Goal: Task Accomplishment & Management: Use online tool/utility

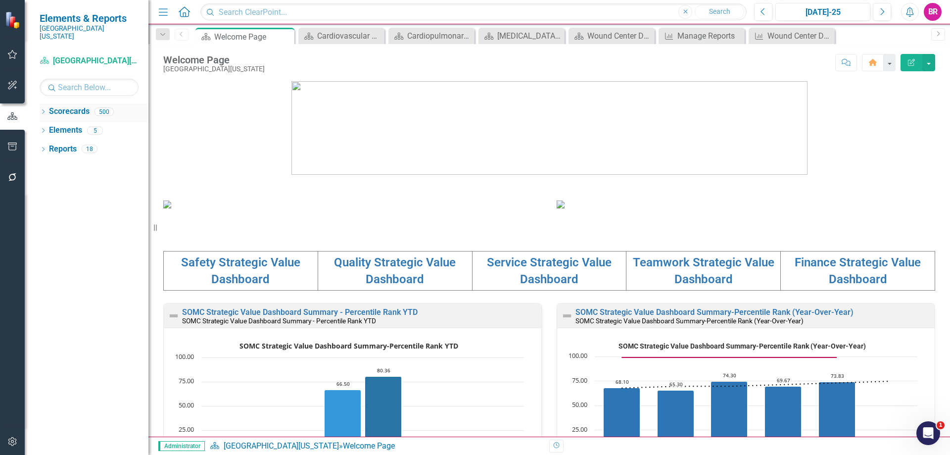
click at [43, 109] on div "Dropdown" at bounding box center [43, 113] width 7 height 8
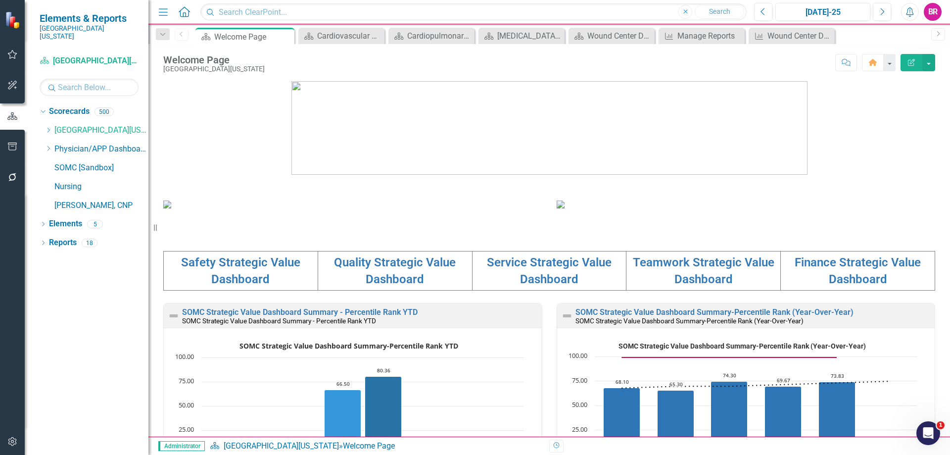
click at [44, 122] on div "Dropdown Scorecards 500 Dropdown Southern Ohio Medical Center Safety Quality Te…" at bounding box center [94, 159] width 109 height 112
click at [47, 127] on icon "Dropdown" at bounding box center [48, 130] width 7 height 6
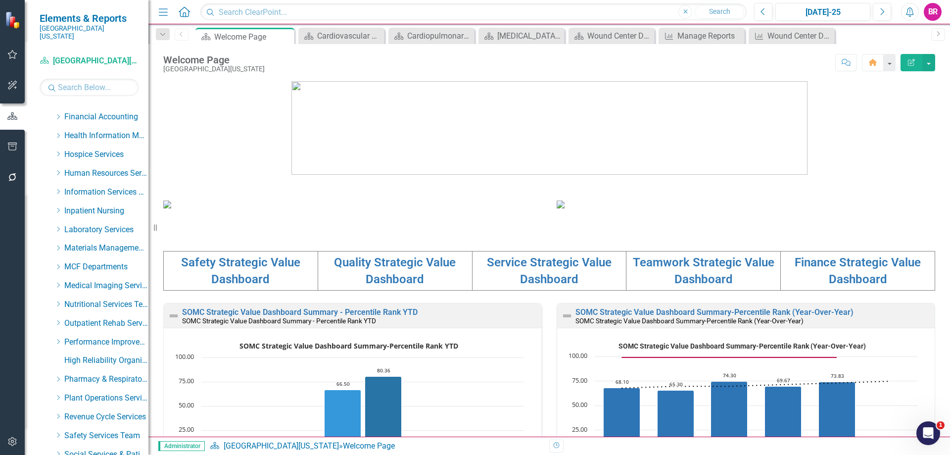
scroll to position [297, 0]
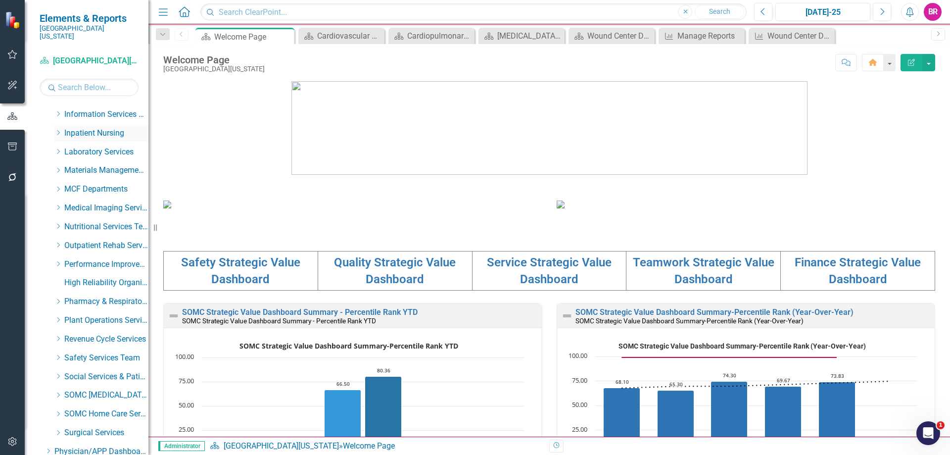
click at [58, 130] on icon "Dropdown" at bounding box center [57, 133] width 7 height 6
drag, startPoint x: 97, startPoint y: 142, endPoint x: 104, endPoint y: 142, distance: 7.4
click at [97, 146] on link "Maternity" at bounding box center [111, 151] width 74 height 11
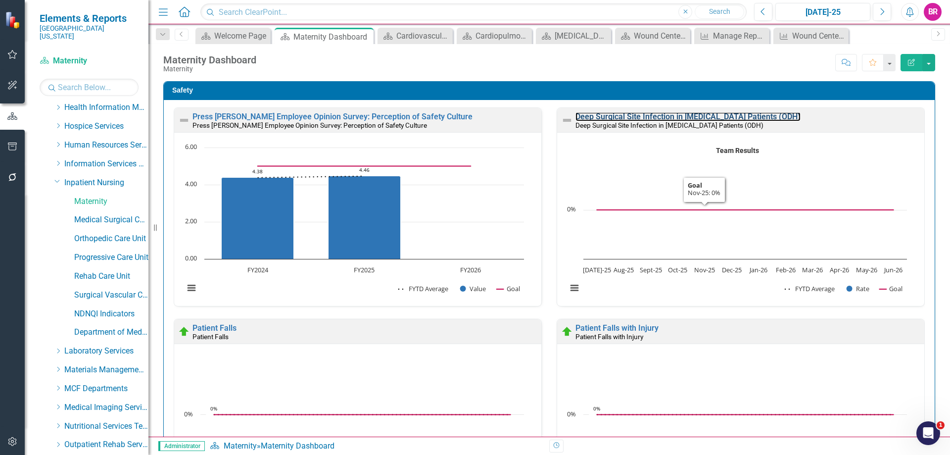
drag, startPoint x: 702, startPoint y: 115, endPoint x: 149, endPoint y: 15, distance: 561.8
click at [702, 115] on link "Deep Surgical Site Infection in C-Section Patients (ODH)" at bounding box center [688, 116] width 225 height 9
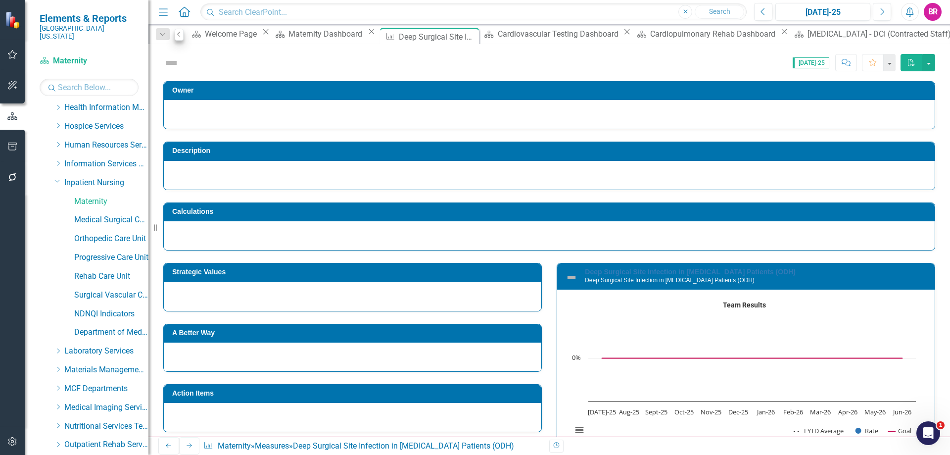
drag, startPoint x: 163, startPoint y: 33, endPoint x: 175, endPoint y: 31, distance: 12.5
click at [163, 32] on icon "Dropdown" at bounding box center [162, 34] width 9 height 7
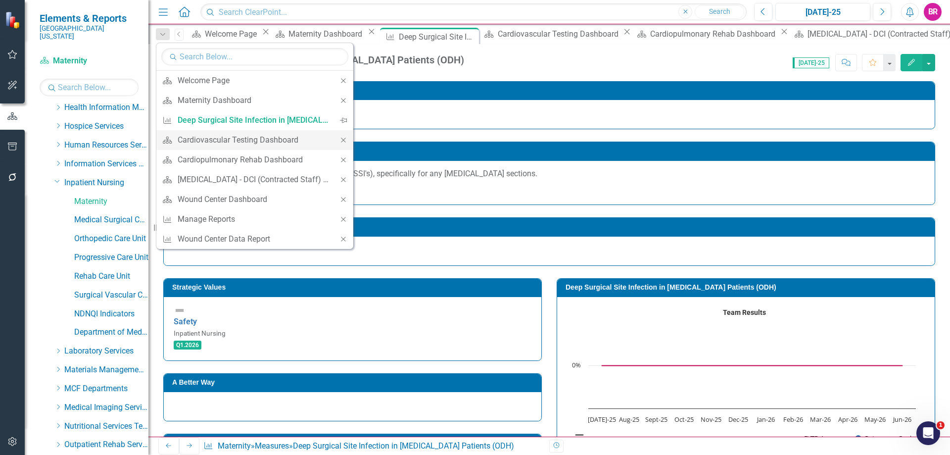
click at [342, 138] on icon "Close" at bounding box center [343, 140] width 9 height 7
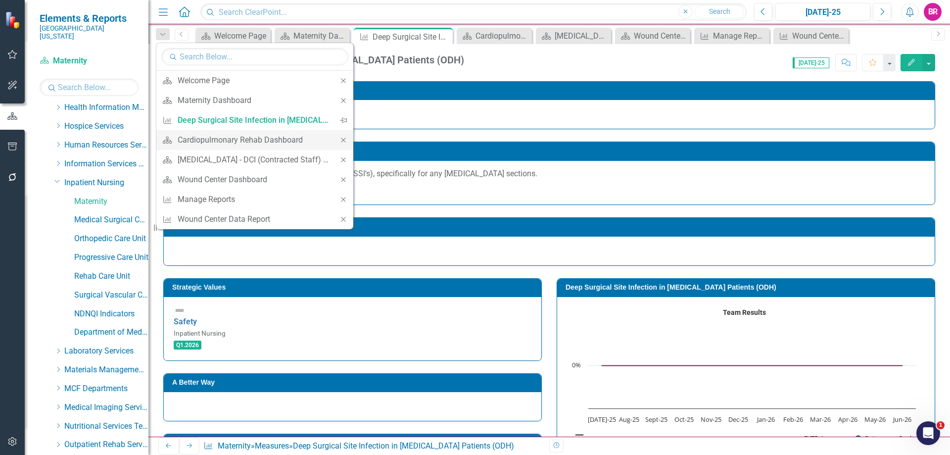
click at [342, 138] on icon "Close" at bounding box center [343, 140] width 9 height 7
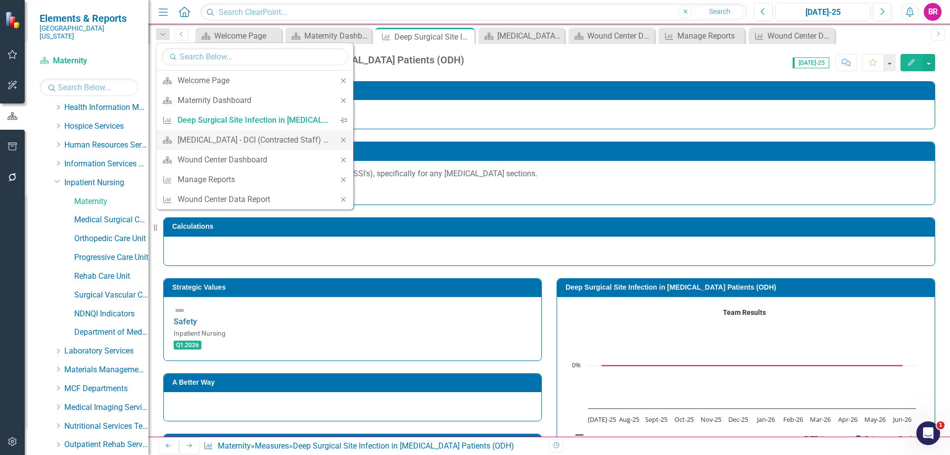
click at [341, 139] on icon "Close" at bounding box center [343, 140] width 9 height 7
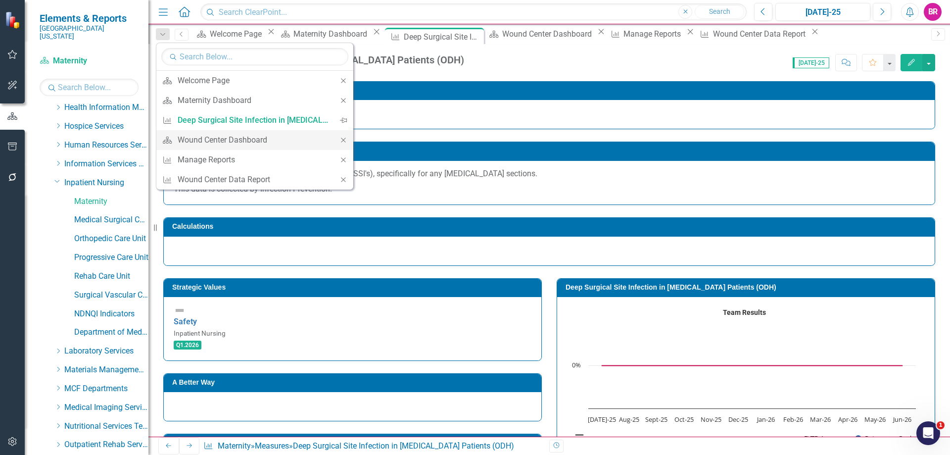
click at [344, 140] on icon at bounding box center [343, 140] width 4 height 4
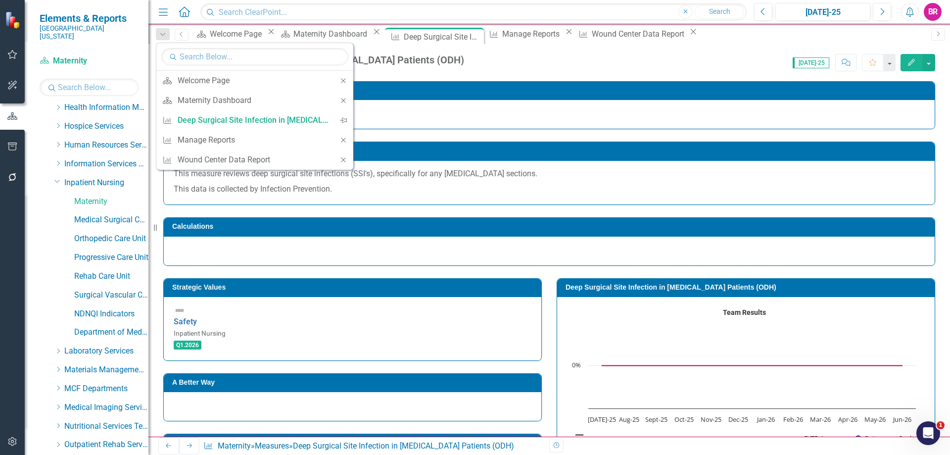
click at [344, 140] on icon at bounding box center [343, 140] width 4 height 4
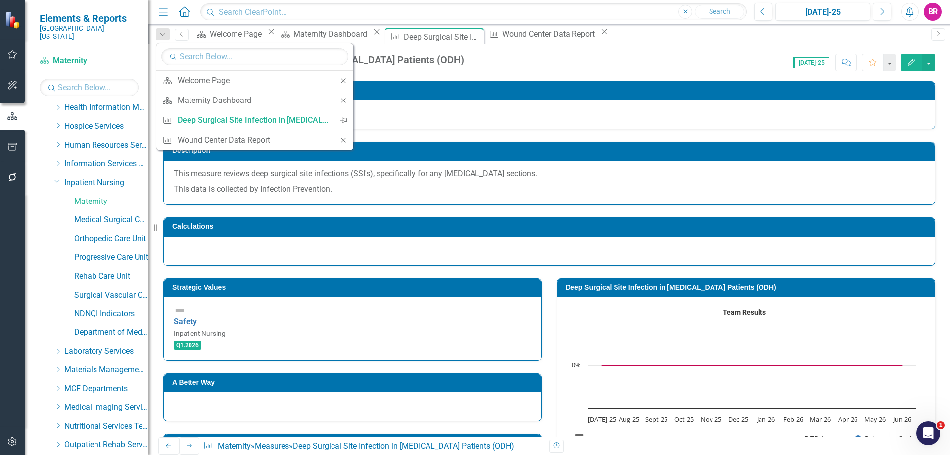
click at [344, 140] on icon at bounding box center [343, 140] width 4 height 4
click at [599, 65] on div "Score: 0.00 Jul-25 Completed Comment Favorite Edit" at bounding box center [702, 62] width 466 height 17
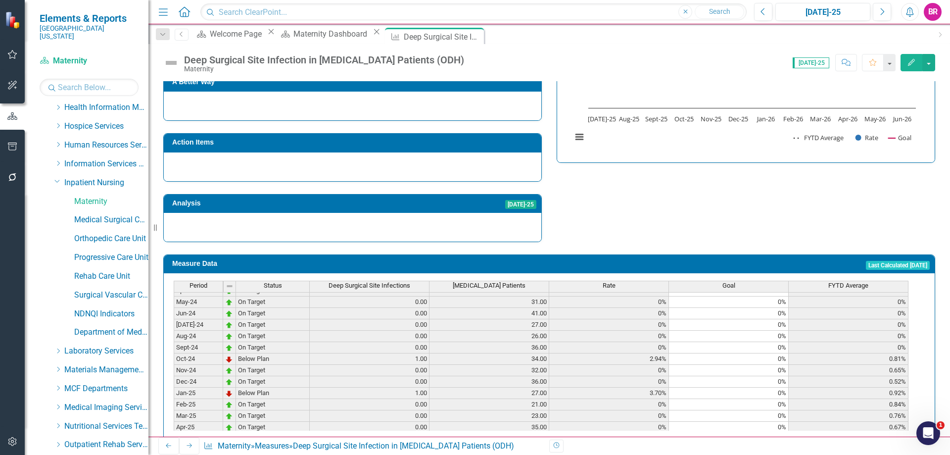
scroll to position [396, 0]
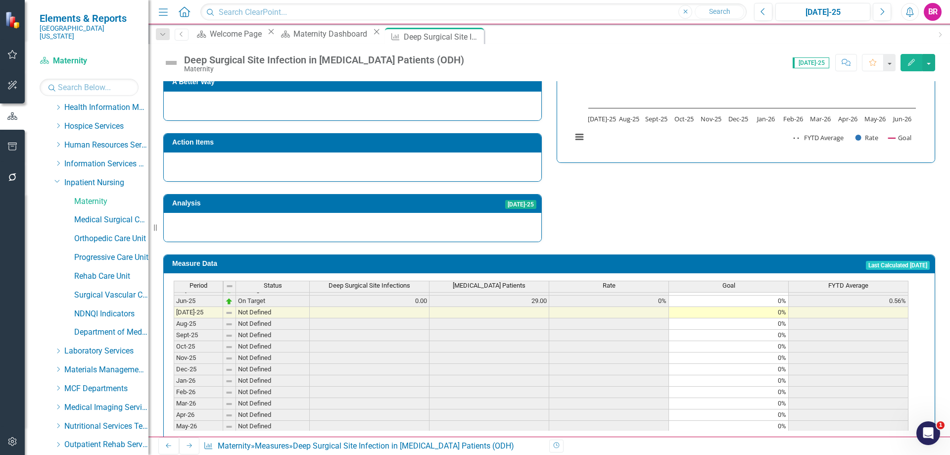
click at [387, 282] on span "Deep Surgical Site Infections" at bounding box center [370, 285] width 82 height 7
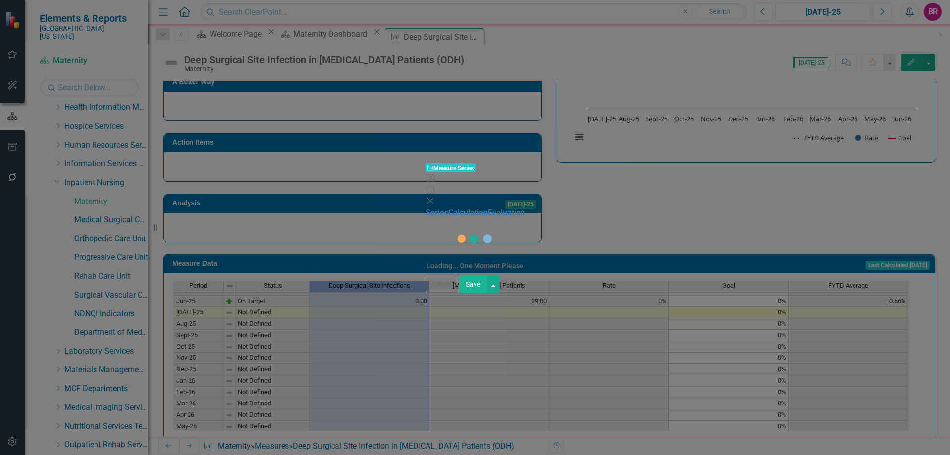
click at [213, 60] on div "Measure Series Measure Series Help Maximize Close Series Calculation Evaluation…" at bounding box center [475, 227] width 950 height 455
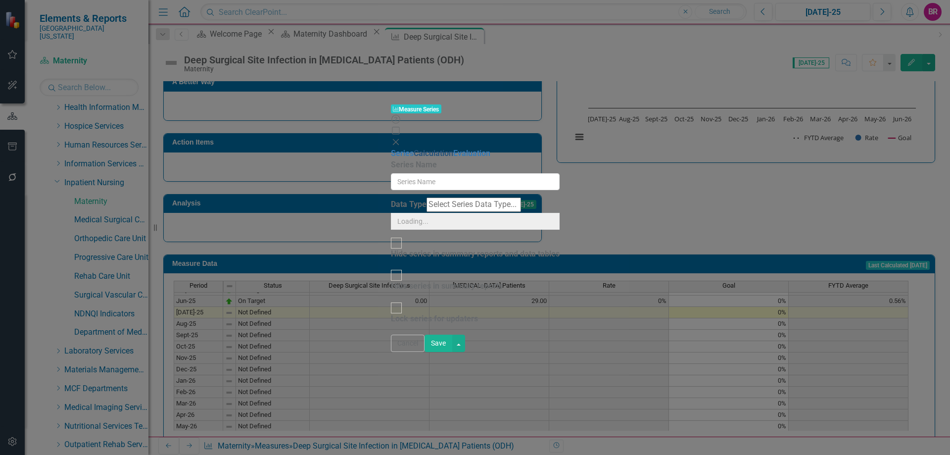
click at [414, 148] on link "Calculation" at bounding box center [434, 152] width 40 height 9
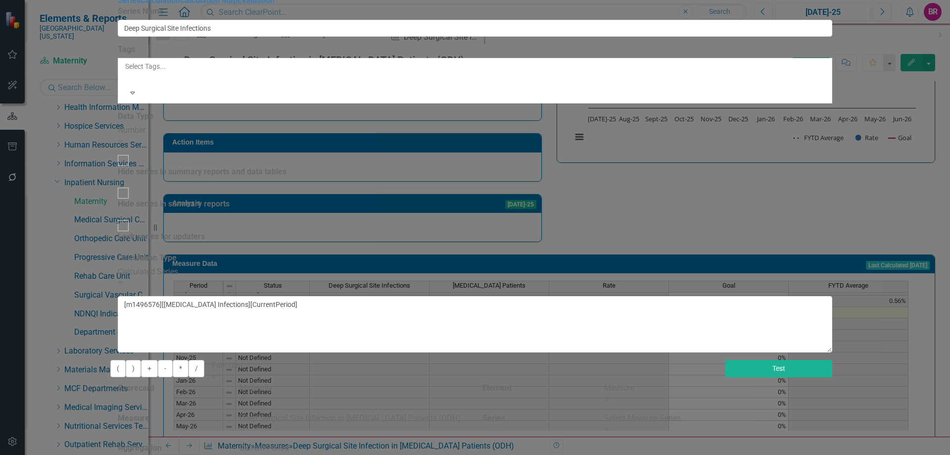
click at [832, 360] on button "Test" at bounding box center [779, 368] width 107 height 17
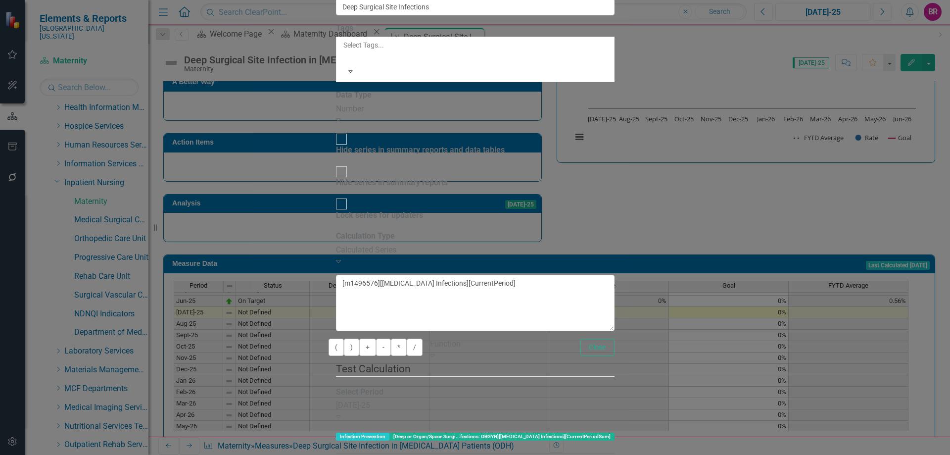
drag, startPoint x: 876, startPoint y: 441, endPoint x: 672, endPoint y: 6, distance: 480.9
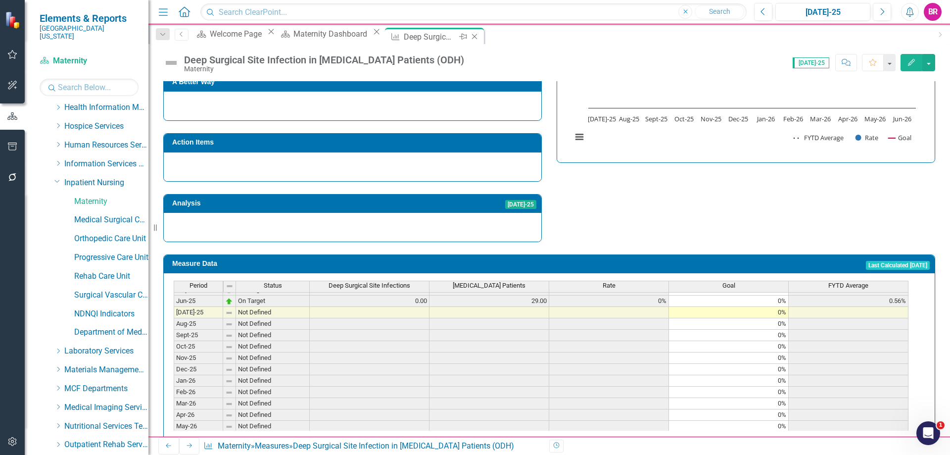
click at [480, 36] on icon "Close" at bounding box center [475, 37] width 10 height 8
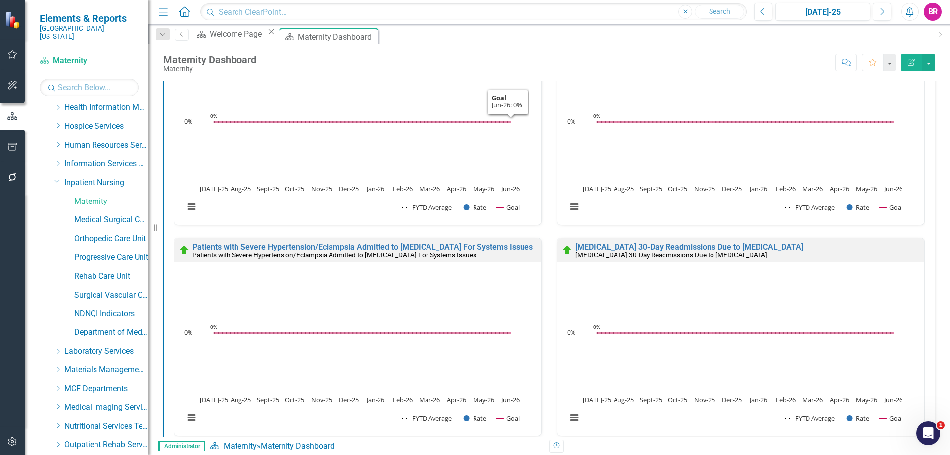
scroll to position [297, 0]
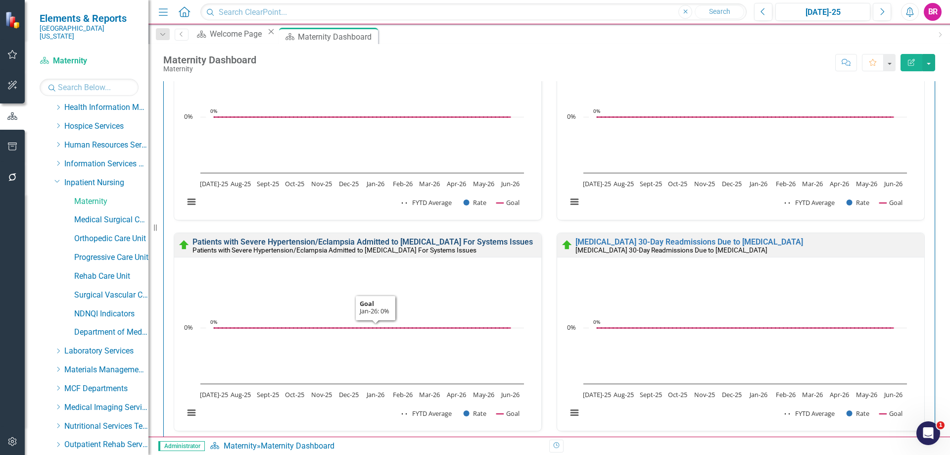
click at [295, 242] on link "Patients with Severe Hypertension/Eclampsia Admitted to ICU For Systems Issues" at bounding box center [363, 241] width 340 height 9
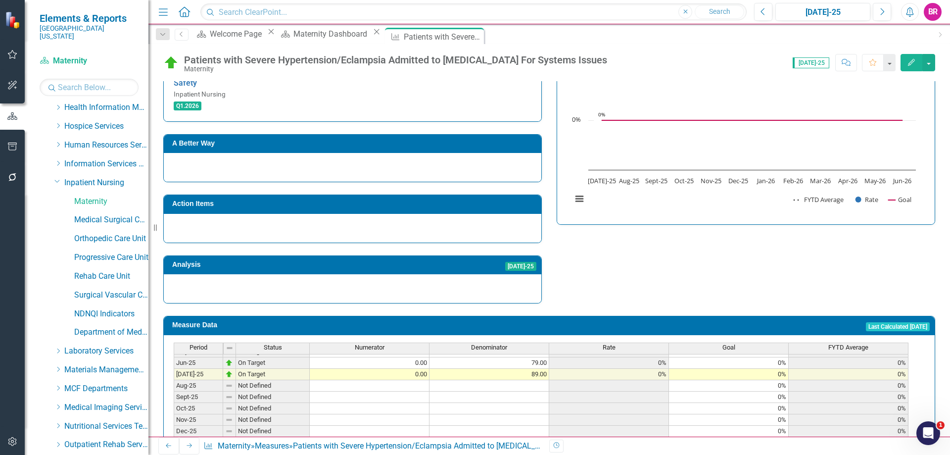
scroll to position [247, 0]
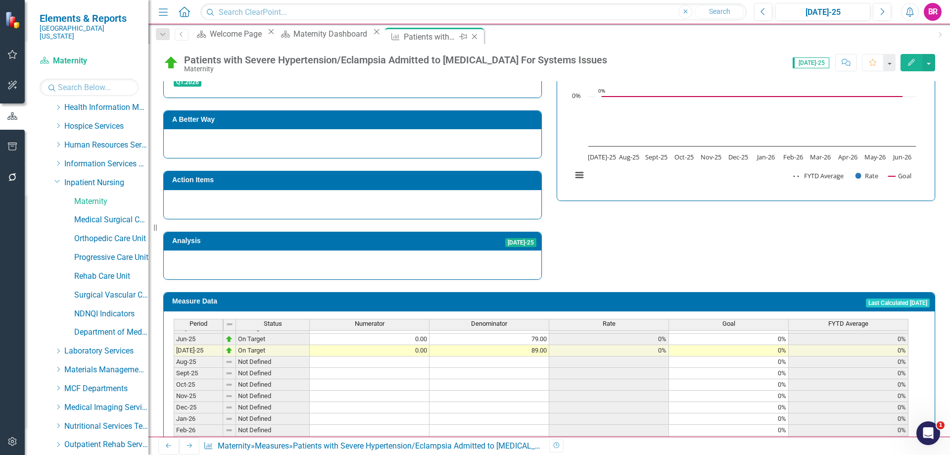
click at [478, 37] on icon at bounding box center [474, 36] width 5 height 5
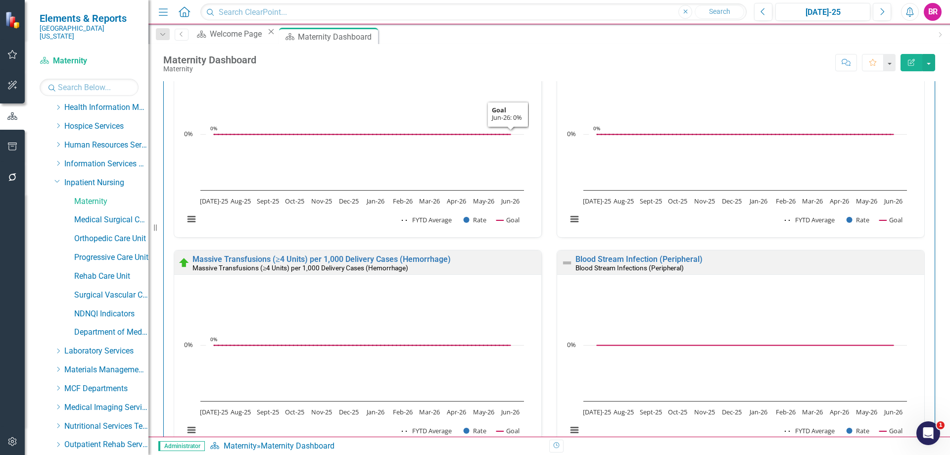
scroll to position [742, 0]
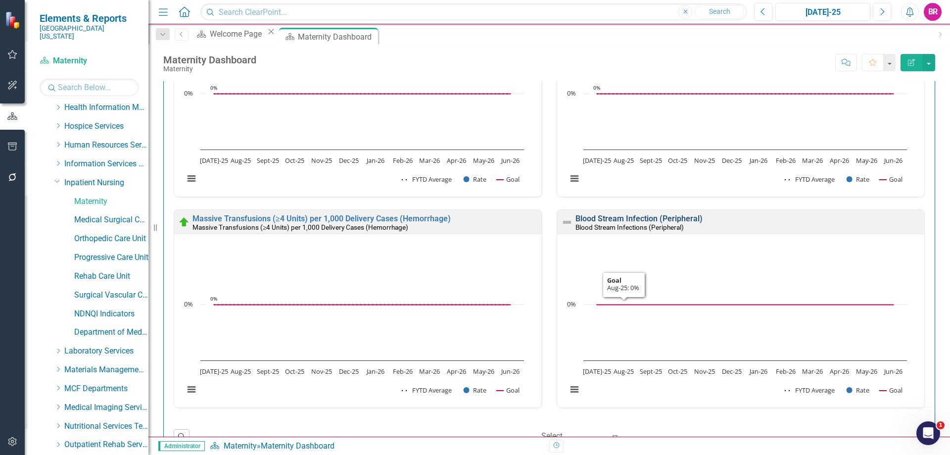
click at [627, 220] on link "Blood Stream Infection (Peripheral)" at bounding box center [639, 218] width 127 height 9
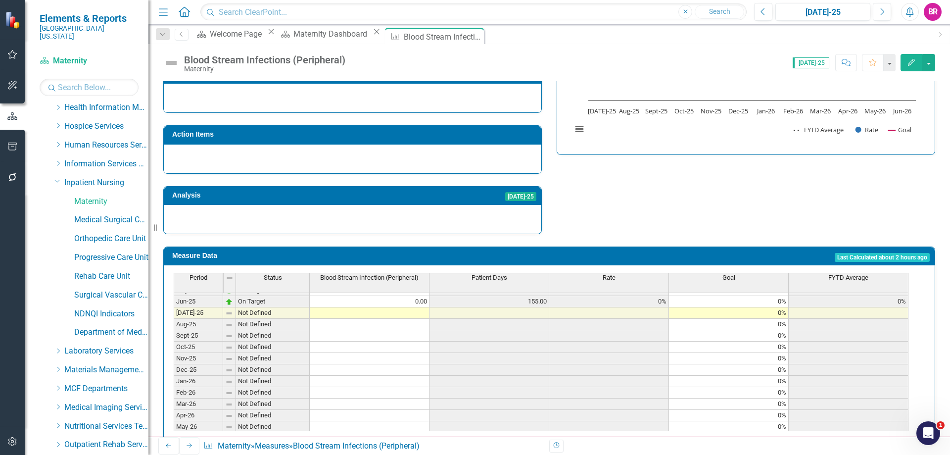
click at [506, 273] on th "Patient Days" at bounding box center [490, 283] width 120 height 20
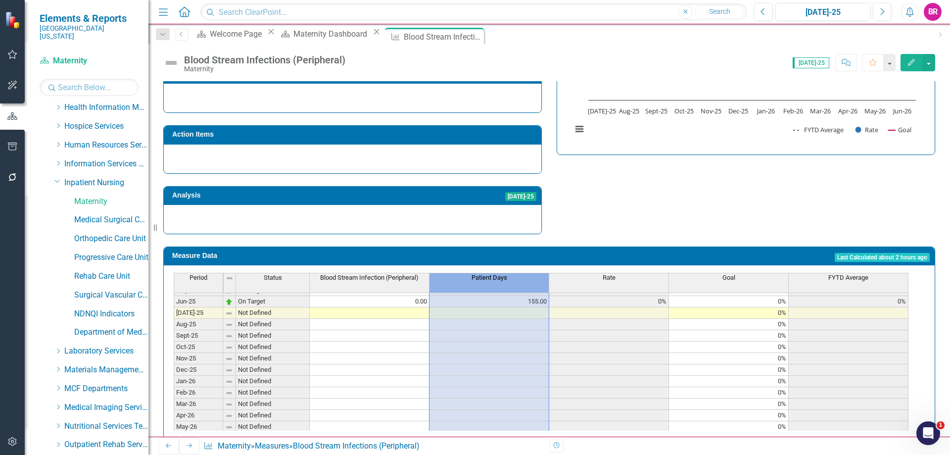
click at [506, 273] on th "Patient Days" at bounding box center [490, 283] width 120 height 20
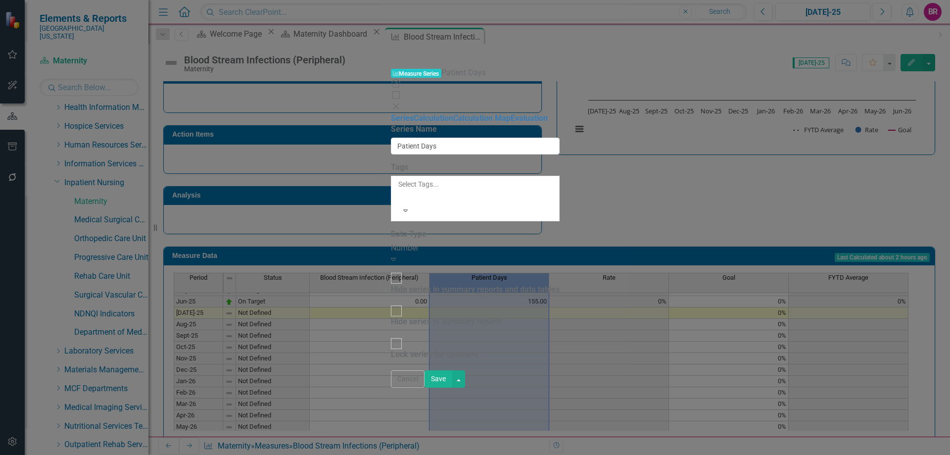
type input "Patient Days"
click at [453, 113] on link "Calculation Map" at bounding box center [481, 117] width 57 height 9
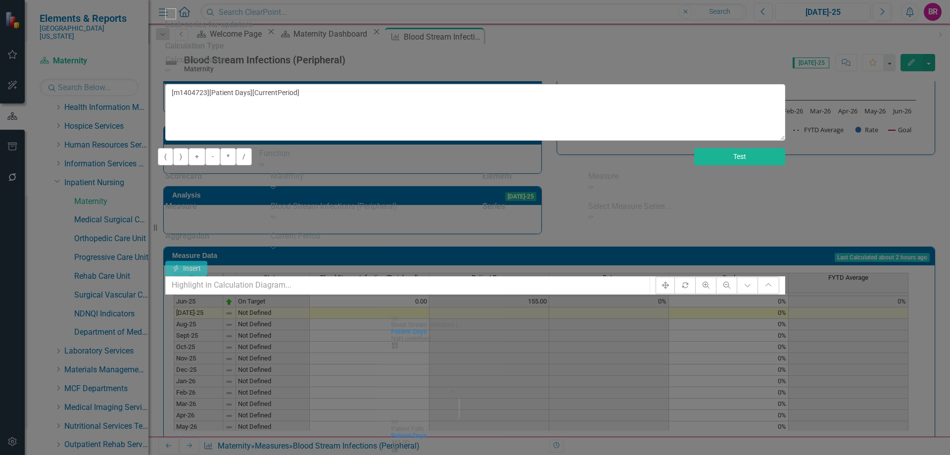
drag, startPoint x: 875, startPoint y: 151, endPoint x: 869, endPoint y: 147, distance: 7.6
click at [785, 151] on button "Test" at bounding box center [739, 156] width 91 height 17
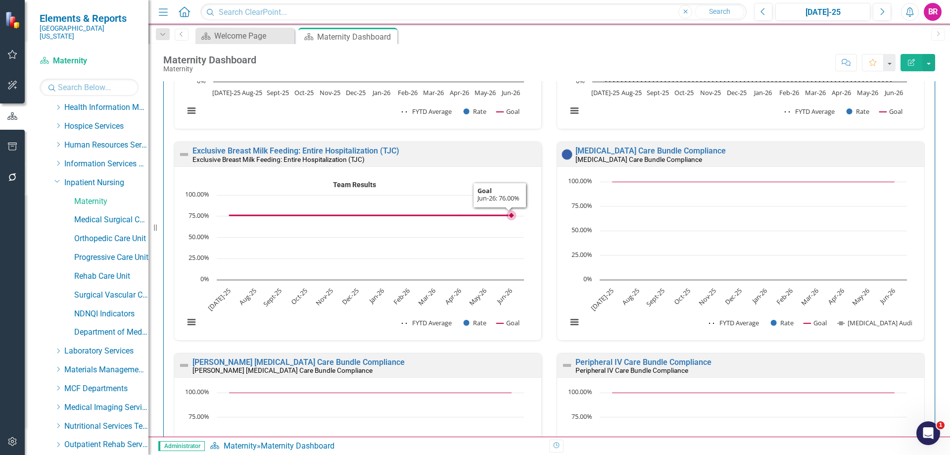
scroll to position [1534, 0]
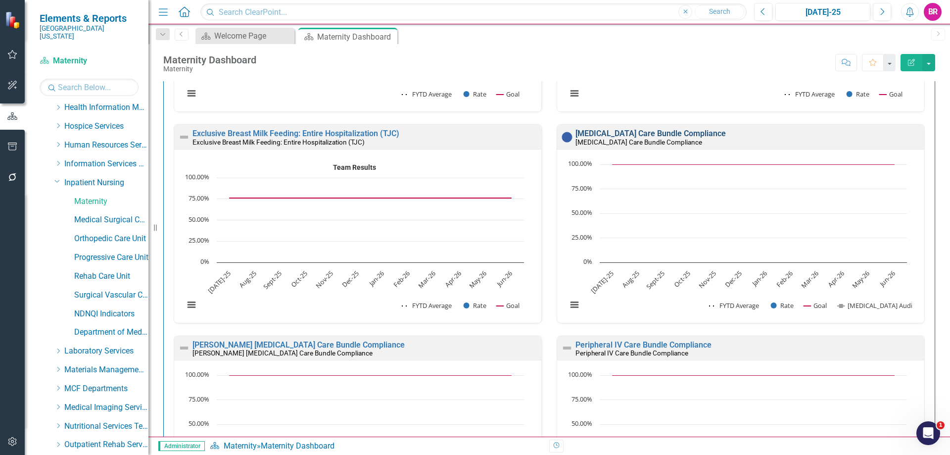
click at [615, 135] on link "[MEDICAL_DATA] Care Bundle Compliance" at bounding box center [651, 133] width 150 height 9
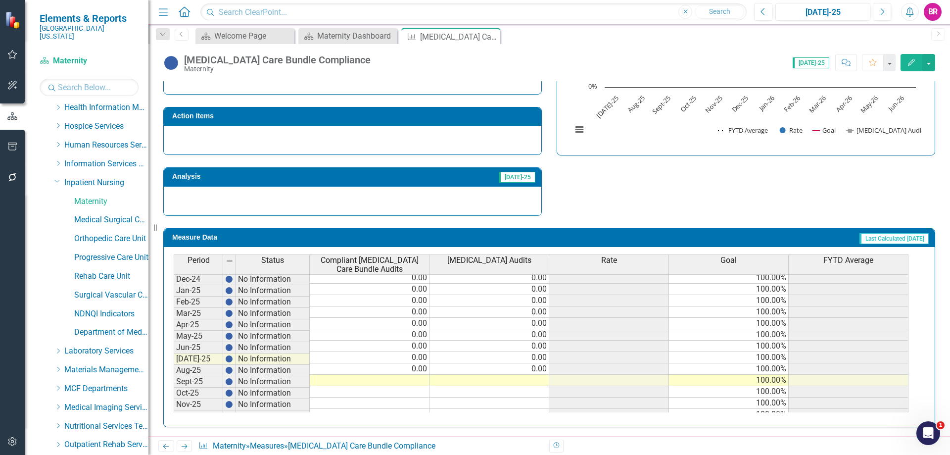
scroll to position [310, 0]
click at [413, 377] on td at bounding box center [370, 380] width 120 height 11
type textarea "0"
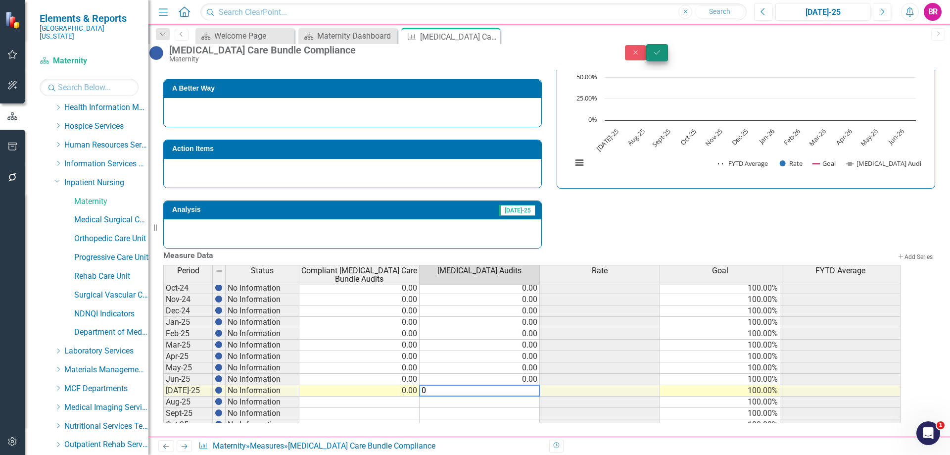
type textarea "0"
drag, startPoint x: 929, startPoint y: 53, endPoint x: 855, endPoint y: 116, distance: 97.2
click at [668, 53] on button "Save" at bounding box center [657, 52] width 22 height 17
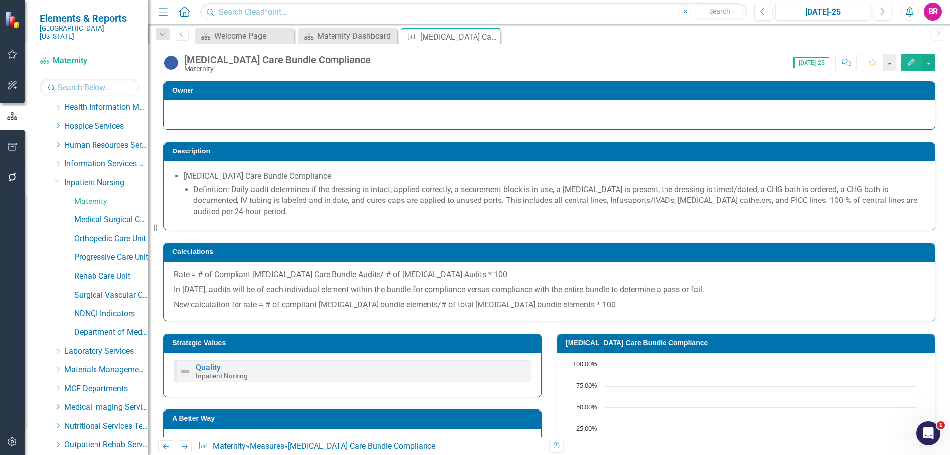
click at [182, 452] on link "Next" at bounding box center [185, 446] width 16 height 12
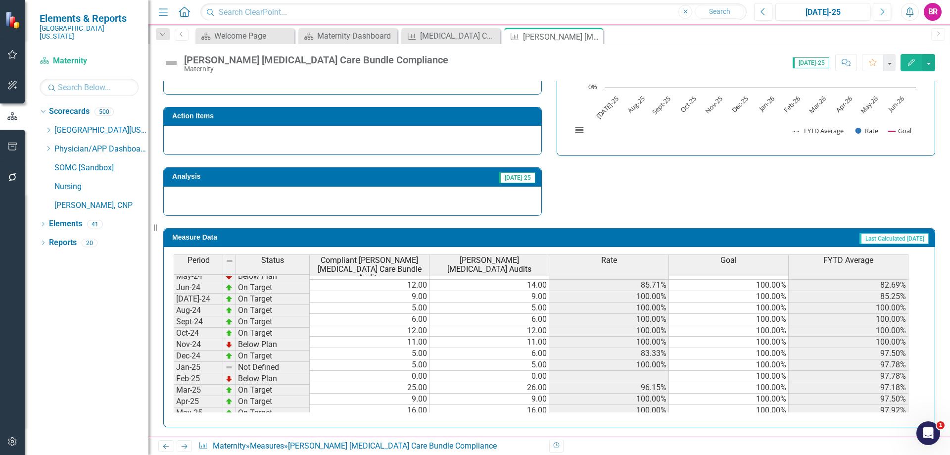
scroll to position [346, 0]
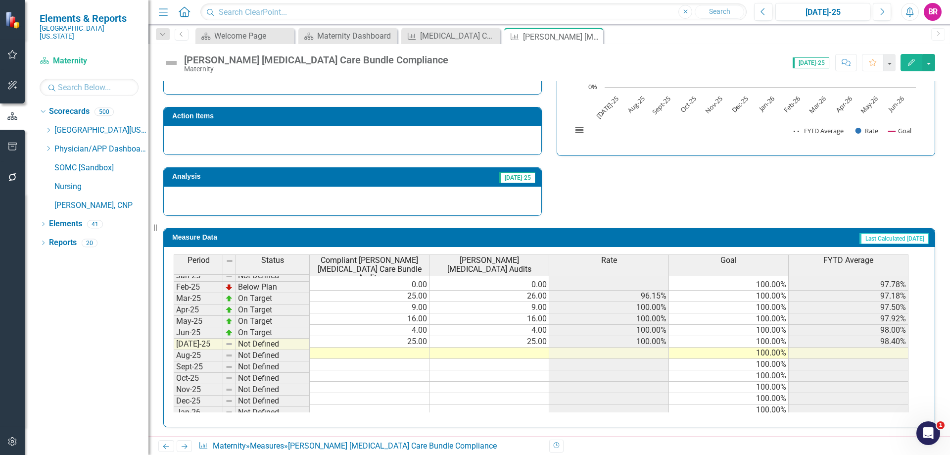
click at [393, 341] on tbody "Nov-23 Not Defined Dec-23 Not Defined Jan-24 On Target 12.00 12.00 100.00% 100.…" at bounding box center [541, 301] width 735 height 365
type textarea "16"
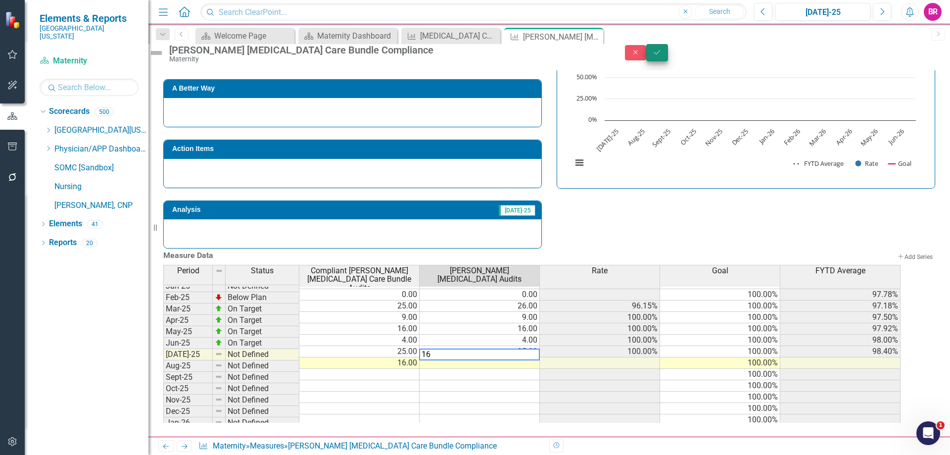
type textarea "16"
drag, startPoint x: 926, startPoint y: 57, endPoint x: 915, endPoint y: 70, distance: 17.2
click at [662, 56] on icon "Save" at bounding box center [657, 52] width 9 height 7
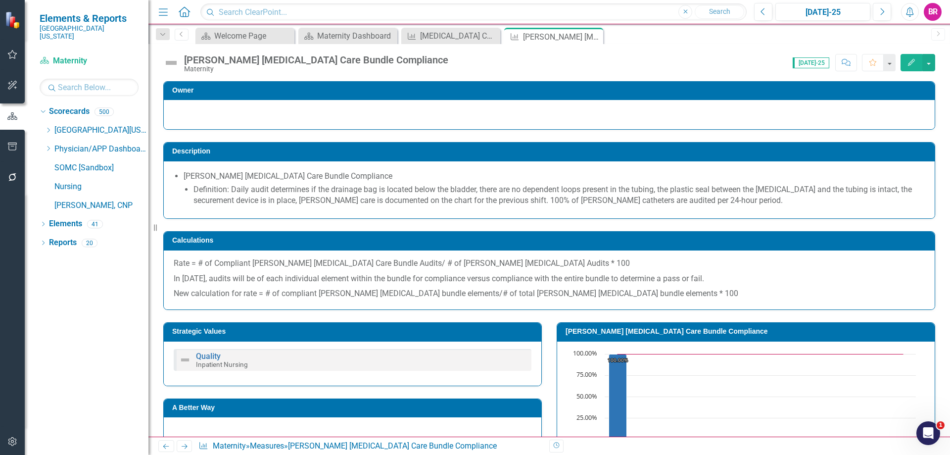
click at [181, 444] on icon "Next" at bounding box center [184, 446] width 8 height 6
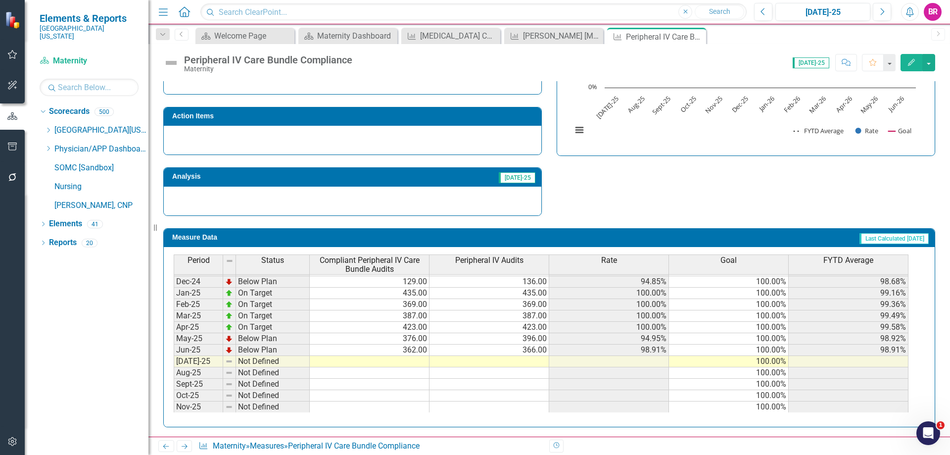
scroll to position [346, 0]
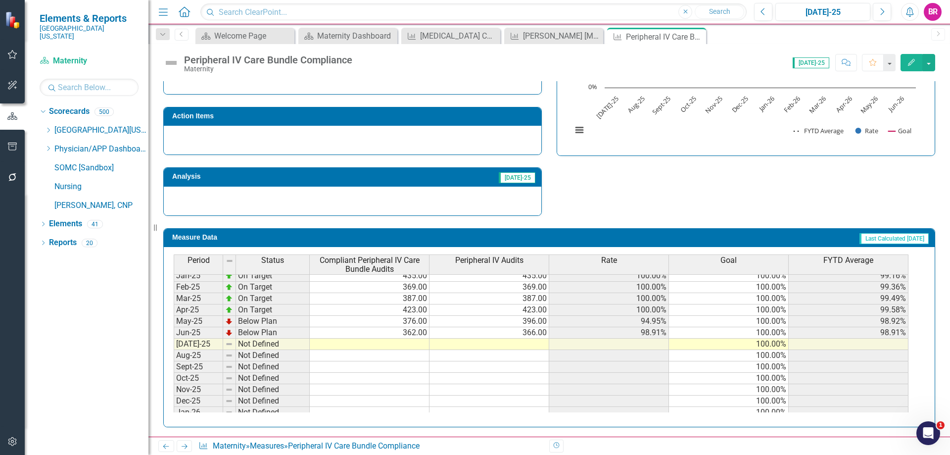
click at [409, 342] on tbody "Jul-23 Not Defined Aug-23 Not Defined Sep-23 Not Defined Oct-23 Not Defined Nov…" at bounding box center [541, 241] width 735 height 353
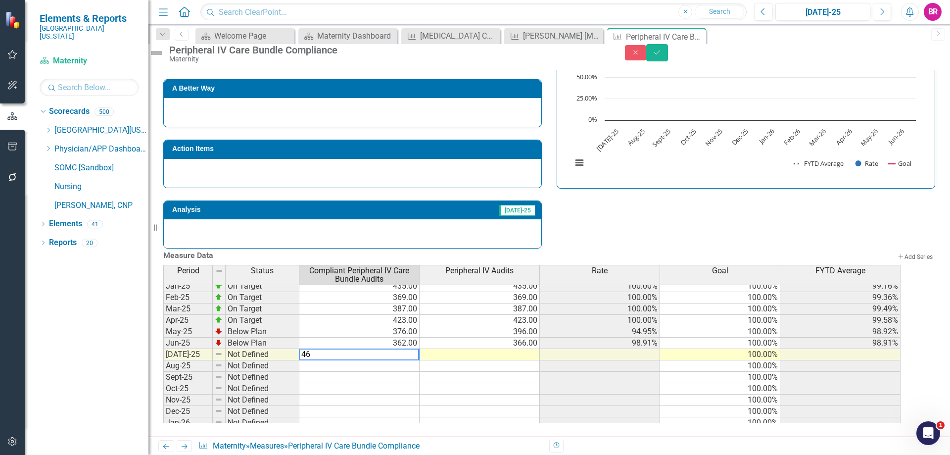
type textarea "465"
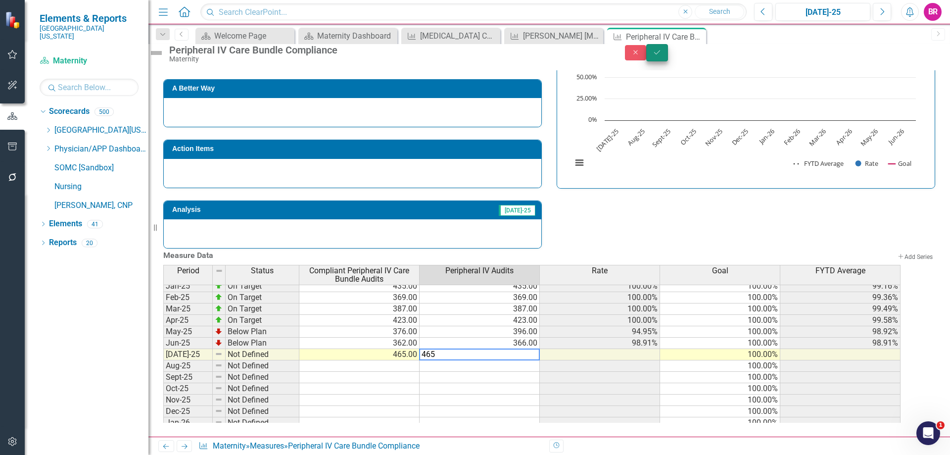
type textarea "465"
click at [668, 61] on button "Save" at bounding box center [657, 52] width 22 height 17
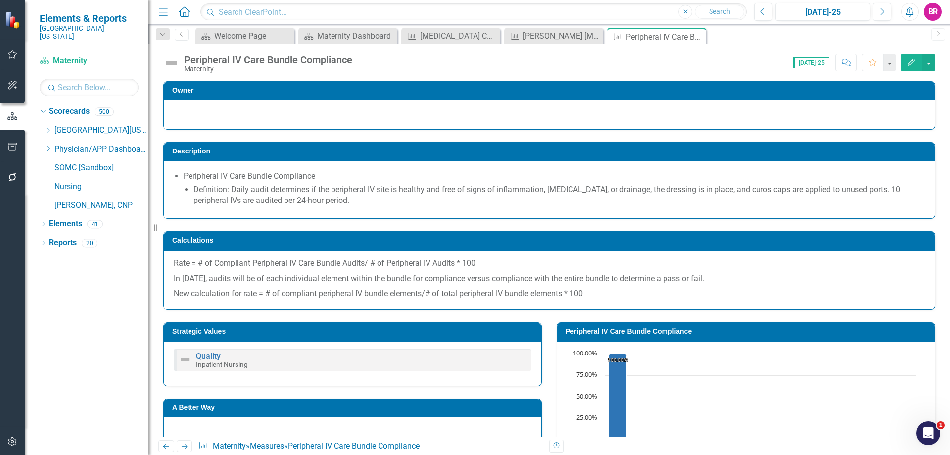
drag, startPoint x: 182, startPoint y: 445, endPoint x: 491, endPoint y: 307, distance: 338.5
click at [182, 445] on icon "Next" at bounding box center [184, 446] width 8 height 6
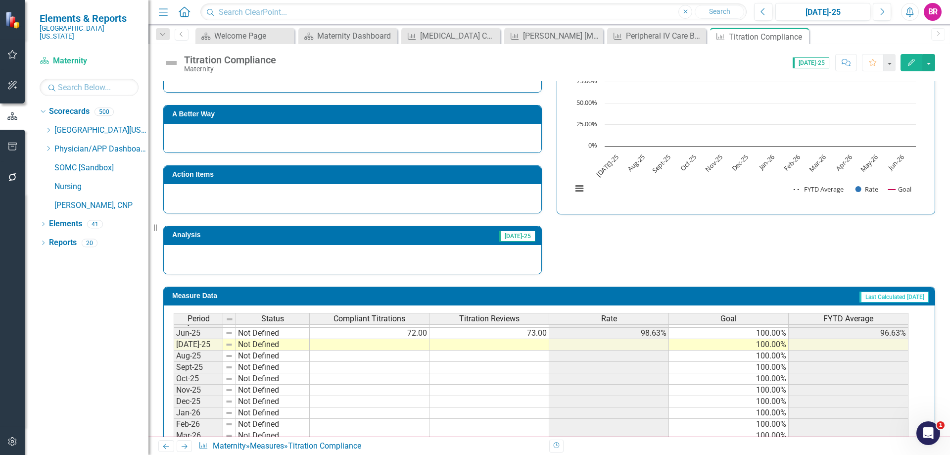
click at [395, 341] on tbody "Apr-24 Not Defined May-24 Not Defined Jun-24 Not Defined Jul-24 Not Defined 4.0…" at bounding box center [541, 322] width 735 height 308
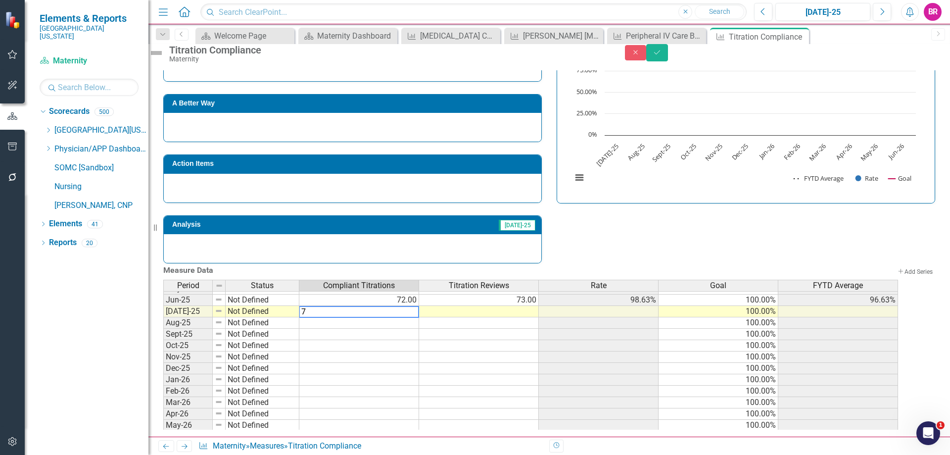
type textarea "75"
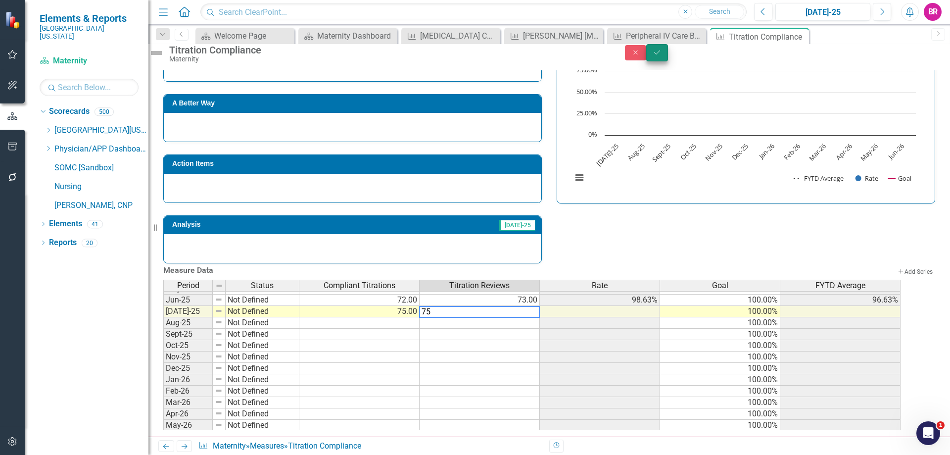
type textarea "75"
click at [668, 50] on button "Save" at bounding box center [657, 52] width 22 height 17
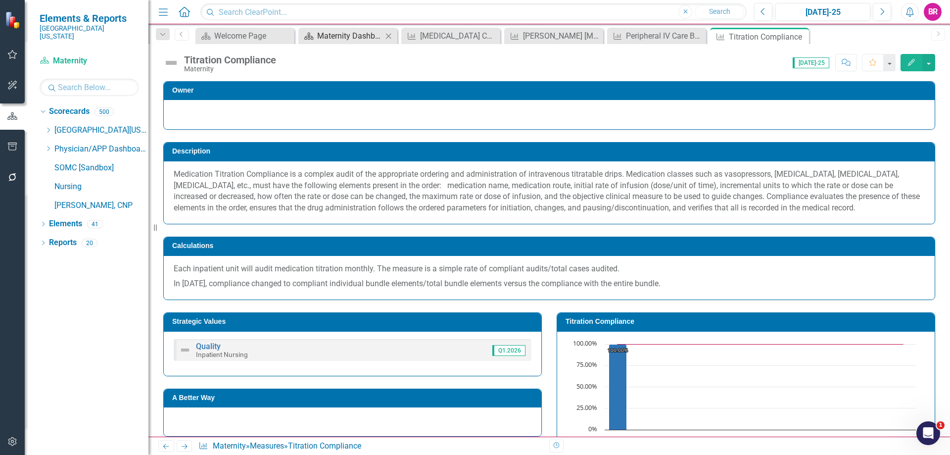
click at [344, 37] on div "Maternity Dashboard" at bounding box center [349, 36] width 65 height 12
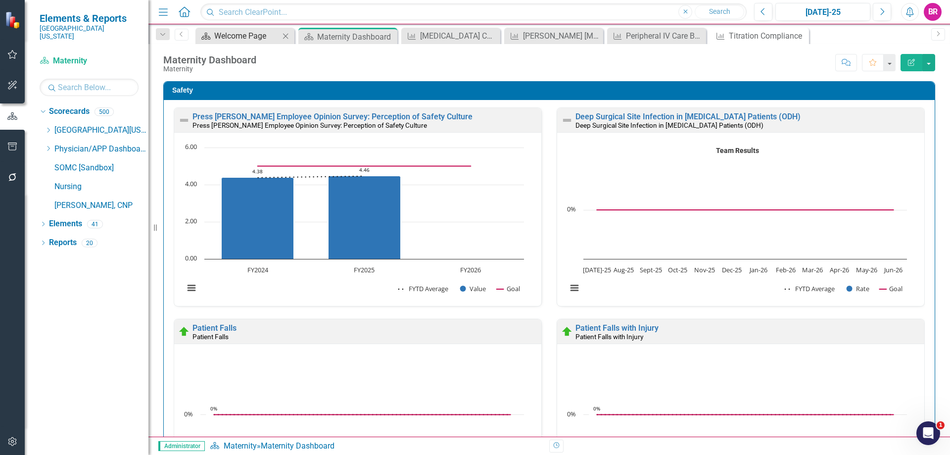
click at [321, 37] on div "Maternity Dashboard" at bounding box center [356, 37] width 78 height 12
click at [160, 34] on icon "Dropdown" at bounding box center [162, 34] width 9 height 7
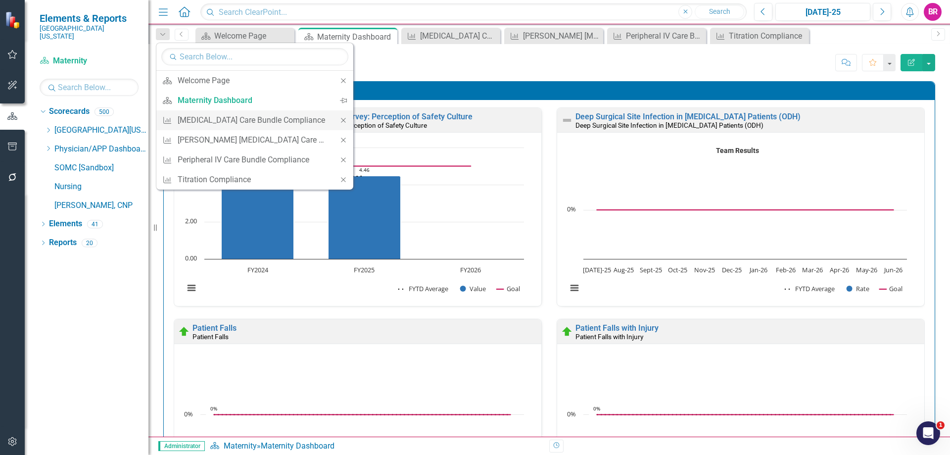
click at [341, 122] on icon at bounding box center [343, 120] width 4 height 4
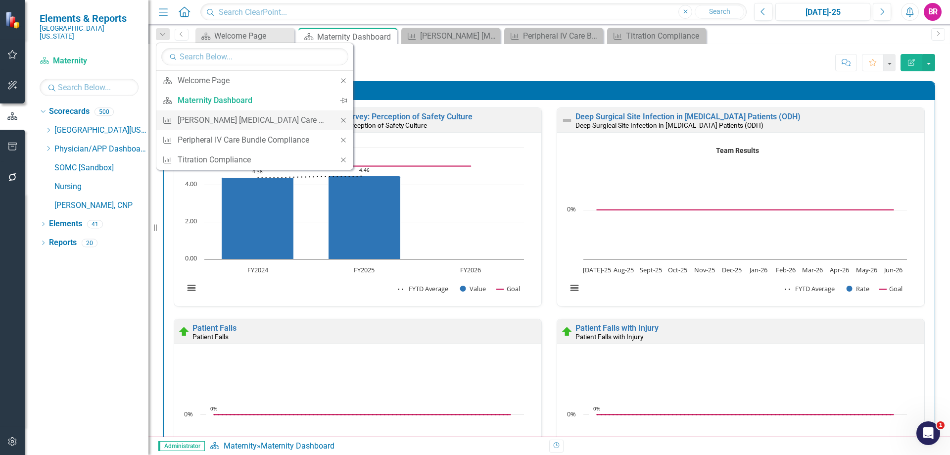
click at [341, 122] on icon at bounding box center [343, 120] width 4 height 4
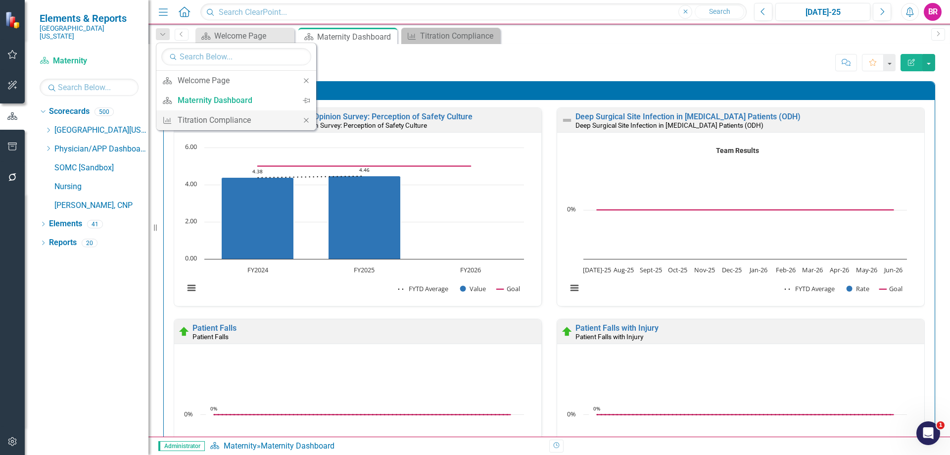
click at [305, 120] on icon "Close" at bounding box center [306, 120] width 9 height 7
click at [463, 60] on div "Score: N/A Jul-25 Completed Comment Favorite Edit Report" at bounding box center [598, 62] width 674 height 17
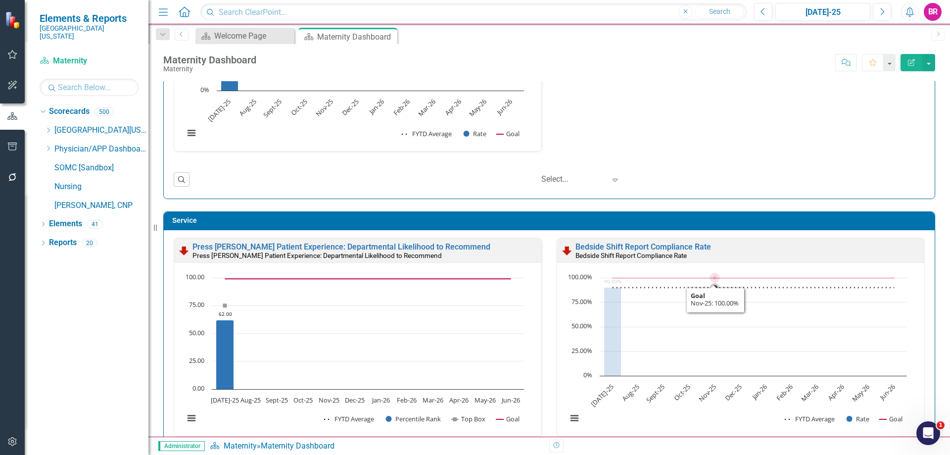
scroll to position [0, 0]
click at [598, 248] on link "Bedside Shift Report Compliance Rate" at bounding box center [644, 246] width 136 height 9
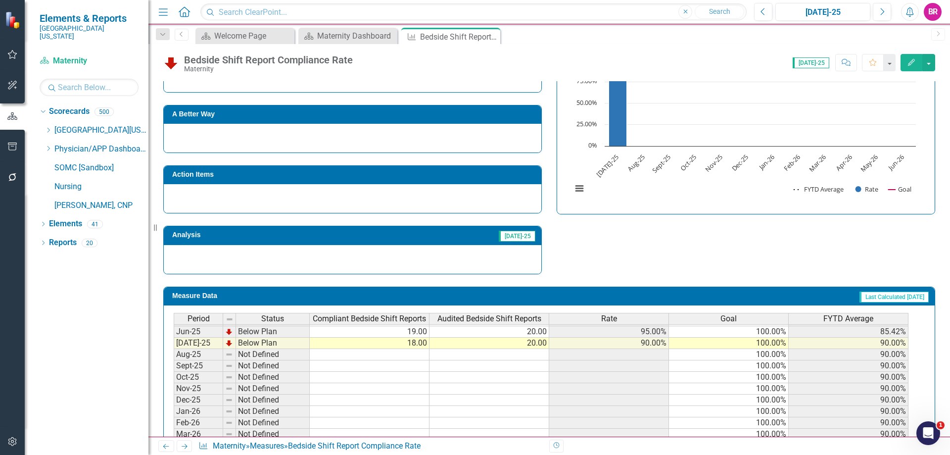
scroll to position [198, 0]
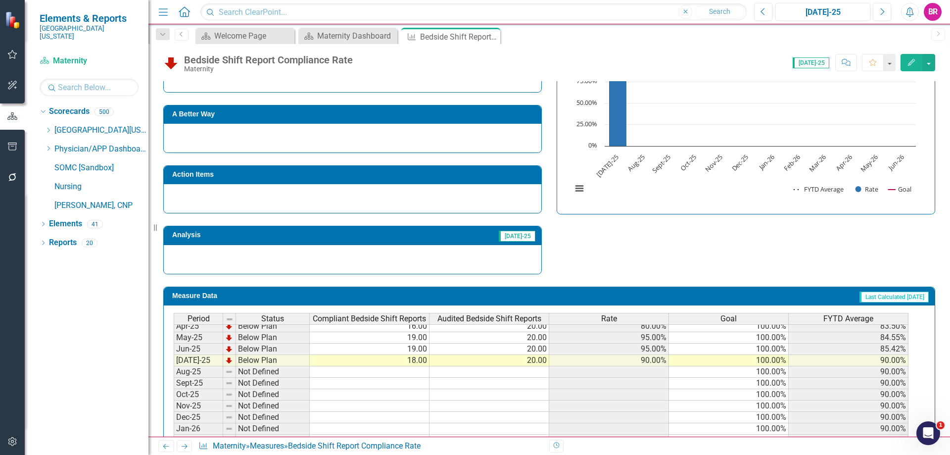
drag, startPoint x: 490, startPoint y: 35, endPoint x: 21, endPoint y: 197, distance: 497.1
click at [0, 0] on icon "Close" at bounding box center [0, 0] width 0 height 0
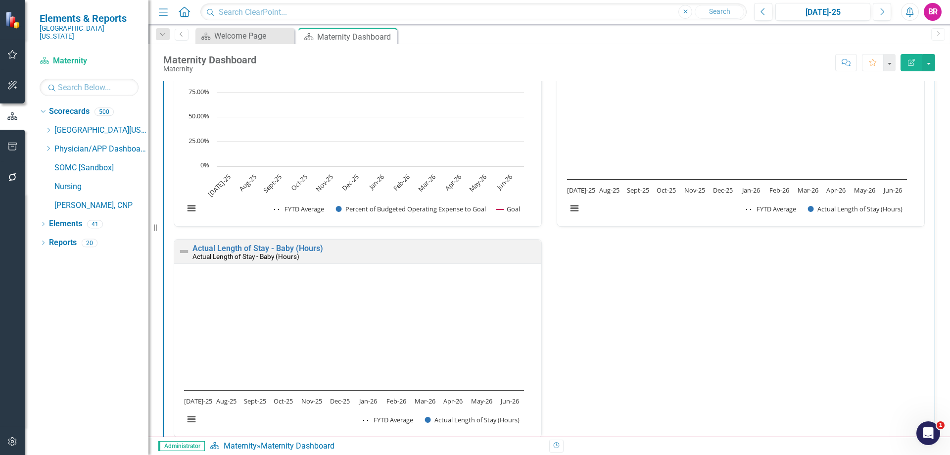
scroll to position [2965, 0]
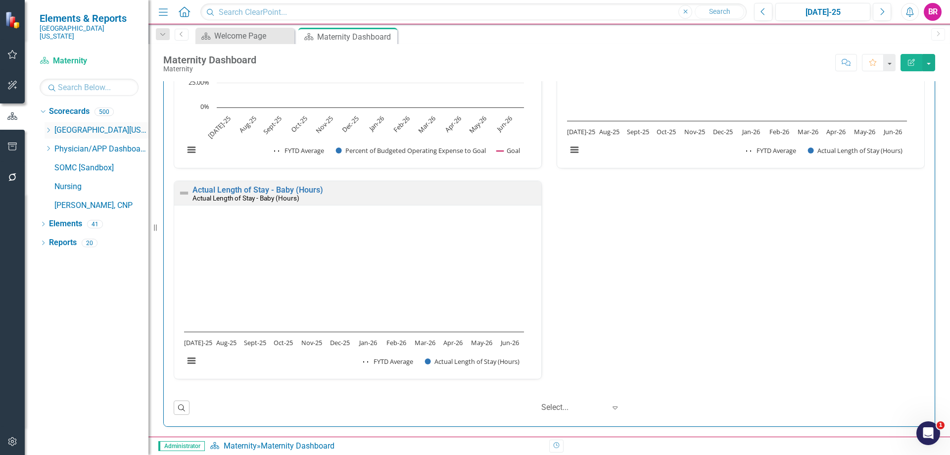
click at [49, 127] on icon "Dropdown" at bounding box center [48, 130] width 7 height 6
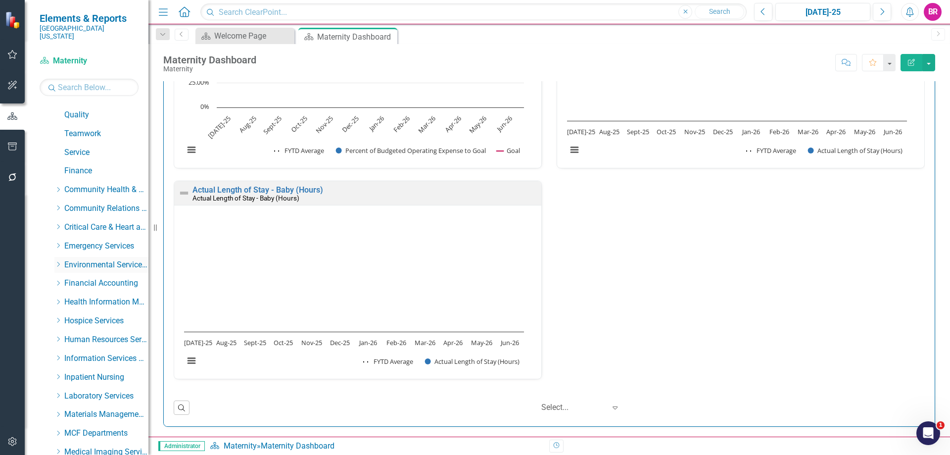
scroll to position [148, 0]
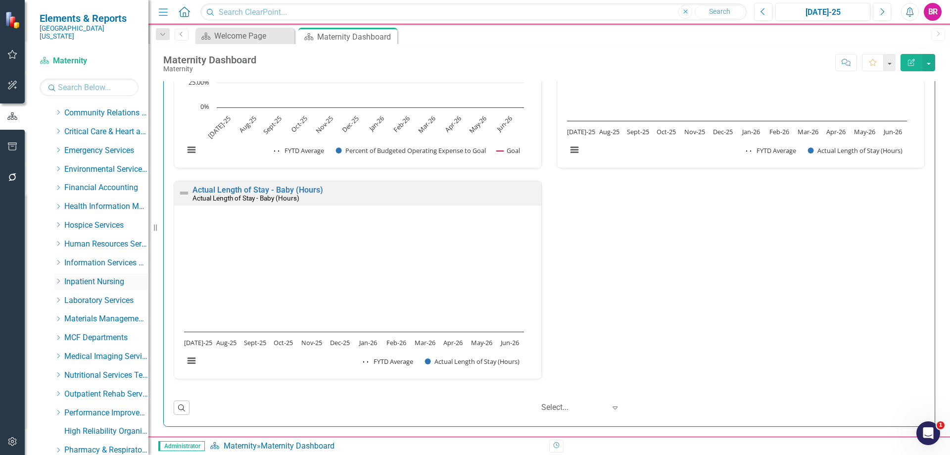
drag, startPoint x: 61, startPoint y: 272, endPoint x: 65, endPoint y: 274, distance: 5.1
click at [61, 278] on icon "Dropdown" at bounding box center [57, 281] width 7 height 6
click at [97, 313] on link "Medical Surgical Care Unit" at bounding box center [111, 318] width 74 height 11
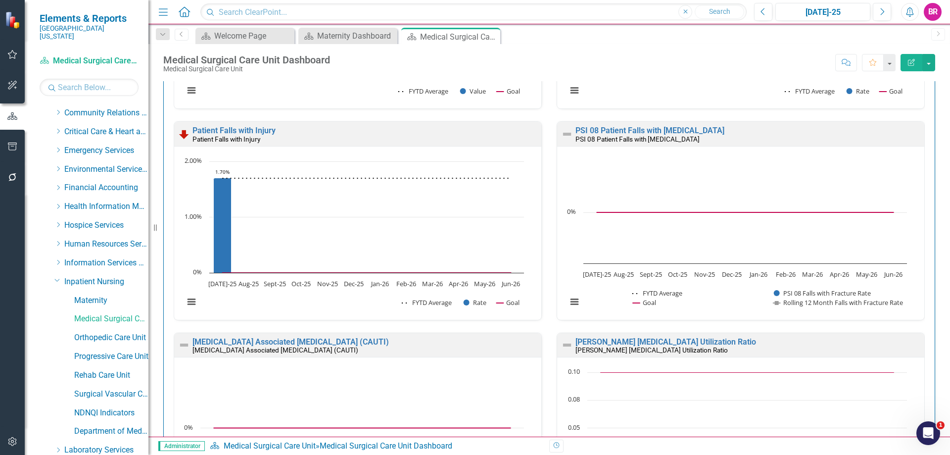
scroll to position [198, 0]
click at [931, 193] on div "Safety Press Ganey Employee Opinion Survey: Perception of Safety Culture Press …" at bounding box center [549, 435] width 787 height 1129
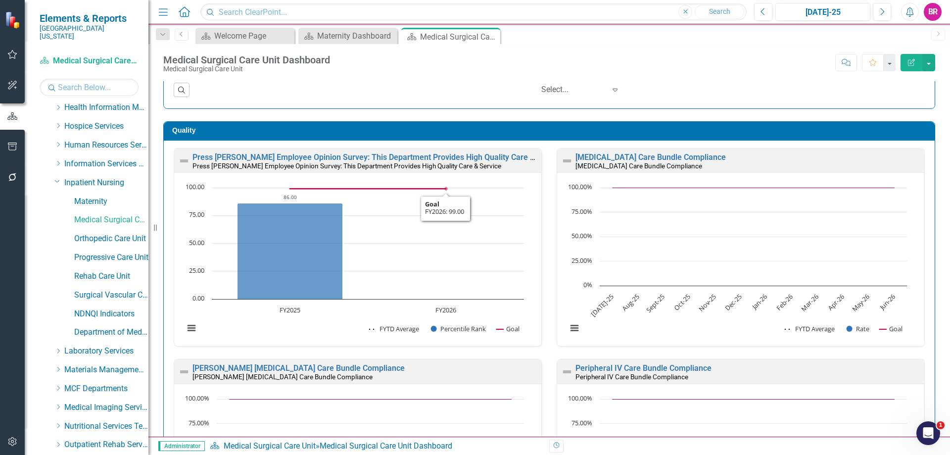
scroll to position [0, 0]
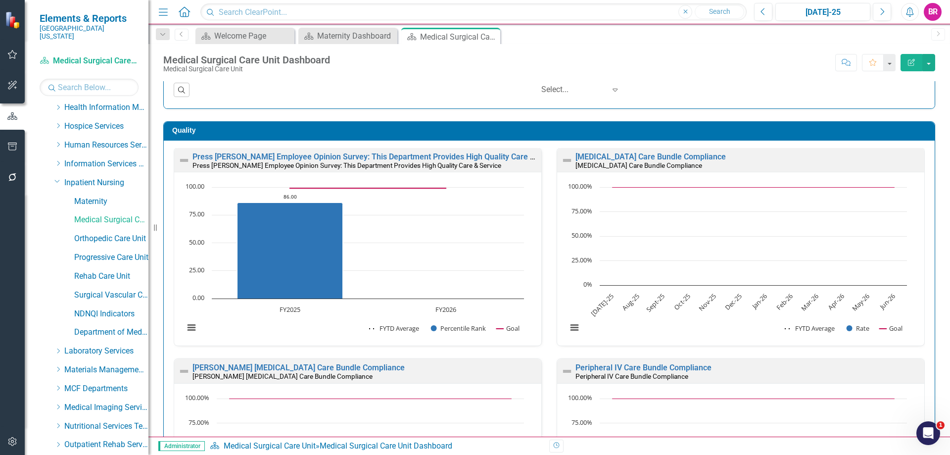
click at [930, 251] on div "Quality Press Ganey Employee Opinion Survey: This Department Provides High Qual…" at bounding box center [549, 462] width 787 height 707
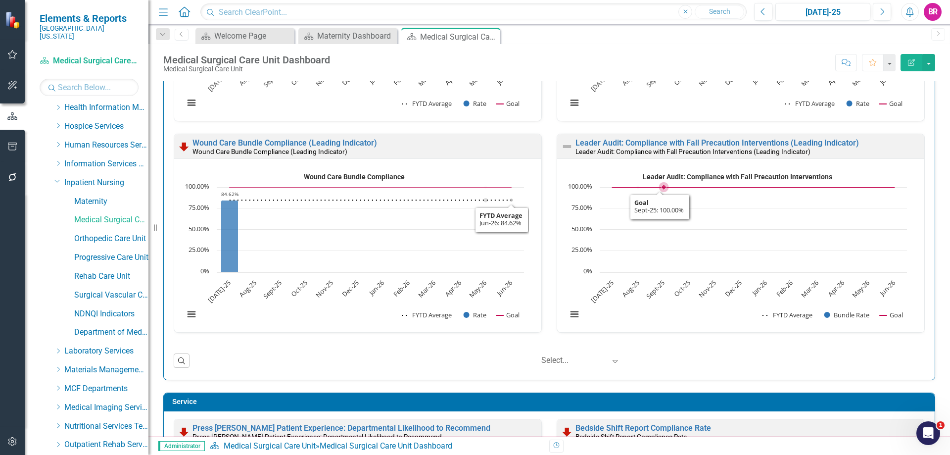
scroll to position [1534, 0]
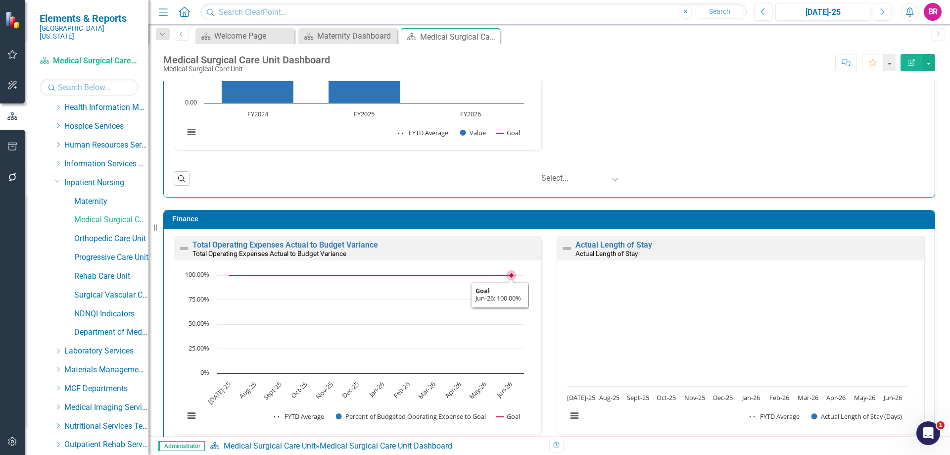
scroll to position [2331, 0]
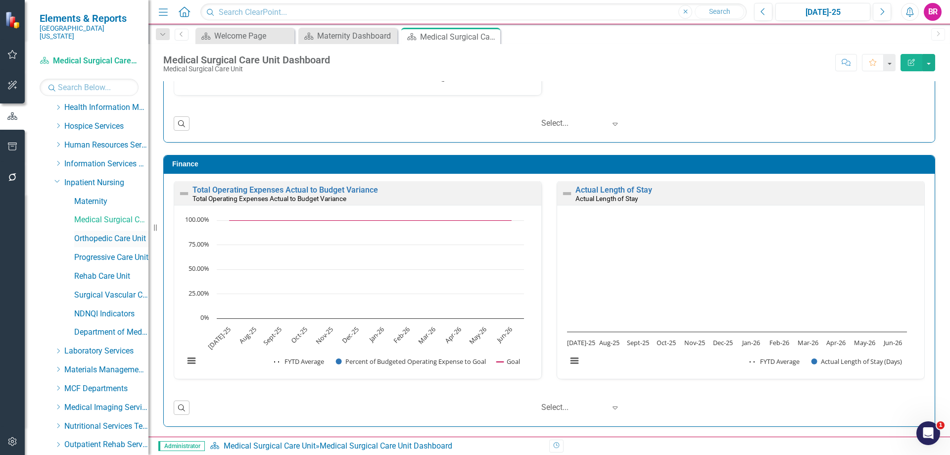
click at [111, 233] on link "Orthopedic Care Unit" at bounding box center [111, 238] width 74 height 11
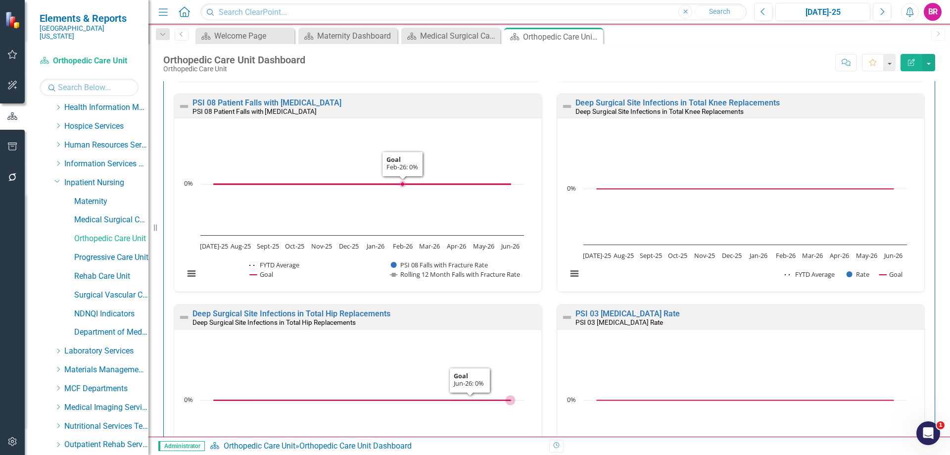
scroll to position [891, 0]
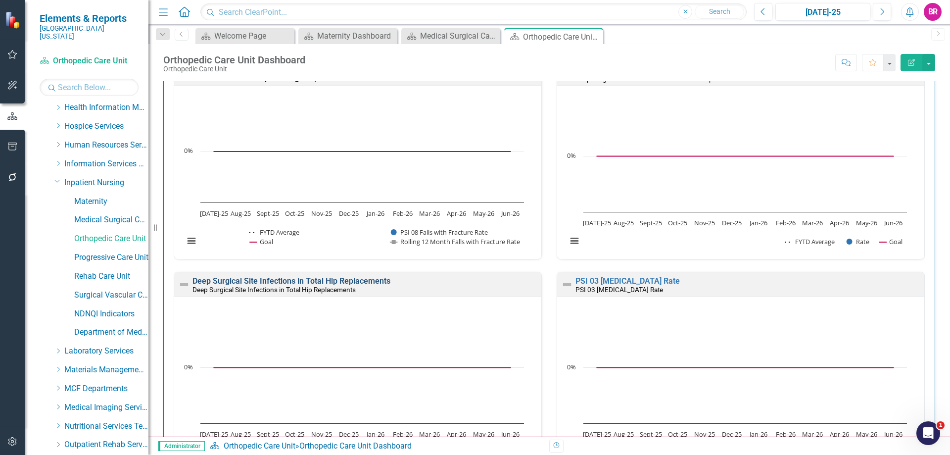
click at [220, 285] on link "Deep Surgical Site Infections in Total Hip Replacements" at bounding box center [292, 280] width 198 height 9
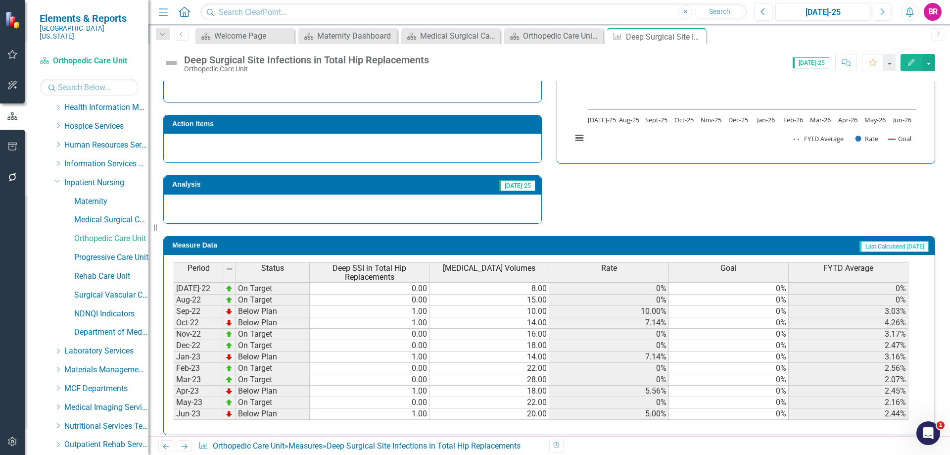
scroll to position [293, 0]
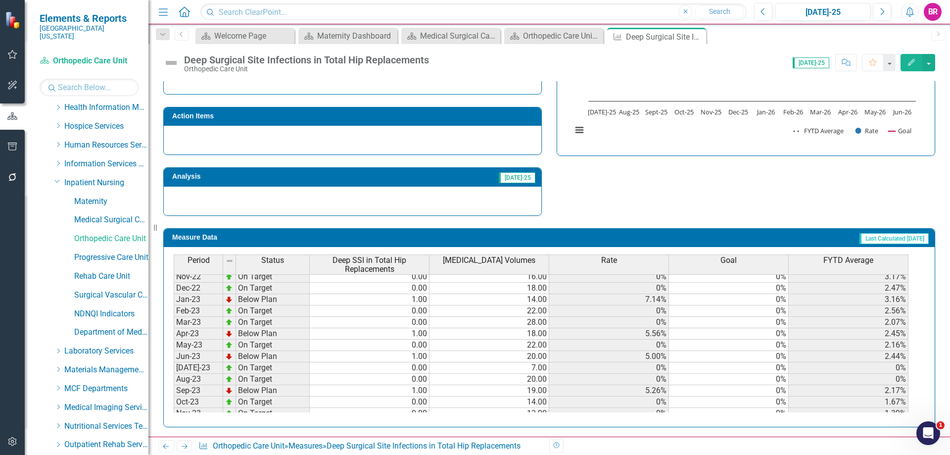
drag, startPoint x: 698, startPoint y: 35, endPoint x: 18, endPoint y: 357, distance: 752.7
click at [0, 0] on icon "Close" at bounding box center [0, 0] width 0 height 0
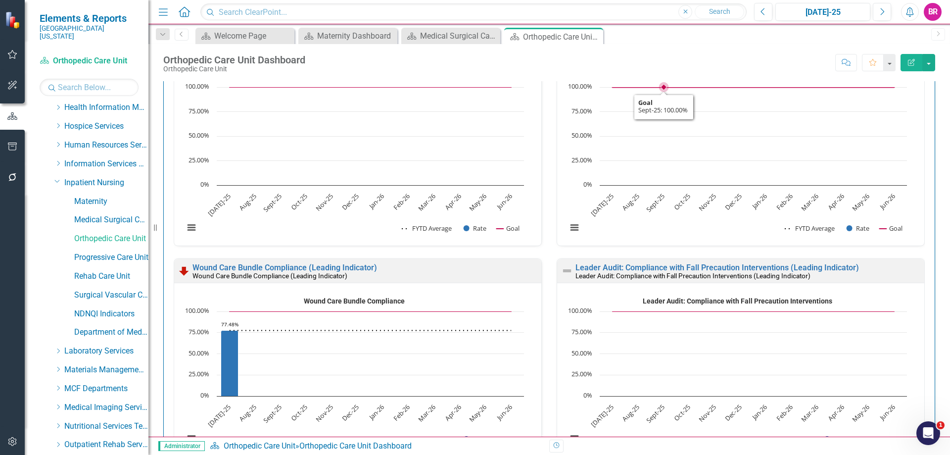
scroll to position [1633, 0]
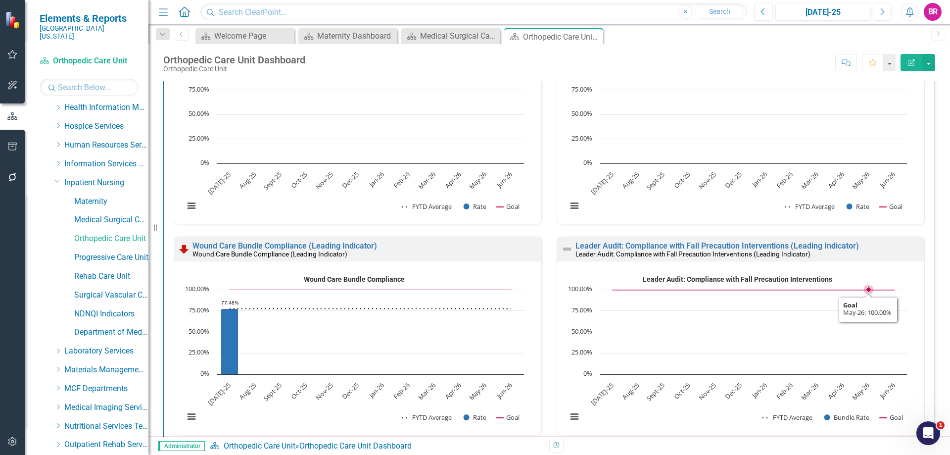
drag, startPoint x: 865, startPoint y: 346, endPoint x: 936, endPoint y: 317, distance: 77.3
click at [662, 60] on div "Score: N/A Jul-25 Completed Comment Favorite Edit Report" at bounding box center [622, 62] width 625 height 17
click at [692, 244] on link "Leader Audit: Compliance with Fall Precaution Interventions (Leading Indicator)" at bounding box center [718, 245] width 284 height 9
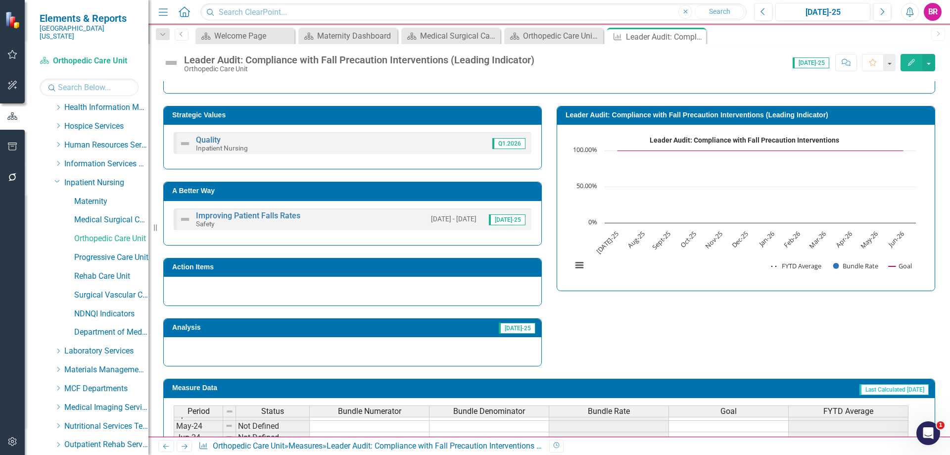
scroll to position [239, 0]
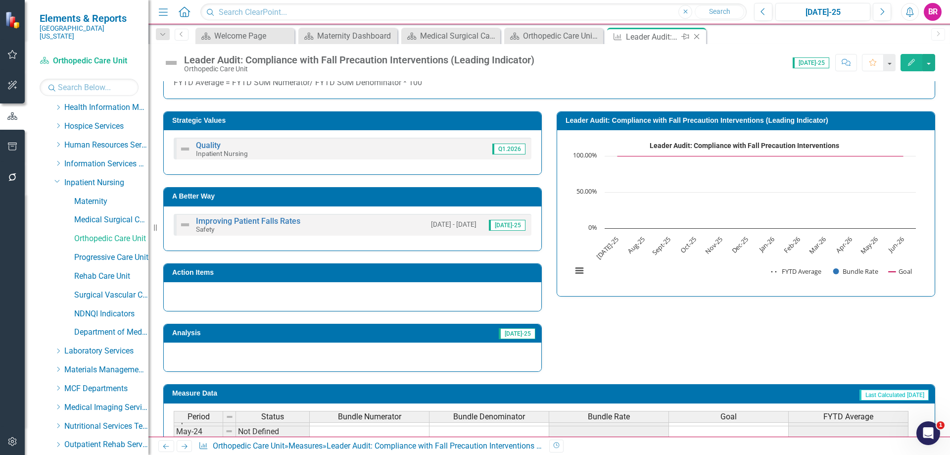
click at [698, 36] on icon "Close" at bounding box center [697, 37] width 10 height 8
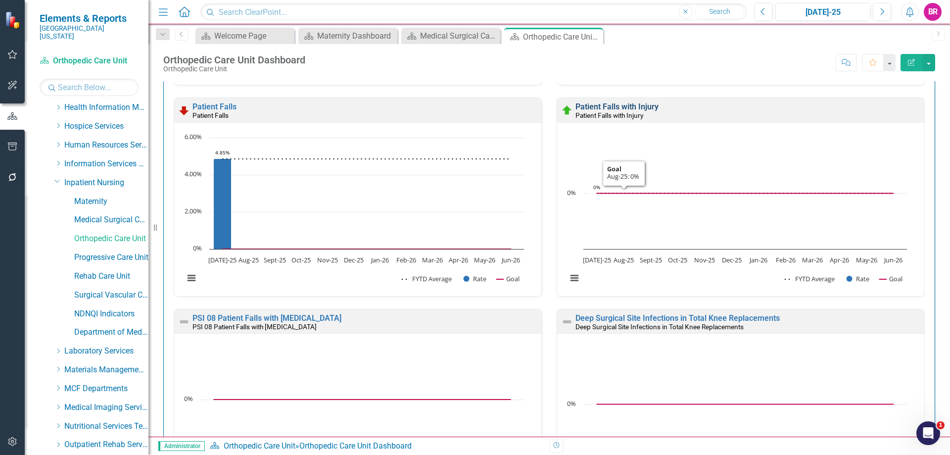
click at [609, 108] on link "Patient Falls with Injury" at bounding box center [617, 106] width 83 height 9
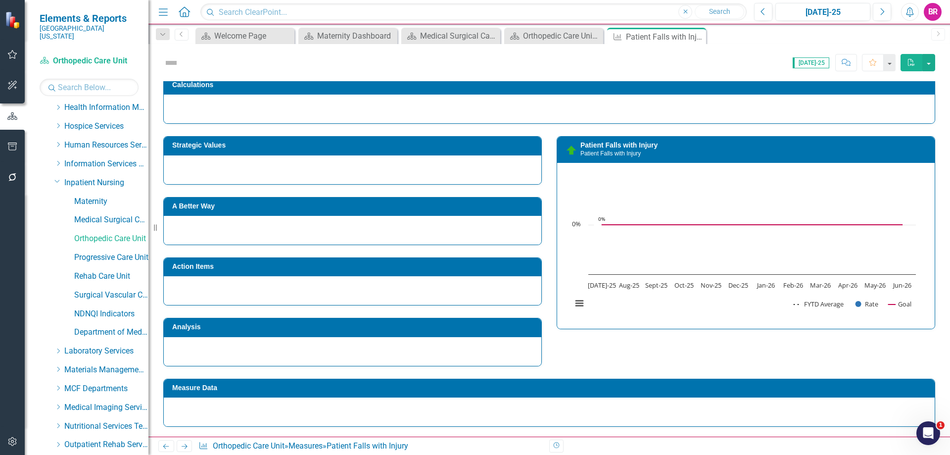
scroll to position [142, 0]
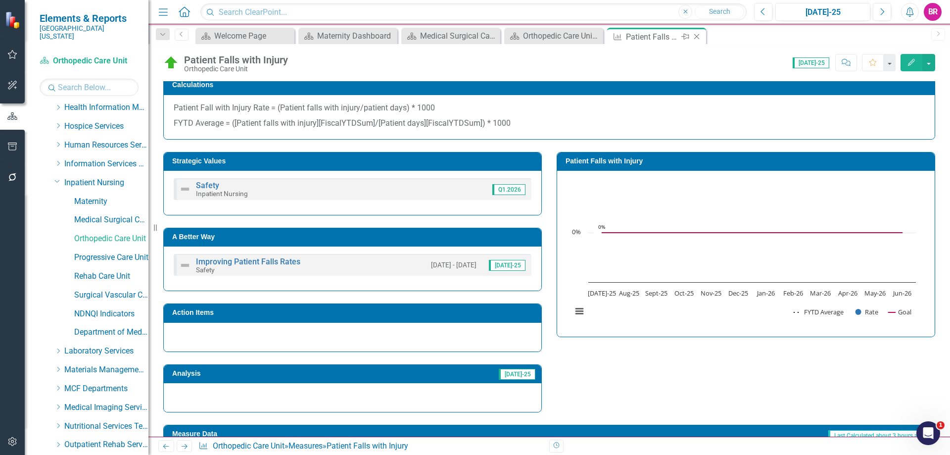
click at [697, 39] on icon "Close" at bounding box center [697, 37] width 10 height 8
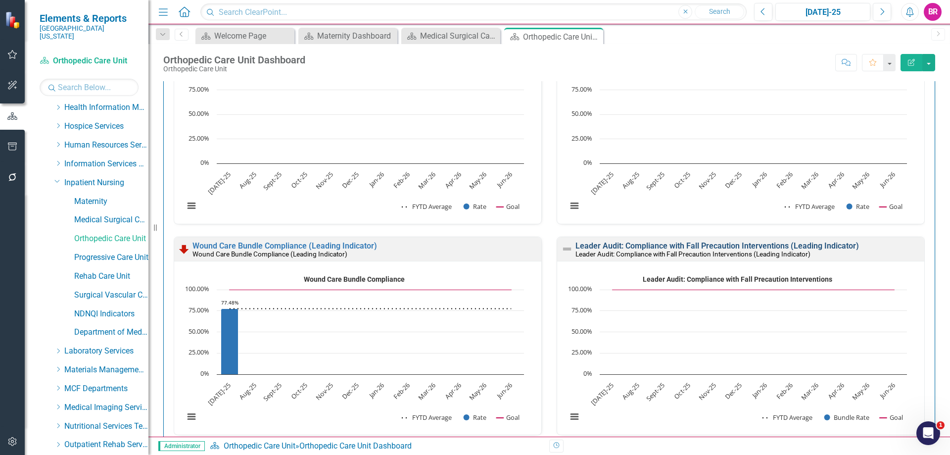
click at [609, 244] on link "Leader Audit: Compliance with Fall Precaution Interventions (Leading Indicator)" at bounding box center [718, 245] width 284 height 9
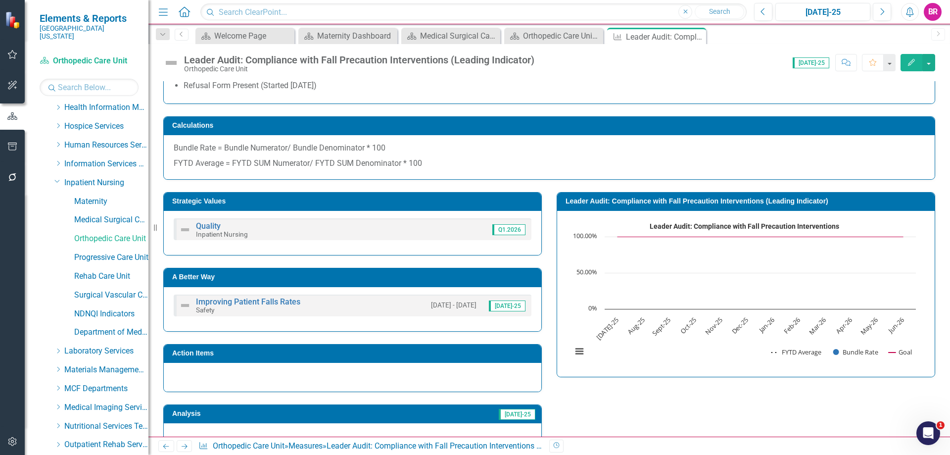
scroll to position [198, 0]
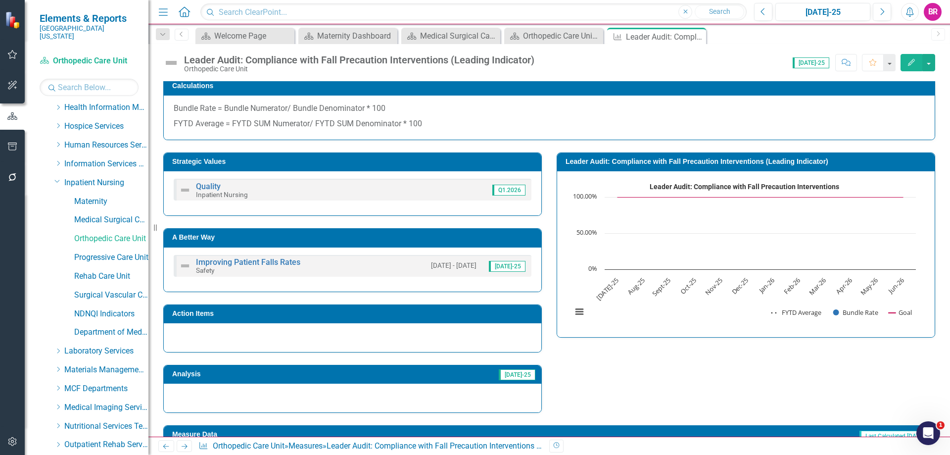
click at [0, 0] on div "Close" at bounding box center [0, 0] width 0 height 0
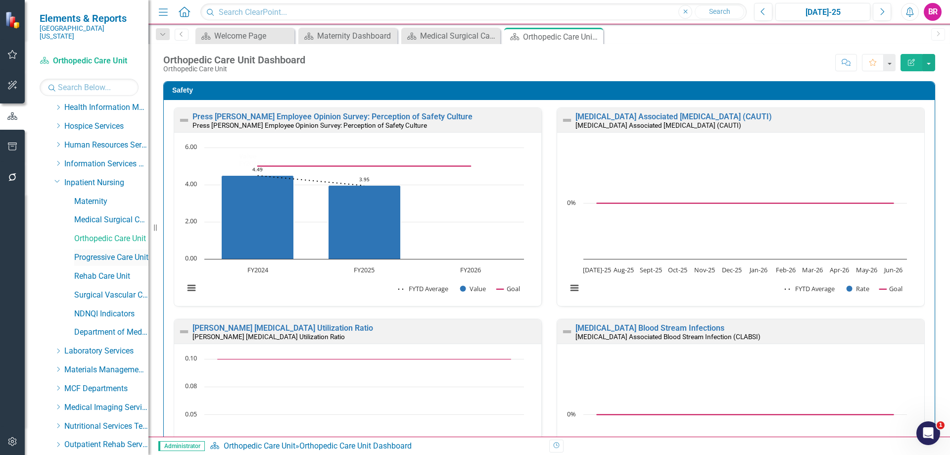
click at [95, 252] on link "Progressive Care Unit" at bounding box center [111, 257] width 74 height 11
click at [389, 37] on icon "Close" at bounding box center [389, 36] width 10 height 8
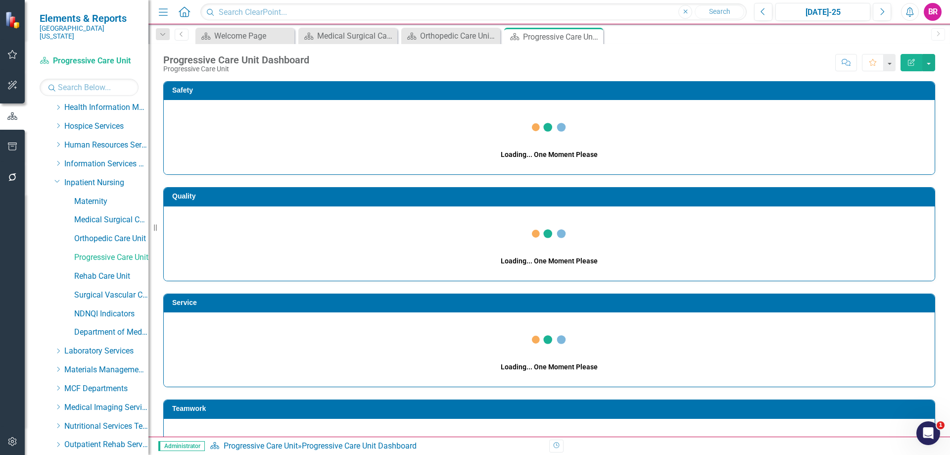
click at [0, 0] on icon at bounding box center [0, 0] width 0 height 0
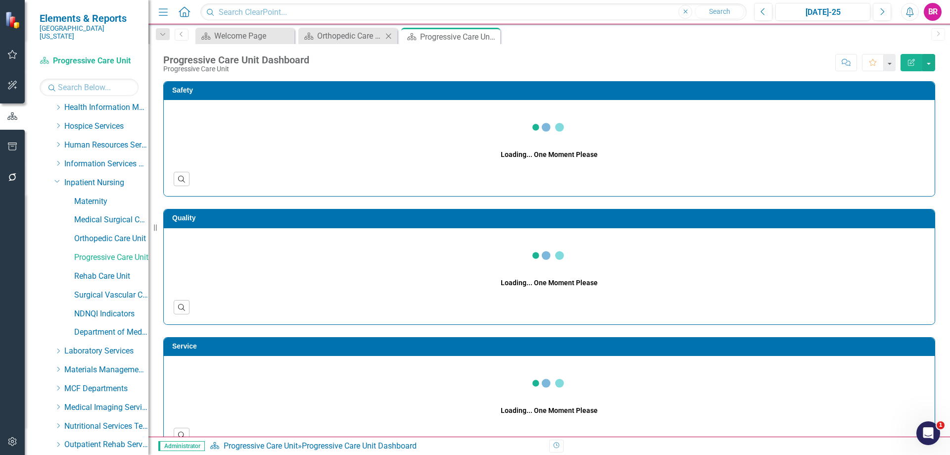
click at [388, 38] on icon "Close" at bounding box center [389, 36] width 10 height 8
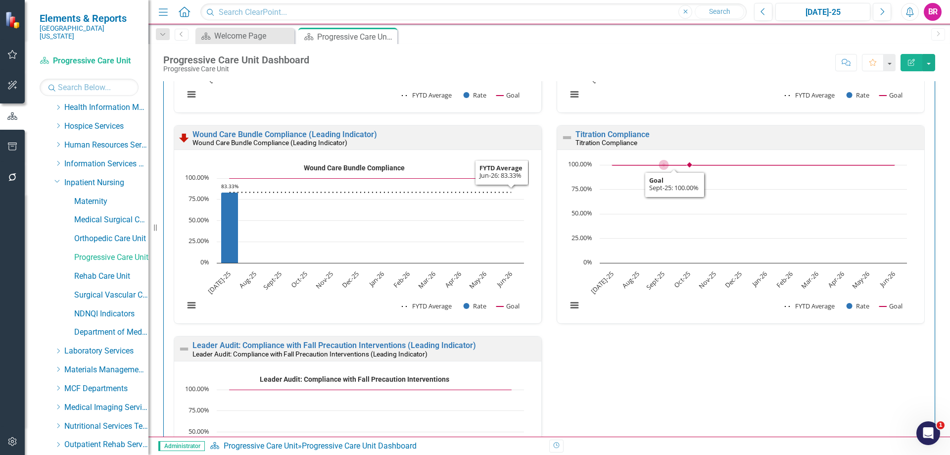
scroll to position [1782, 0]
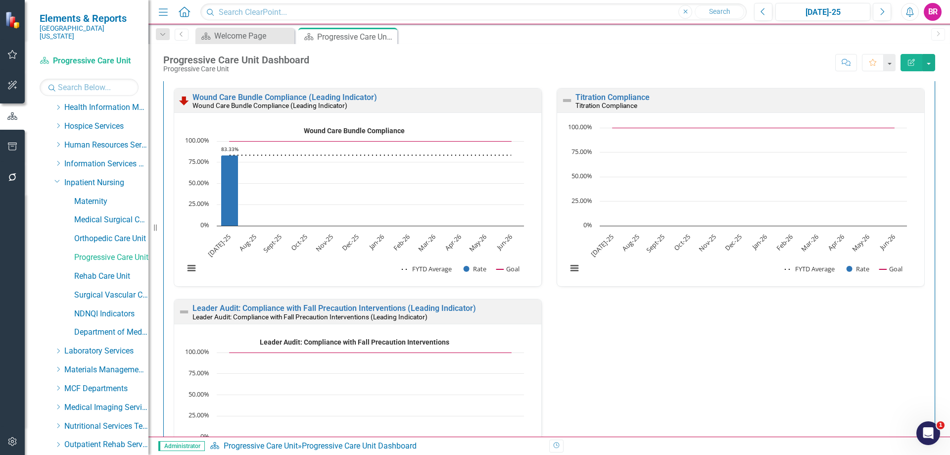
click at [821, 352] on div "Press Ganey Employee Opinion Survey: This Department Provides High Quality Care…" at bounding box center [549, 87] width 766 height 844
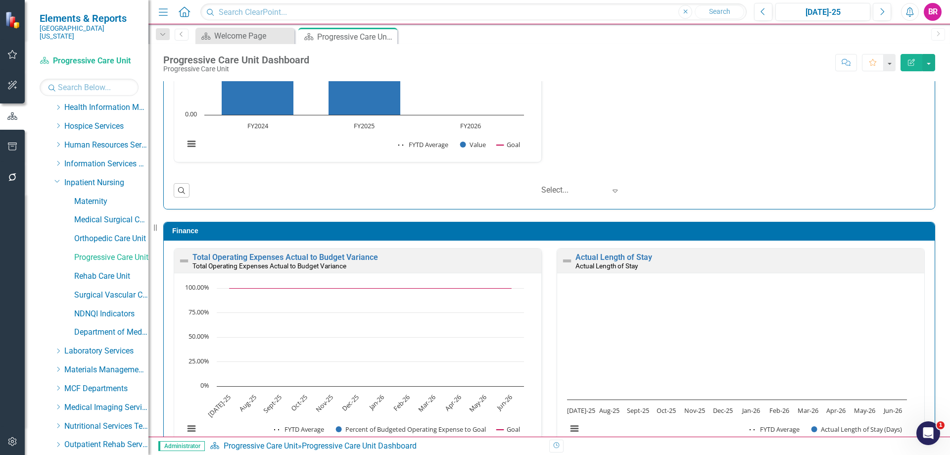
scroll to position [2754, 0]
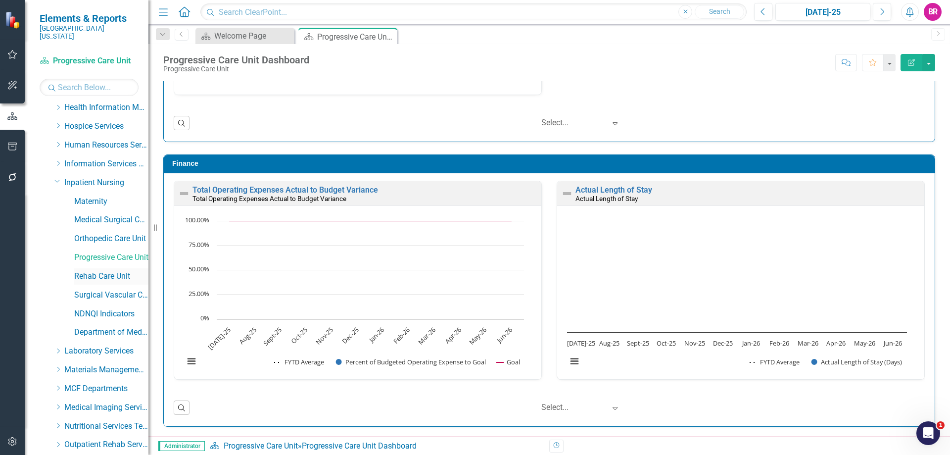
click at [84, 271] on link "Rehab Care Unit" at bounding box center [111, 276] width 74 height 11
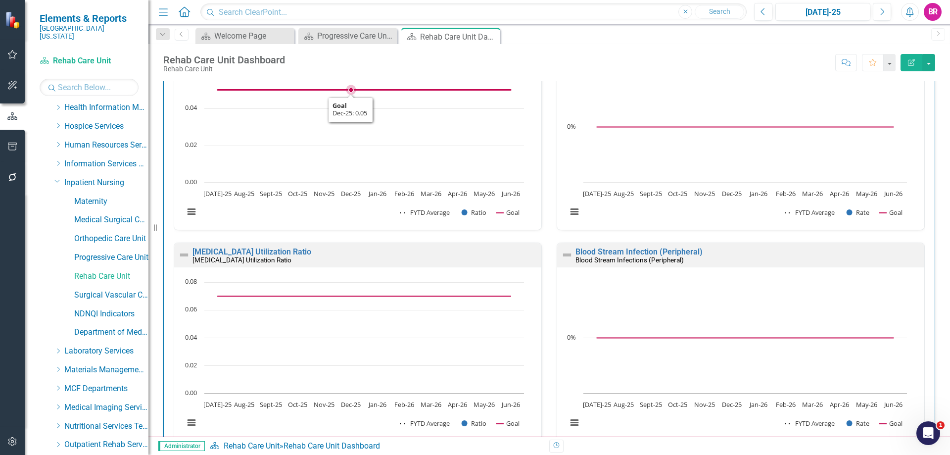
scroll to position [346, 0]
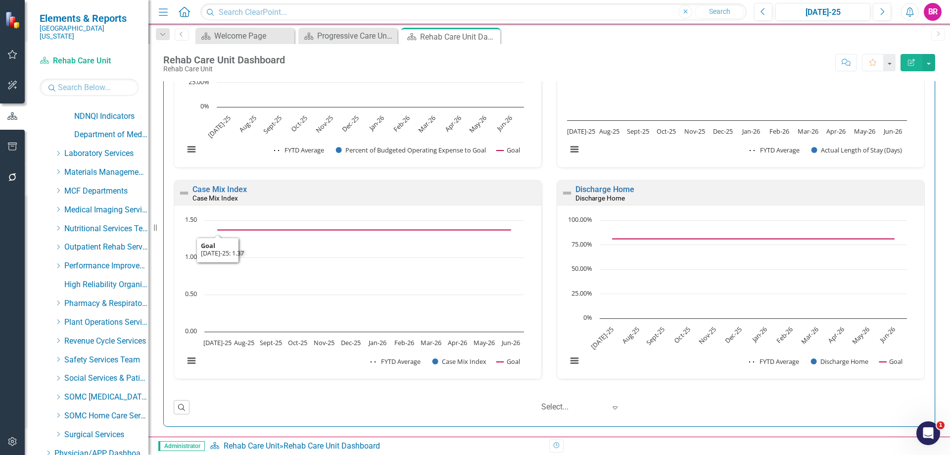
scroll to position [540, 0]
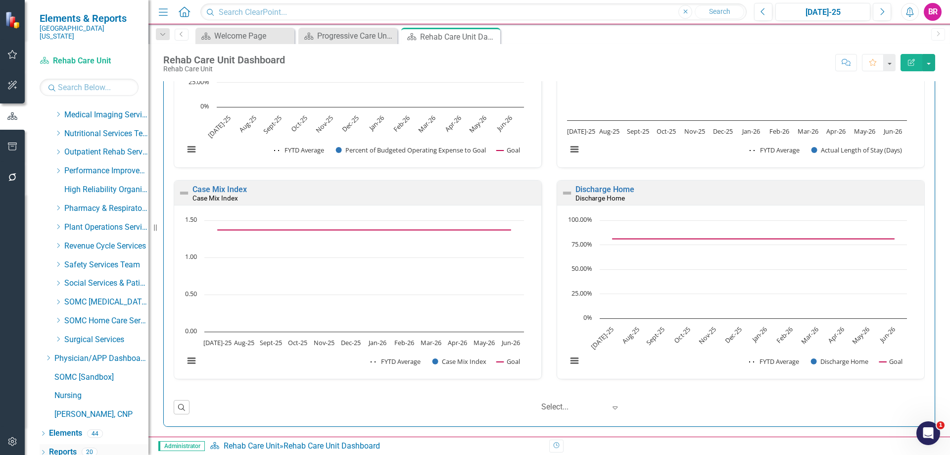
click at [64, 446] on link "Reports" at bounding box center [63, 451] width 28 height 11
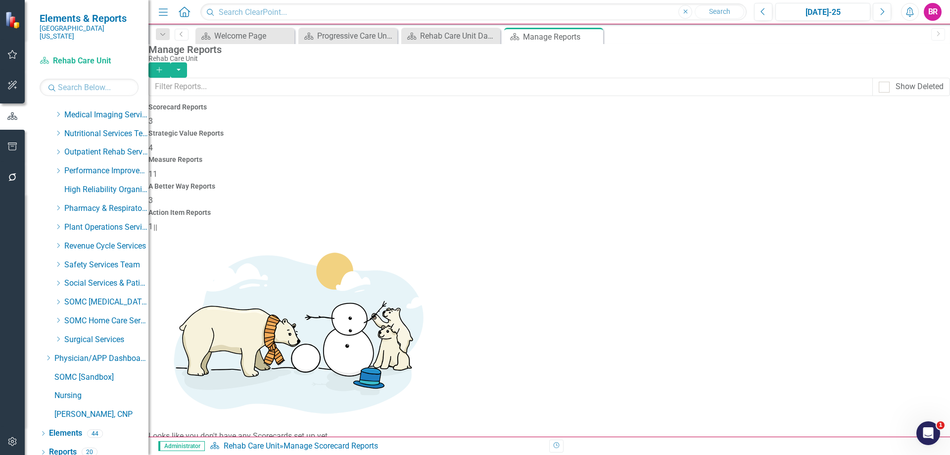
click at [548, 156] on h4 "Measure Reports" at bounding box center [549, 159] width 802 height 7
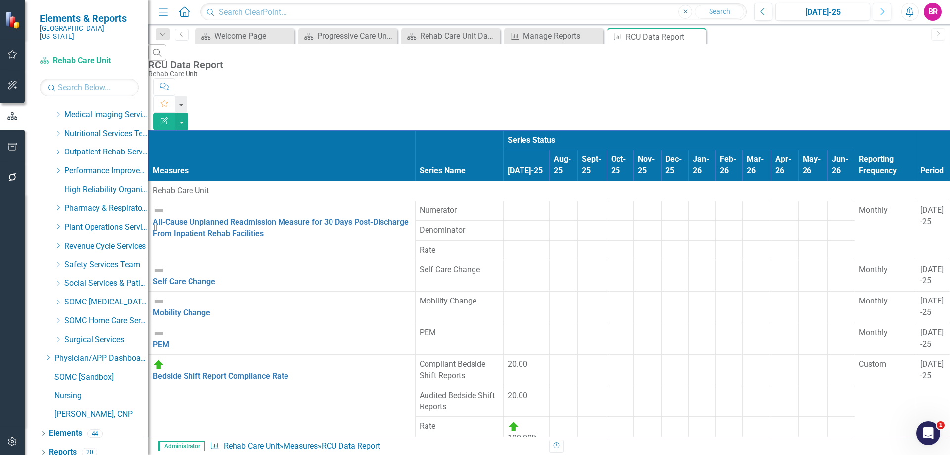
scroll to position [107, 0]
click at [188, 113] on button "button" at bounding box center [181, 121] width 13 height 17
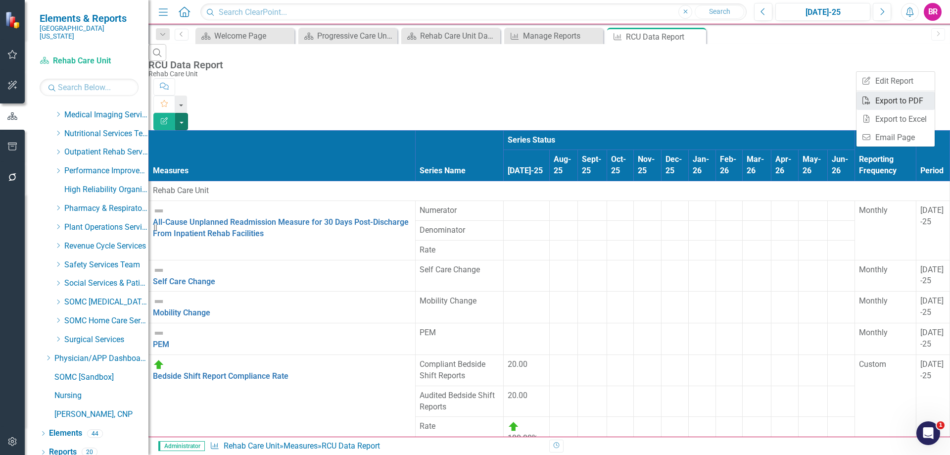
click at [909, 103] on link "PDF Export to PDF" at bounding box center [896, 101] width 78 height 18
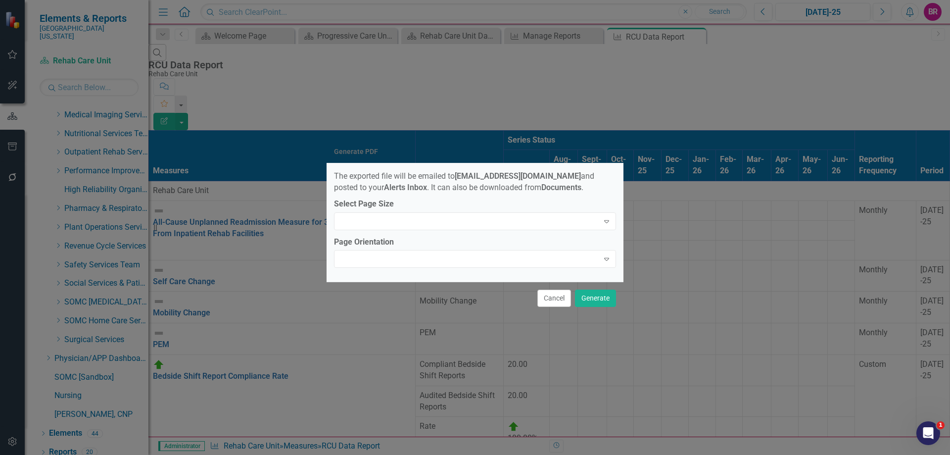
click at [909, 103] on div "Generate PDF The exported file will be emailed to [EMAIL_ADDRESS][DOMAIN_NAME] …" at bounding box center [475, 227] width 950 height 455
click at [554, 297] on button "Cancel" at bounding box center [554, 298] width 34 height 17
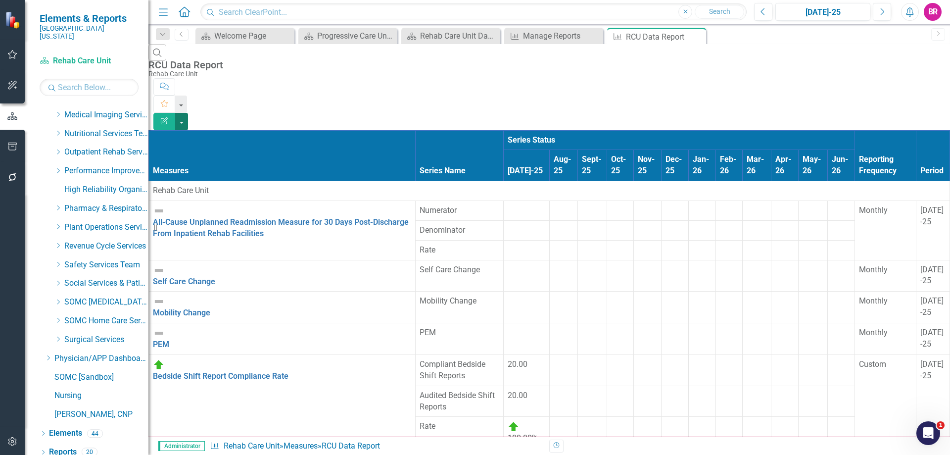
click at [188, 113] on button "button" at bounding box center [181, 121] width 13 height 17
click at [906, 121] on link "Excel Export to Excel" at bounding box center [896, 119] width 78 height 18
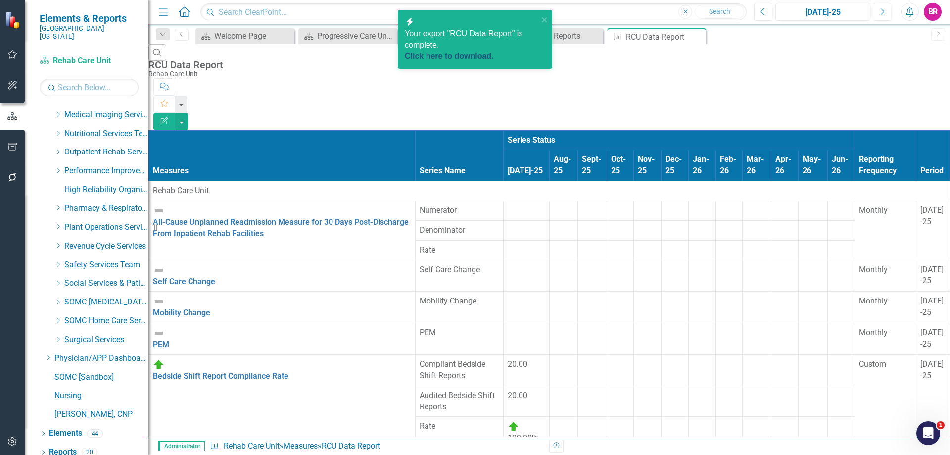
click at [458, 52] on link "Click here to download." at bounding box center [449, 56] width 89 height 8
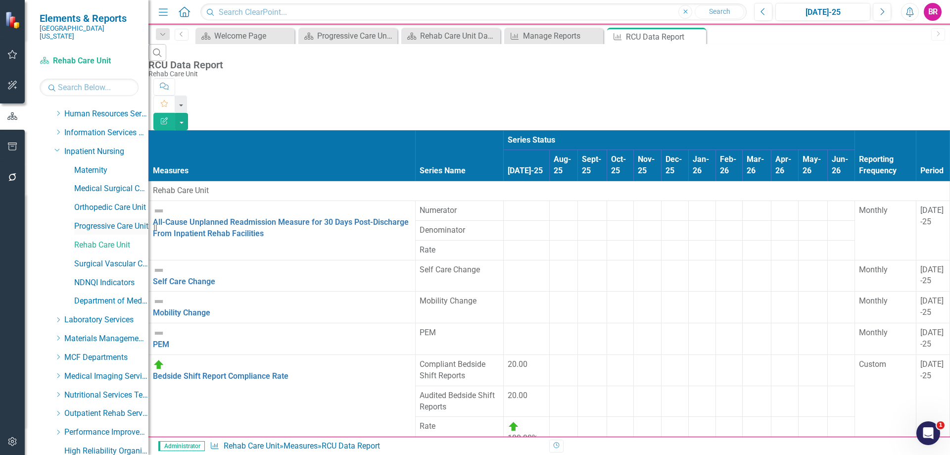
scroll to position [292, 0]
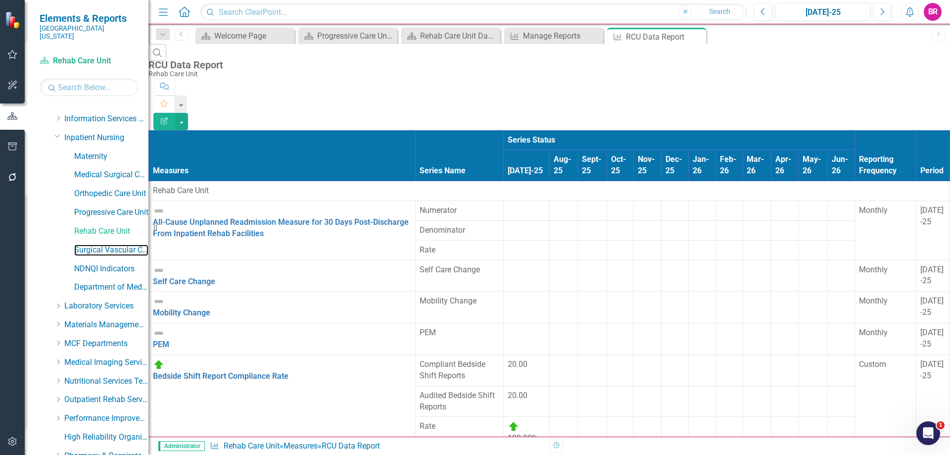
drag, startPoint x: 100, startPoint y: 247, endPoint x: 68, endPoint y: 235, distance: 34.3
click at [100, 247] on link "Surgical Vascular Care Unit" at bounding box center [111, 249] width 74 height 11
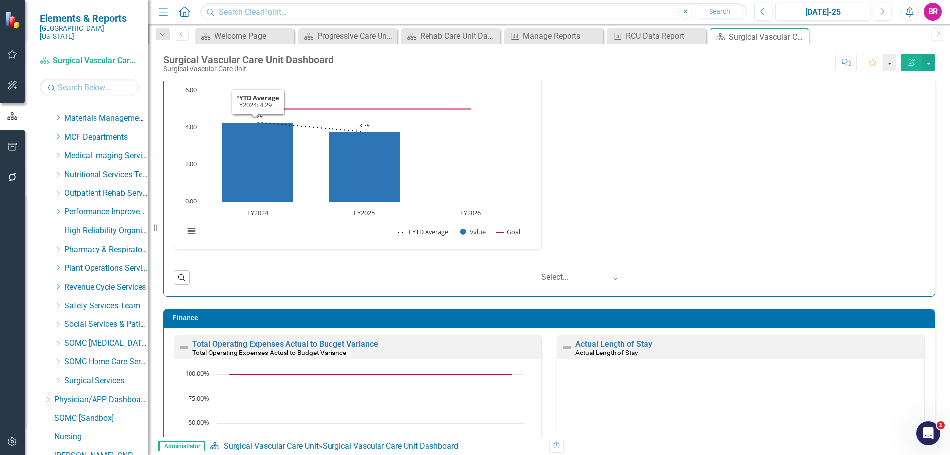
scroll to position [540, 0]
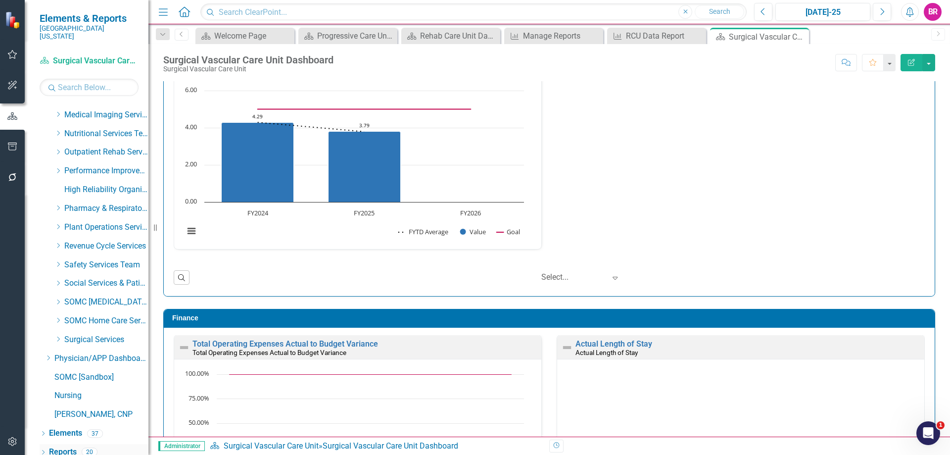
click at [62, 446] on link "Reports" at bounding box center [63, 451] width 28 height 11
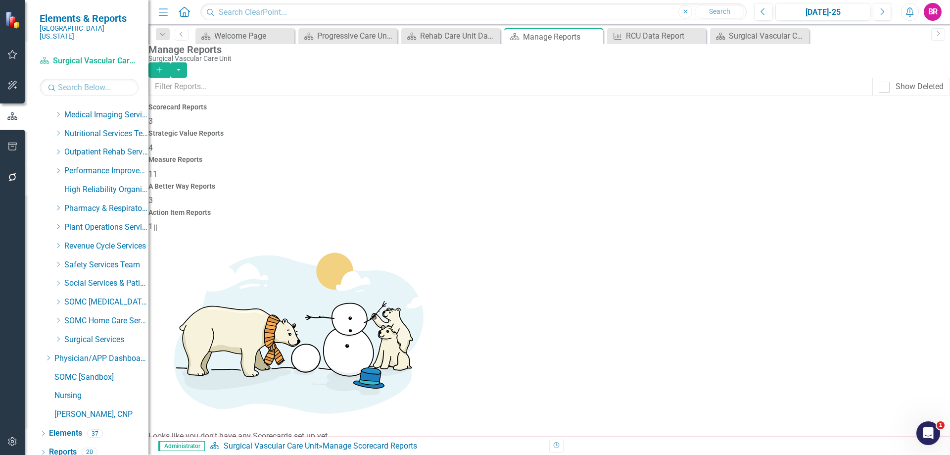
drag, startPoint x: 543, startPoint y: 145, endPoint x: 357, endPoint y: 239, distance: 207.8
click at [157, 169] on span "11" at bounding box center [152, 173] width 9 height 9
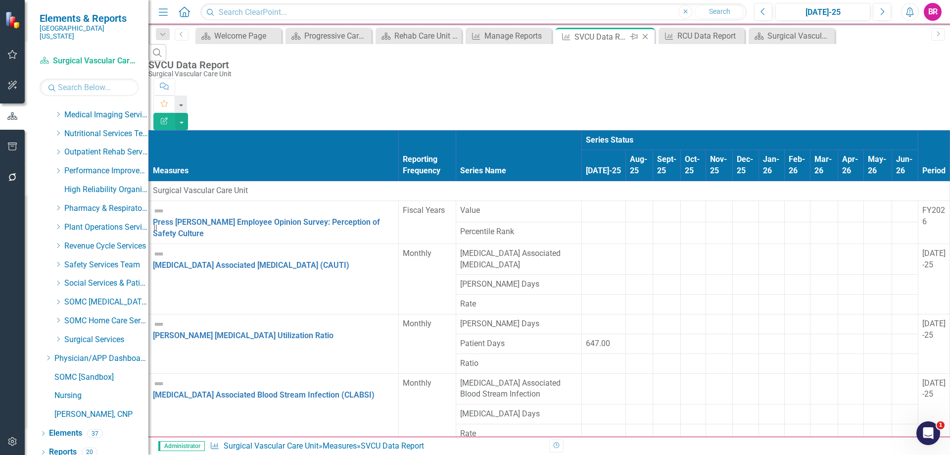
click at [645, 36] on icon at bounding box center [645, 36] width 5 height 5
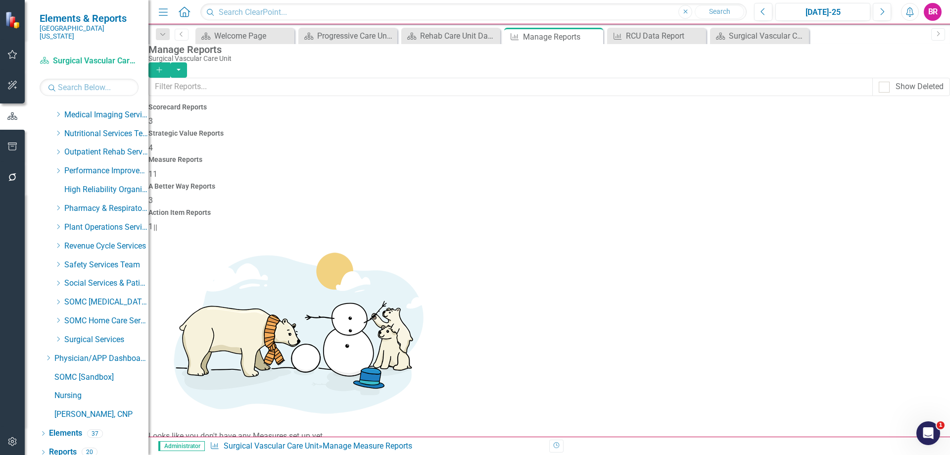
scroll to position [85, 0]
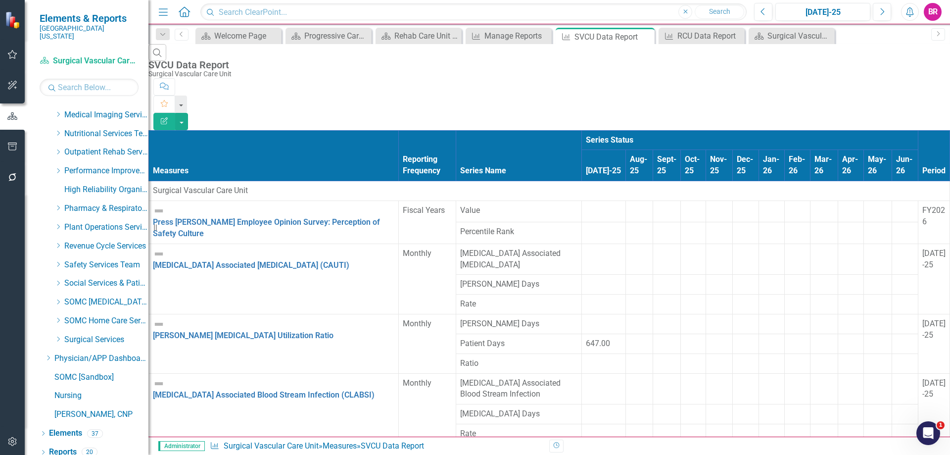
click at [175, 113] on button "Edit Report" at bounding box center [164, 121] width 22 height 17
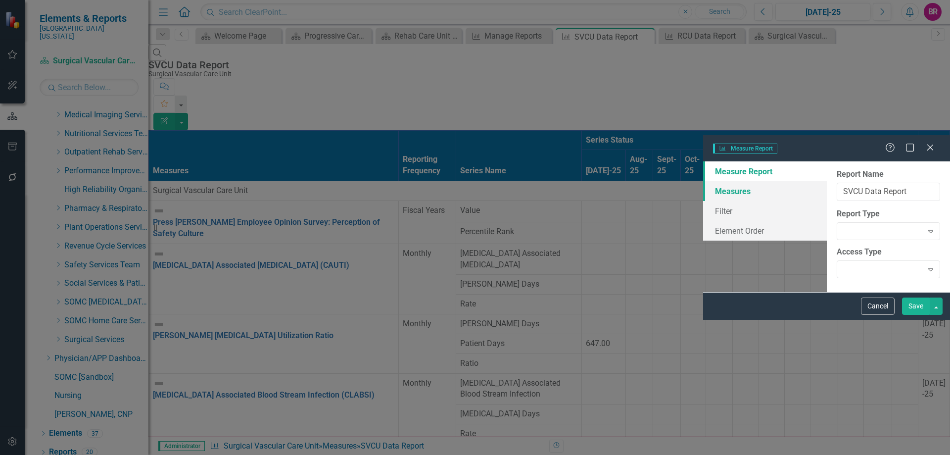
click at [703, 181] on link "Measures" at bounding box center [765, 191] width 124 height 20
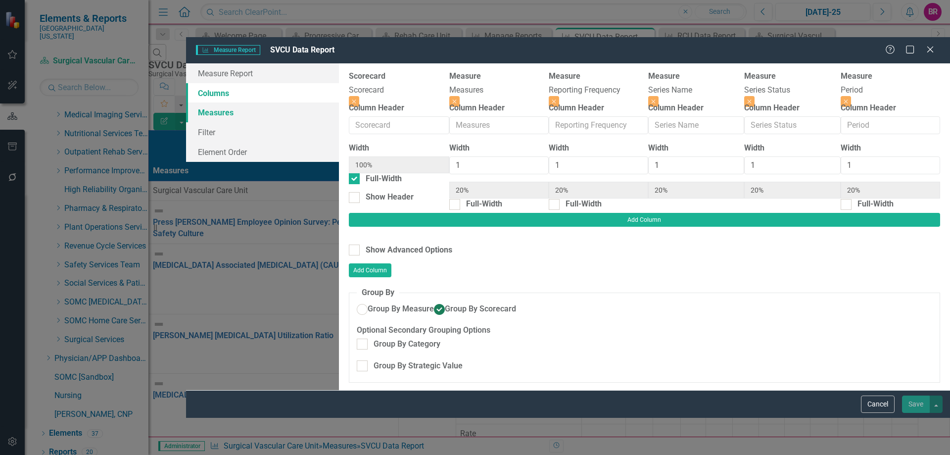
click at [186, 102] on link "Measures" at bounding box center [262, 112] width 153 height 20
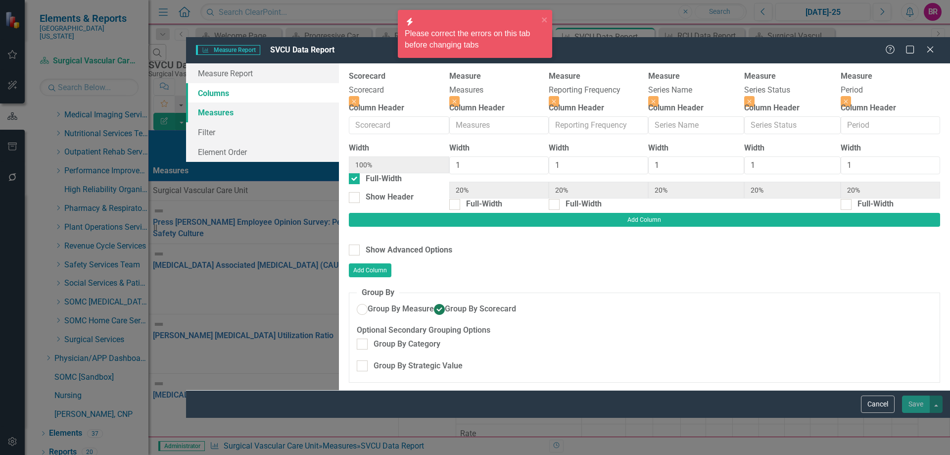
click at [186, 102] on link "Measures" at bounding box center [262, 112] width 153 height 20
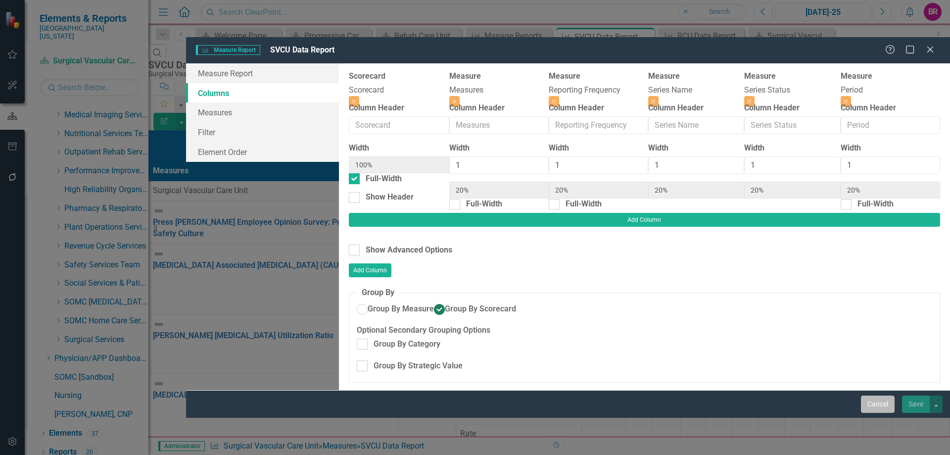
click at [878, 413] on button "Cancel" at bounding box center [878, 403] width 34 height 17
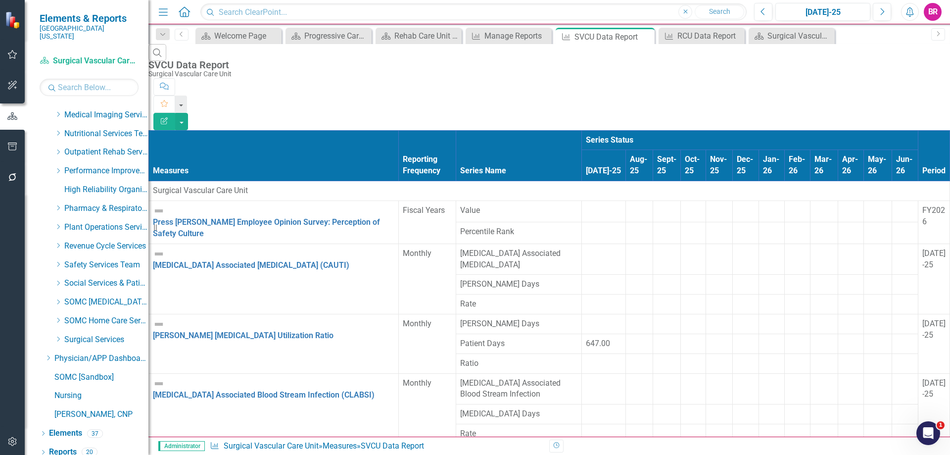
click at [175, 113] on button "Edit Report" at bounding box center [164, 121] width 22 height 17
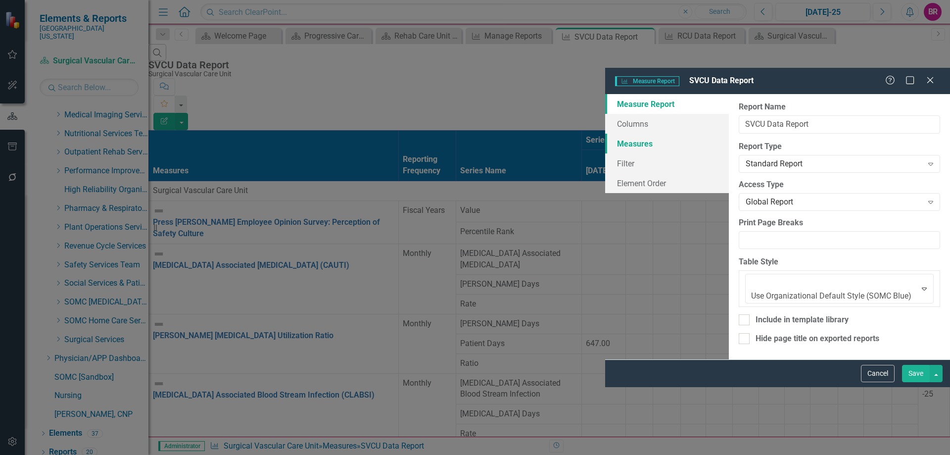
click at [605, 134] on link "Measures" at bounding box center [667, 144] width 124 height 20
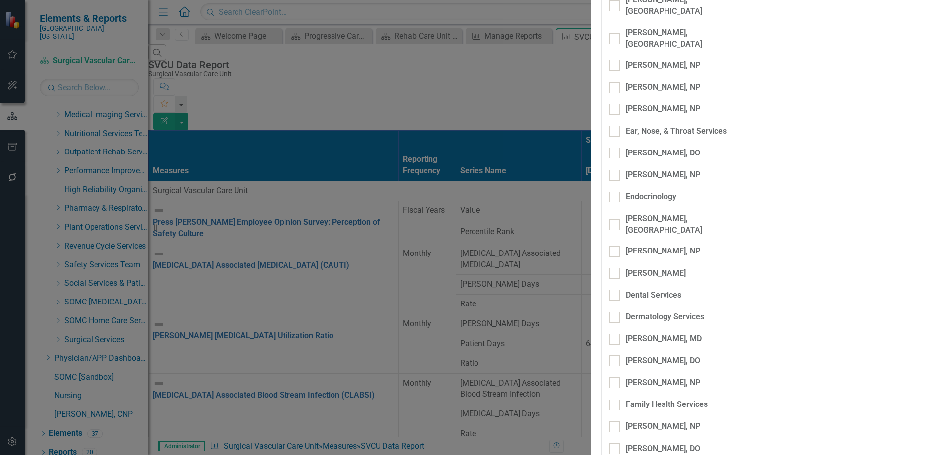
scroll to position [792, 0]
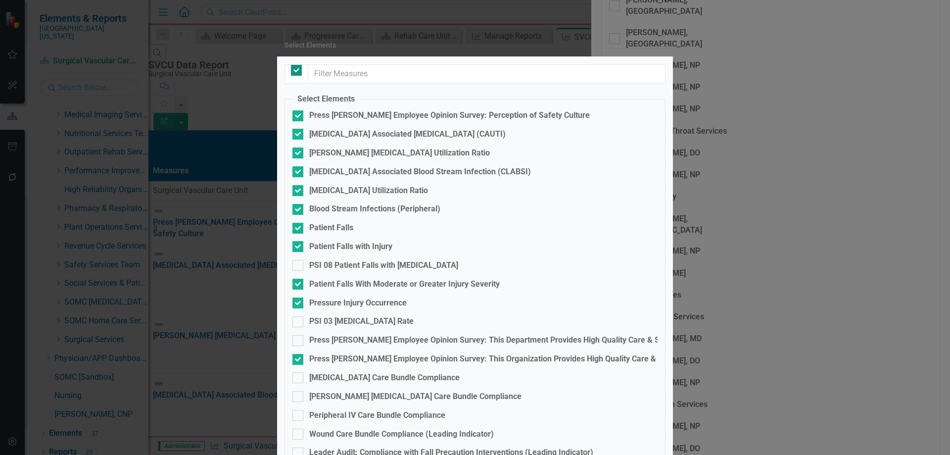
checkbox input "true"
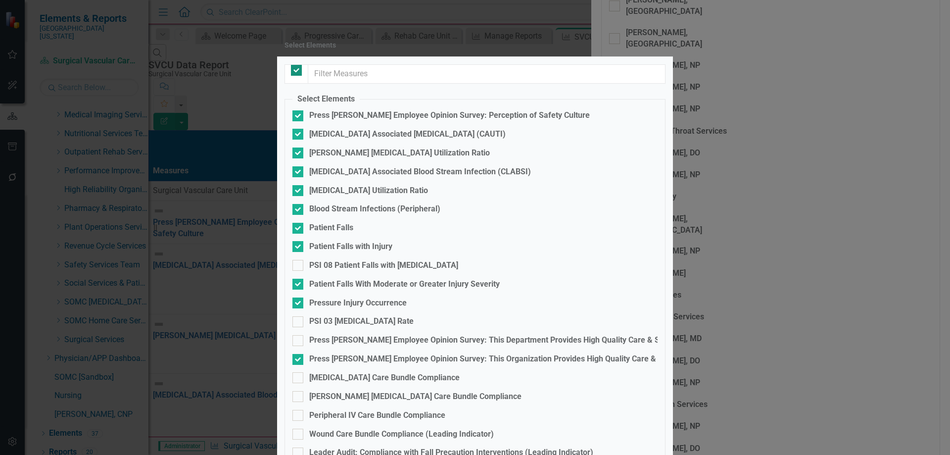
checkbox input "true"
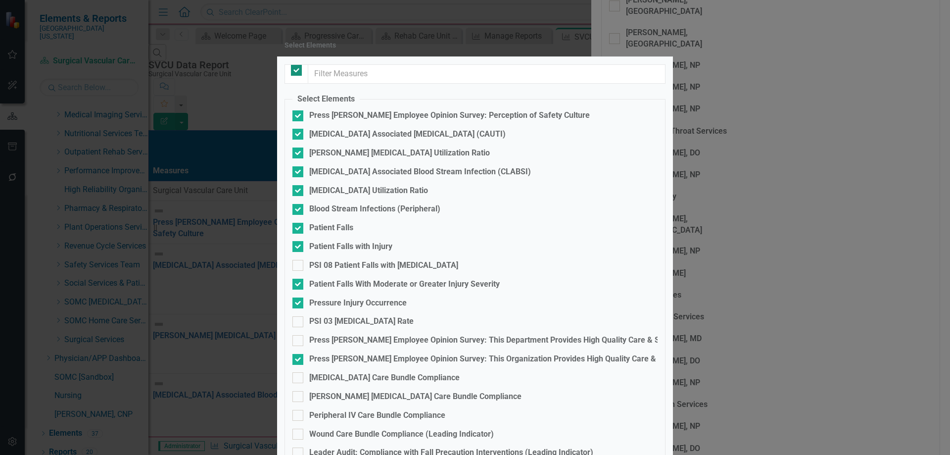
checkbox input "true"
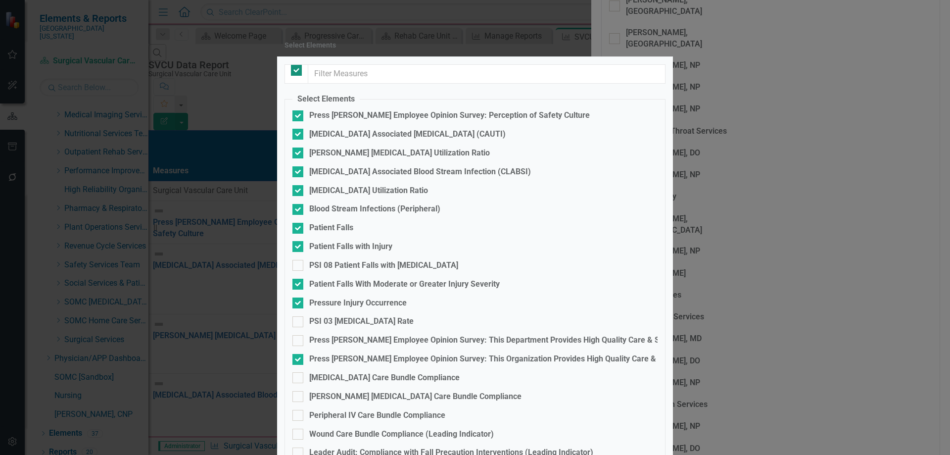
checkbox input "true"
click at [297, 71] on input "checkbox" at bounding box center [294, 68] width 6 height 6
checkbox input "true"
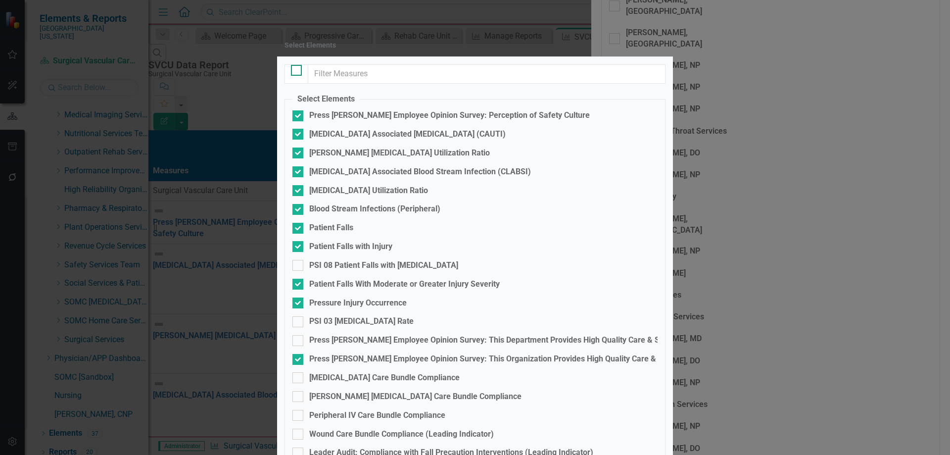
checkbox input "true"
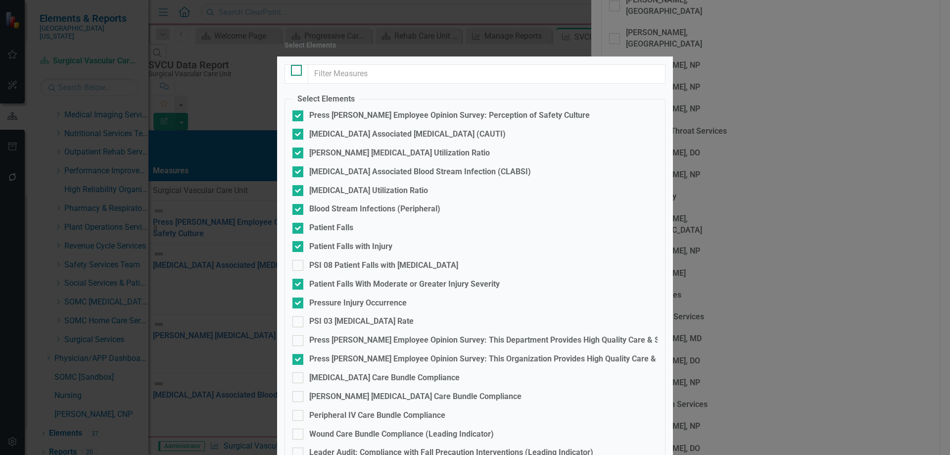
checkbox input "true"
click at [297, 71] on input "checkbox" at bounding box center [294, 68] width 6 height 6
checkbox input "false"
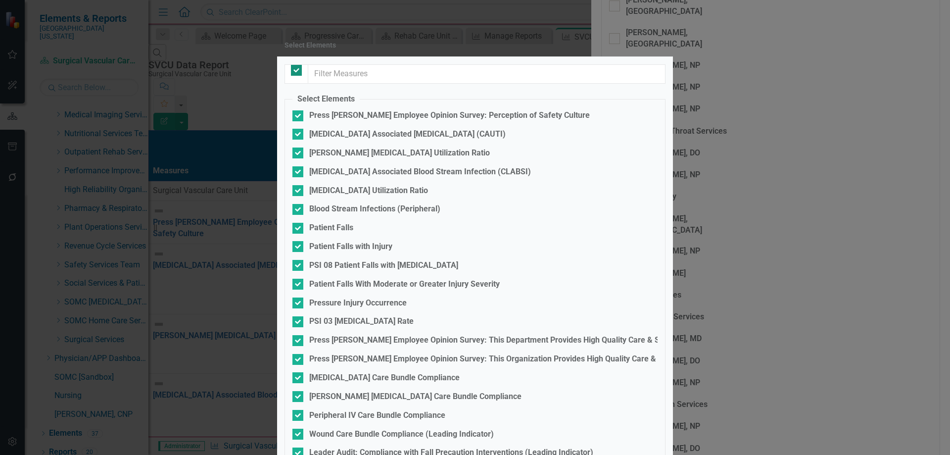
checkbox input "false"
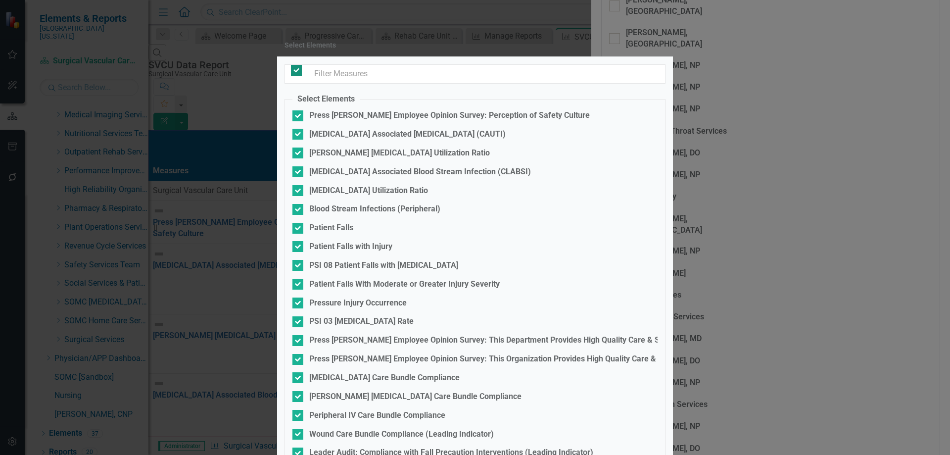
checkbox input "false"
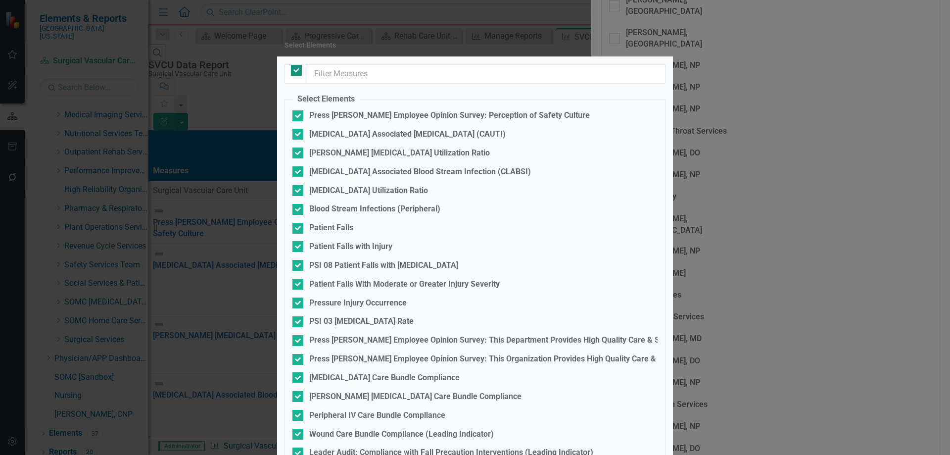
checkbox input "false"
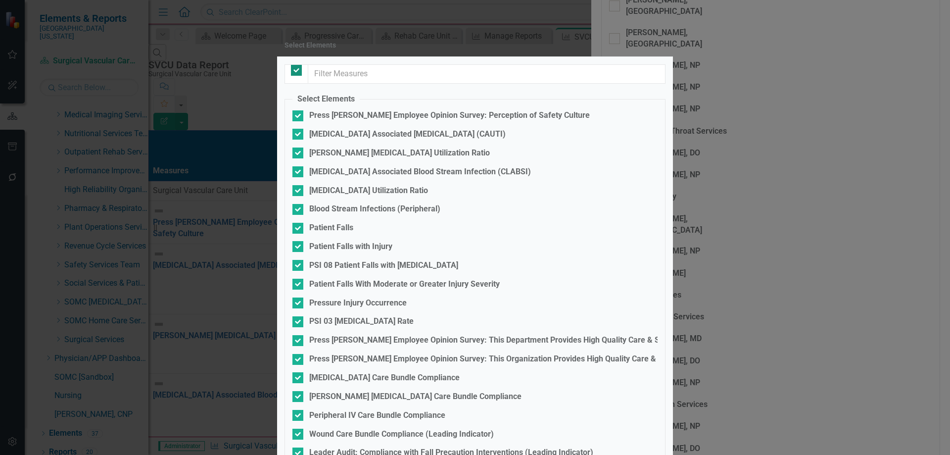
checkbox input "false"
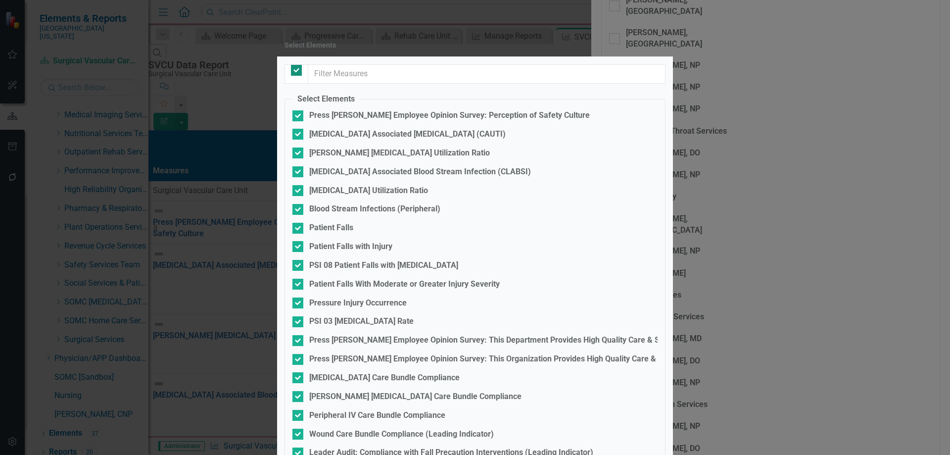
checkbox input "false"
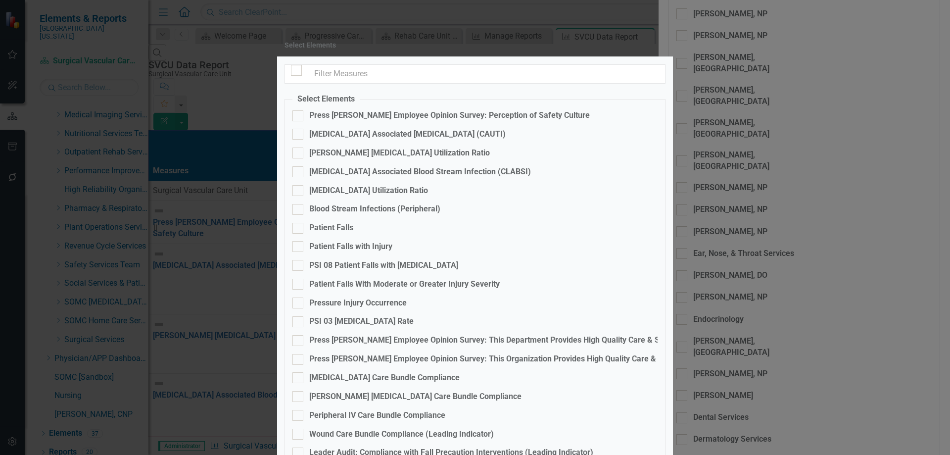
scroll to position [172, 0]
click at [387, 447] on div "Leader Audit: Compliance with Fall Precaution Interventions (Leading Indicator)" at bounding box center [451, 452] width 284 height 11
click at [299, 447] on input "Leader Audit: Compliance with Fall Precaution Interventions (Leading Indicator)" at bounding box center [295, 450] width 6 height 6
checkbox input "true"
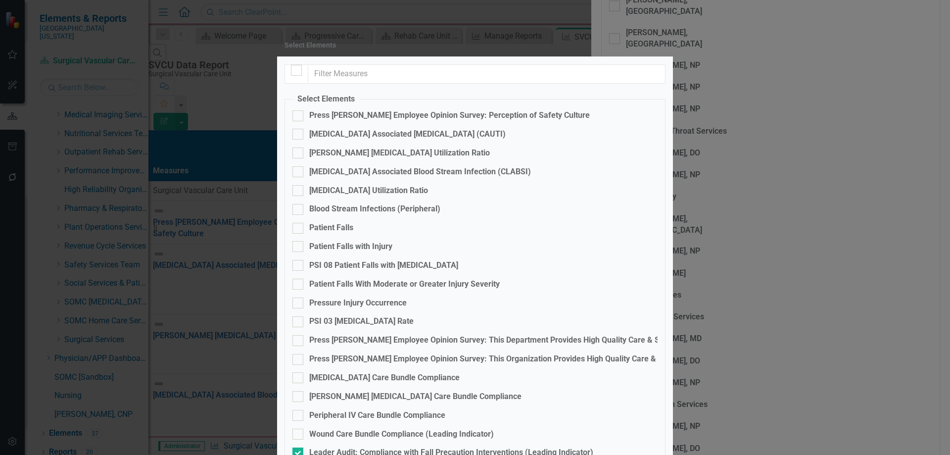
checkbox input "false"
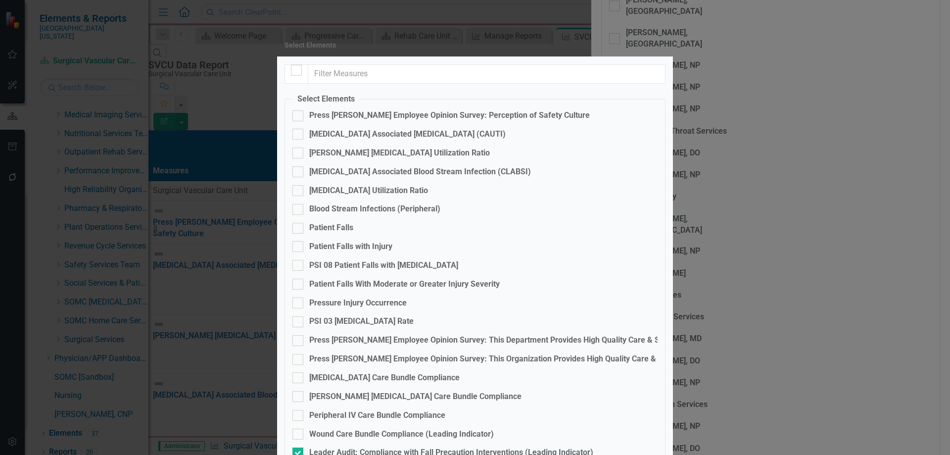
checkbox input "true"
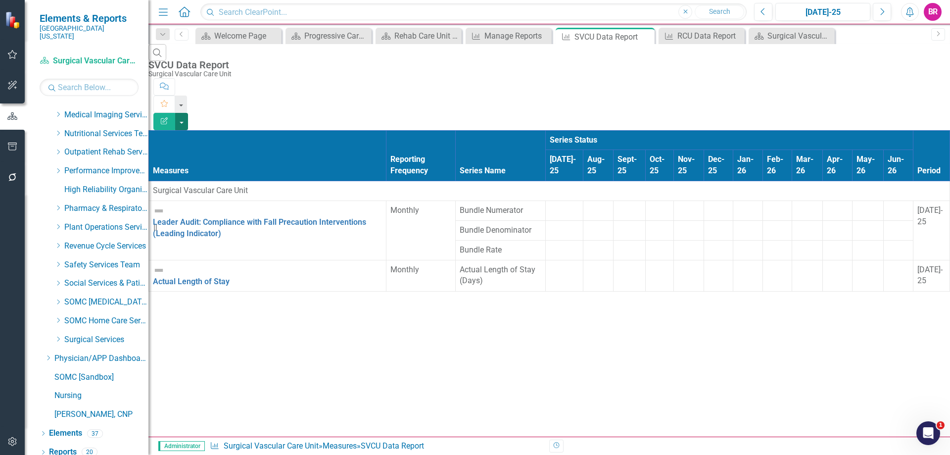
click at [188, 113] on button "button" at bounding box center [181, 121] width 13 height 17
click at [915, 118] on link "Excel Export to Excel" at bounding box center [896, 119] width 78 height 18
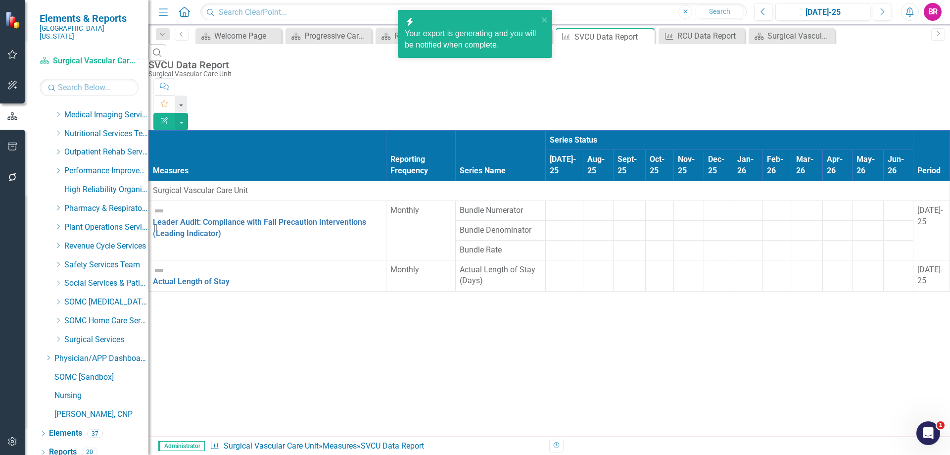
click at [427, 298] on div "Search SVCU Data Report Surgical Vascular Care Unit Comment Favorite Edit Repor…" at bounding box center [549, 171] width 802 height 254
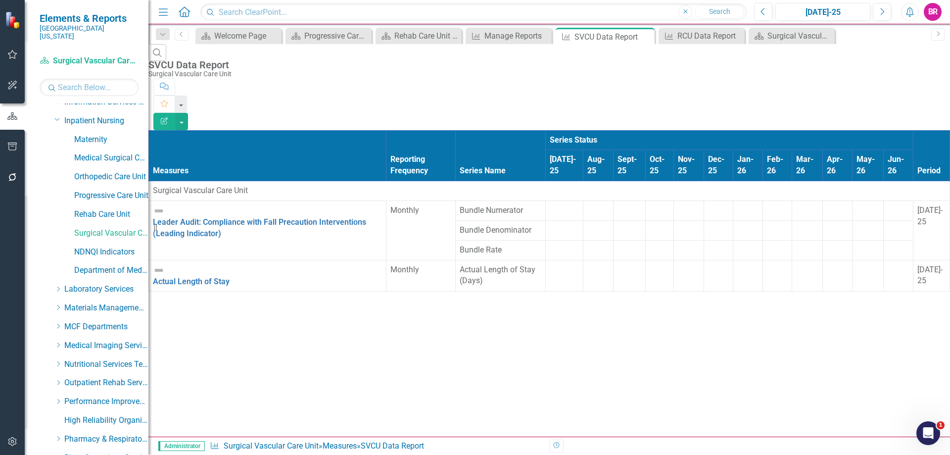
scroll to position [292, 0]
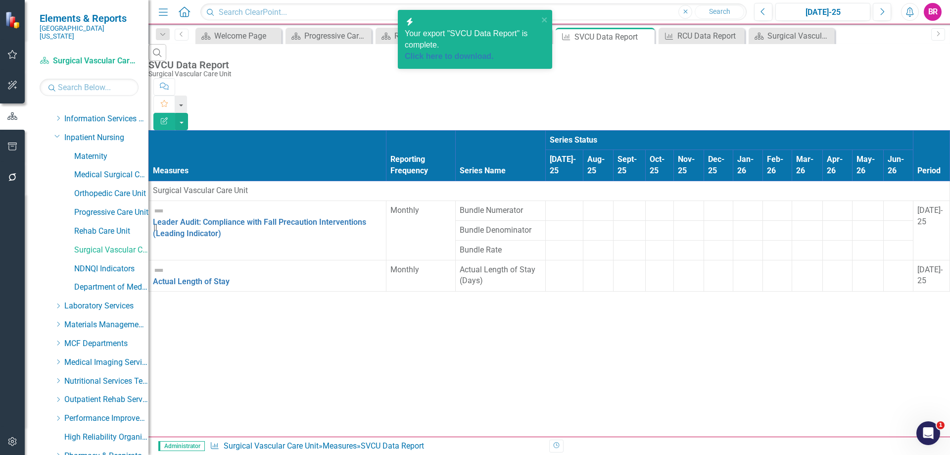
click at [490, 51] on div "Click here to download." at bounding box center [472, 56] width 134 height 11
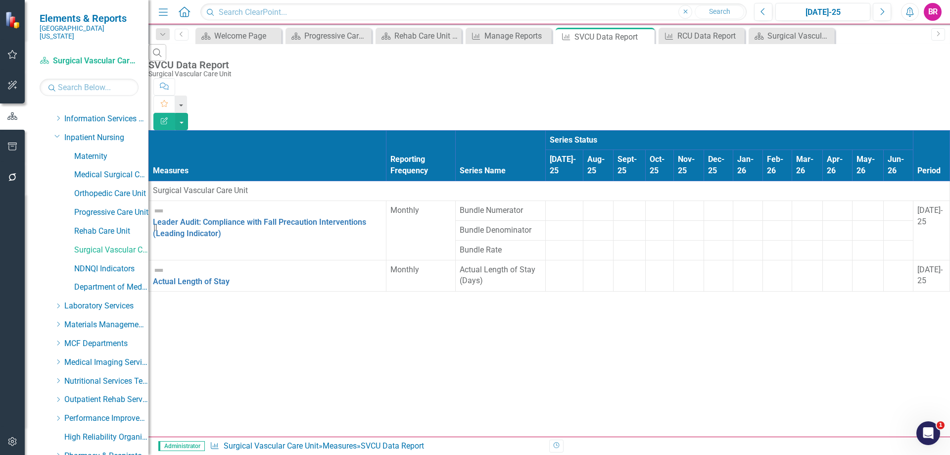
click at [329, 298] on div "Search SVCU Data Report Surgical Vascular Care Unit Comment Favorite Edit Repor…" at bounding box center [549, 171] width 802 height 254
click at [188, 113] on button "button" at bounding box center [181, 121] width 13 height 17
click at [921, 123] on link "Excel Export to Excel" at bounding box center [896, 119] width 78 height 18
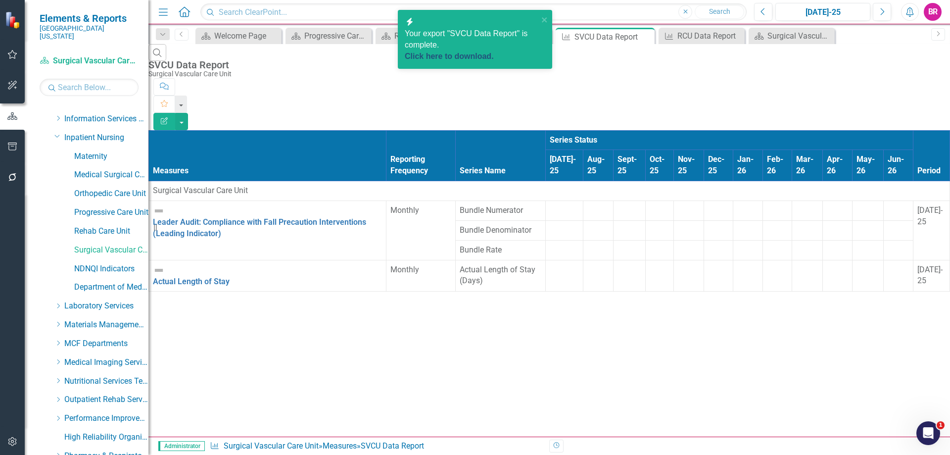
click at [472, 52] on link "Click here to download." at bounding box center [449, 56] width 89 height 8
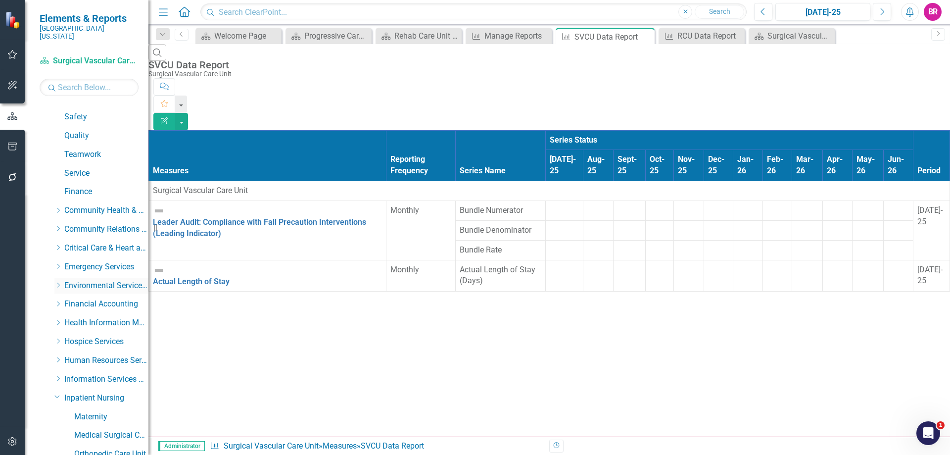
scroll to position [49, 0]
drag, startPoint x: 56, startPoint y: 276, endPoint x: 111, endPoint y: 257, distance: 58.1
click at [56, 284] on icon "Dropdown" at bounding box center [57, 287] width 7 height 6
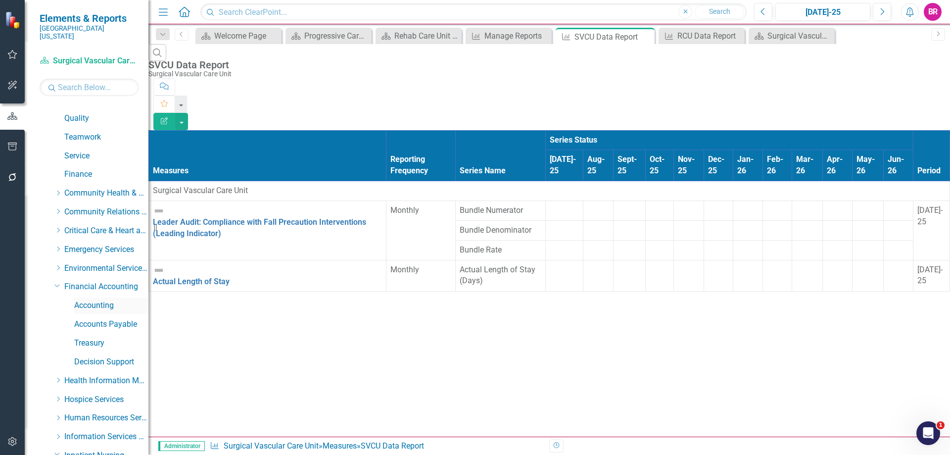
click at [80, 300] on link "Accounting" at bounding box center [111, 305] width 74 height 11
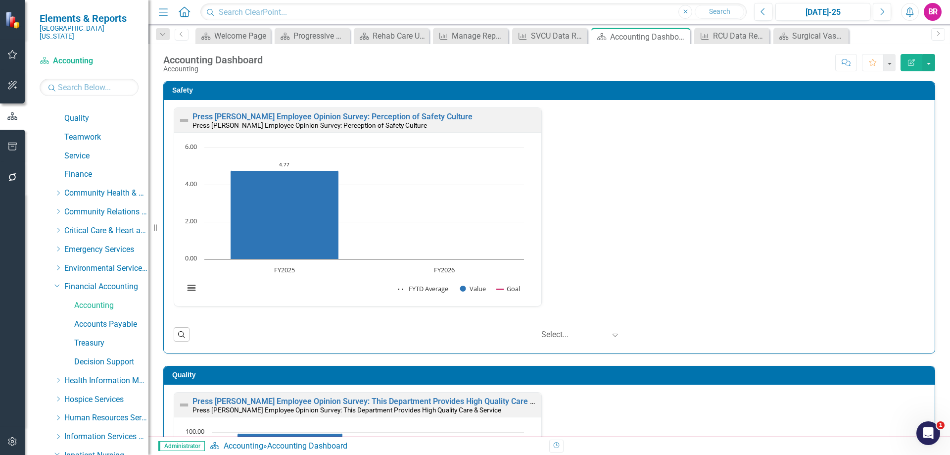
click at [930, 216] on div "Safety Press Ganey Employee Opinion Survey: Perception of Safety Culture Press …" at bounding box center [549, 211] width 787 height 285
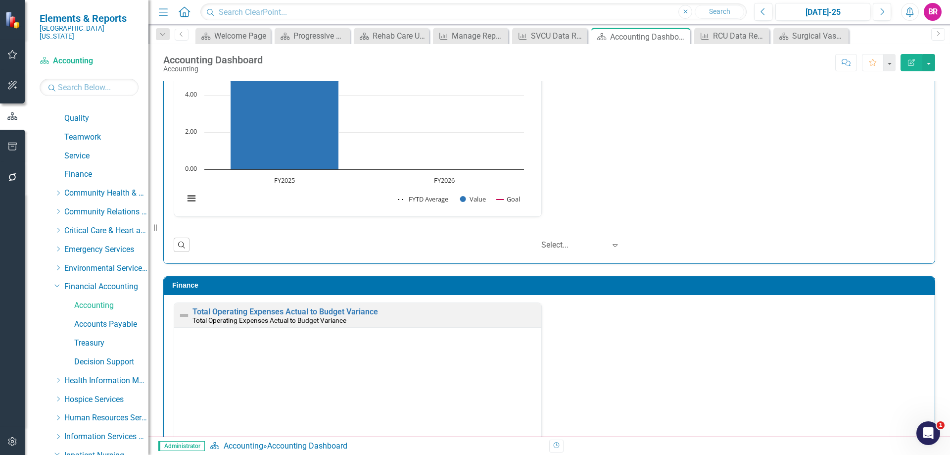
scroll to position [818, 0]
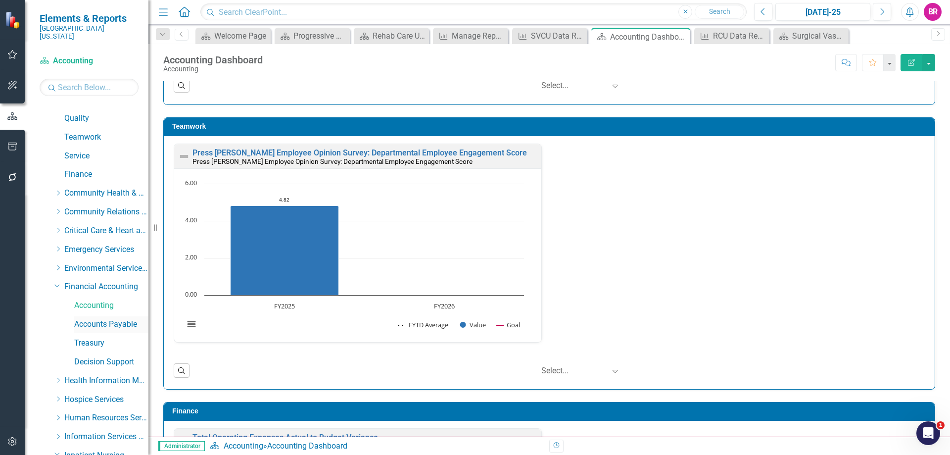
drag, startPoint x: 91, startPoint y: 316, endPoint x: 198, endPoint y: 12, distance: 322.5
click at [91, 319] on link "Accounts Payable" at bounding box center [111, 324] width 74 height 11
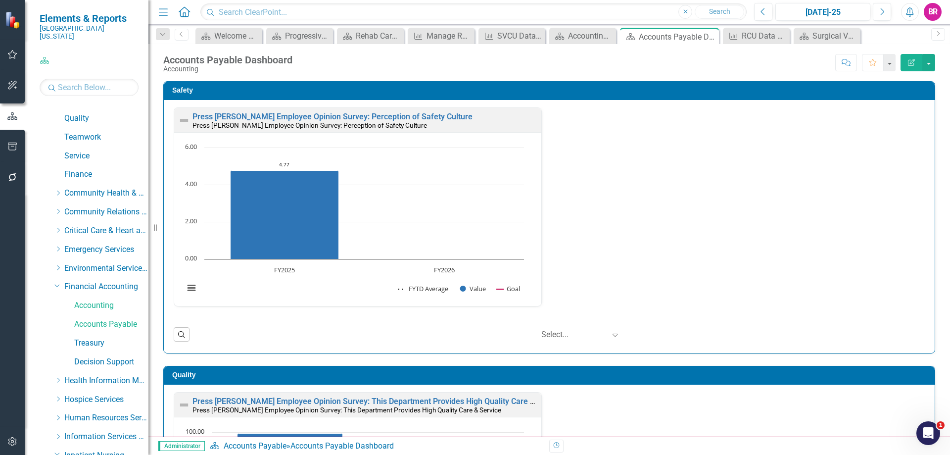
click at [168, 33] on div "Dropdown" at bounding box center [163, 34] width 14 height 12
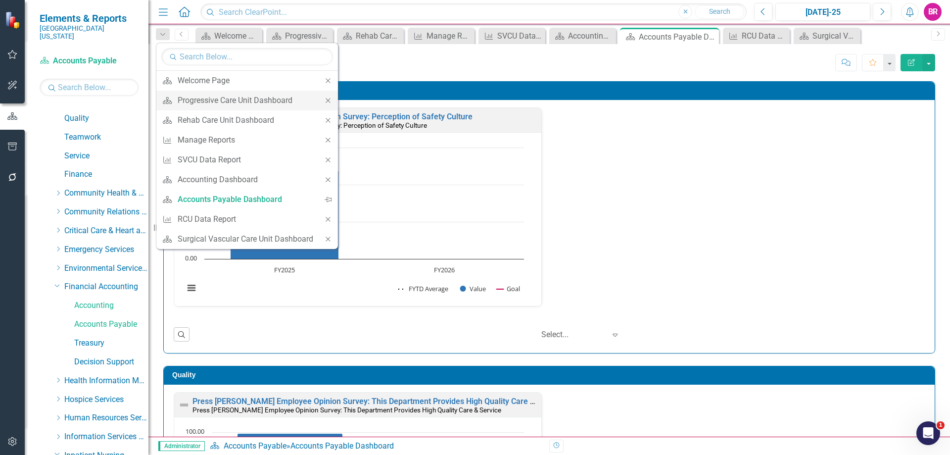
click at [326, 99] on icon "Close" at bounding box center [328, 100] width 9 height 7
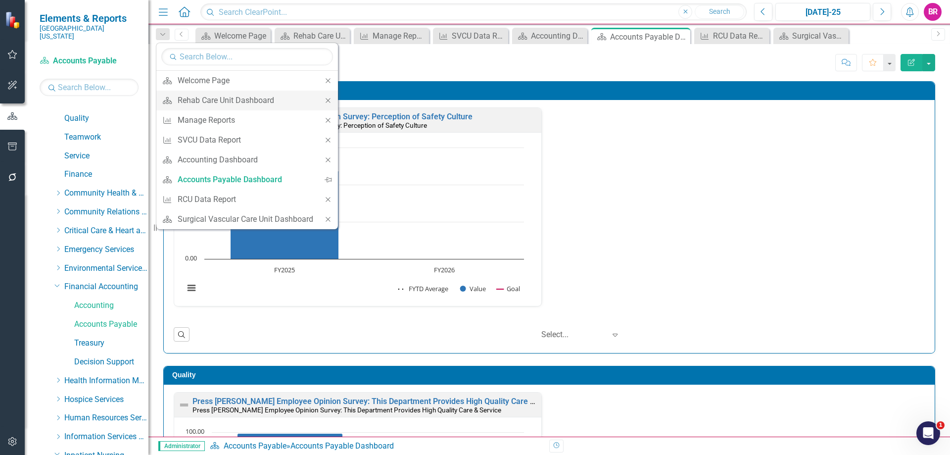
click at [326, 99] on icon "Close" at bounding box center [328, 100] width 9 height 7
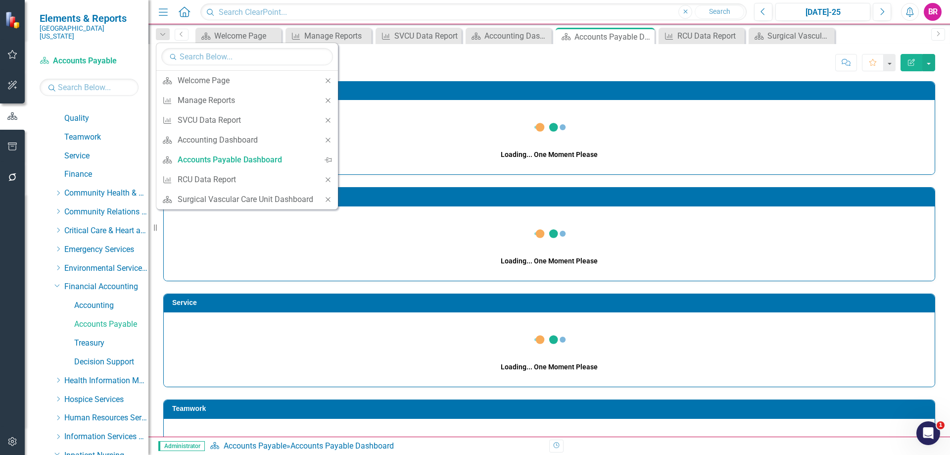
click at [326, 99] on icon "Close" at bounding box center [328, 100] width 9 height 7
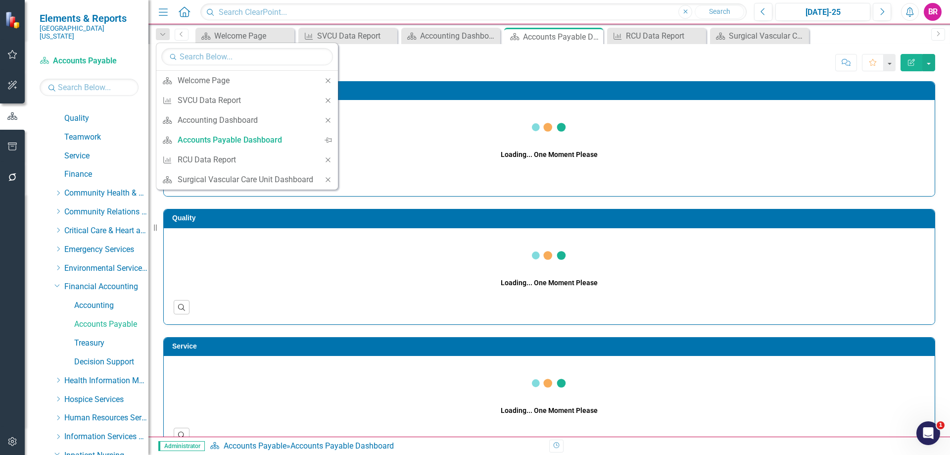
click at [326, 99] on icon "Close" at bounding box center [328, 100] width 9 height 7
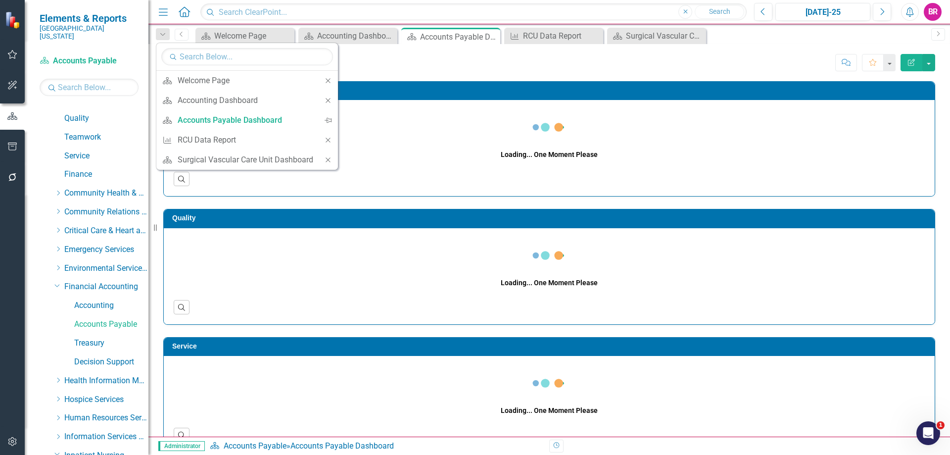
click at [326, 99] on icon "Close" at bounding box center [328, 100] width 9 height 7
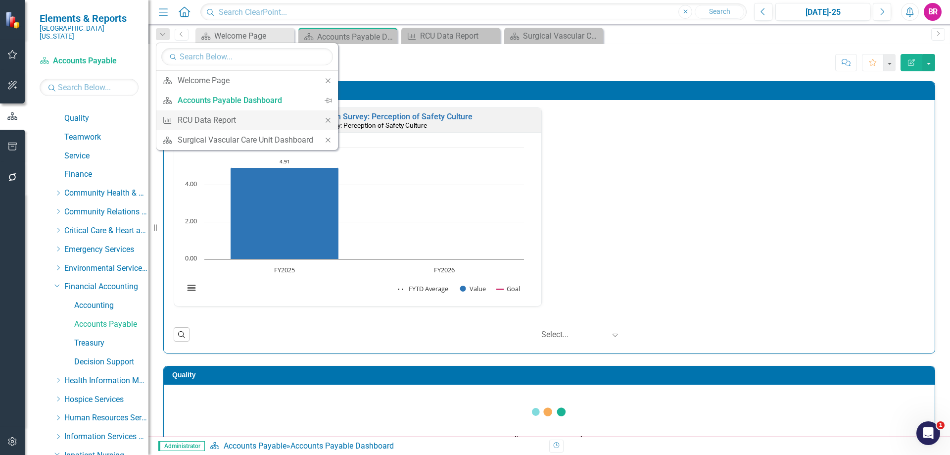
click at [330, 121] on icon "Close" at bounding box center [328, 120] width 9 height 7
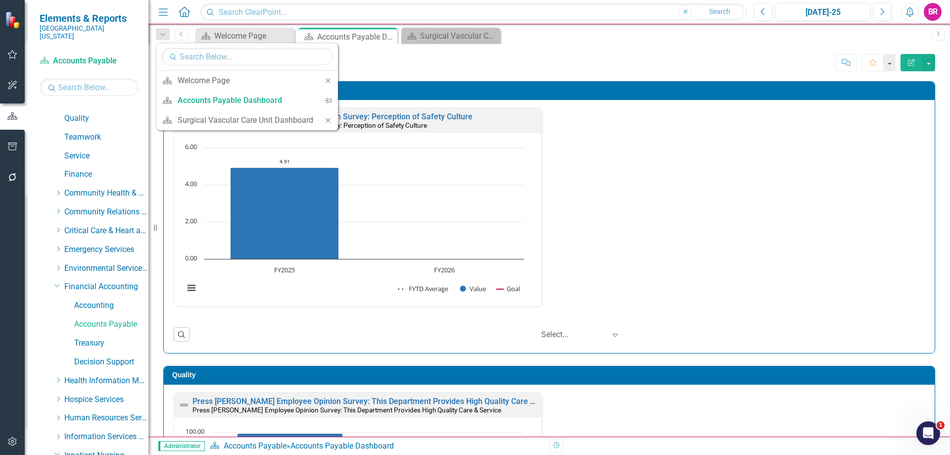
click at [330, 123] on icon "Close" at bounding box center [328, 120] width 9 height 7
click at [755, 197] on div "Press Ganey Employee Opinion Survey: Perception of Safety Culture Press Ganey E…" at bounding box center [549, 212] width 766 height 211
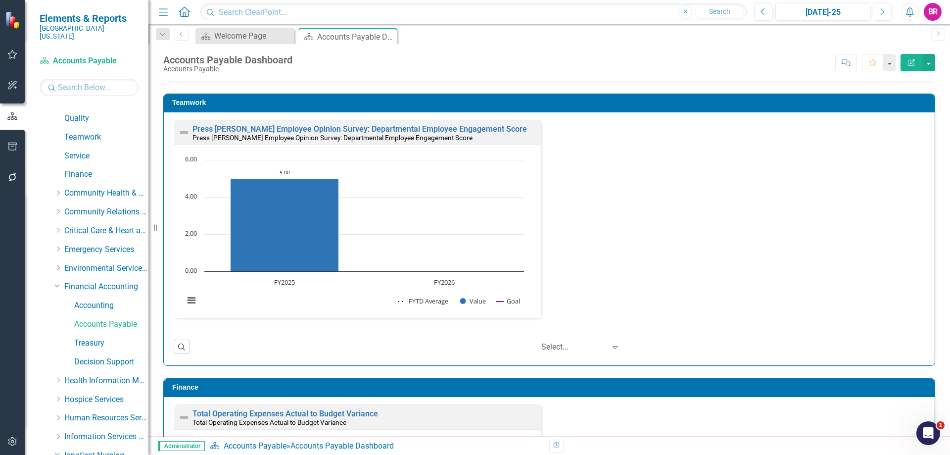
scroll to position [1065, 0]
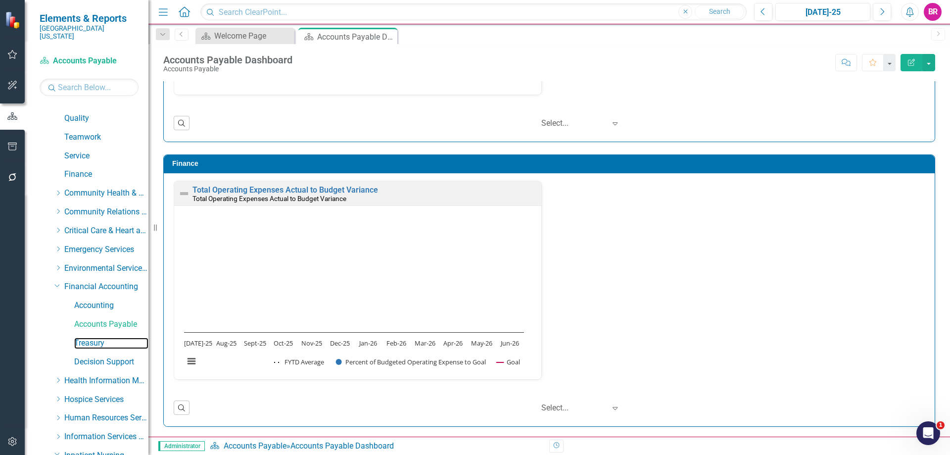
drag, startPoint x: 97, startPoint y: 338, endPoint x: 10, endPoint y: 319, distance: 89.0
click at [97, 338] on link "Treasury" at bounding box center [111, 343] width 74 height 11
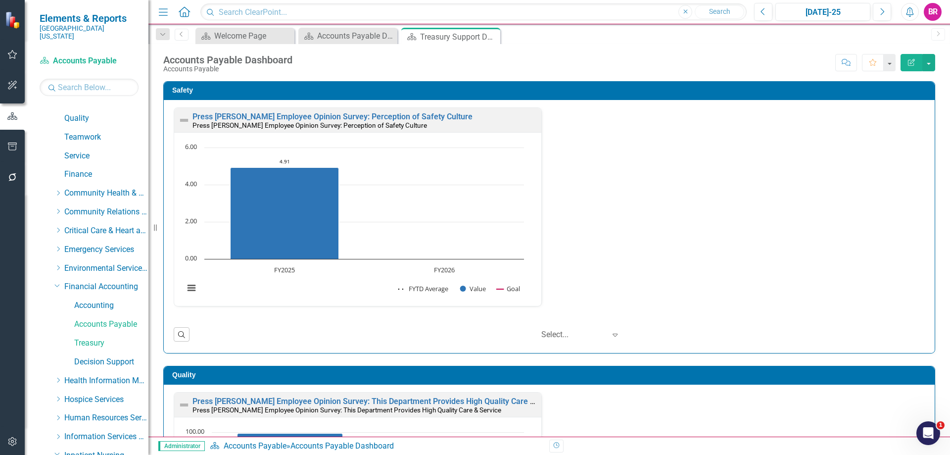
click at [662, 197] on div "Press Ganey Employee Opinion Survey: Perception of Safety Culture Press Ganey E…" at bounding box center [549, 212] width 766 height 211
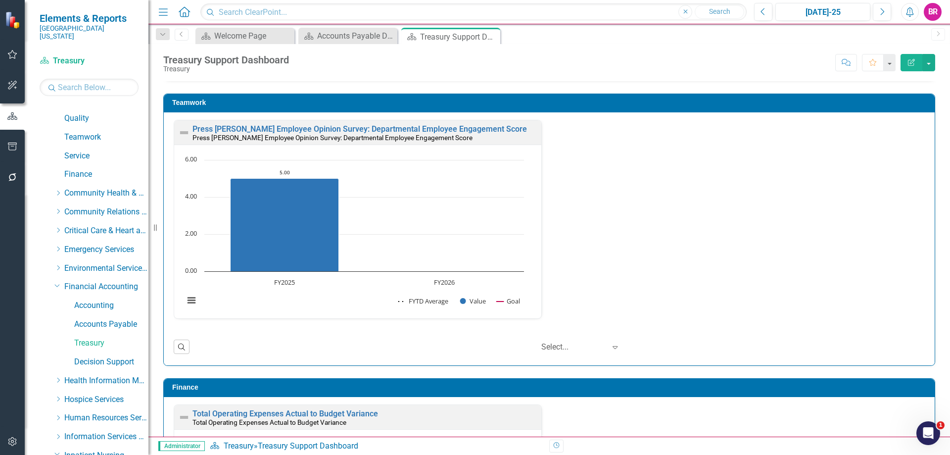
scroll to position [1065, 0]
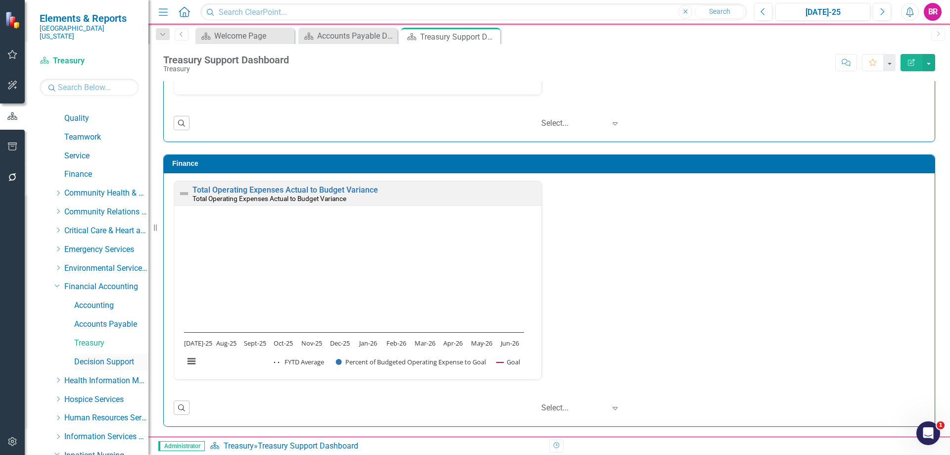
click at [79, 356] on link "Decision Support" at bounding box center [111, 361] width 74 height 11
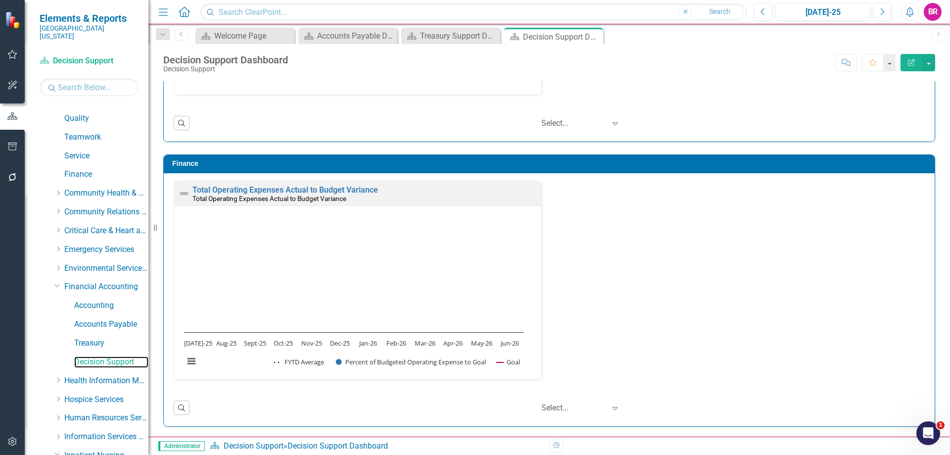
scroll to position [0, 0]
click at [312, 32] on icon "Scorecard" at bounding box center [309, 36] width 10 height 8
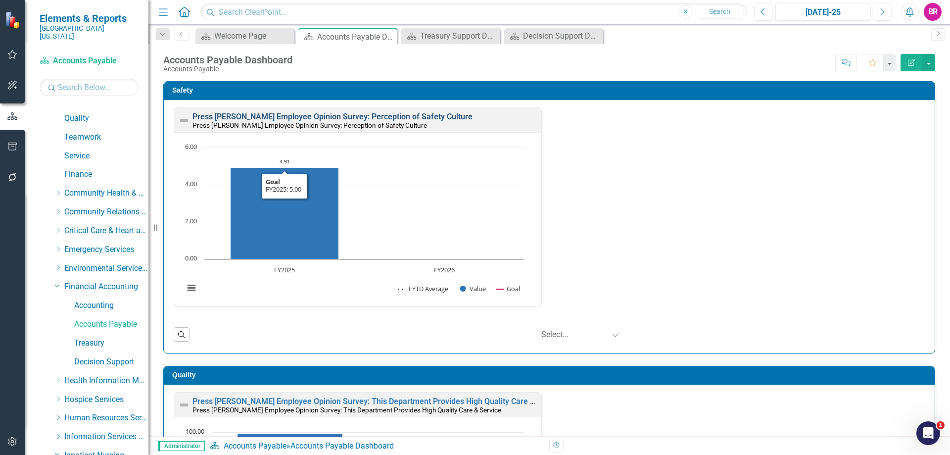
click at [324, 120] on link "Press [PERSON_NAME] Employee Opinion Survey: Perception of Safety Culture" at bounding box center [333, 116] width 280 height 9
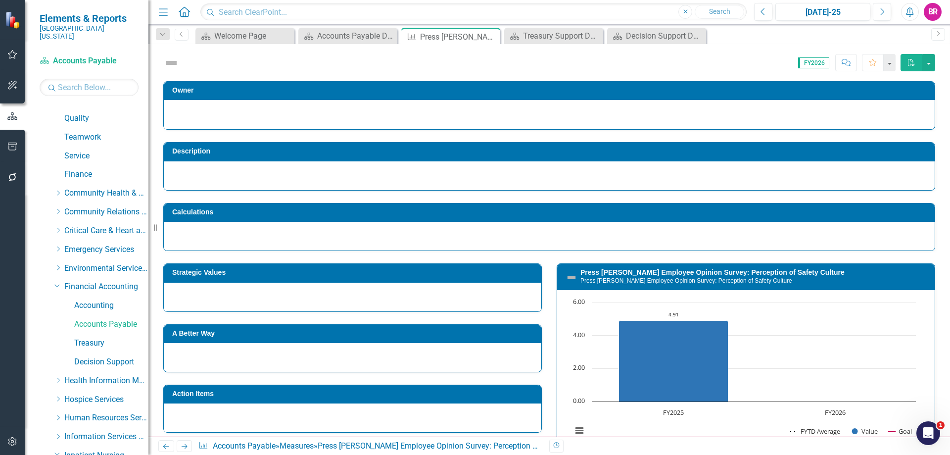
scroll to position [127, 0]
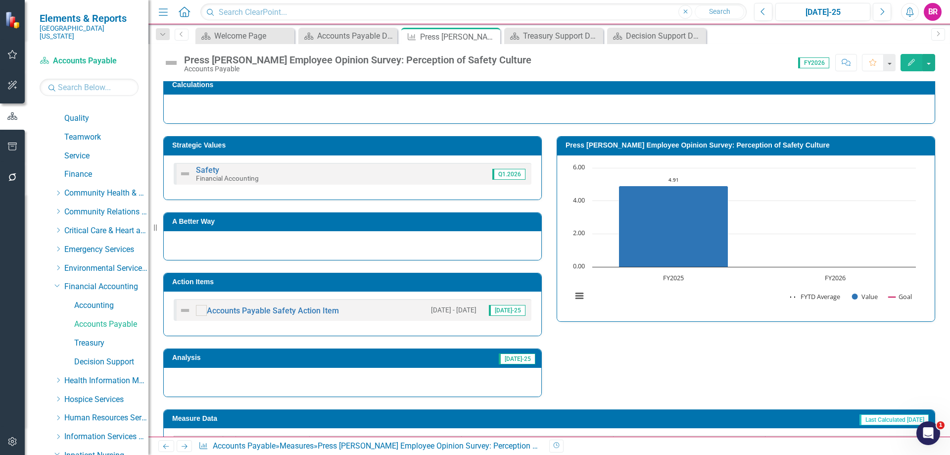
click at [388, 278] on h3 "Action Items" at bounding box center [354, 281] width 364 height 7
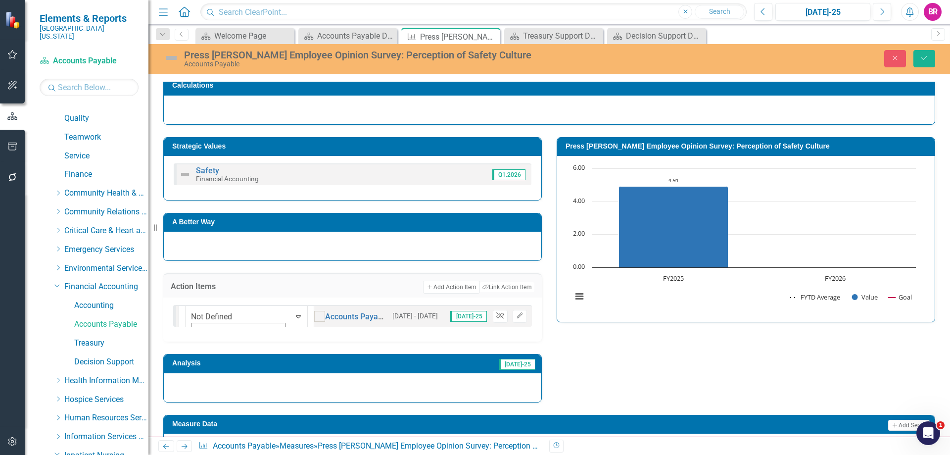
click at [496, 313] on icon "Unlink" at bounding box center [499, 316] width 7 height 6
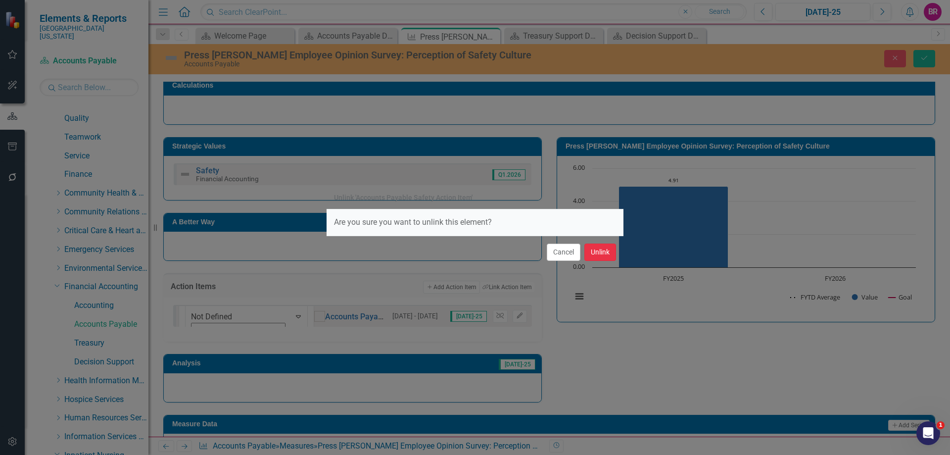
click at [606, 250] on button "Unlink" at bounding box center [600, 251] width 32 height 17
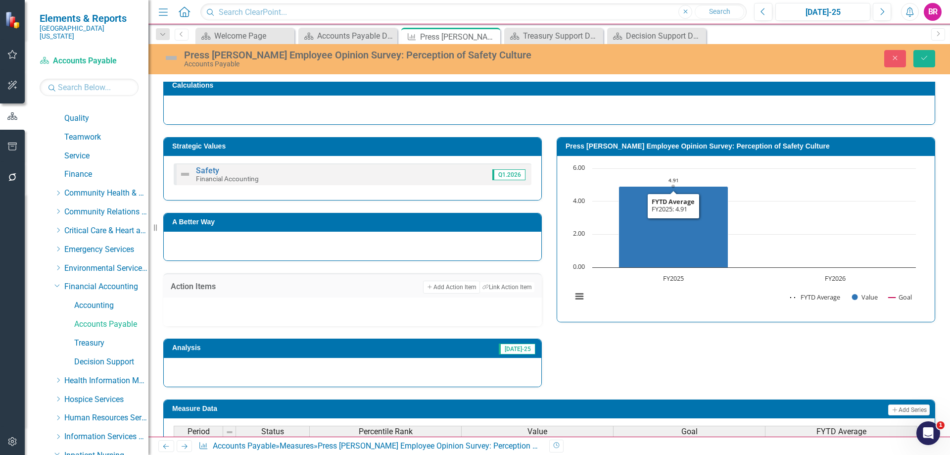
click at [602, 347] on div "Strategic Values Safety Financial Accounting Q1.2026 A Better Way Action Items …" at bounding box center [549, 256] width 787 height 262
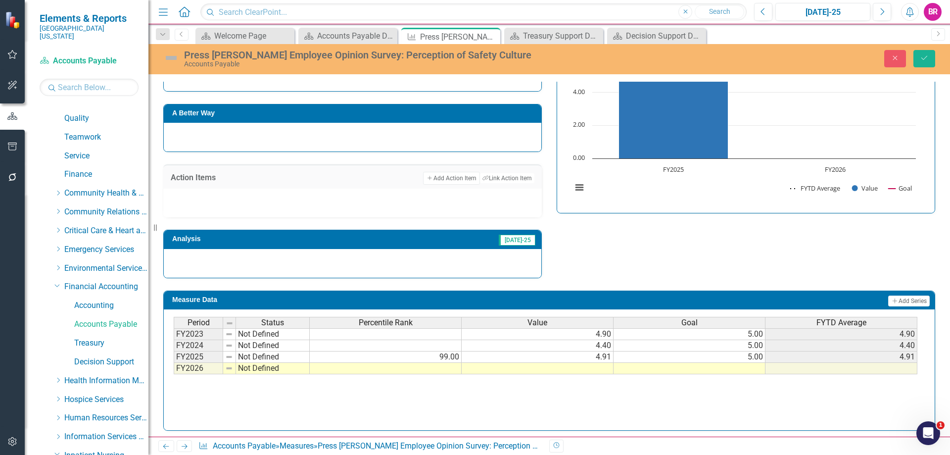
scroll to position [240, 0]
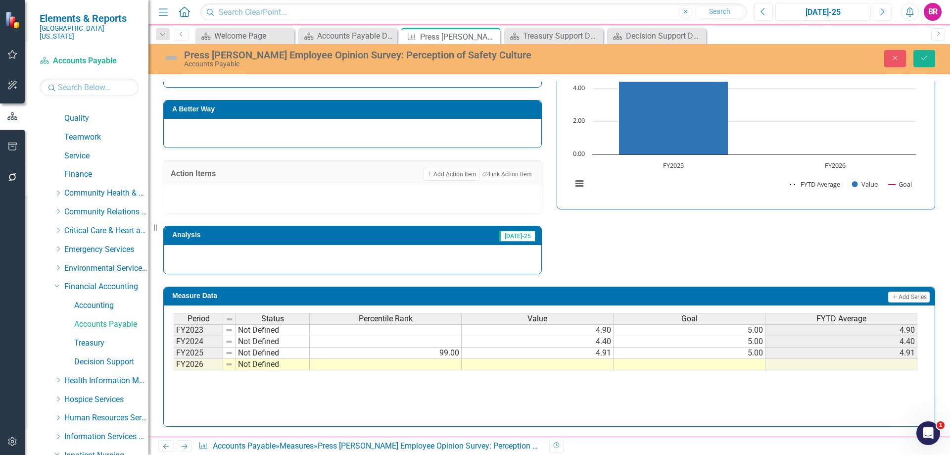
click at [729, 362] on td at bounding box center [690, 364] width 152 height 11
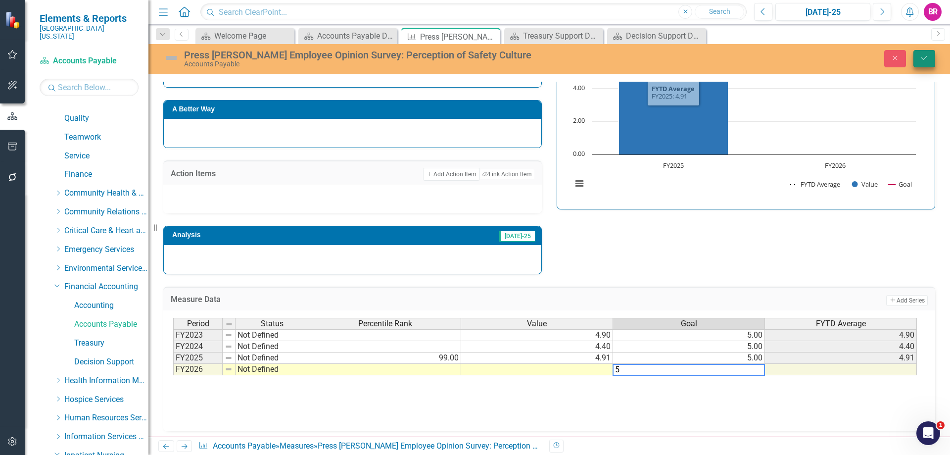
type textarea "5"
click at [932, 56] on button "Save" at bounding box center [925, 58] width 22 height 17
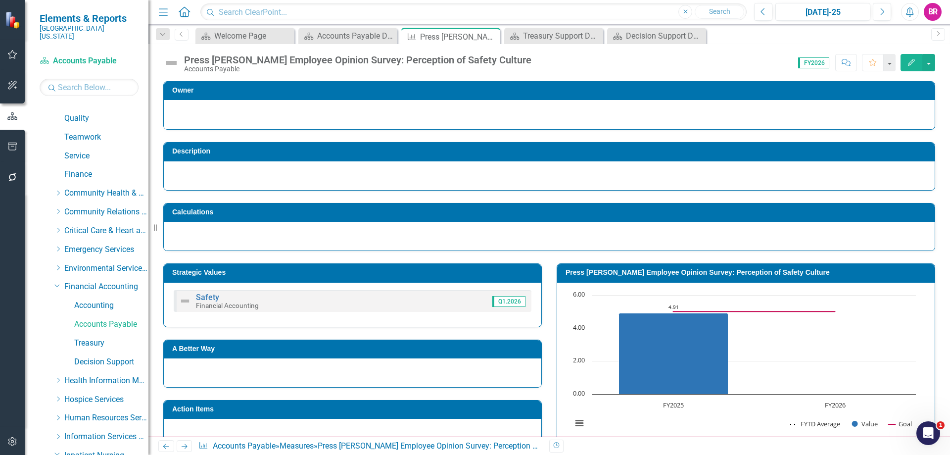
click at [186, 446] on icon at bounding box center [185, 446] width 6 height 5
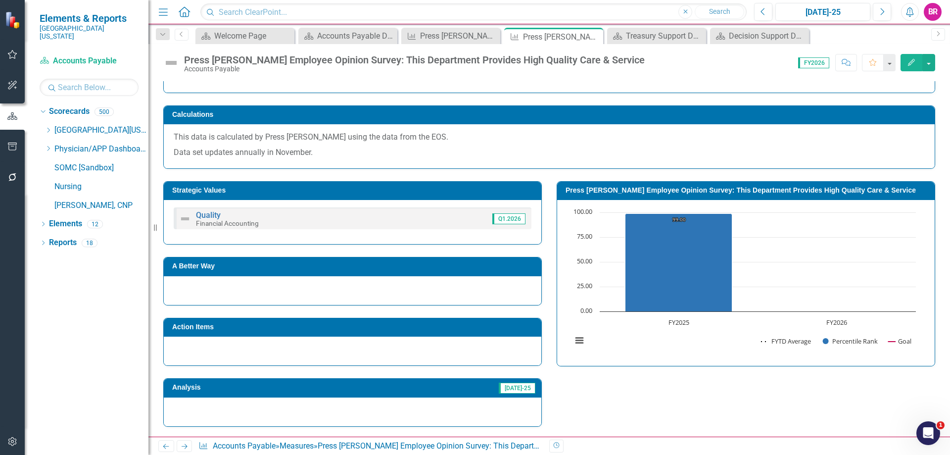
scroll to position [400, 0]
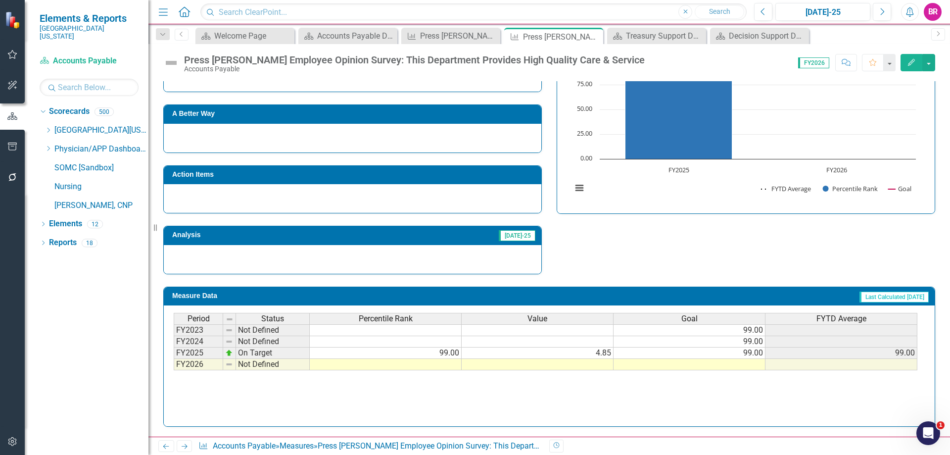
click at [743, 370] on div "Period Status Percentile Rank Value Goal FYTD Average FY2023 Not Defined 99.00 …" at bounding box center [549, 362] width 751 height 99
click at [743, 368] on td at bounding box center [690, 364] width 152 height 11
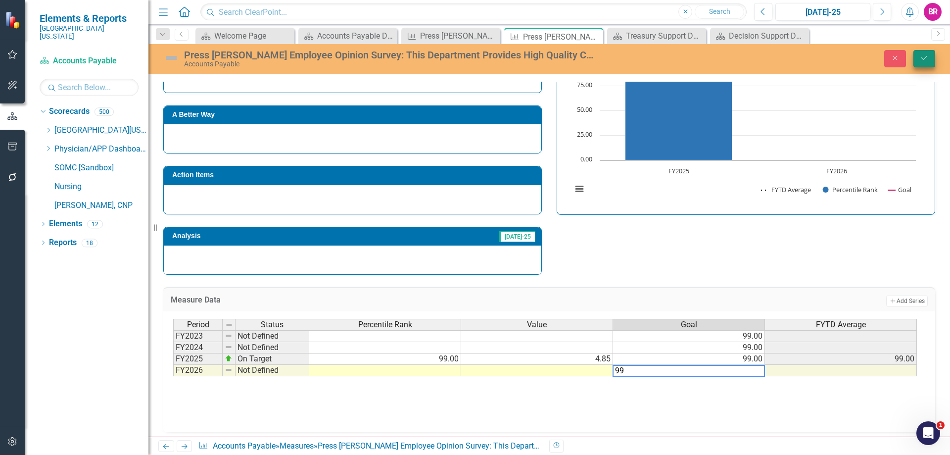
type textarea "99"
click at [924, 62] on button "Save" at bounding box center [925, 58] width 22 height 17
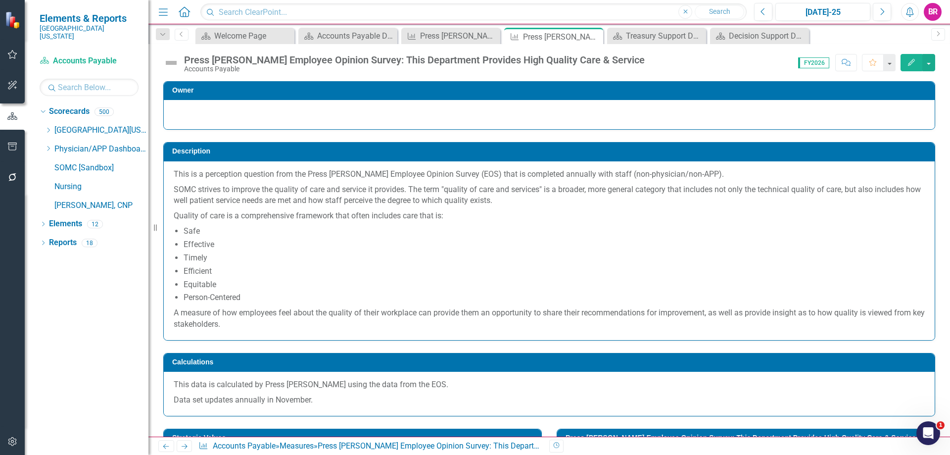
scroll to position [79, 0]
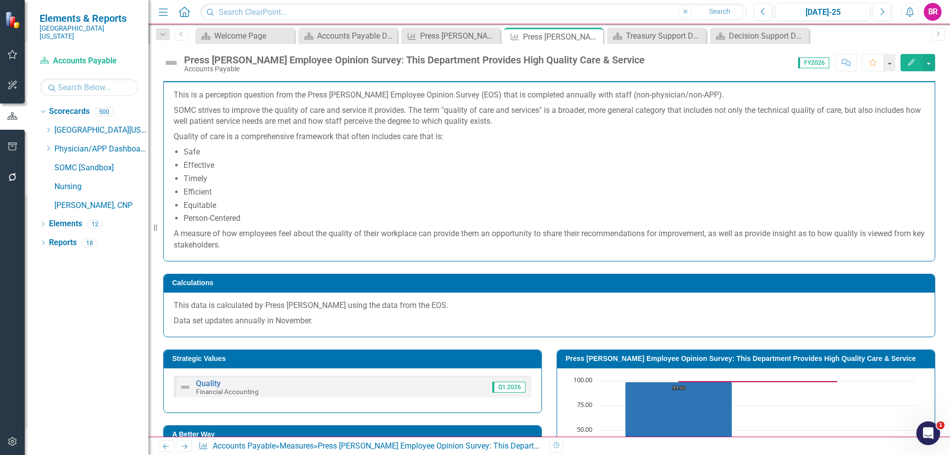
click at [183, 445] on icon "Next" at bounding box center [184, 446] width 8 height 6
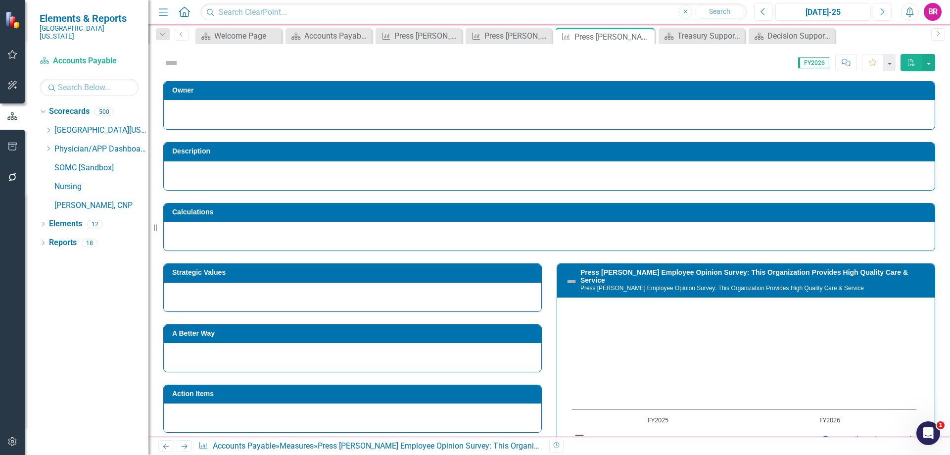
scroll to position [127, 0]
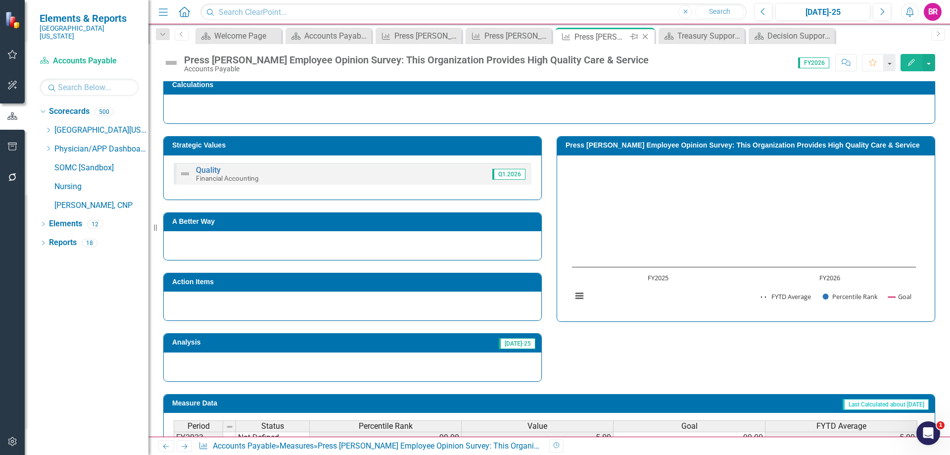
click at [647, 36] on icon "Close" at bounding box center [645, 37] width 10 height 8
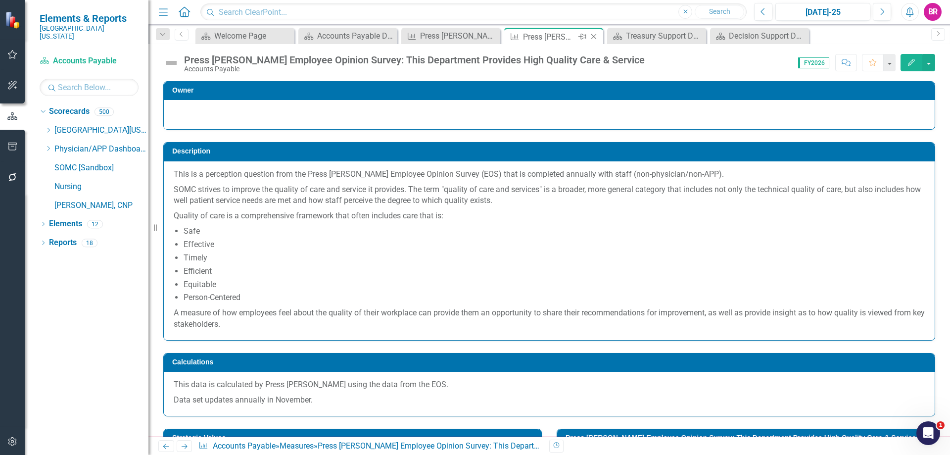
click at [591, 37] on icon "Close" at bounding box center [594, 37] width 10 height 8
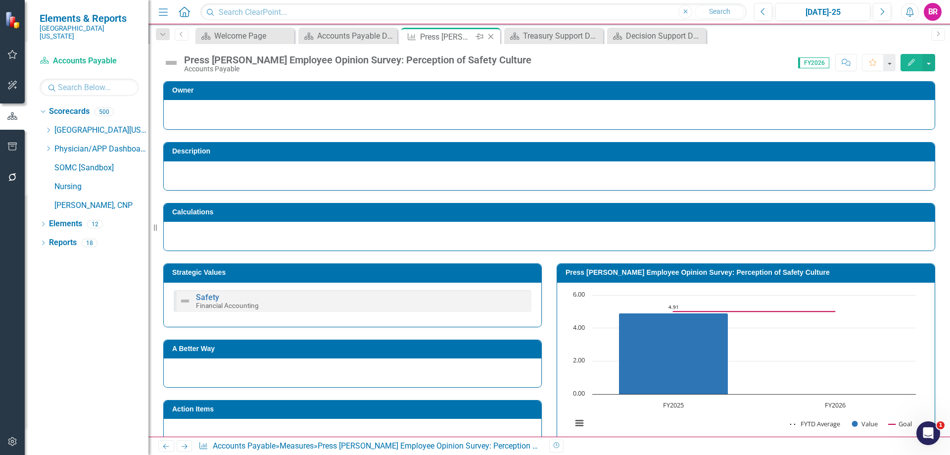
click at [491, 35] on icon "Close" at bounding box center [491, 37] width 10 height 8
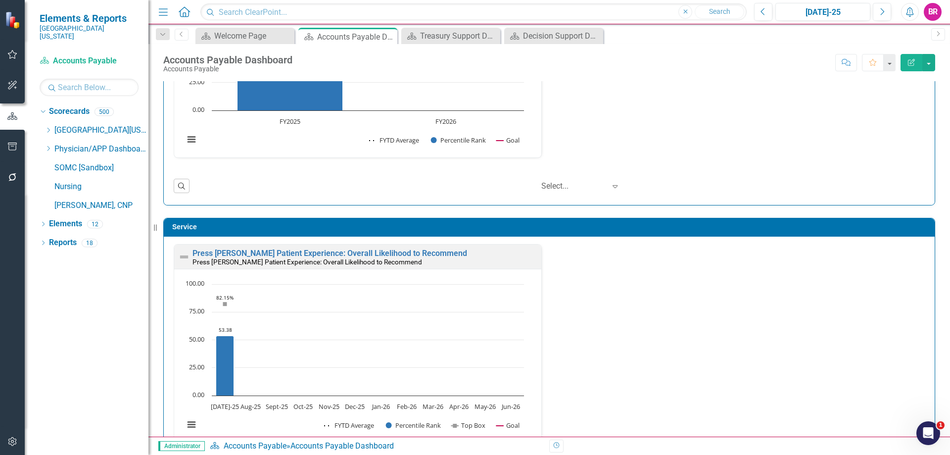
scroll to position [495, 0]
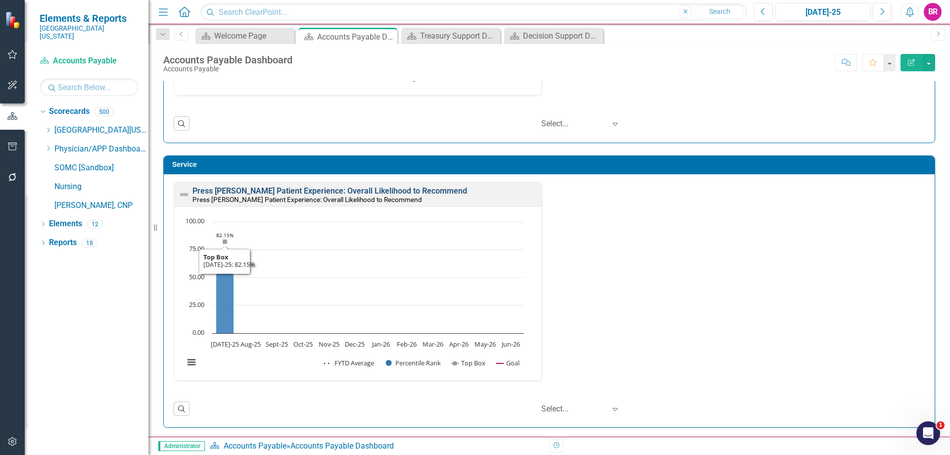
click at [372, 190] on link "Press [PERSON_NAME] Patient Experience: Overall Likelihood to Recommend" at bounding box center [330, 190] width 275 height 9
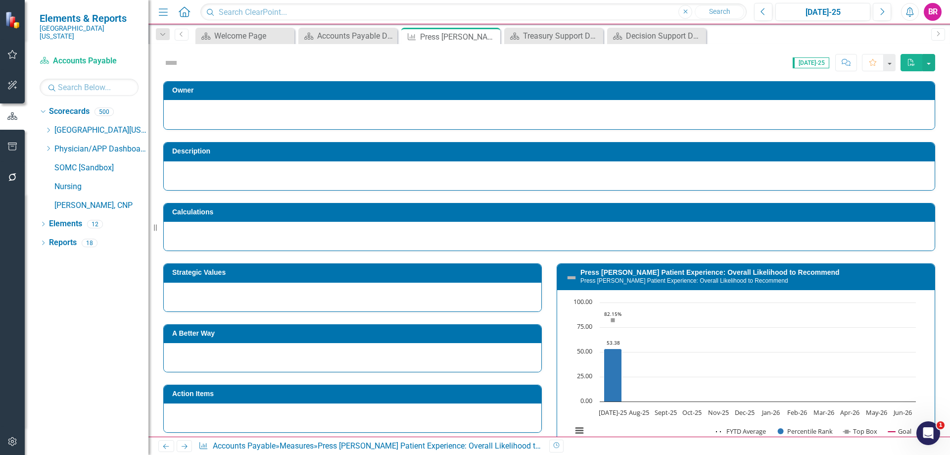
scroll to position [127, 0]
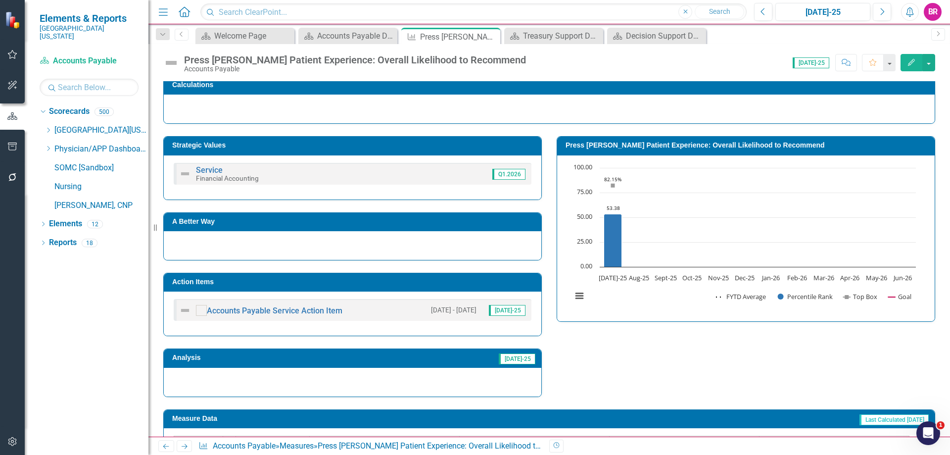
click at [455, 280] on h3 "Action Items" at bounding box center [354, 281] width 364 height 7
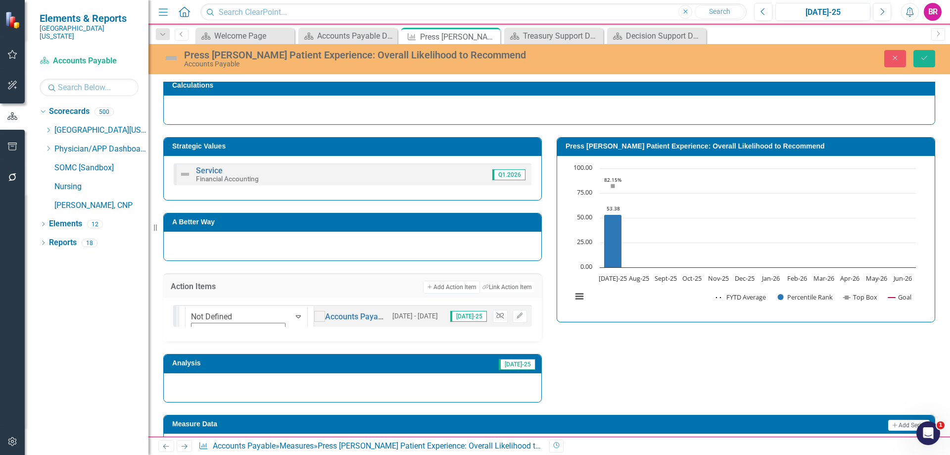
click at [498, 317] on icon "button" at bounding box center [499, 316] width 7 height 6
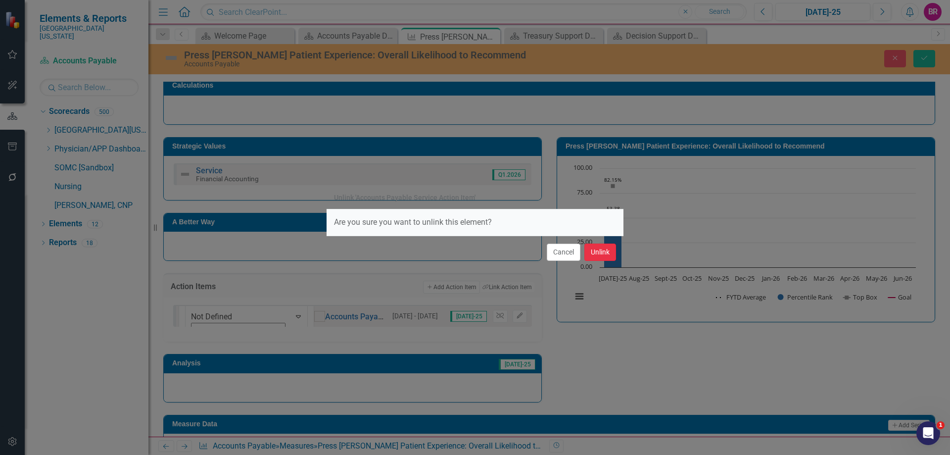
click at [589, 254] on button "Unlink" at bounding box center [600, 251] width 32 height 17
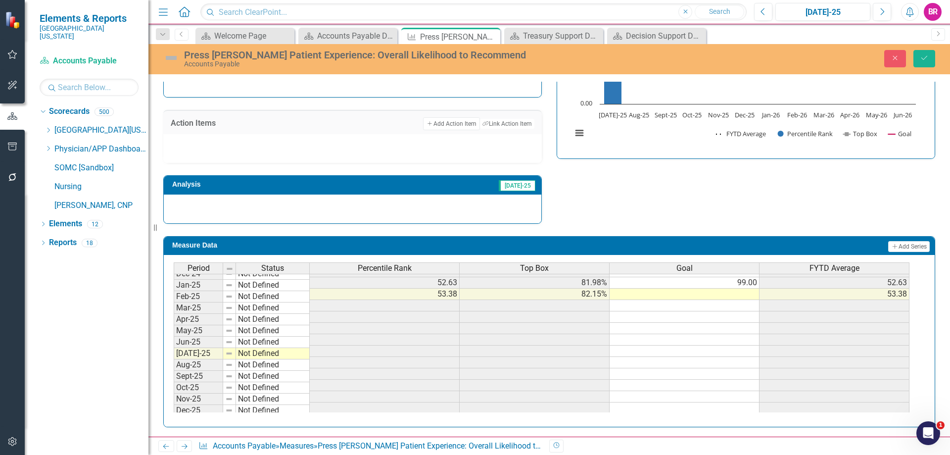
scroll to position [396, 0]
click at [741, 288] on tbody "Nov-23 Not Defined 57.88 81.34% 99.00 57.88 Dec-23 Not Defined 57.50 81.29% 99.…" at bounding box center [542, 242] width 736 height 365
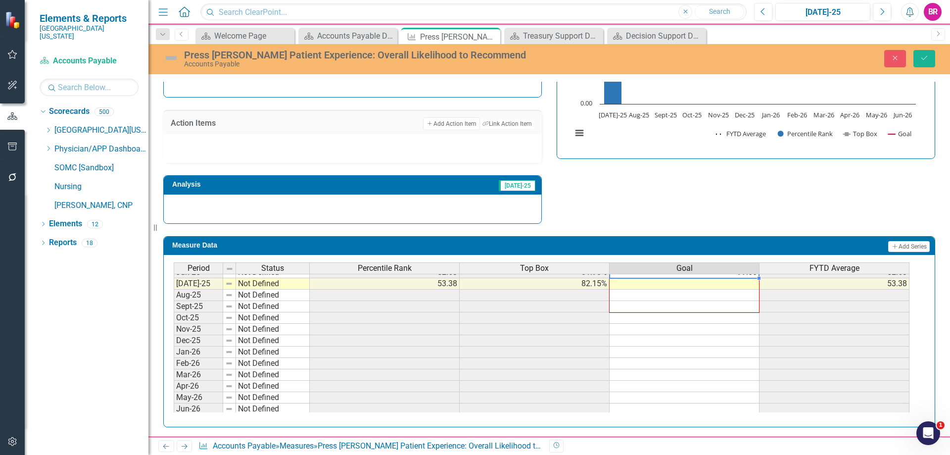
scroll to position [409, 0]
drag, startPoint x: 758, startPoint y: 289, endPoint x: 776, endPoint y: 239, distance: 53.7
click at [174, 407] on div "Period Status Percentile Rank Top Box Goal FYTD Average May-24 Not Defined 61.0…" at bounding box center [174, 257] width 0 height 308
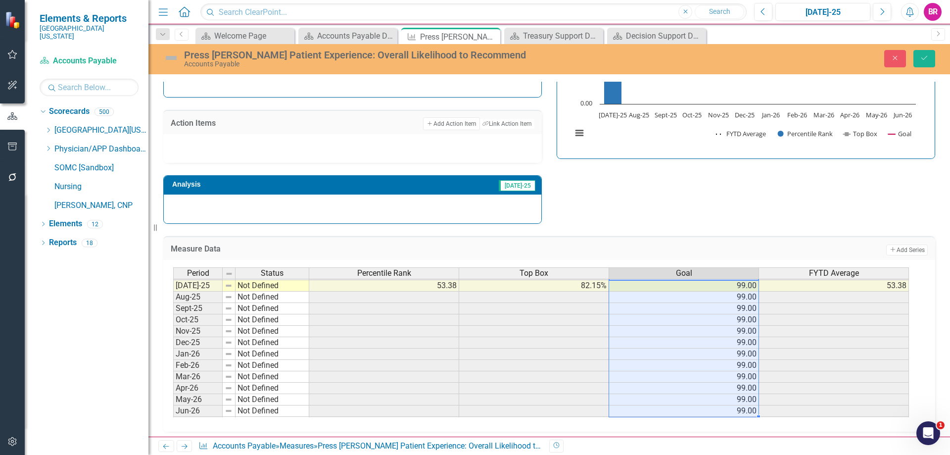
type textarea "99"
click at [923, 55] on icon "Save" at bounding box center [924, 57] width 9 height 7
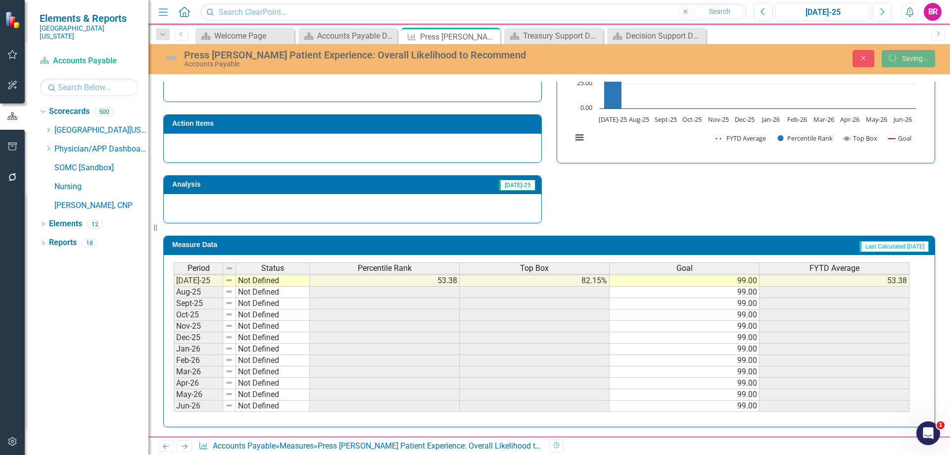
scroll to position [0, 0]
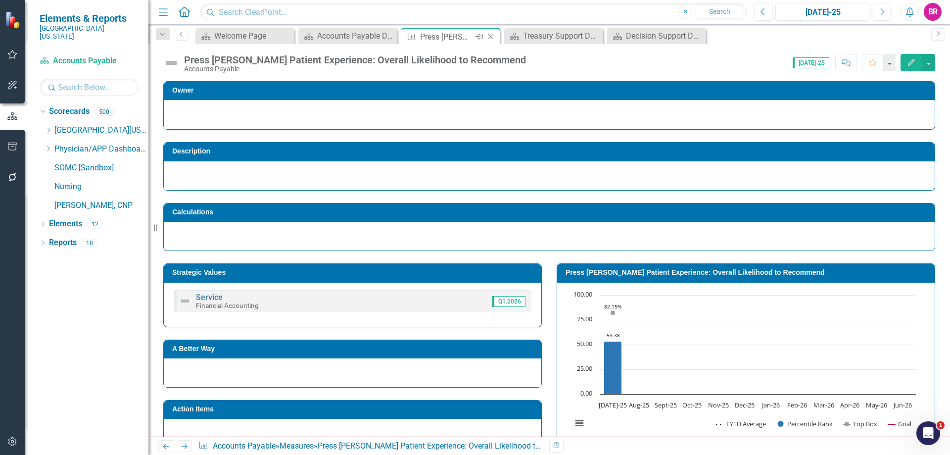
click at [490, 34] on icon "Close" at bounding box center [491, 37] width 10 height 8
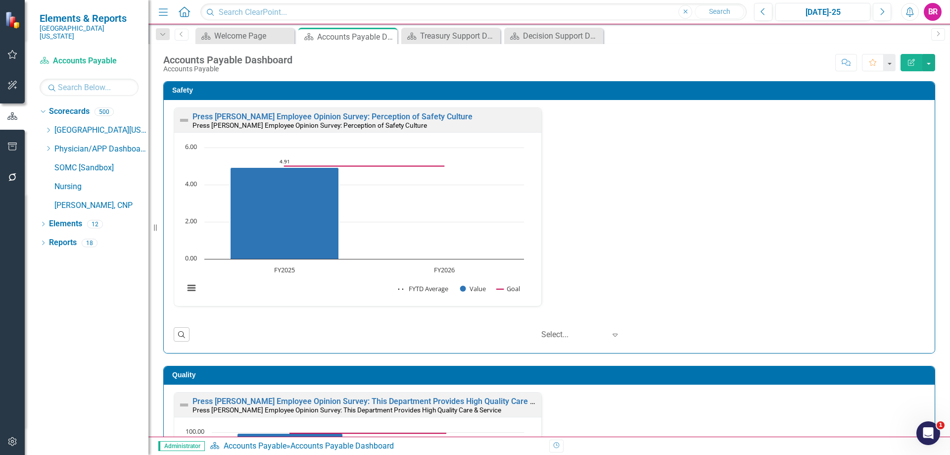
click at [728, 291] on div "Press Ganey Employee Opinion Survey: Perception of Safety Culture Press Ganey E…" at bounding box center [549, 212] width 766 height 211
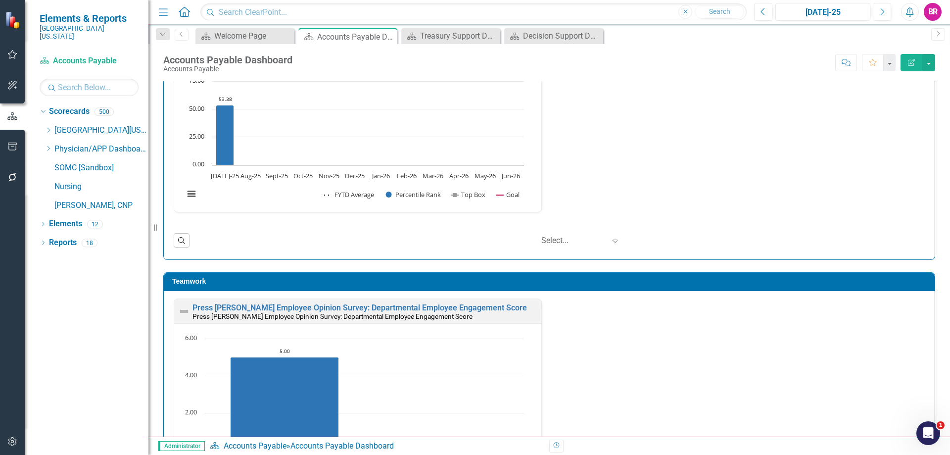
scroll to position [792, 0]
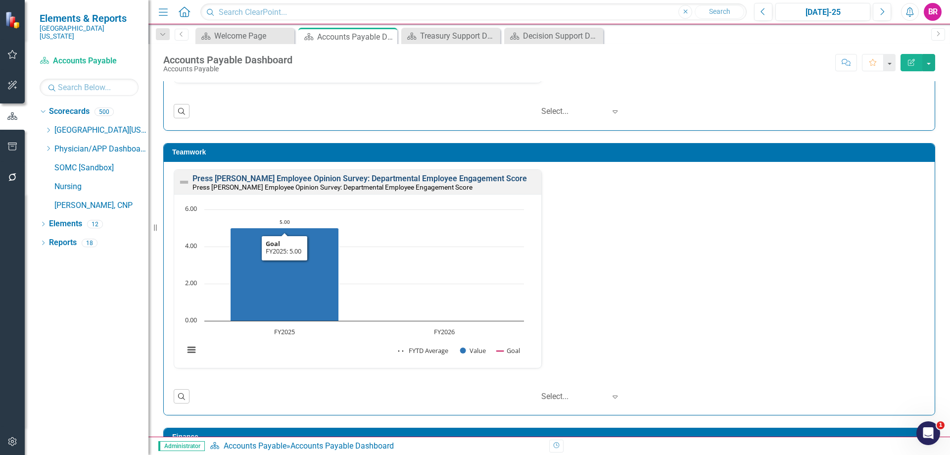
click at [465, 176] on link "Press [PERSON_NAME] Employee Opinion Survey: Departmental Employee Engagement S…" at bounding box center [360, 178] width 335 height 9
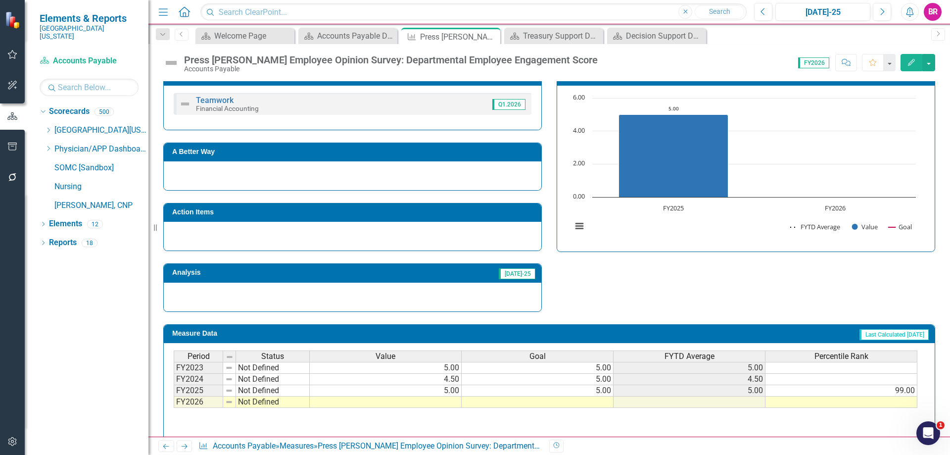
scroll to position [235, 0]
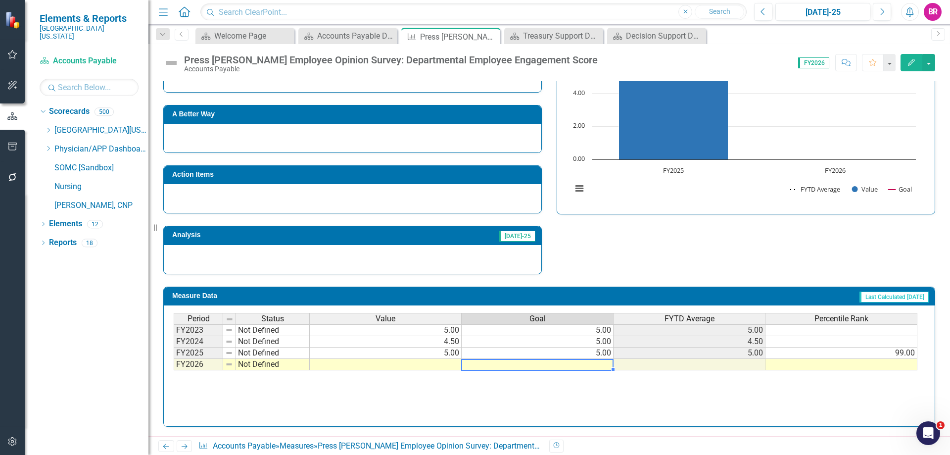
click at [590, 366] on td at bounding box center [538, 364] width 152 height 11
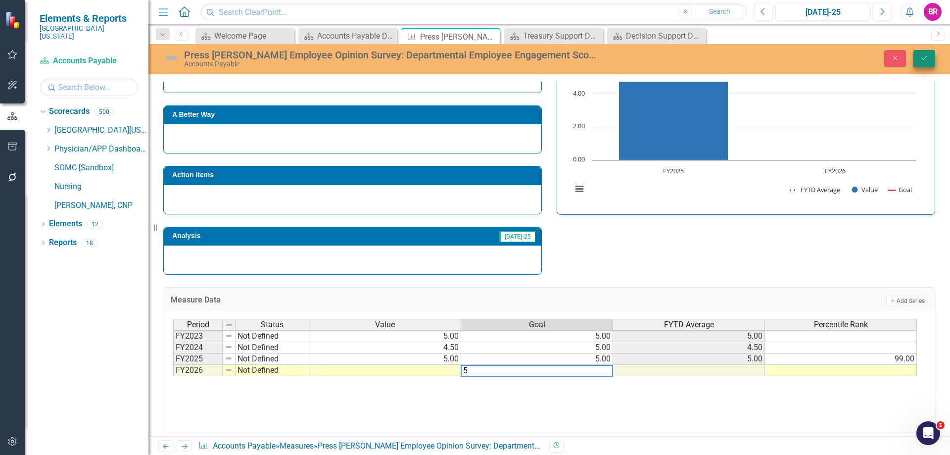
type textarea "5"
drag, startPoint x: 920, startPoint y: 63, endPoint x: 908, endPoint y: 69, distance: 13.9
click at [920, 63] on button "Save" at bounding box center [925, 58] width 22 height 17
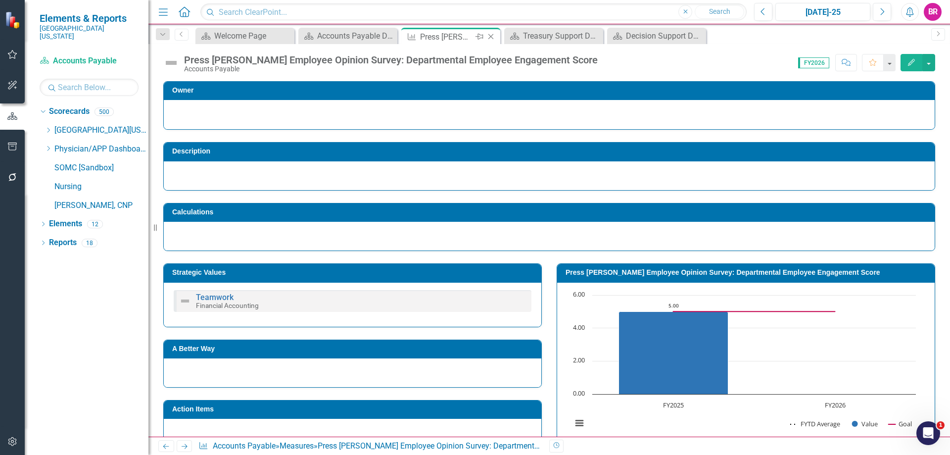
click at [489, 35] on icon at bounding box center [490, 36] width 5 height 5
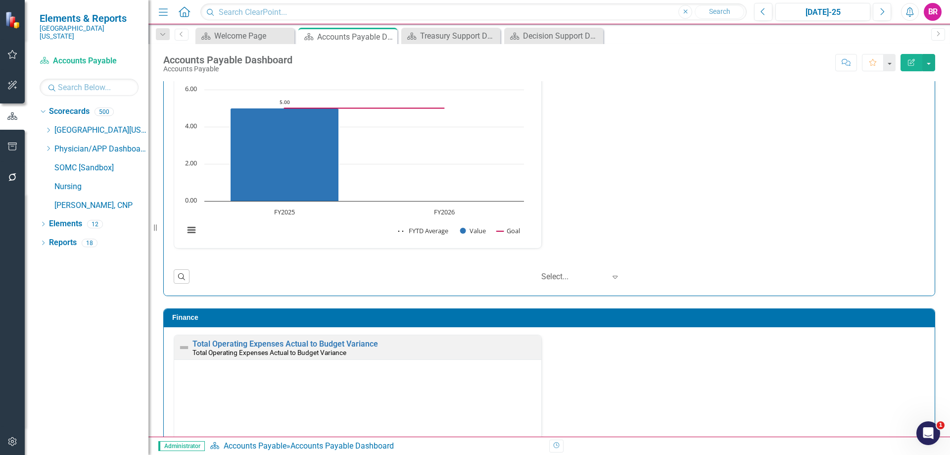
scroll to position [1065, 0]
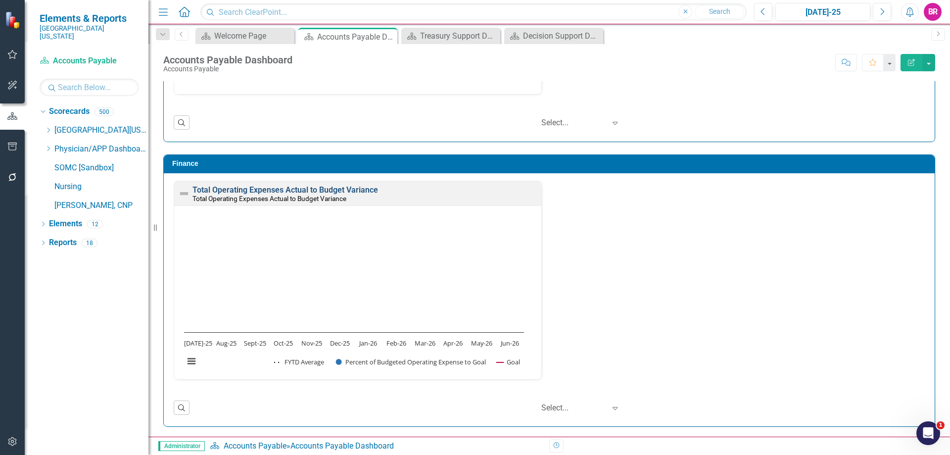
click at [344, 187] on link "Total Operating Expenses Actual to Budget Variance" at bounding box center [286, 189] width 186 height 9
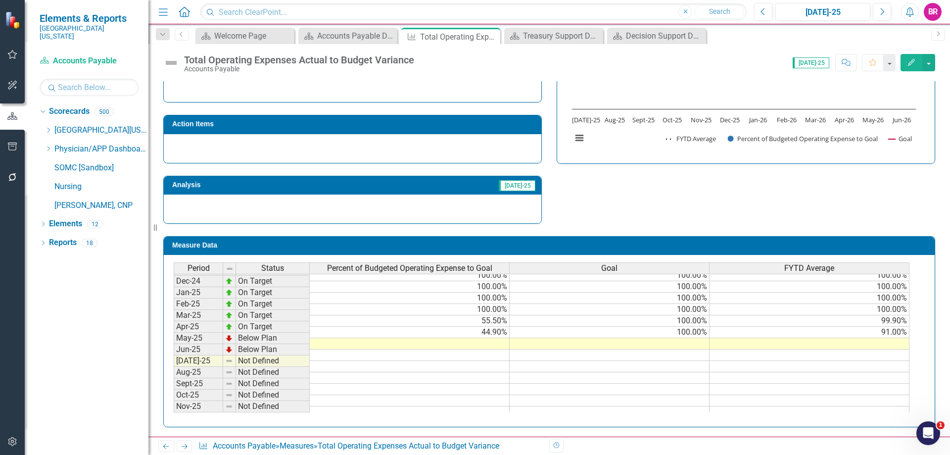
scroll to position [346, 0]
click at [692, 331] on tbody "Feb-24 Below Plan 86.90% 100.00% 80.00% Mar-24 Below Plan 80.50% 100.00% Apr-24…" at bounding box center [542, 298] width 736 height 308
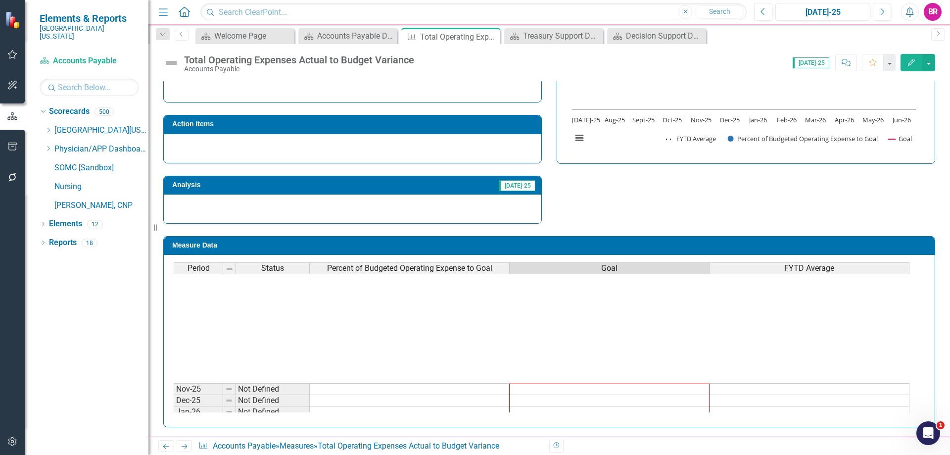
scroll to position [614, 0]
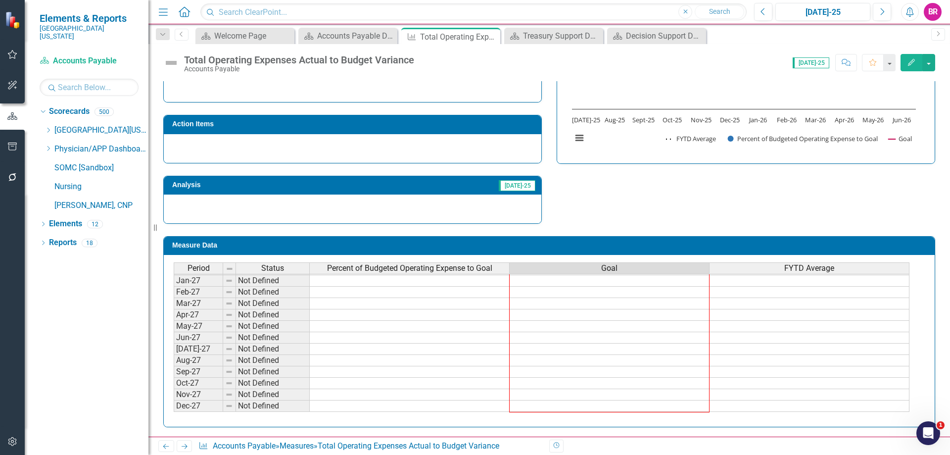
drag, startPoint x: 709, startPoint y: 338, endPoint x: 693, endPoint y: 404, distance: 68.6
click at [174, 404] on div "Period Status Percent of Budgeted Operating Expense to Goal Goal FYTD Average N…" at bounding box center [174, 257] width 0 height 308
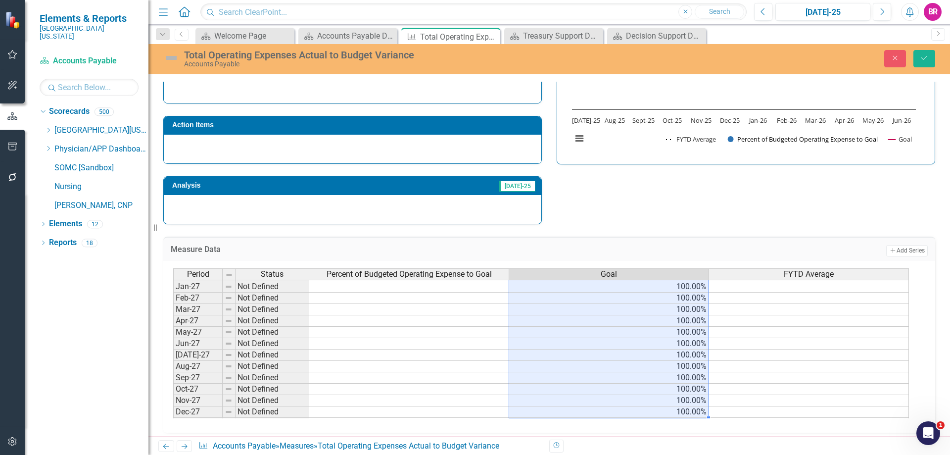
type textarea "100"
drag, startPoint x: 925, startPoint y: 57, endPoint x: 914, endPoint y: 69, distance: 16.8
click at [925, 57] on icon "Save" at bounding box center [924, 57] width 9 height 7
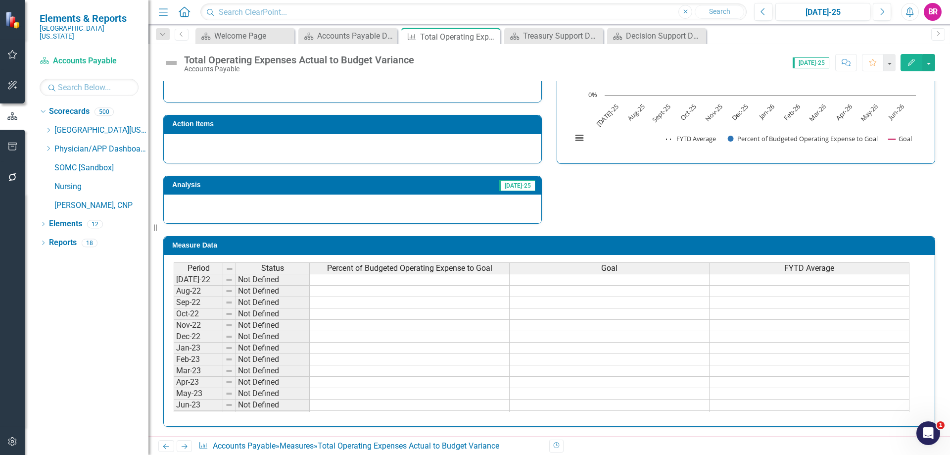
scroll to position [0, 0]
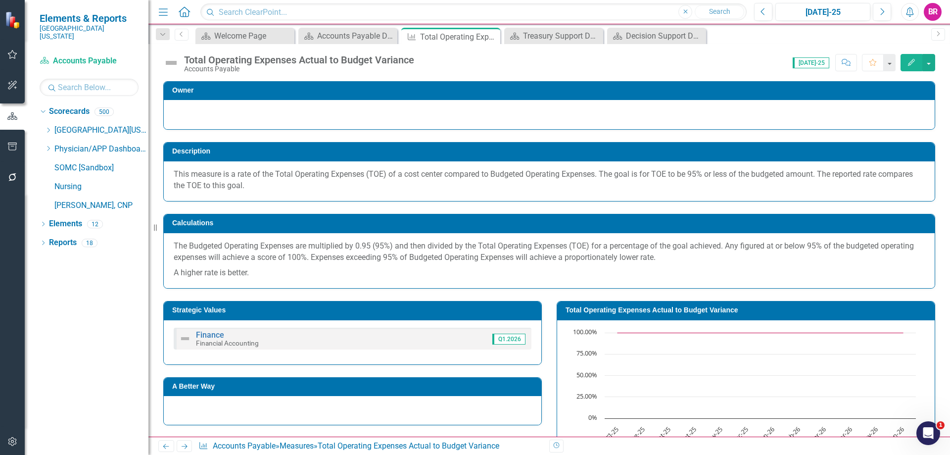
drag, startPoint x: 489, startPoint y: 36, endPoint x: 539, endPoint y: 1, distance: 60.4
click at [0, 0] on icon "Close" at bounding box center [0, 0] width 0 height 0
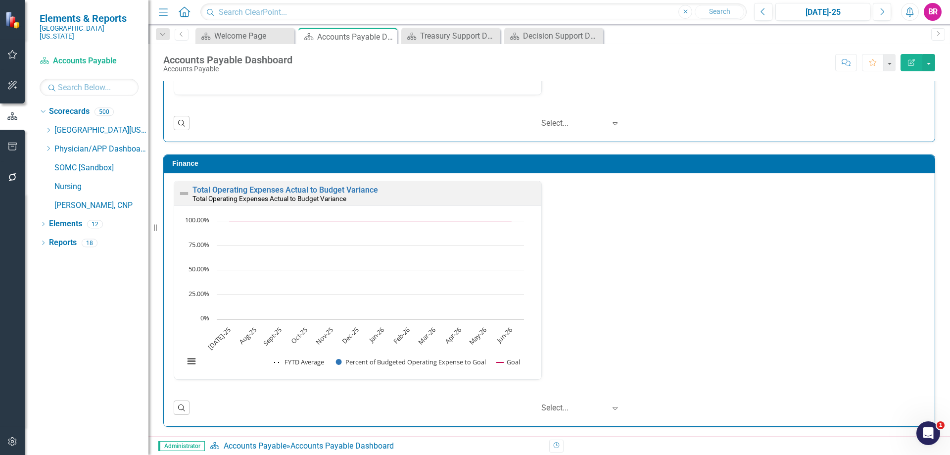
scroll to position [0, 0]
click at [459, 37] on div "Treasury Support Dashboard" at bounding box center [452, 36] width 65 height 12
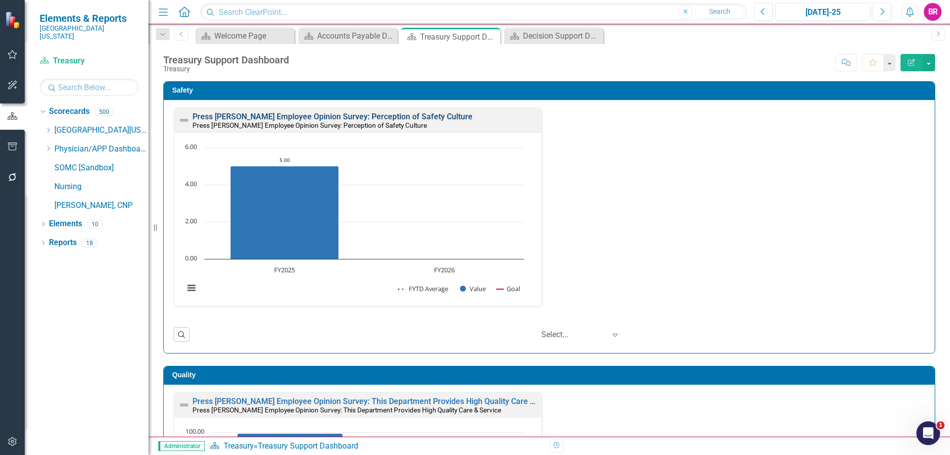
click at [302, 119] on link "Press [PERSON_NAME] Employee Opinion Survey: Perception of Safety Culture" at bounding box center [333, 116] width 280 height 9
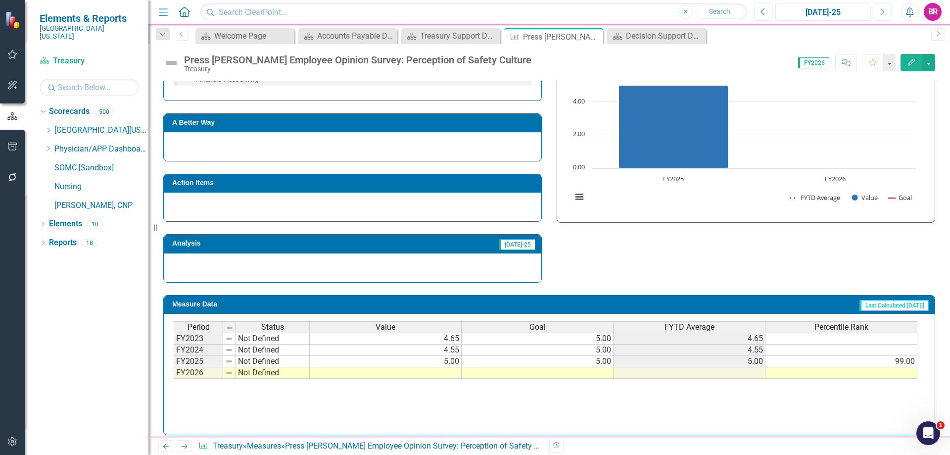
scroll to position [235, 0]
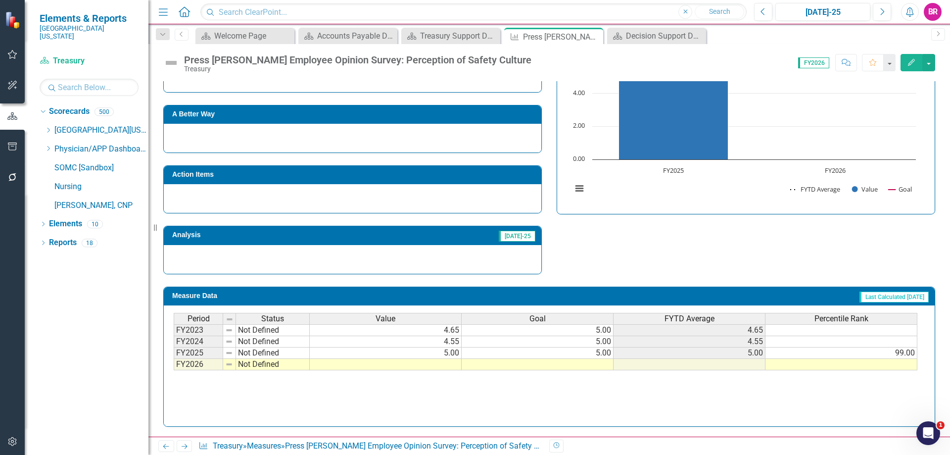
click at [576, 367] on td at bounding box center [538, 364] width 152 height 11
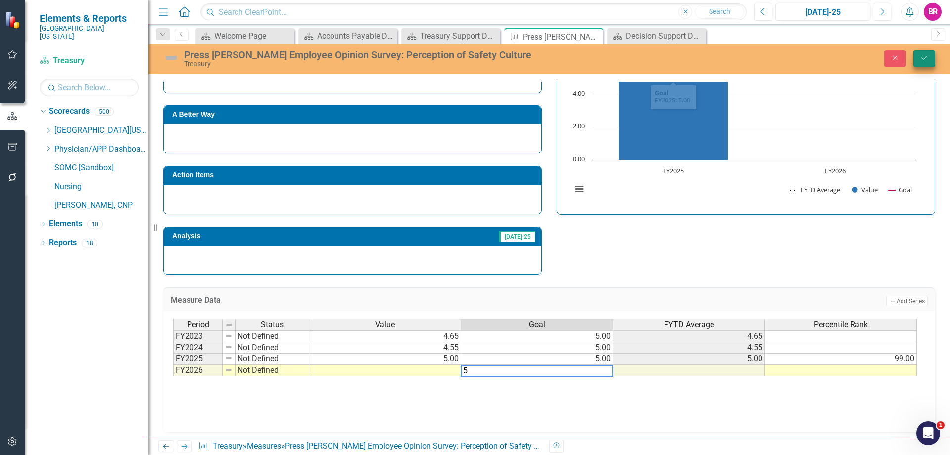
type textarea "5"
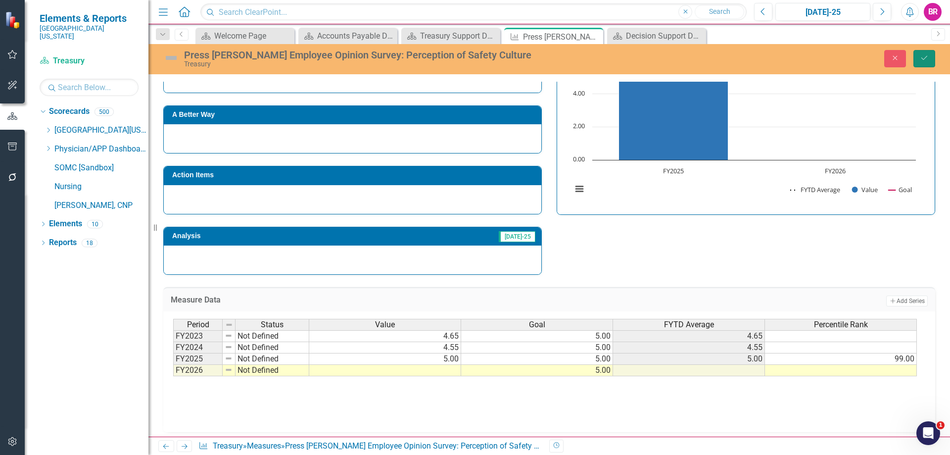
click at [932, 62] on button "Save" at bounding box center [925, 58] width 22 height 17
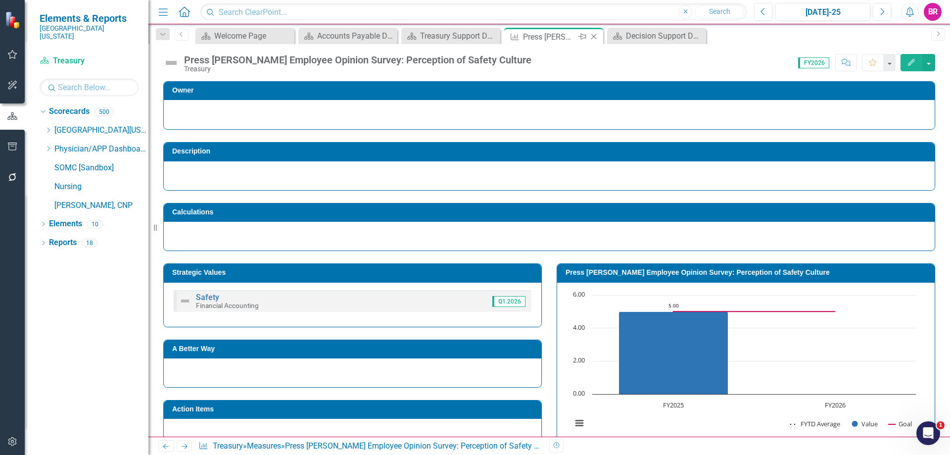
click at [594, 39] on icon "Close" at bounding box center [594, 37] width 10 height 8
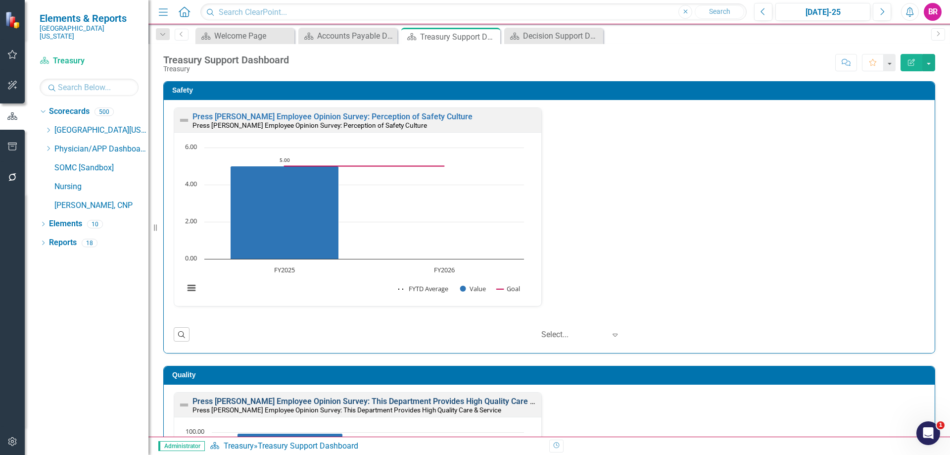
scroll to position [295, 0]
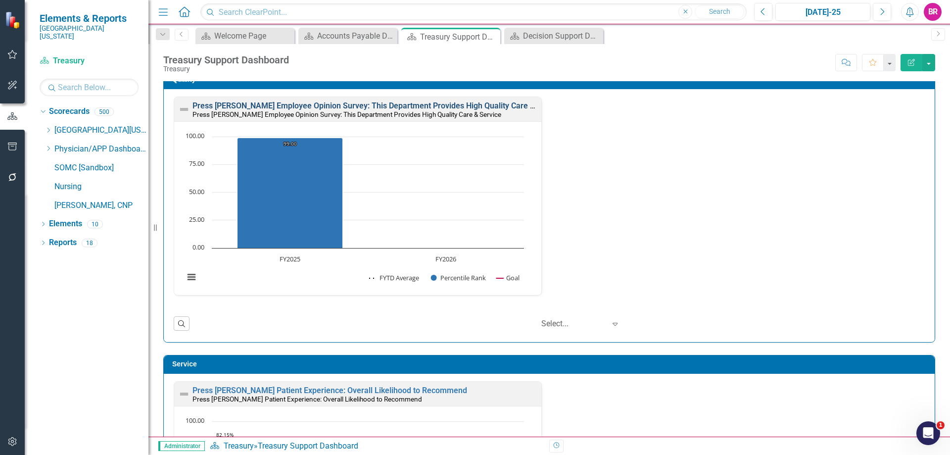
click at [477, 103] on link "Press [PERSON_NAME] Employee Opinion Survey: This Department Provides High Qual…" at bounding box center [378, 105] width 371 height 9
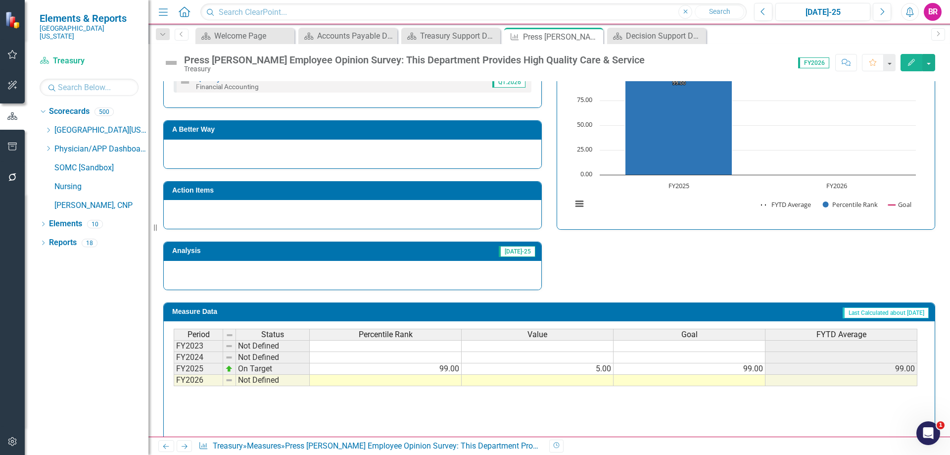
scroll to position [400, 0]
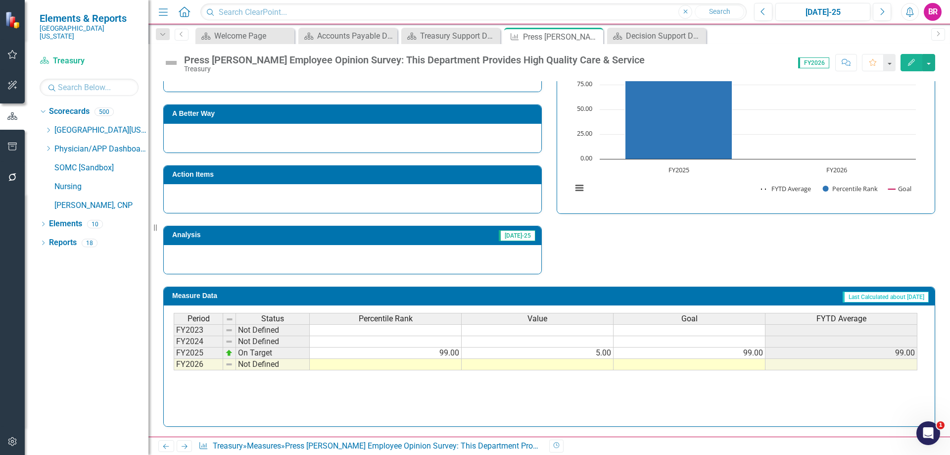
click at [752, 367] on td at bounding box center [690, 364] width 152 height 11
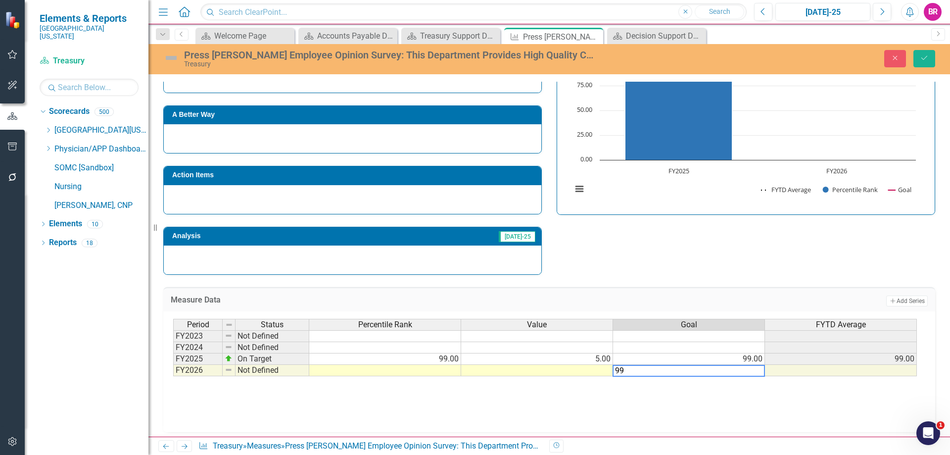
type textarea "99"
click at [595, 238] on div "Strategic Values Quality Financial Accounting Q1.2026 A Better Way Action Items…" at bounding box center [549, 146] width 787 height 258
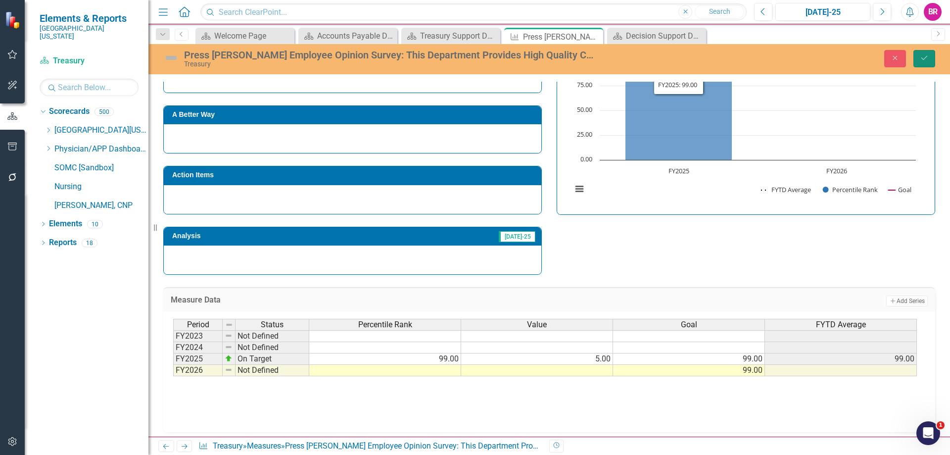
click at [927, 64] on button "Save" at bounding box center [925, 58] width 22 height 17
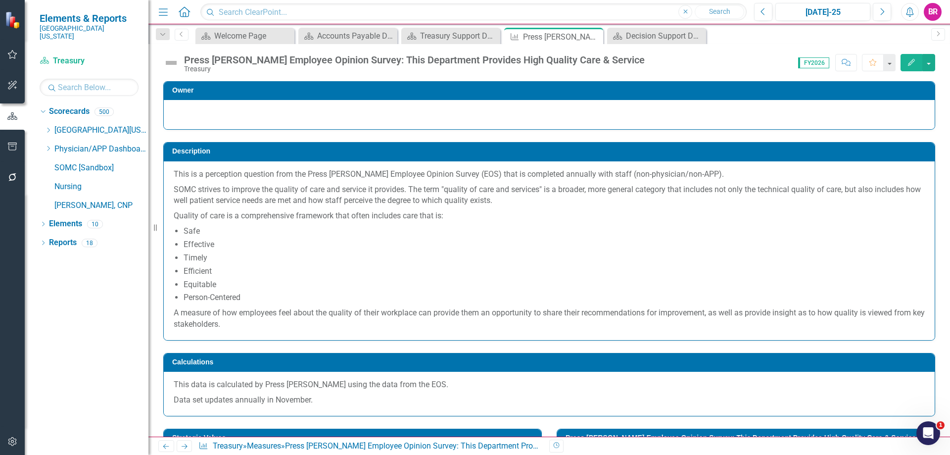
scroll to position [396, 0]
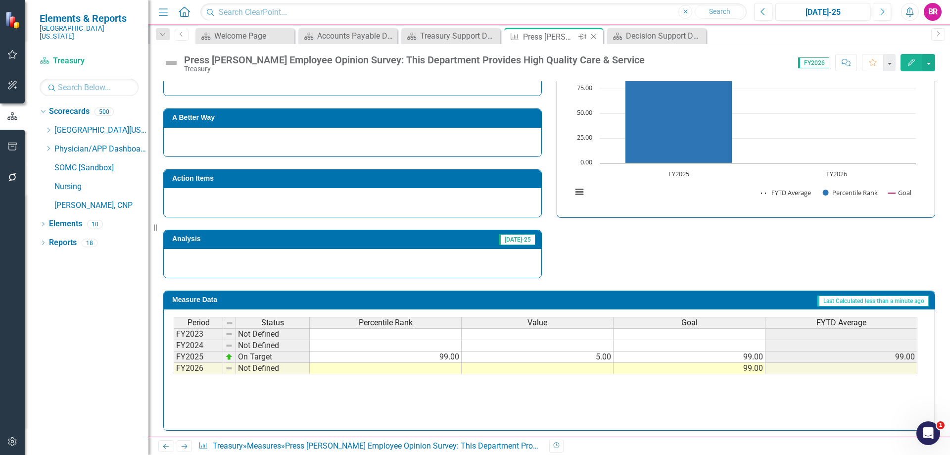
click at [593, 35] on icon "Close" at bounding box center [594, 37] width 10 height 8
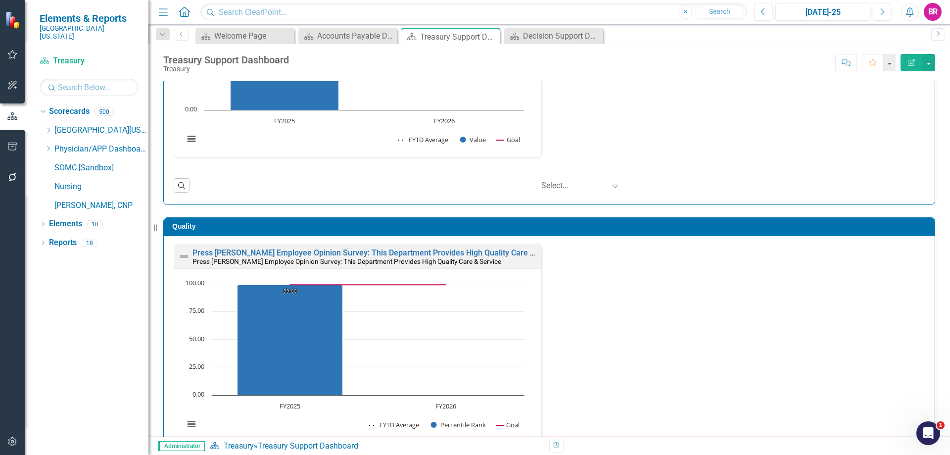
scroll to position [321, 0]
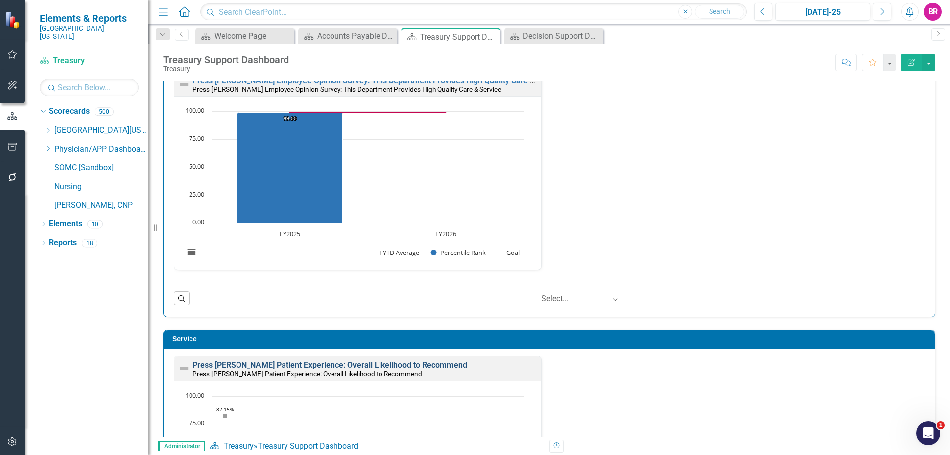
click at [406, 360] on link "Press [PERSON_NAME] Patient Experience: Overall Likelihood to Recommend" at bounding box center [330, 364] width 275 height 9
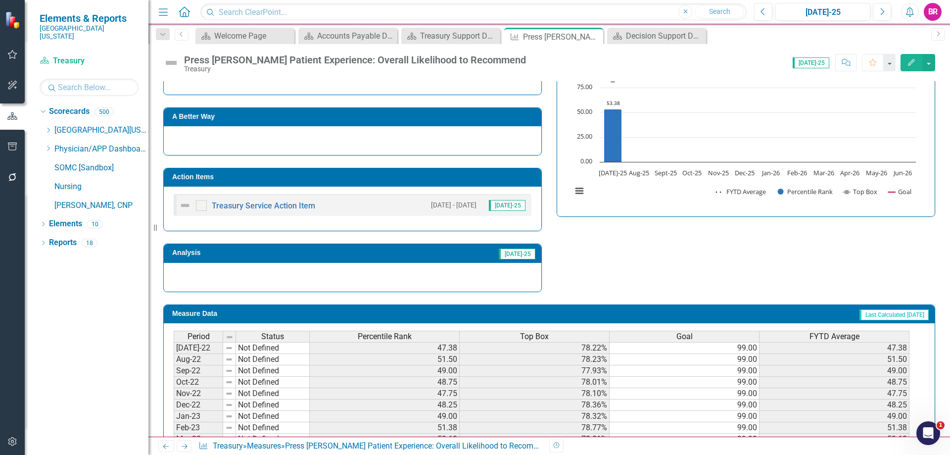
scroll to position [250, 0]
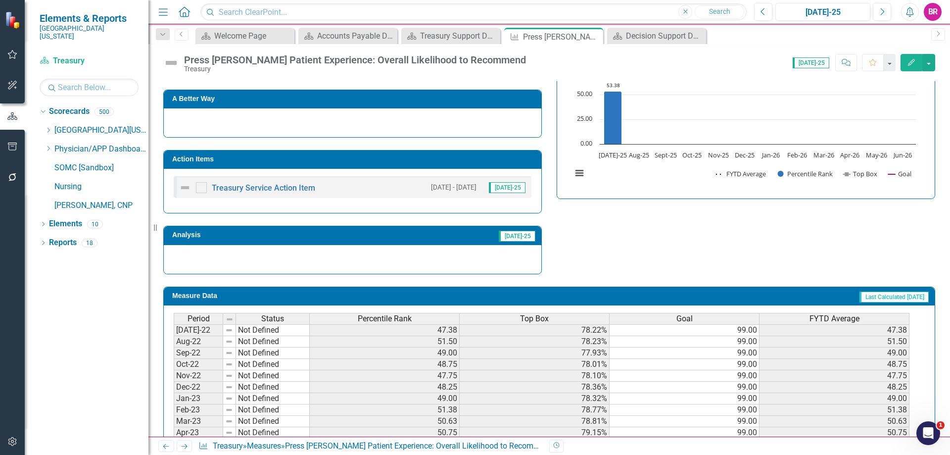
click at [381, 163] on td "Action Items" at bounding box center [354, 160] width 364 height 15
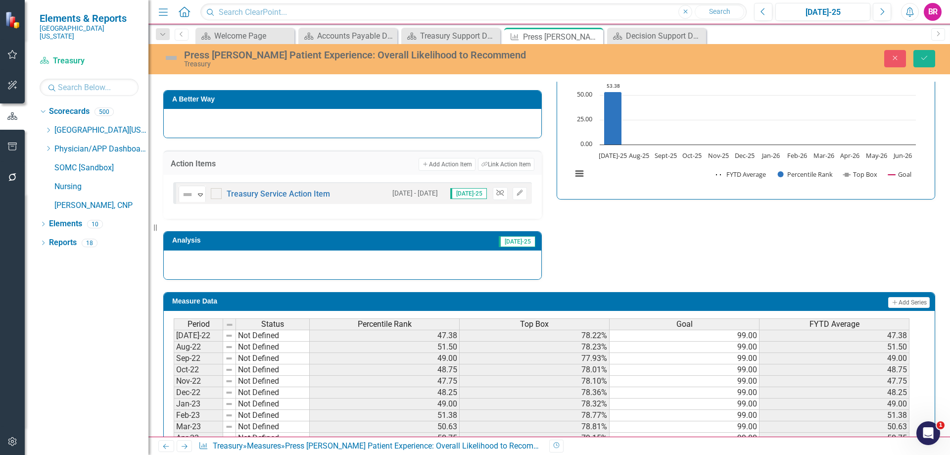
click at [496, 192] on icon "Unlink" at bounding box center [499, 193] width 7 height 6
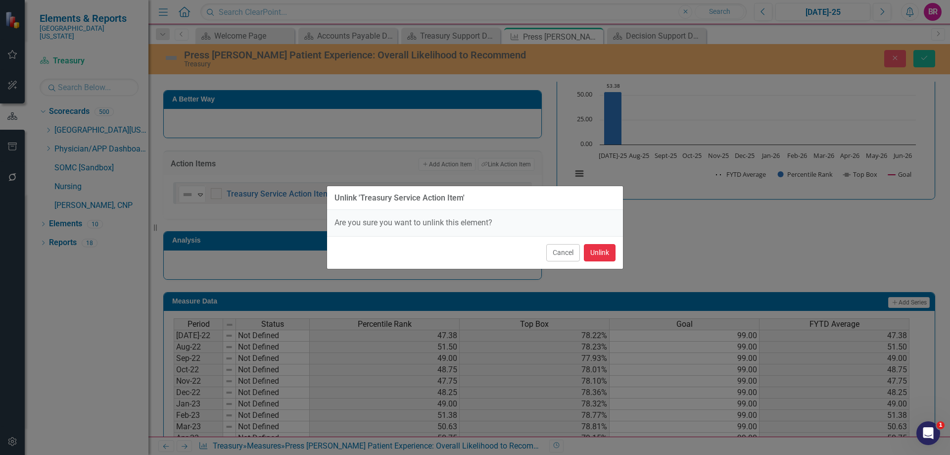
click at [588, 257] on button "Unlink" at bounding box center [600, 252] width 32 height 17
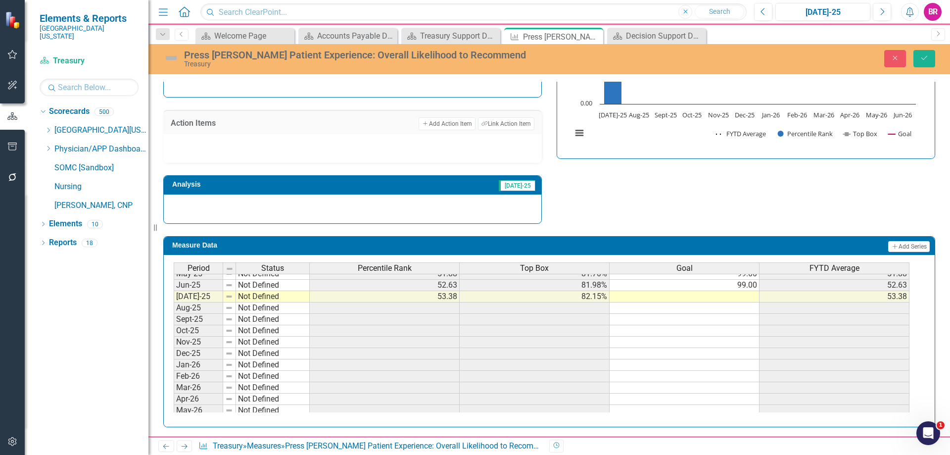
scroll to position [0, 0]
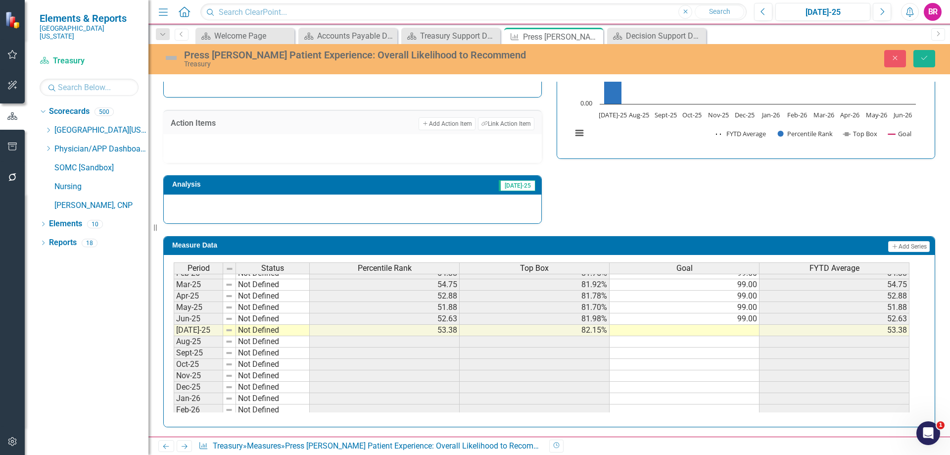
click at [752, 322] on tbody "Apr-24 Not Defined 58.88 82.32% 99.00 58.88 May-24 Not Defined 61.00 82.80% 99.…" at bounding box center [542, 307] width 736 height 308
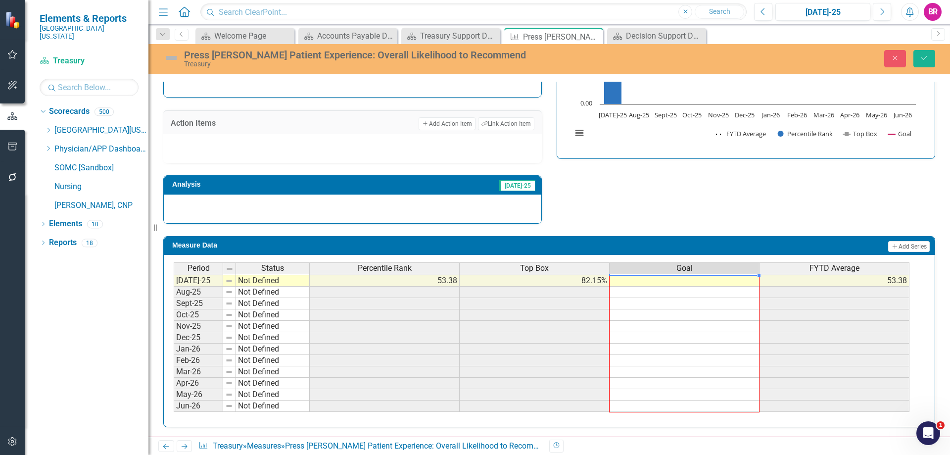
drag, startPoint x: 759, startPoint y: 324, endPoint x: 733, endPoint y: 401, distance: 81.9
click at [174, 401] on div "Period Status Percentile Rank Top Box Goal FYTD Average Mar-24 Not Defined 60.3…" at bounding box center [174, 246] width 0 height 331
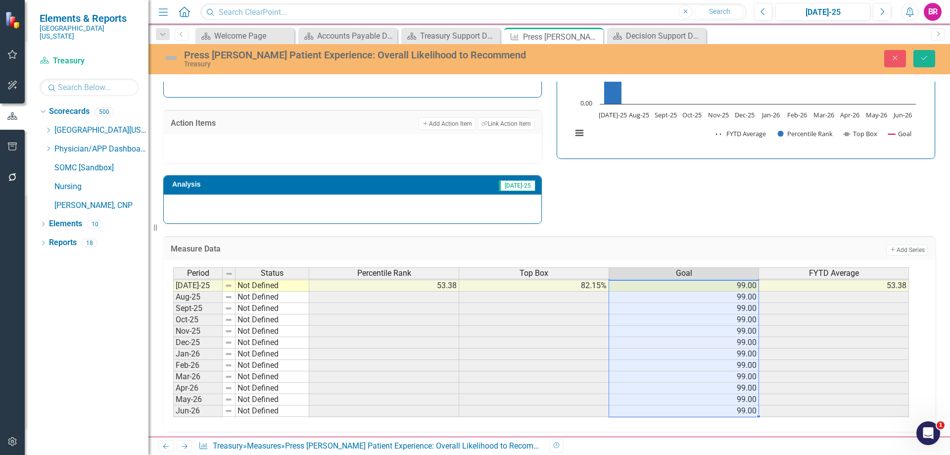
type textarea "99"
click at [920, 56] on button "Save" at bounding box center [925, 58] width 22 height 17
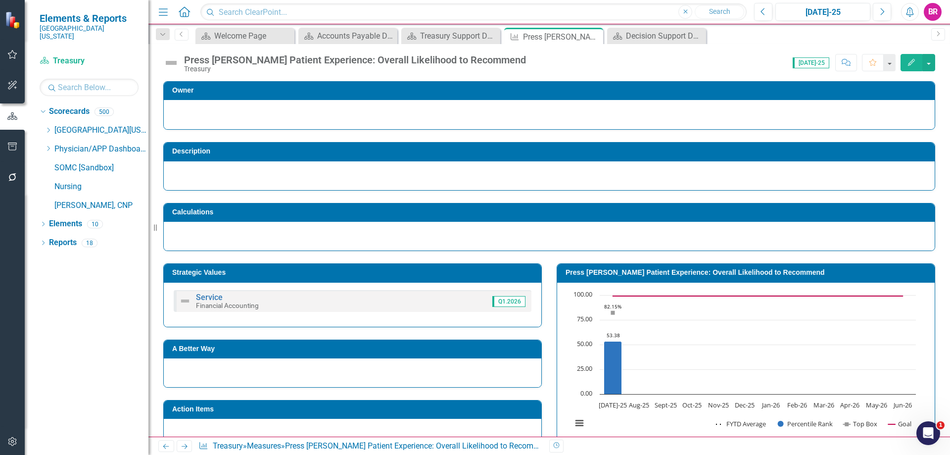
click at [936, 293] on div "Owner Description Calculations Strategic Values Service Financial Accounting Q1…" at bounding box center [549, 395] width 802 height 653
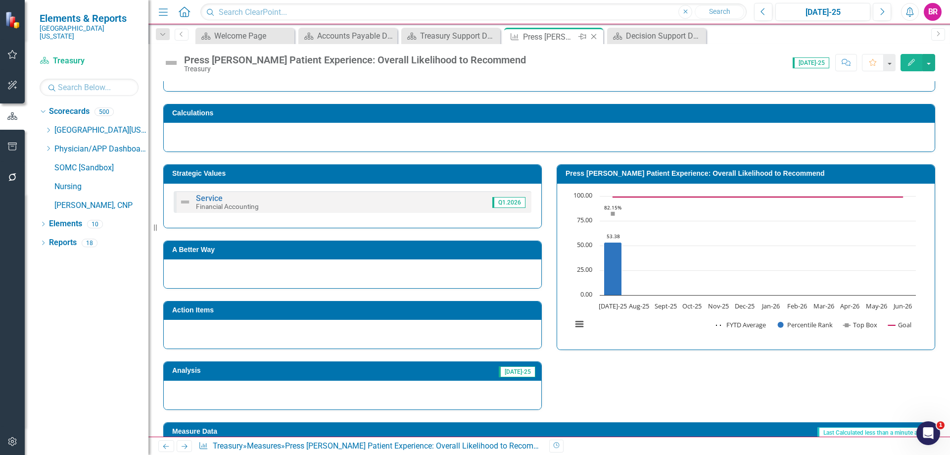
click at [594, 37] on icon "Close" at bounding box center [594, 37] width 10 height 8
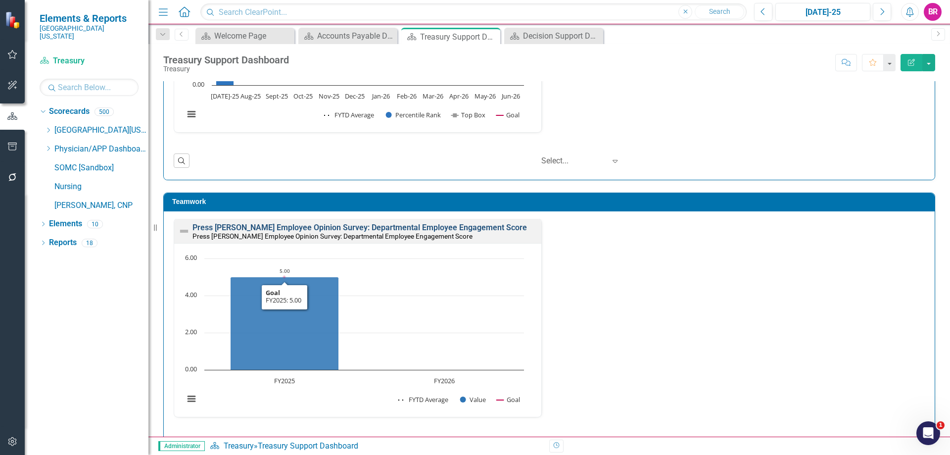
click at [474, 225] on link "Press [PERSON_NAME] Employee Opinion Survey: Departmental Employee Engagement S…" at bounding box center [360, 227] width 335 height 9
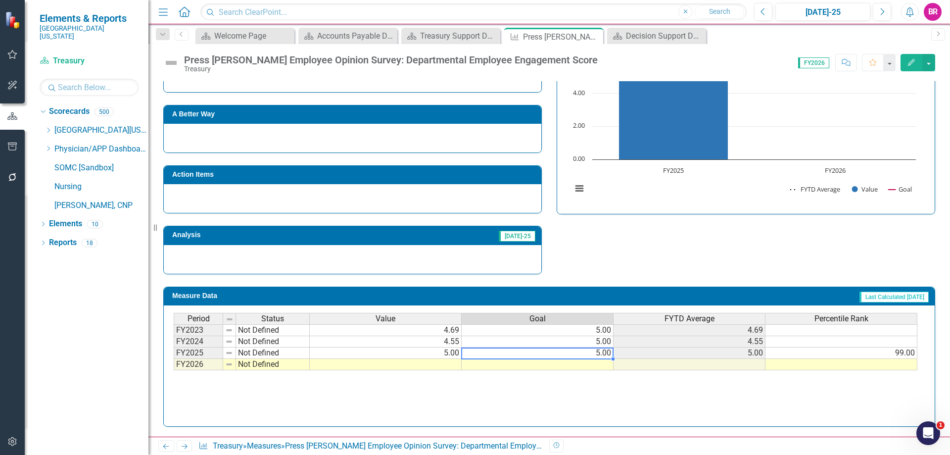
click at [593, 353] on td "5.00" at bounding box center [538, 352] width 152 height 11
drag, startPoint x: 614, startPoint y: 358, endPoint x: 611, endPoint y: 366, distance: 8.5
click at [174, 366] on div "Period Status Value Goal FYTD Average Percentile Rank FY2023 Not Defined 4.69 5…" at bounding box center [174, 341] width 0 height 57
type textarea "5"
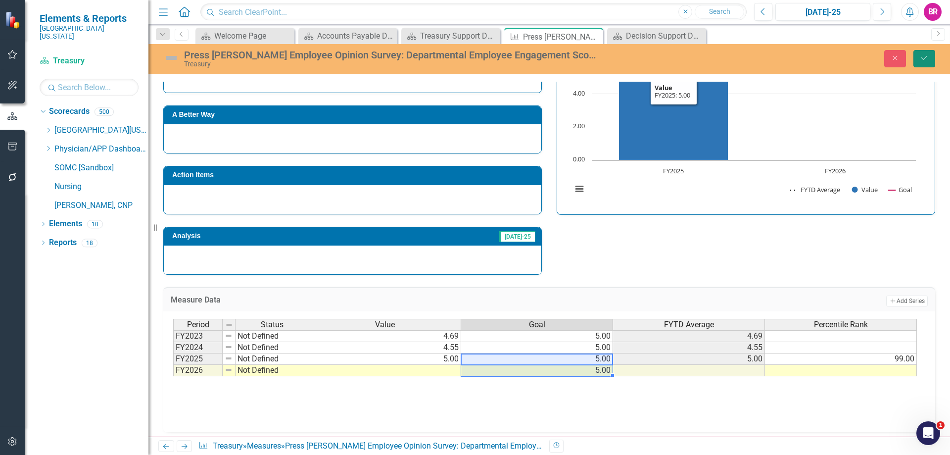
click at [928, 51] on button "Save" at bounding box center [925, 58] width 22 height 17
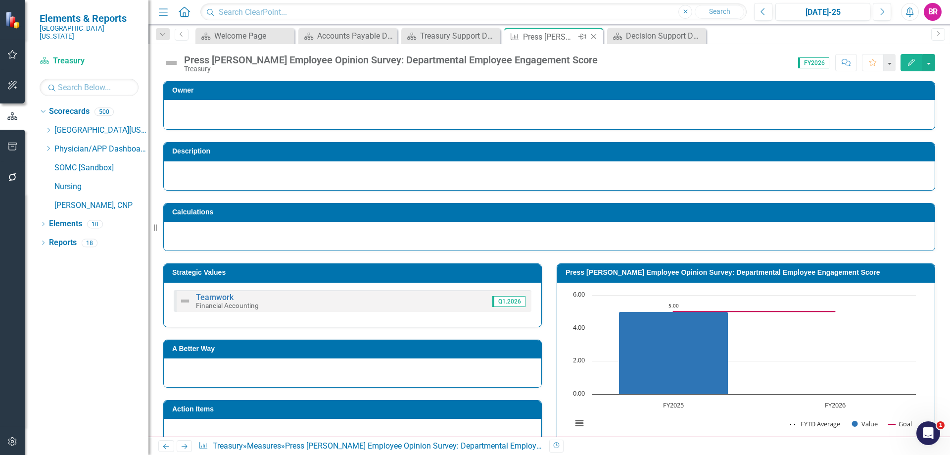
click at [595, 38] on icon "Close" at bounding box center [594, 37] width 10 height 8
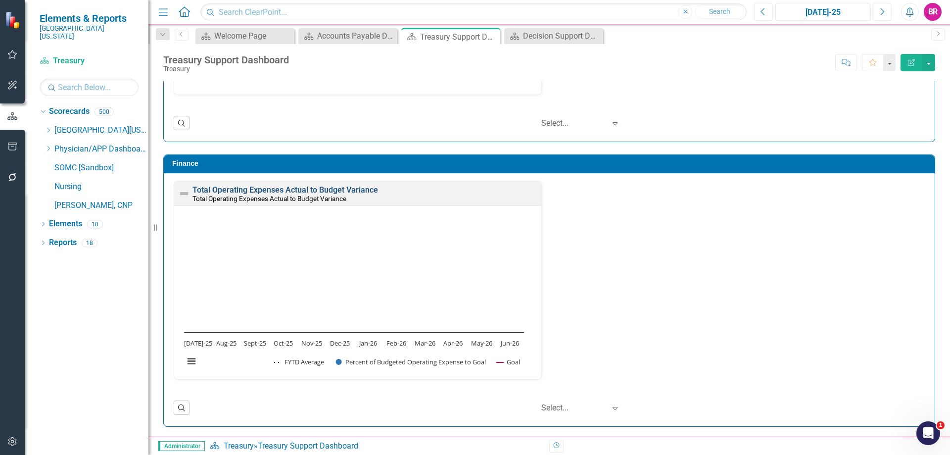
click at [328, 187] on link "Total Operating Expenses Actual to Budget Variance" at bounding box center [286, 189] width 186 height 9
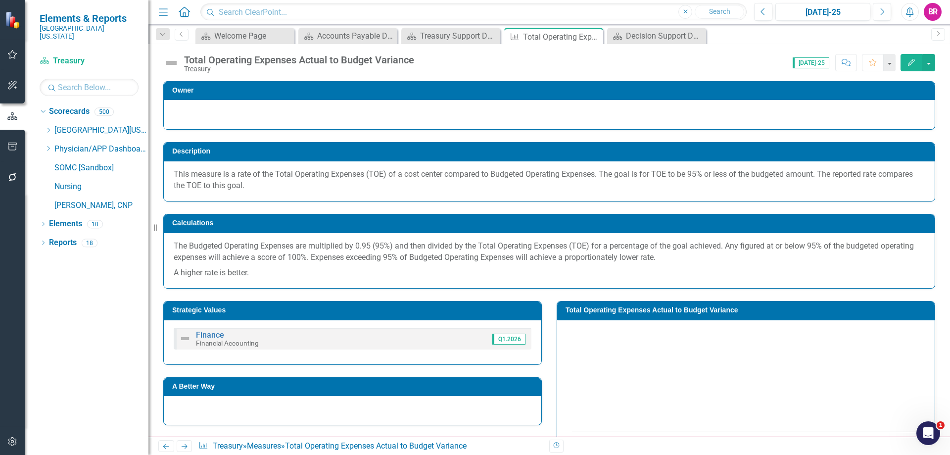
scroll to position [99, 0]
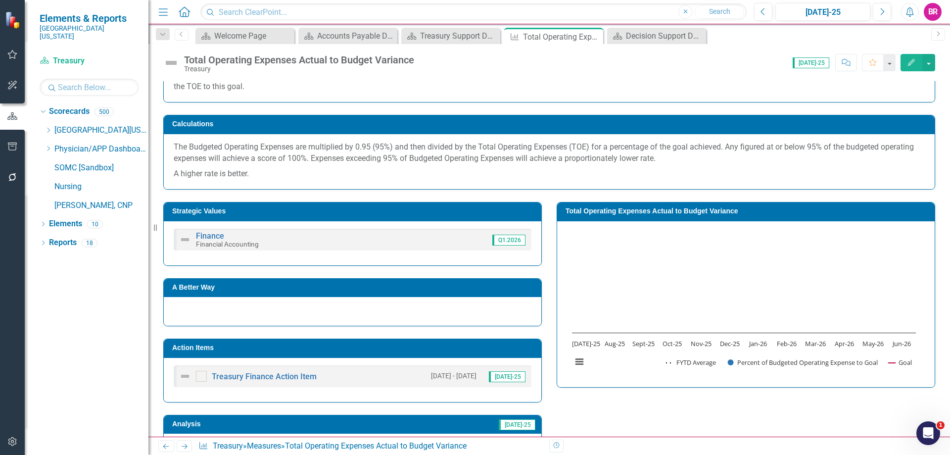
click at [458, 352] on td "Action Items" at bounding box center [354, 348] width 364 height 15
click at [458, 351] on h3 "Action Items" at bounding box center [354, 347] width 364 height 7
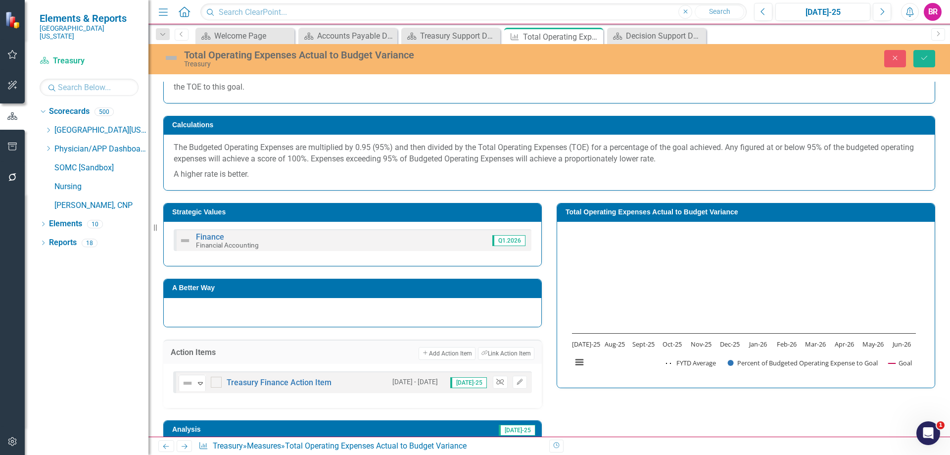
click at [498, 382] on icon "Unlink" at bounding box center [499, 382] width 7 height 6
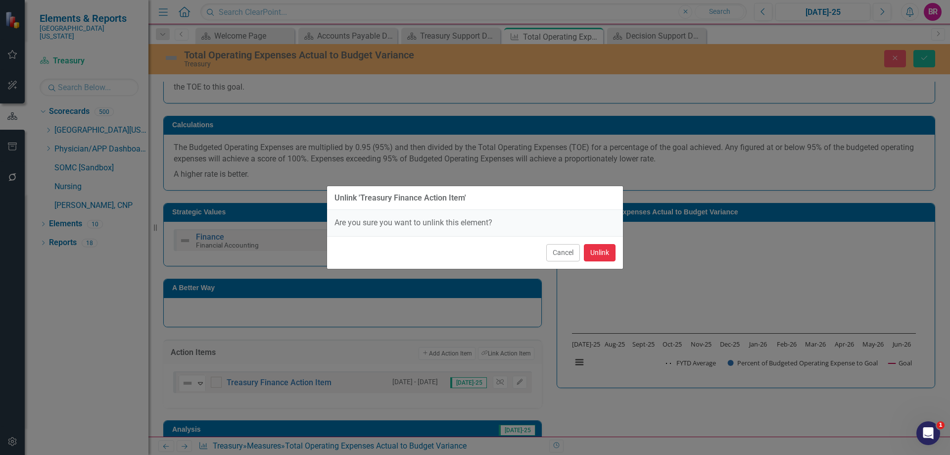
click at [595, 253] on button "Unlink" at bounding box center [600, 252] width 32 height 17
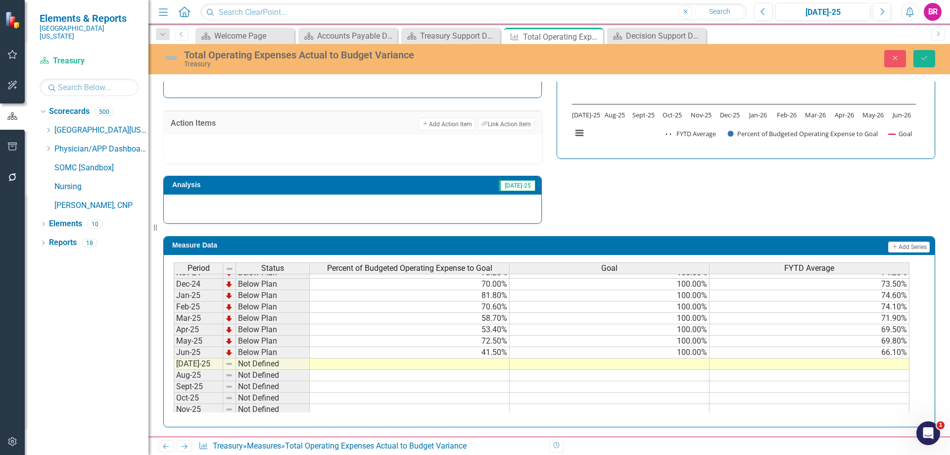
scroll to position [396, 0]
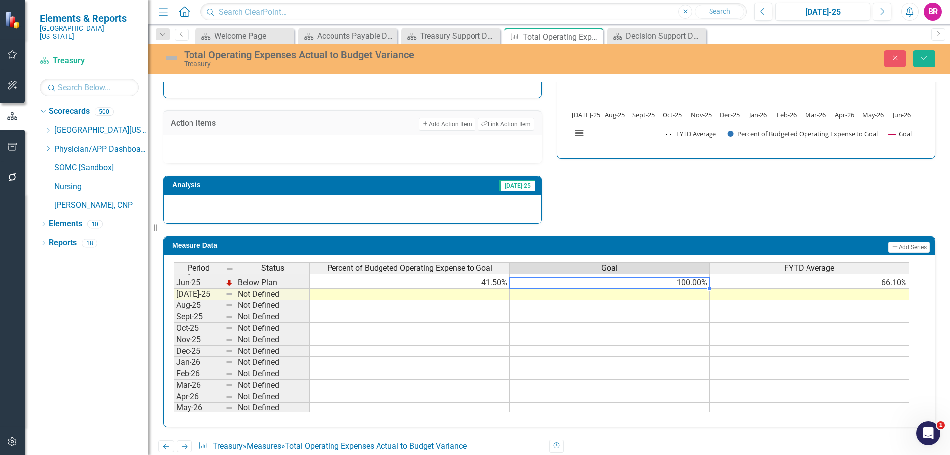
click at [174, 288] on div "Period Status Percent of Budgeted Operating Expense to Goal Goal FYTD Average J…" at bounding box center [174, 311] width 0 height 342
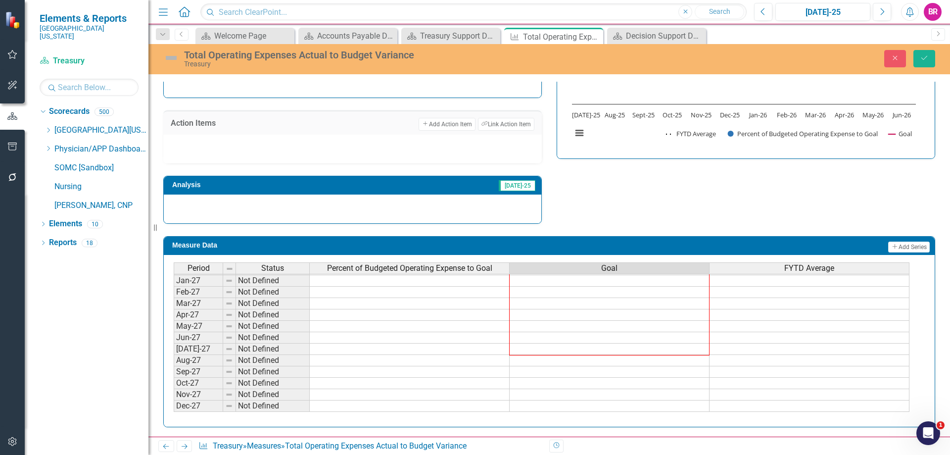
scroll to position [329, 0]
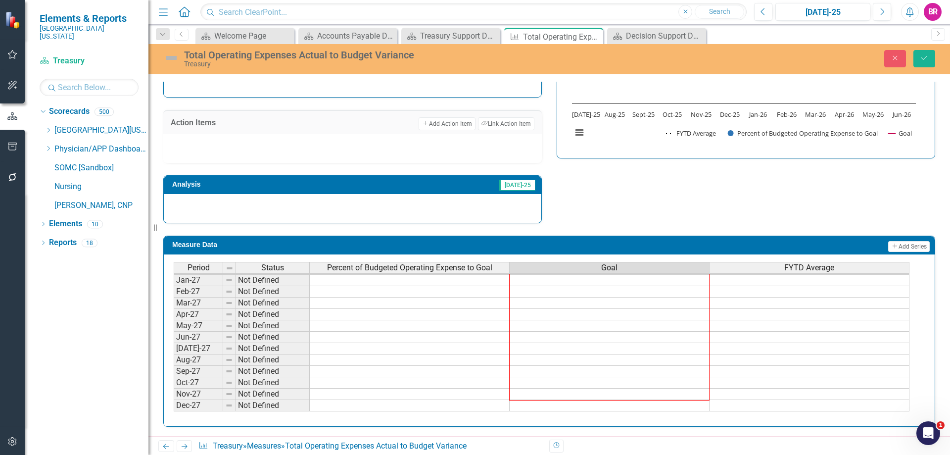
drag, startPoint x: 709, startPoint y: 295, endPoint x: 757, endPoint y: 219, distance: 90.1
click at [688, 421] on div "Period Status Percent of Budgeted Operating Expense to Goal Goal FYTD Average J…" at bounding box center [549, 340] width 771 height 172
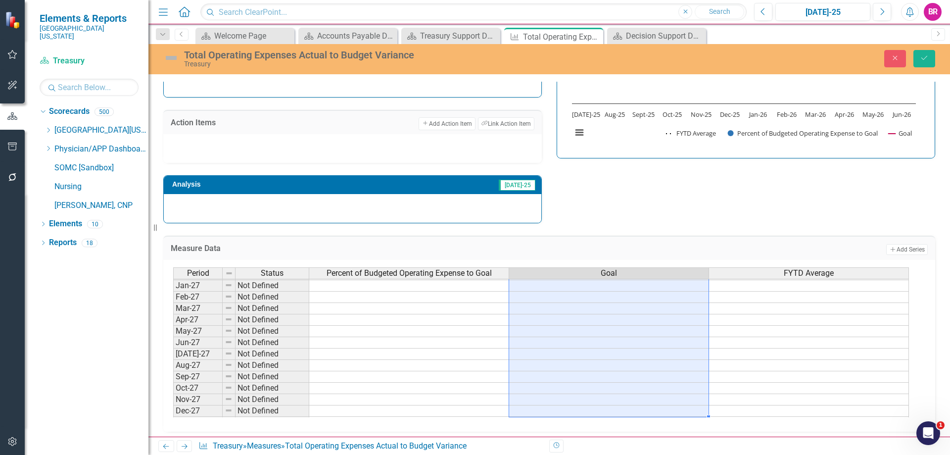
type textarea "100"
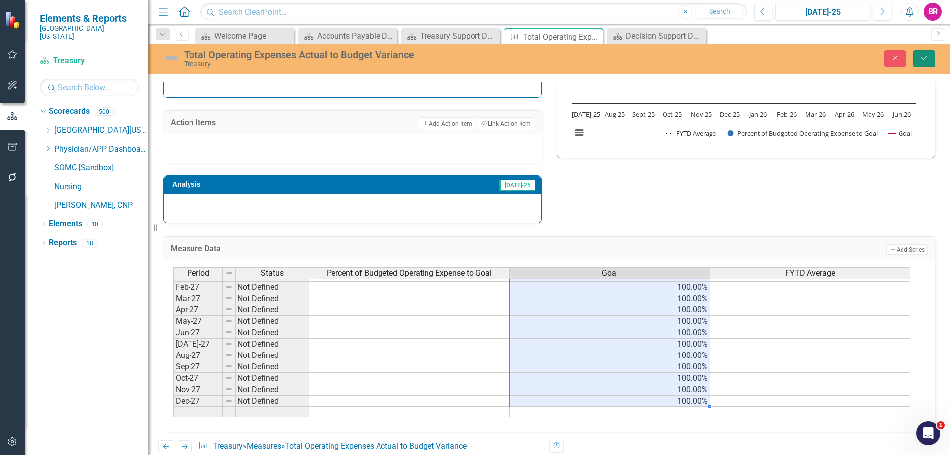
click at [923, 62] on button "Save" at bounding box center [925, 58] width 22 height 17
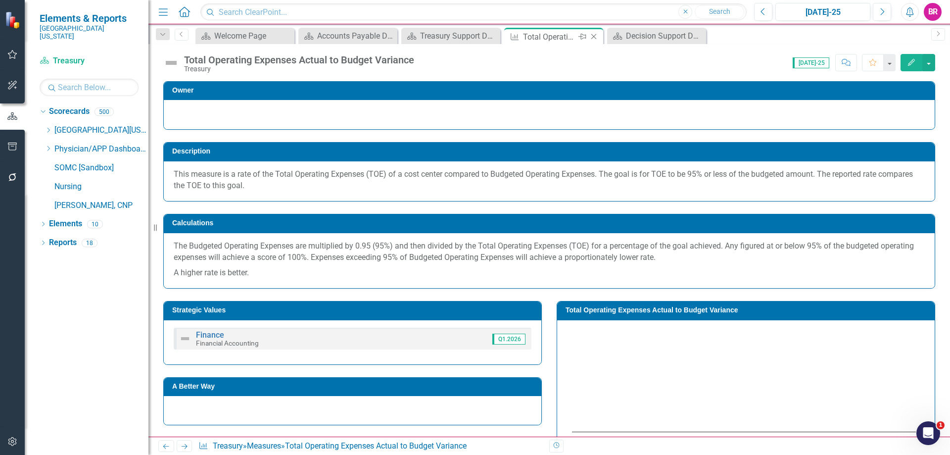
click at [593, 38] on icon "Close" at bounding box center [594, 37] width 10 height 8
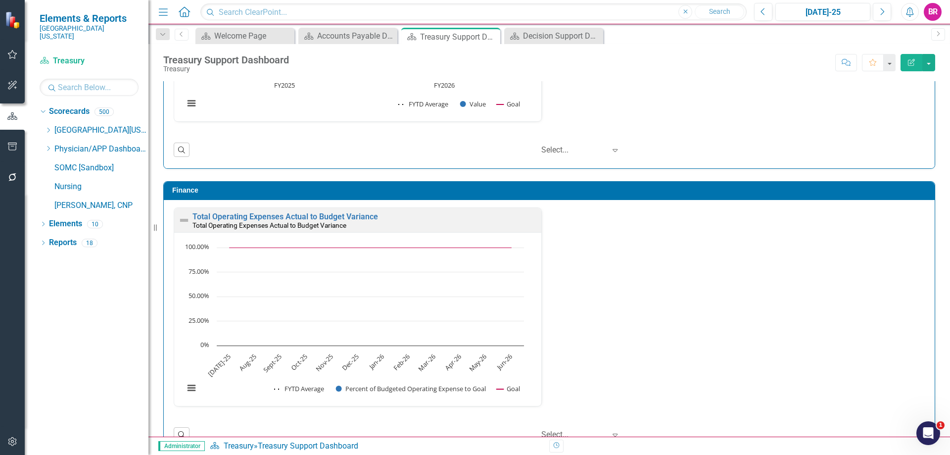
scroll to position [1065, 0]
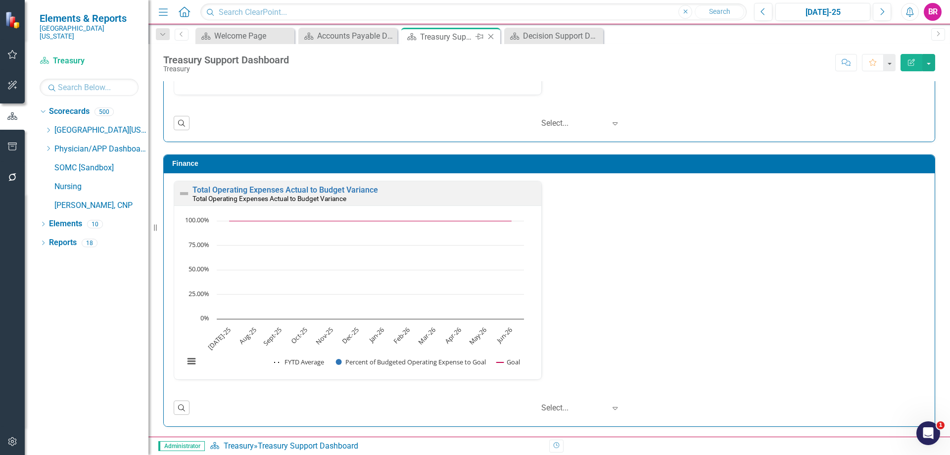
click at [489, 34] on icon "Close" at bounding box center [491, 37] width 10 height 8
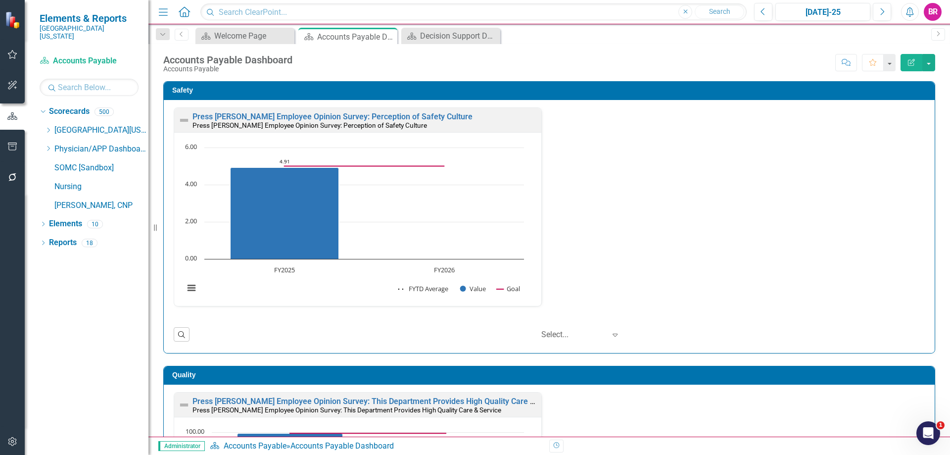
scroll to position [0, 0]
click at [444, 39] on div "Decision Support Dashboard" at bounding box center [452, 36] width 65 height 12
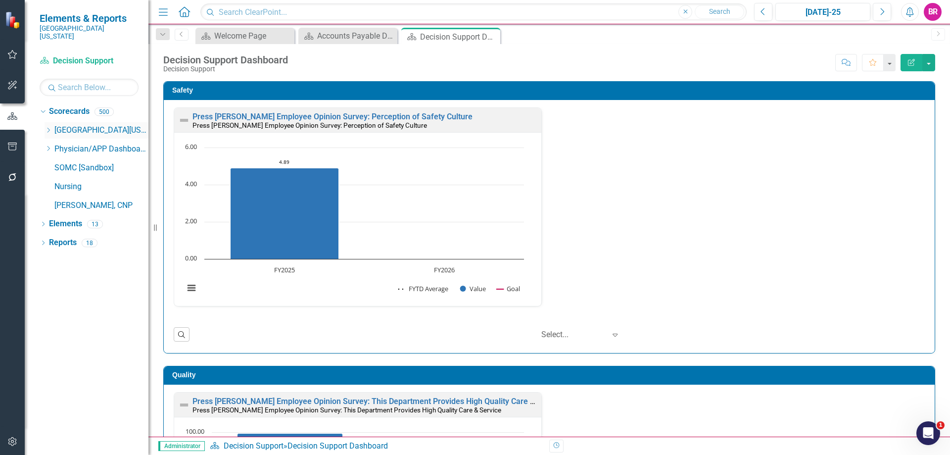
click at [49, 126] on div "Dropdown" at bounding box center [48, 130] width 7 height 8
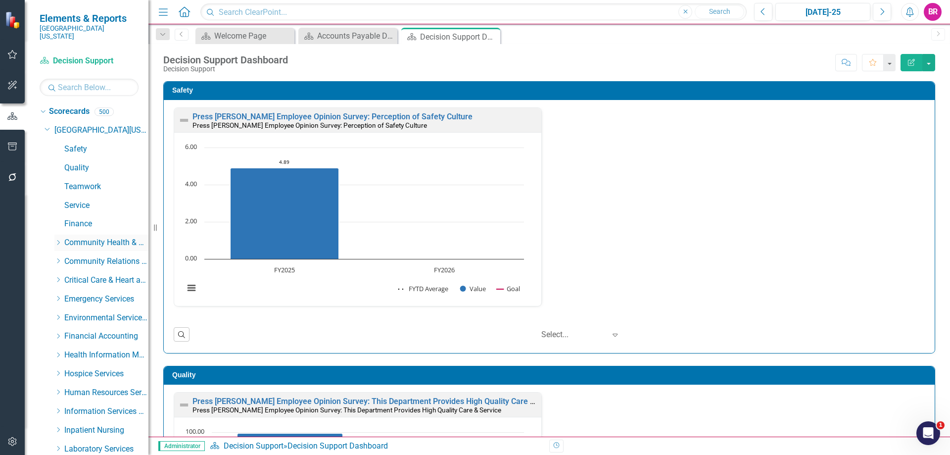
scroll to position [49, 0]
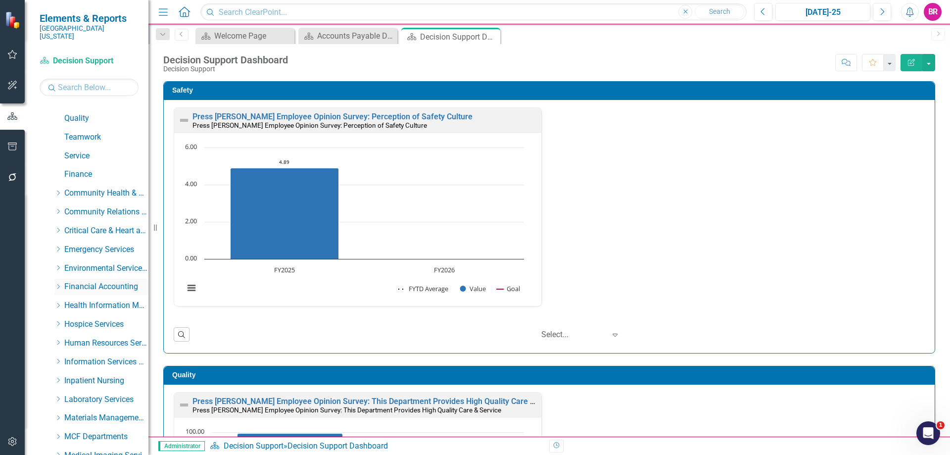
click at [56, 284] on icon "Dropdown" at bounding box center [57, 287] width 7 height 6
click at [367, 116] on link "Press [PERSON_NAME] Employee Opinion Survey: Perception of Safety Culture" at bounding box center [333, 116] width 280 height 9
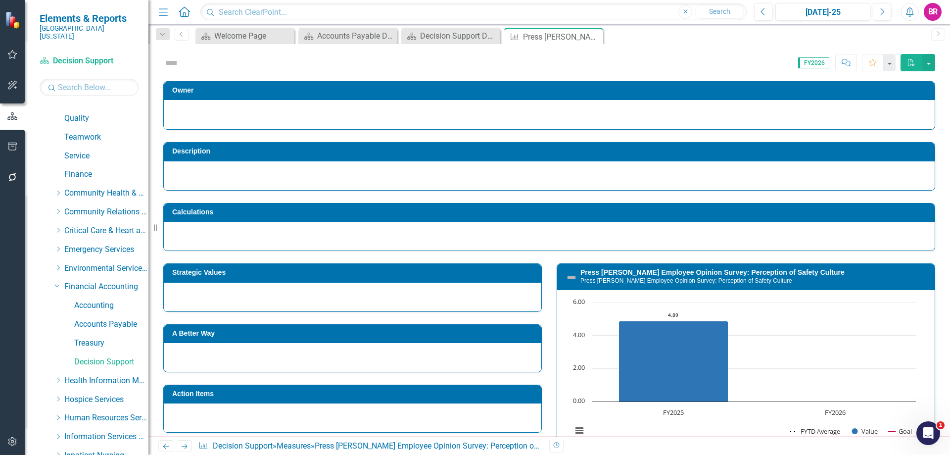
scroll to position [127, 0]
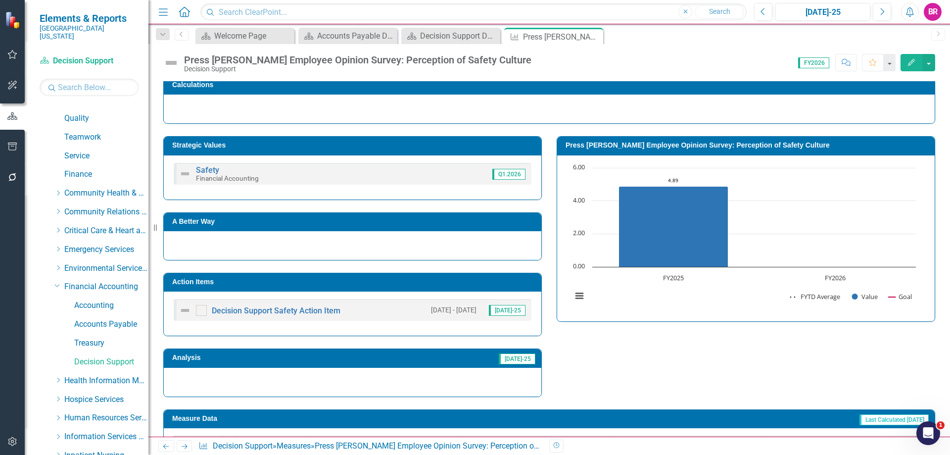
click at [459, 284] on h3 "Action Items" at bounding box center [354, 281] width 364 height 7
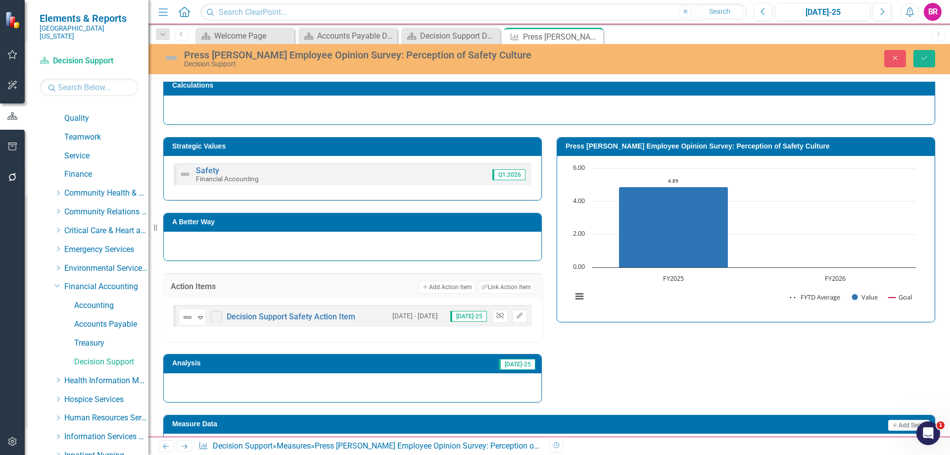
click at [493, 314] on button "Unlink" at bounding box center [500, 316] width 14 height 13
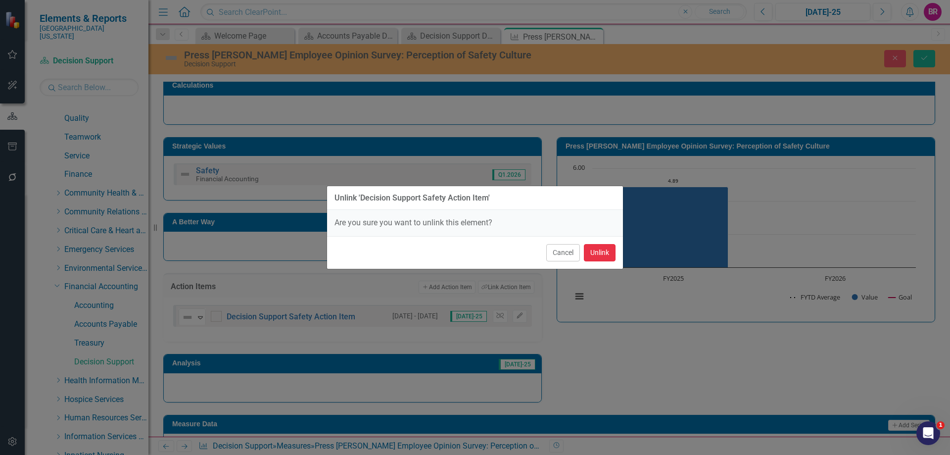
click at [601, 250] on button "Unlink" at bounding box center [600, 252] width 32 height 17
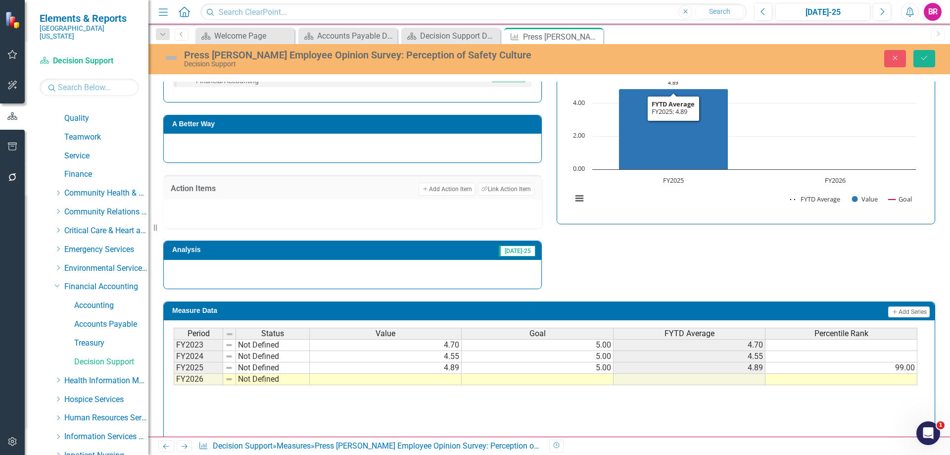
scroll to position [240, 0]
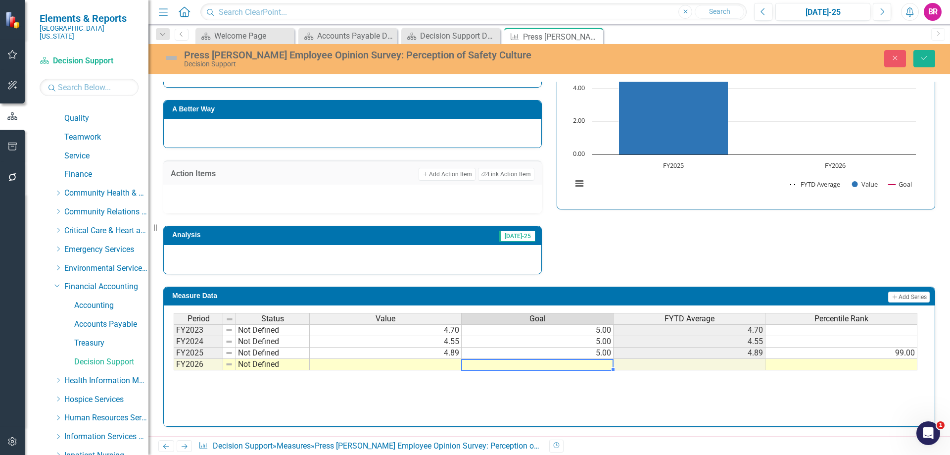
click at [596, 366] on td at bounding box center [538, 364] width 152 height 11
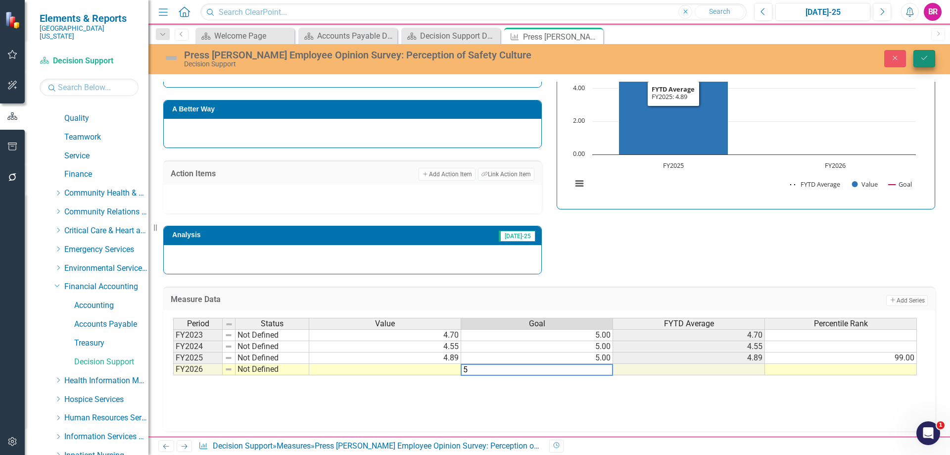
type textarea "5"
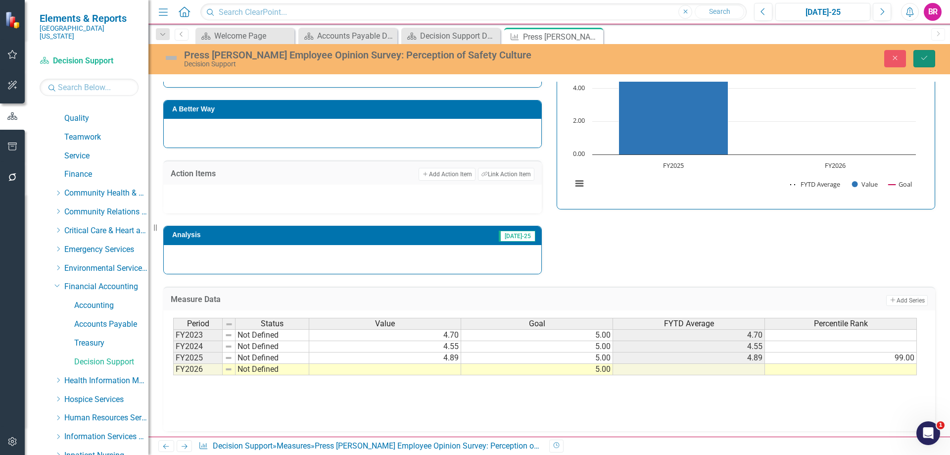
click at [928, 62] on button "Save" at bounding box center [925, 58] width 22 height 17
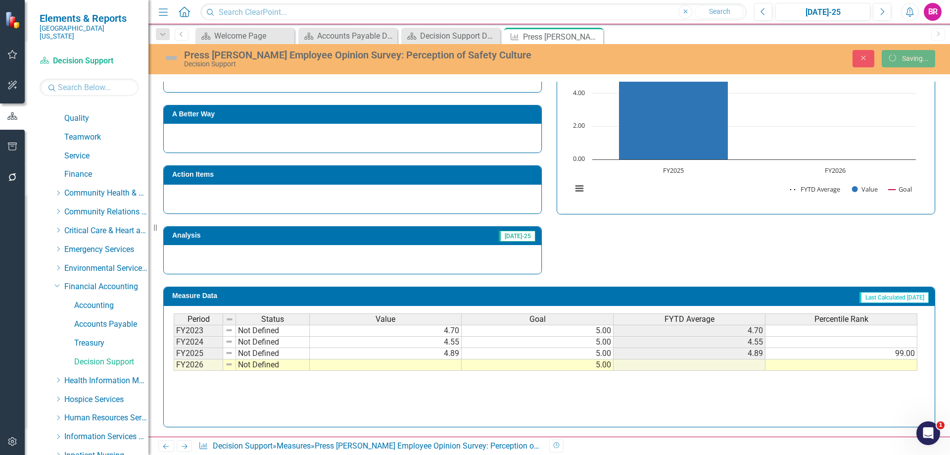
scroll to position [235, 0]
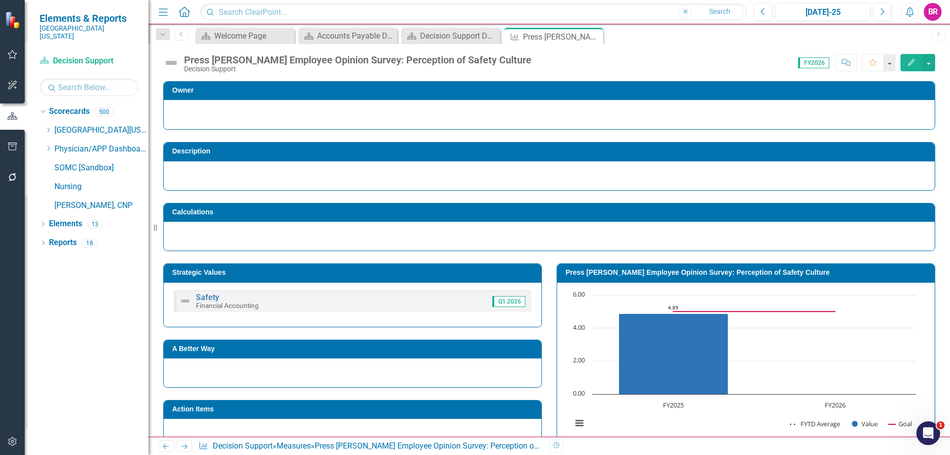
click at [186, 449] on icon "Next" at bounding box center [184, 446] width 8 height 6
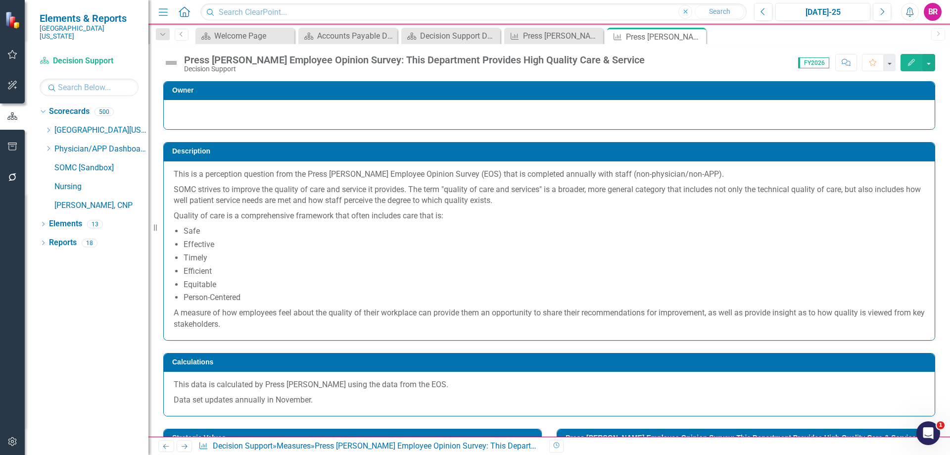
scroll to position [247, 0]
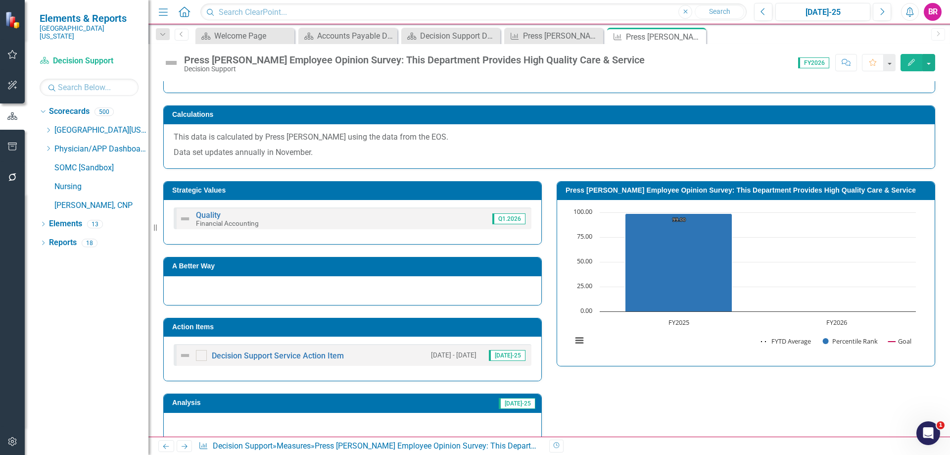
click at [450, 336] on td "Action Items" at bounding box center [354, 328] width 364 height 15
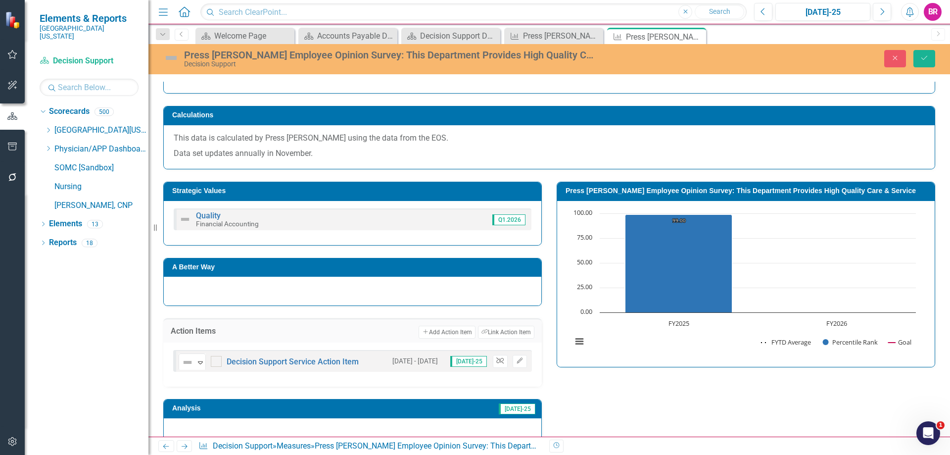
click at [499, 361] on icon "Unlink" at bounding box center [499, 361] width 7 height 6
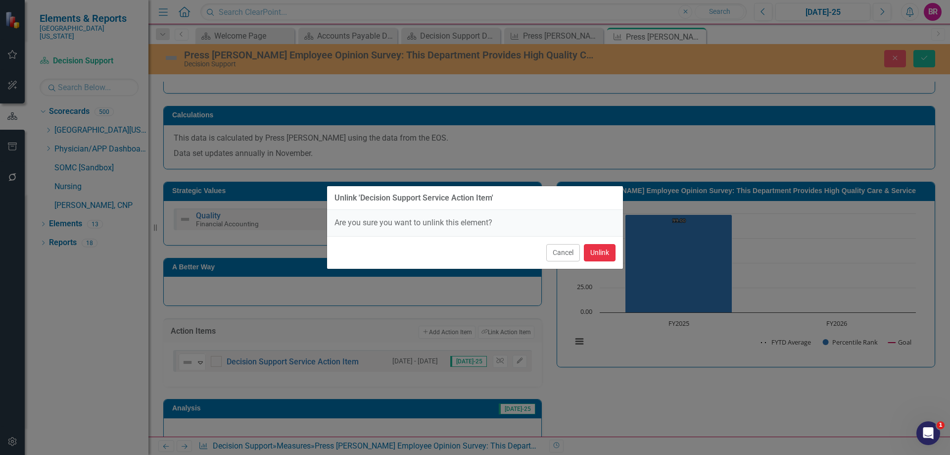
drag, startPoint x: 608, startPoint y: 253, endPoint x: 601, endPoint y: 267, distance: 15.5
click at [607, 253] on button "Unlink" at bounding box center [600, 252] width 32 height 17
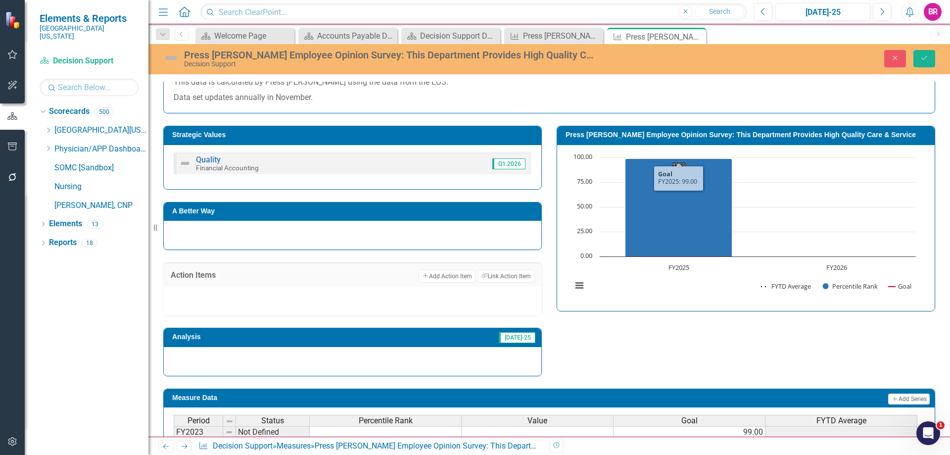
scroll to position [405, 0]
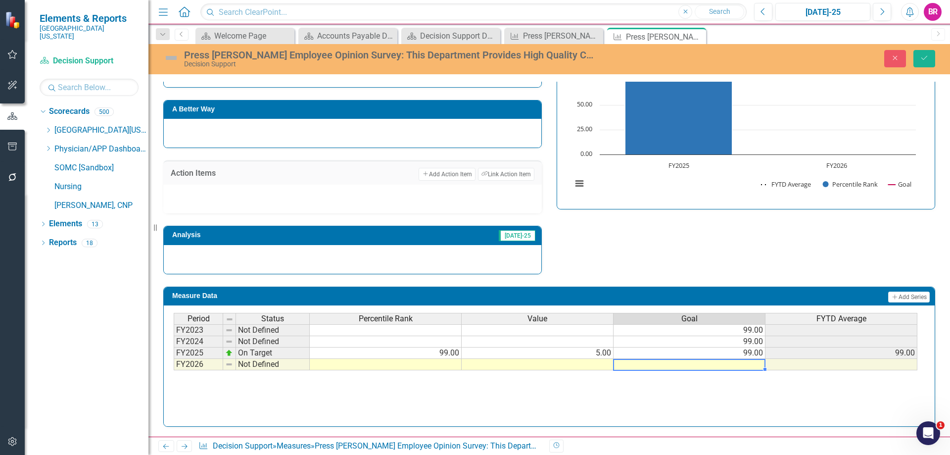
click at [710, 360] on td at bounding box center [690, 364] width 152 height 11
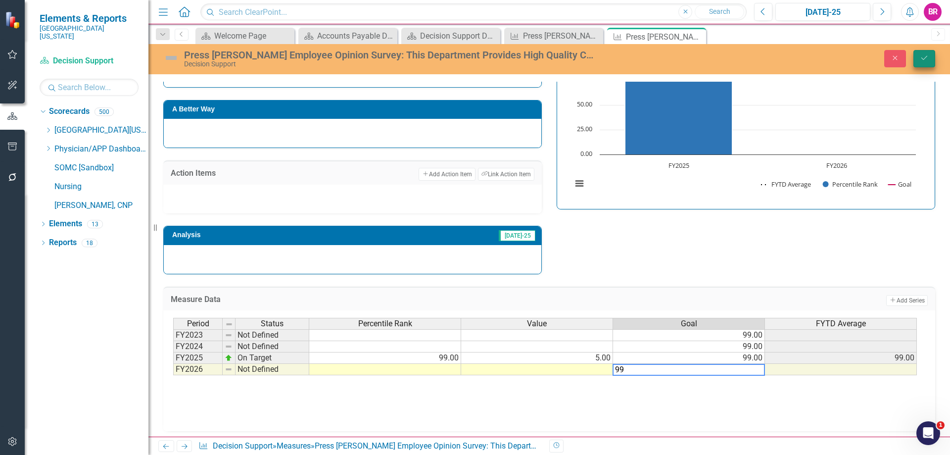
type textarea "99"
click at [924, 53] on button "Save" at bounding box center [925, 58] width 22 height 17
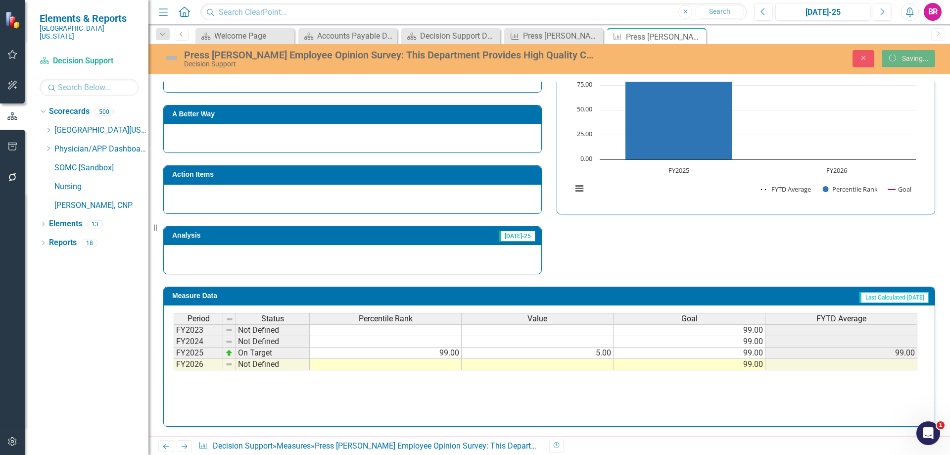
scroll to position [400, 0]
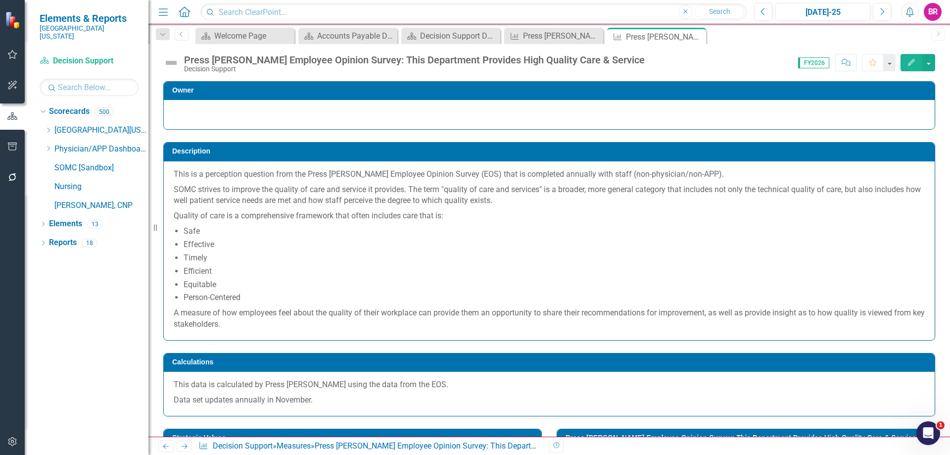
click at [184, 447] on icon "Next" at bounding box center [184, 446] width 8 height 6
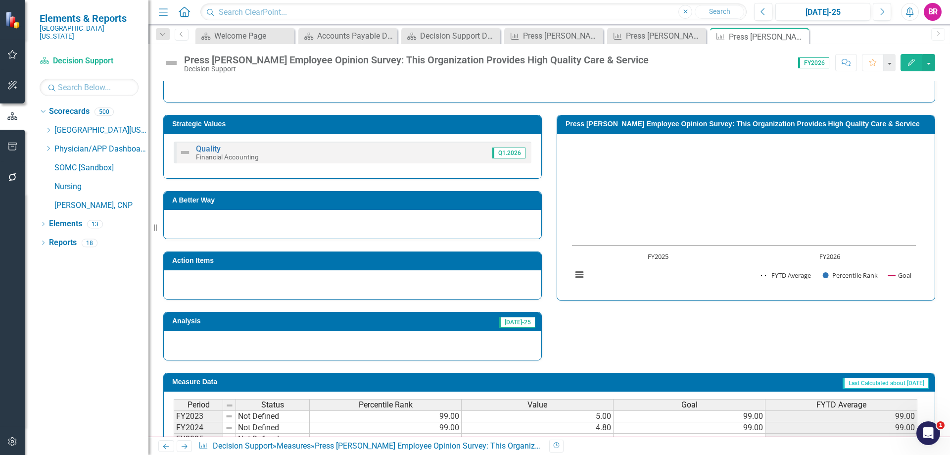
scroll to position [198, 0]
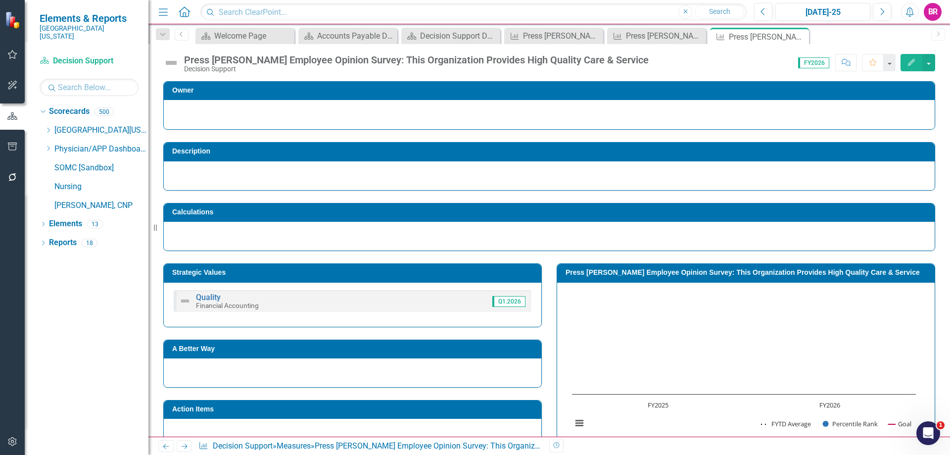
scroll to position [198, 0]
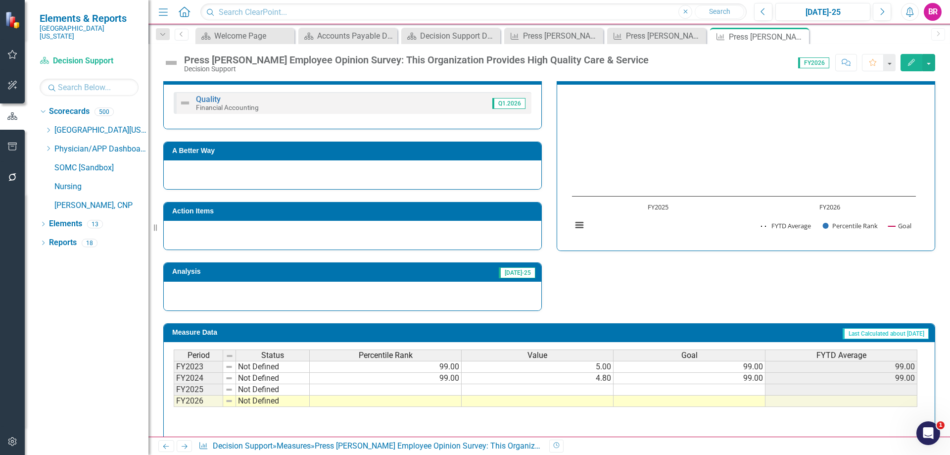
click at [753, 381] on td "99.00" at bounding box center [690, 378] width 152 height 11
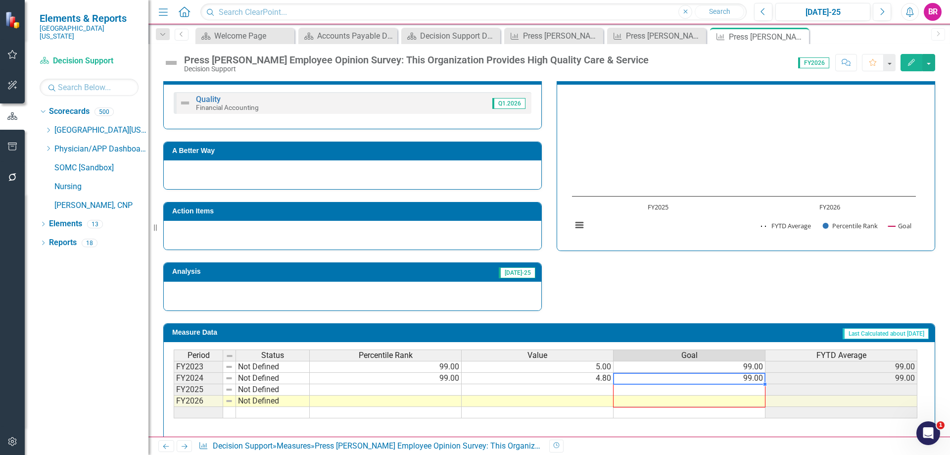
drag, startPoint x: 766, startPoint y: 385, endPoint x: 760, endPoint y: 398, distance: 15.1
click at [174, 398] on div "Period Status Percentile Rank Value Goal FYTD Average FY2023 Not Defined 99.00 …" at bounding box center [174, 383] width 0 height 69
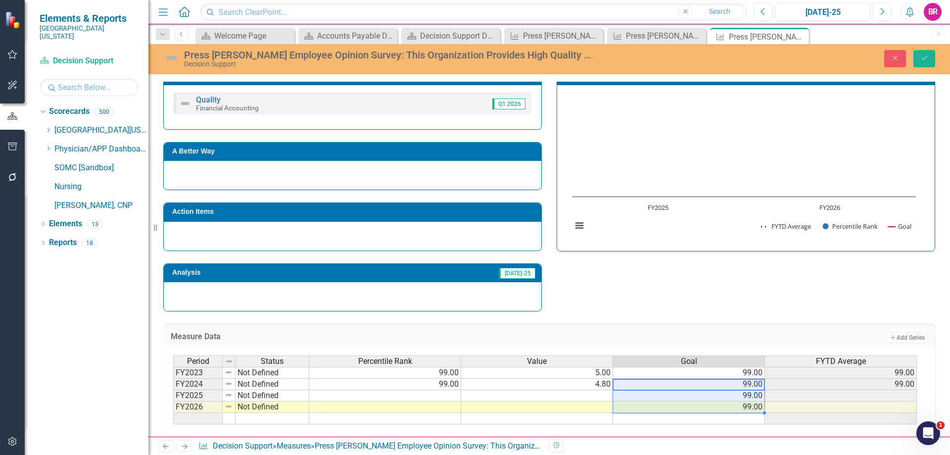
type textarea "99"
click at [900, 54] on button "Close" at bounding box center [895, 58] width 22 height 17
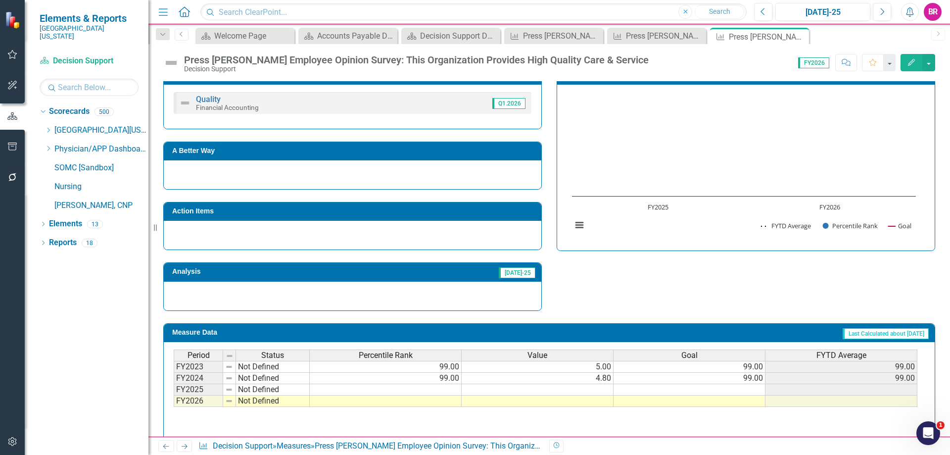
click at [185, 447] on icon "Next" at bounding box center [184, 446] width 8 height 6
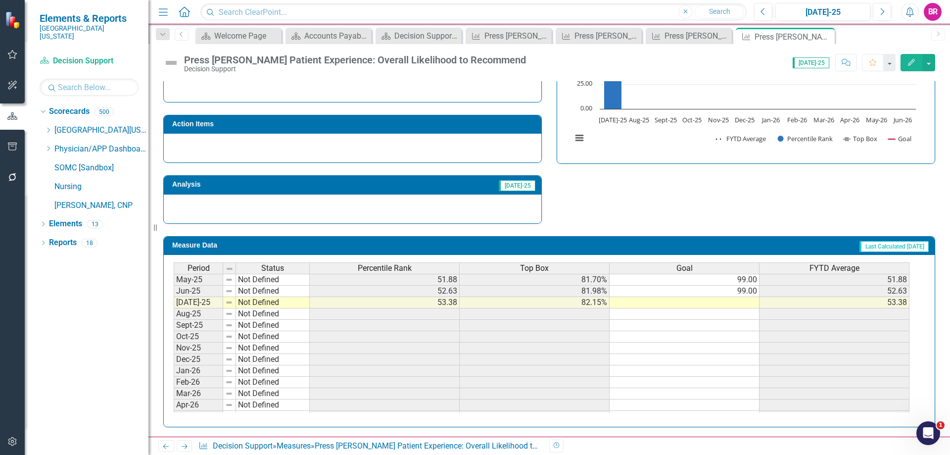
scroll to position [396, 0]
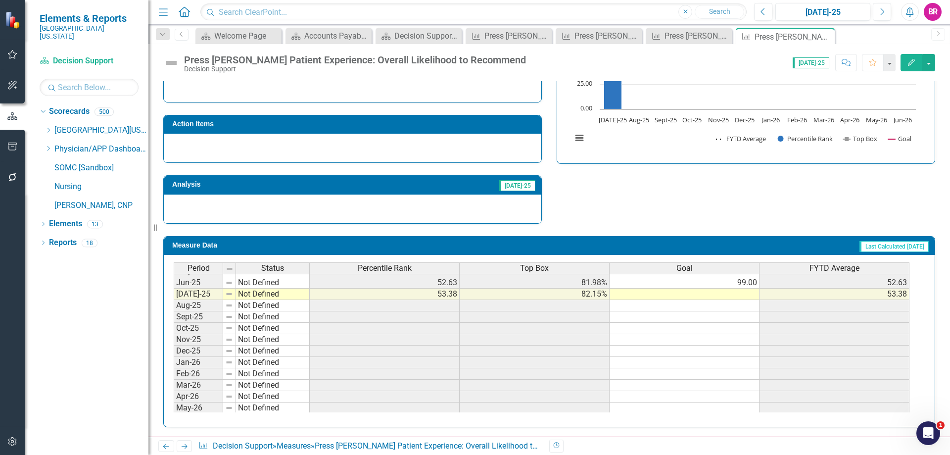
click at [743, 284] on td "99.00" at bounding box center [685, 282] width 150 height 11
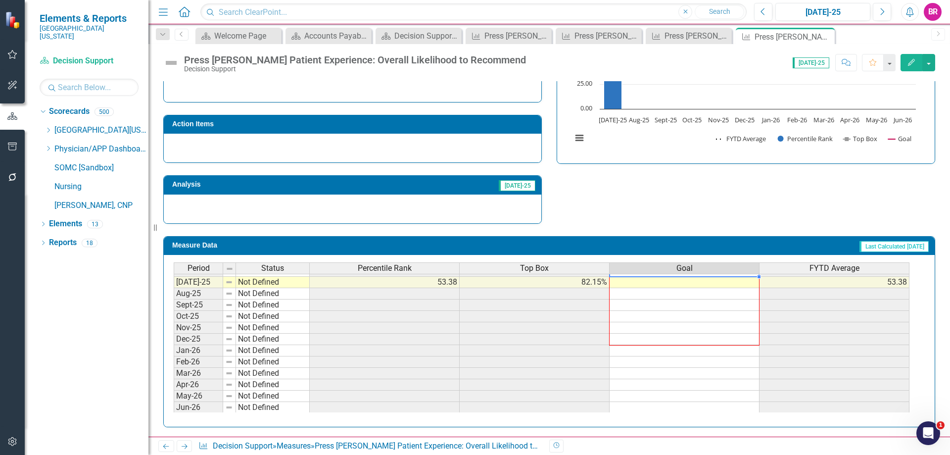
scroll to position [409, 0]
drag, startPoint x: 760, startPoint y: 288, endPoint x: 719, endPoint y: 403, distance: 121.9
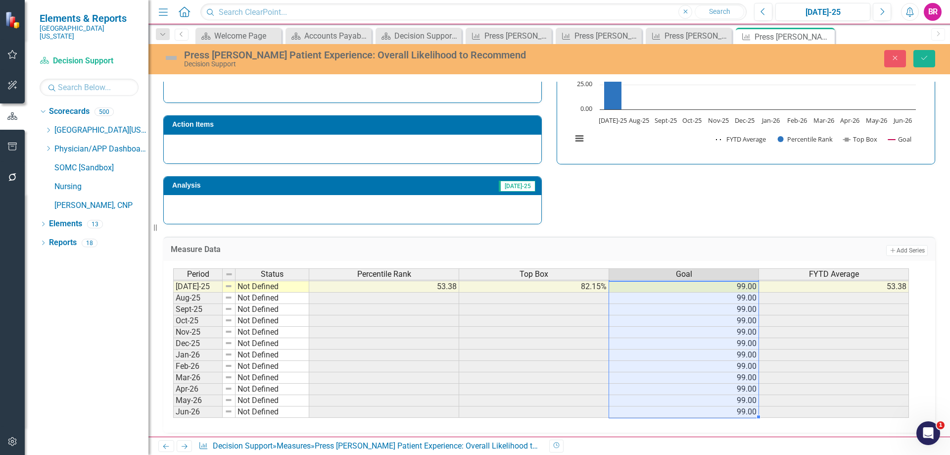
type textarea "99"
click at [931, 53] on button "Save" at bounding box center [925, 58] width 22 height 17
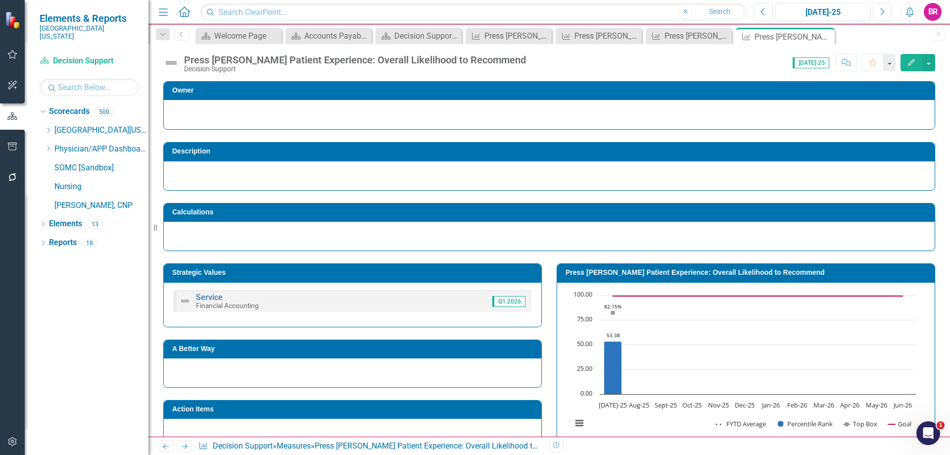
click at [188, 446] on icon "Next" at bounding box center [184, 446] width 8 height 6
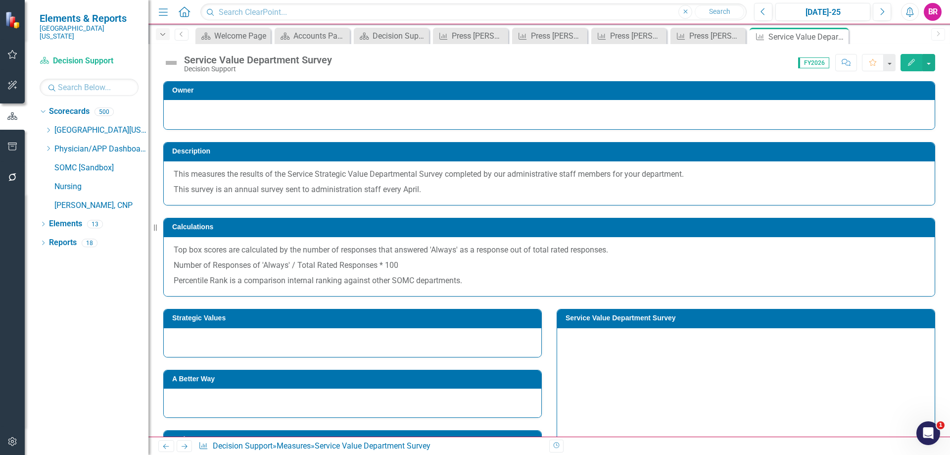
click at [159, 35] on icon "Dropdown" at bounding box center [162, 34] width 9 height 7
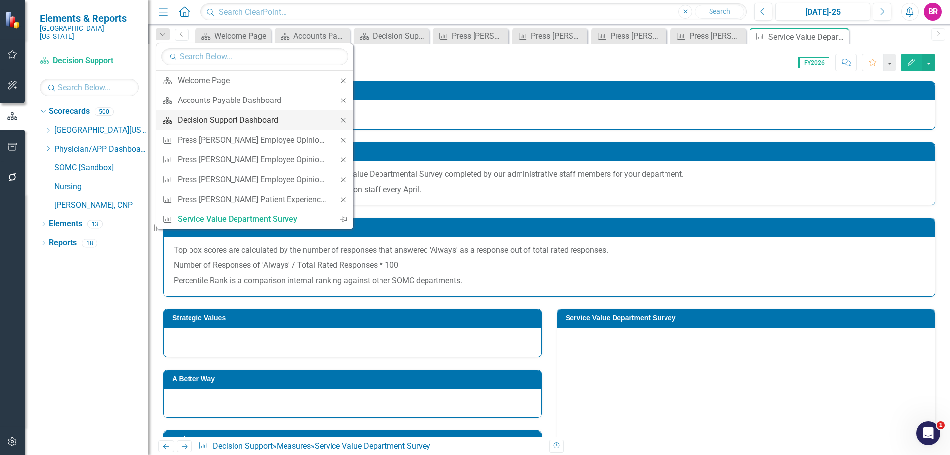
click at [240, 125] on div "Decision Support Dashboard" at bounding box center [253, 120] width 151 height 12
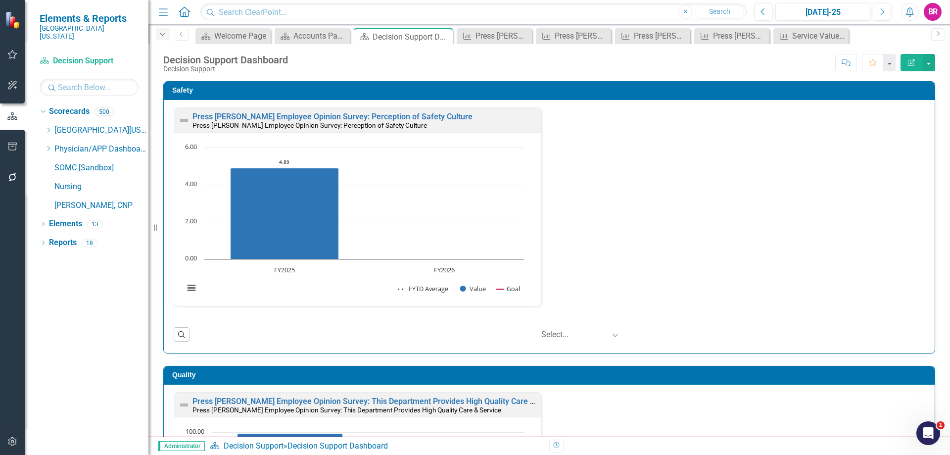
click at [162, 38] on div "Dropdown" at bounding box center [163, 34] width 14 height 12
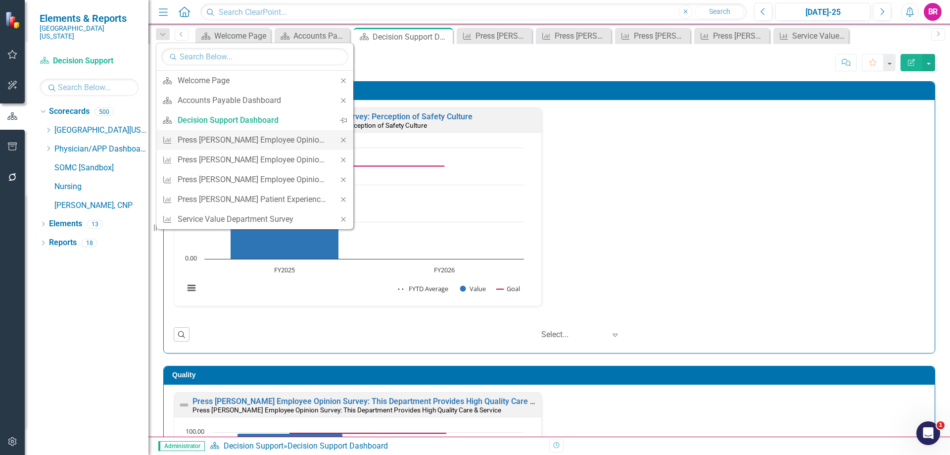
click at [343, 139] on icon "Close" at bounding box center [343, 140] width 9 height 7
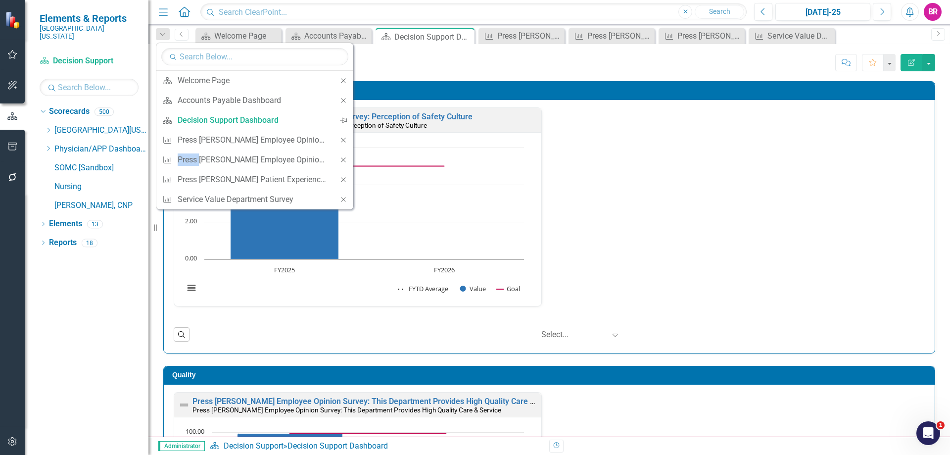
click at [343, 139] on icon "Close" at bounding box center [343, 140] width 9 height 7
click at [343, 139] on div "Loading... Chart Combination chart with 3 data series. Press Ganey Employee Opi…" at bounding box center [357, 219] width 367 height 174
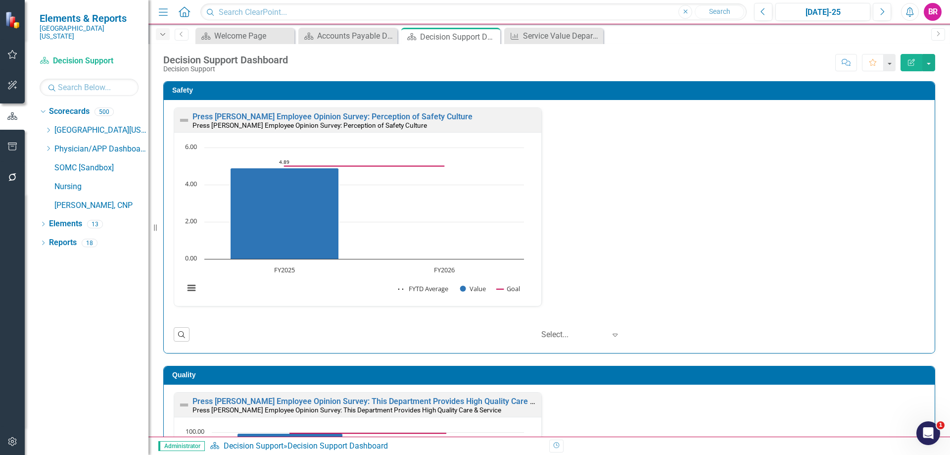
click at [163, 35] on icon "button" at bounding box center [162, 34] width 5 height 2
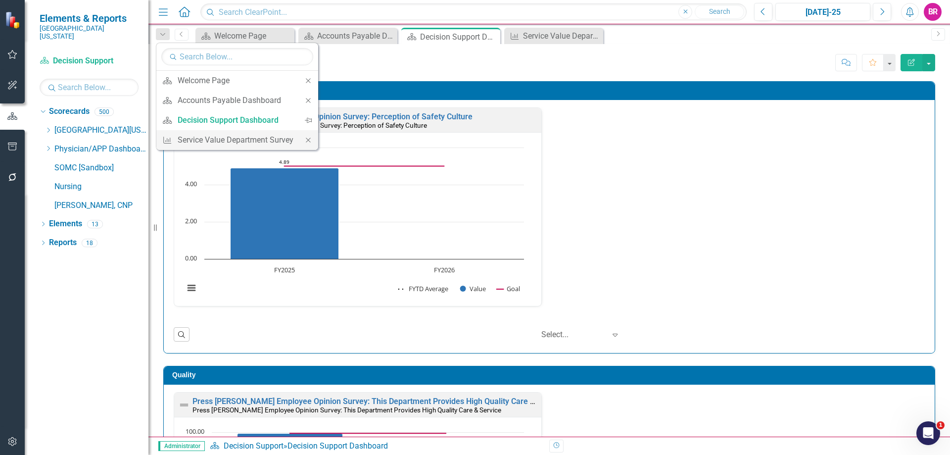
click at [311, 140] on icon "Close" at bounding box center [308, 140] width 9 height 7
click at [876, 260] on div "Press Ganey Employee Opinion Survey: Perception of Safety Culture Press Ganey E…" at bounding box center [549, 212] width 766 height 211
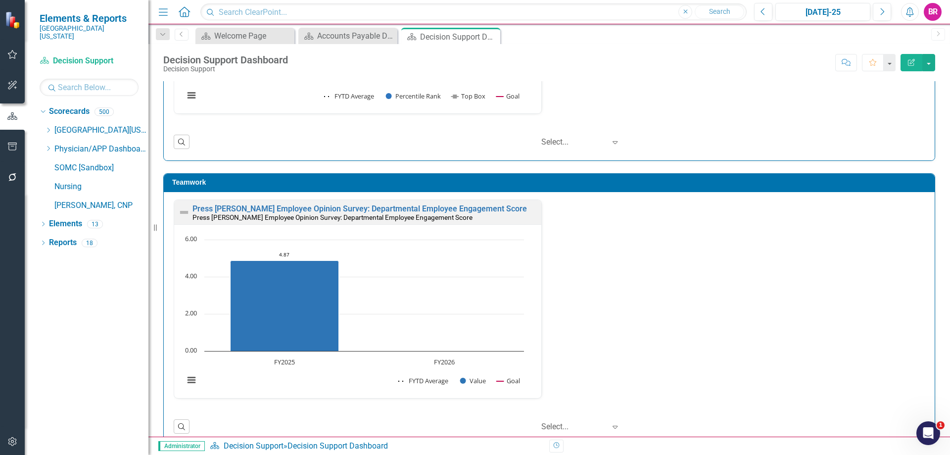
scroll to position [742, 0]
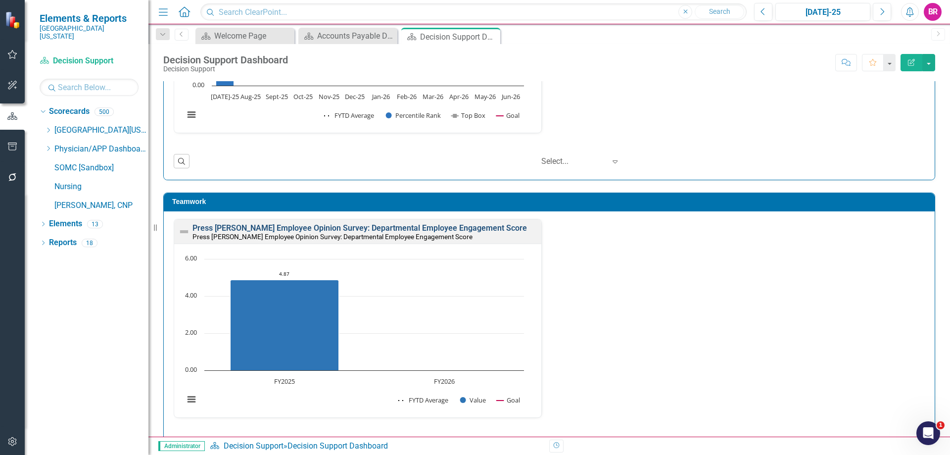
click at [424, 227] on link "Press [PERSON_NAME] Employee Opinion Survey: Departmental Employee Engagement S…" at bounding box center [360, 227] width 335 height 9
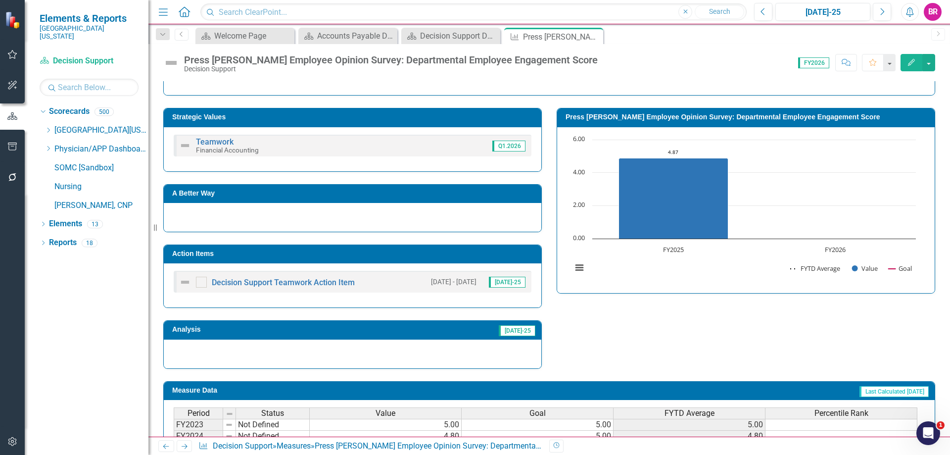
scroll to position [177, 0]
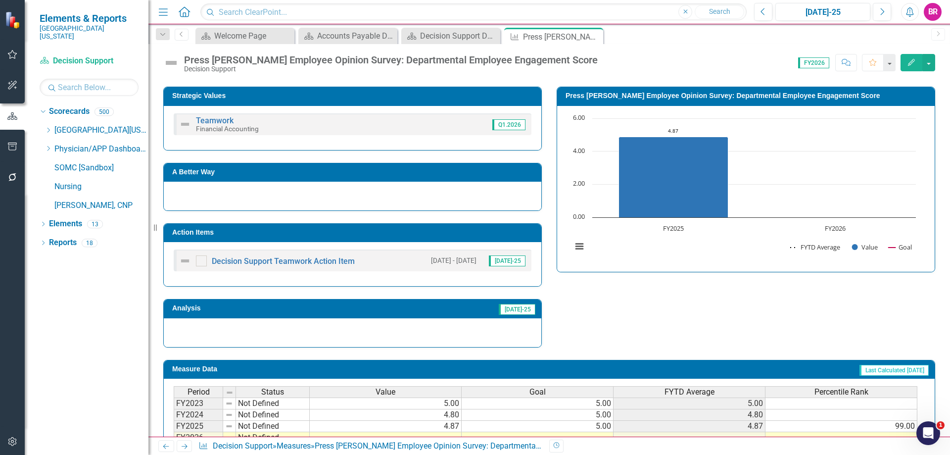
click at [444, 239] on td "Action Items" at bounding box center [354, 233] width 364 height 15
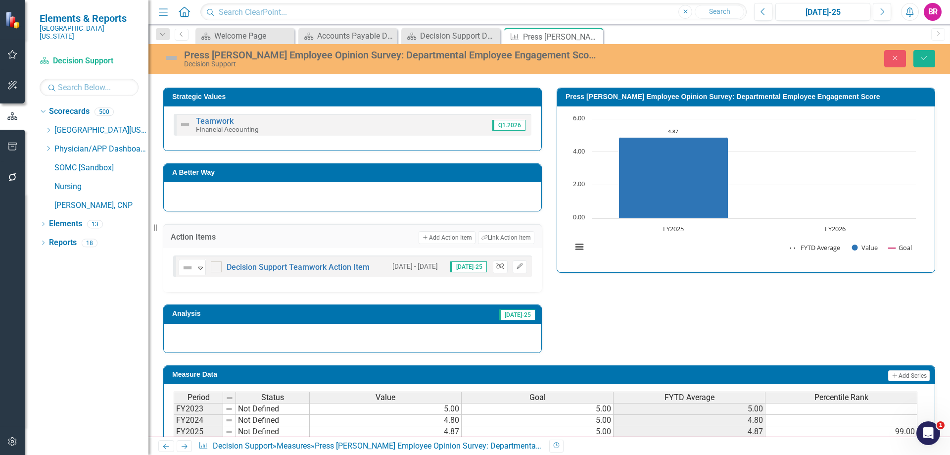
click at [499, 265] on icon "Unlink" at bounding box center [499, 266] width 7 height 6
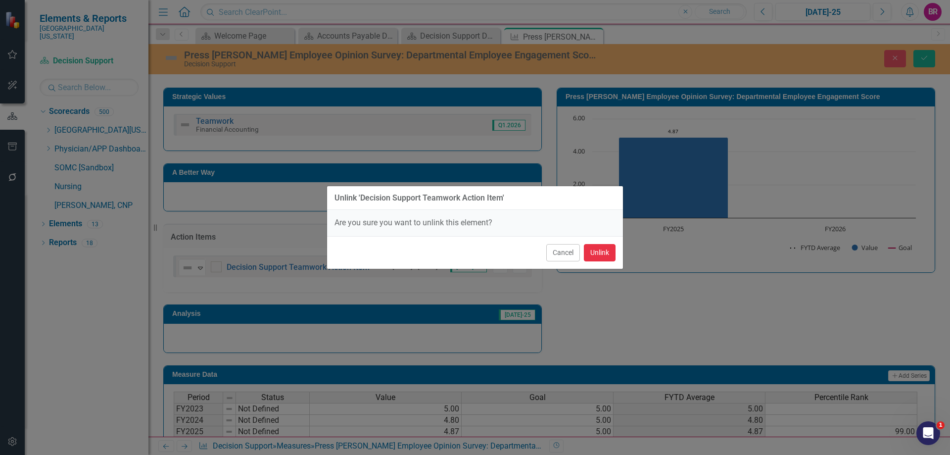
click at [607, 251] on button "Unlink" at bounding box center [600, 252] width 32 height 17
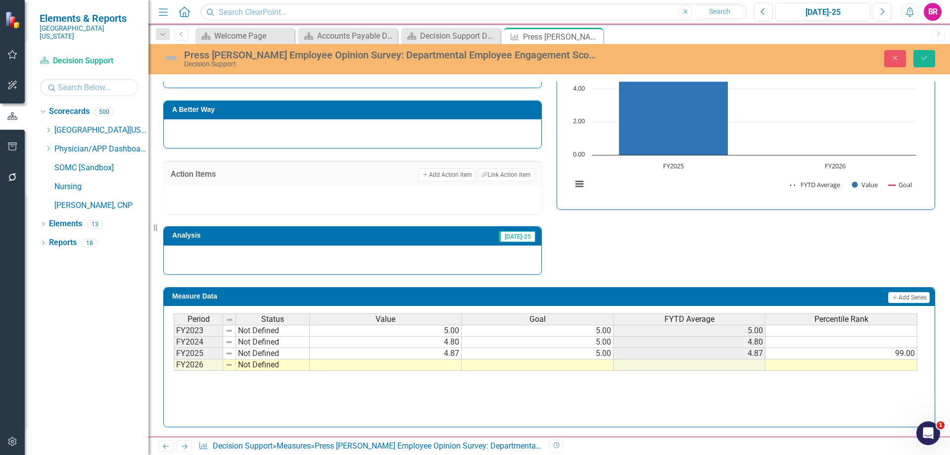
scroll to position [0, 0]
click at [584, 363] on td at bounding box center [538, 364] width 152 height 11
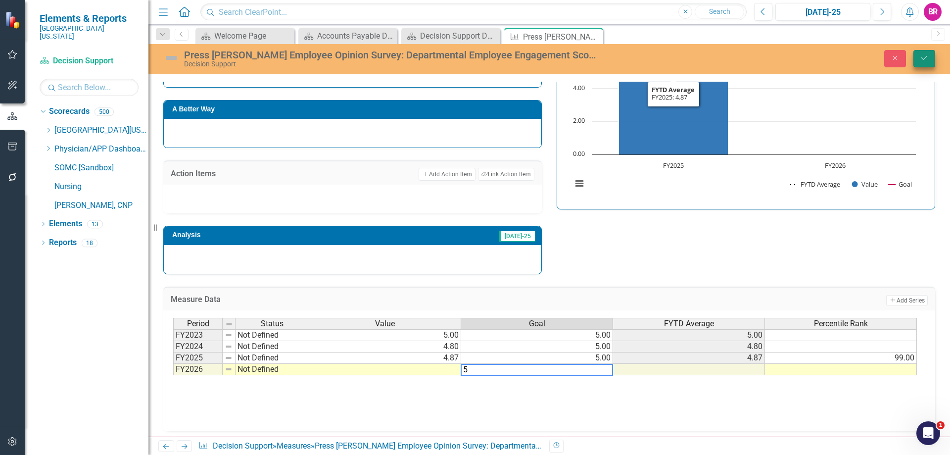
type textarea "5"
click at [920, 57] on icon "Save" at bounding box center [924, 57] width 9 height 7
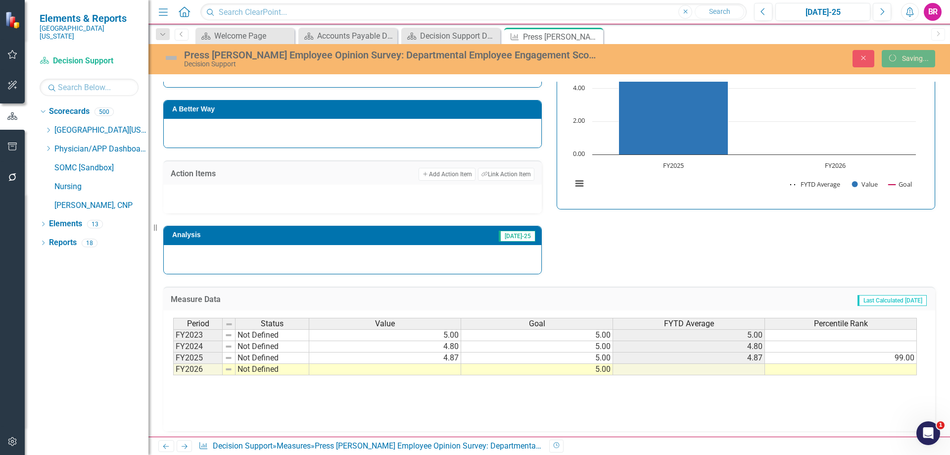
scroll to position [235, 0]
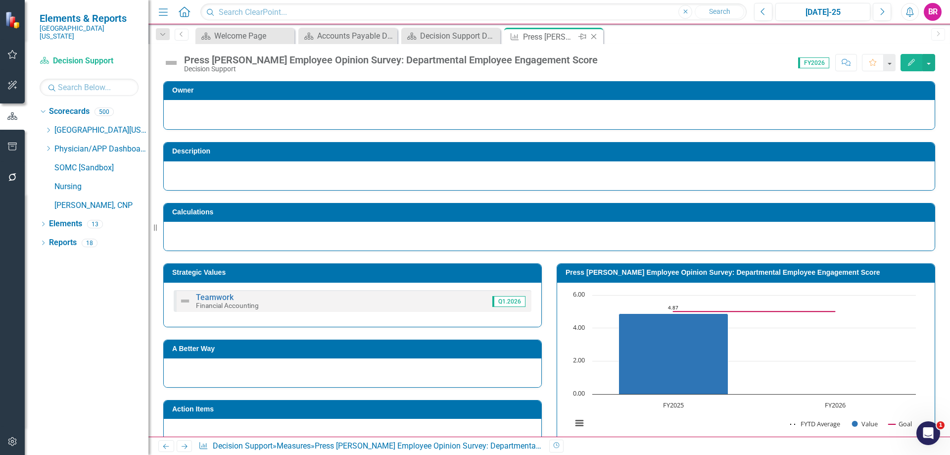
click at [595, 36] on icon "Close" at bounding box center [594, 37] width 10 height 8
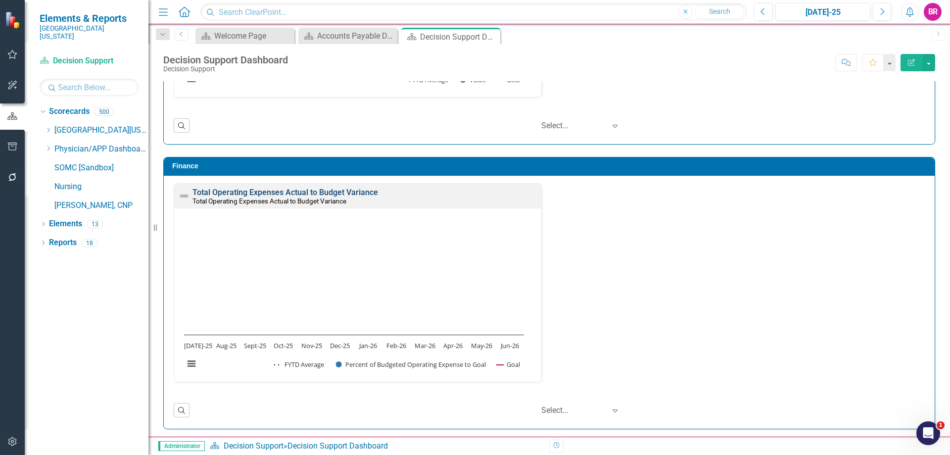
scroll to position [0, 0]
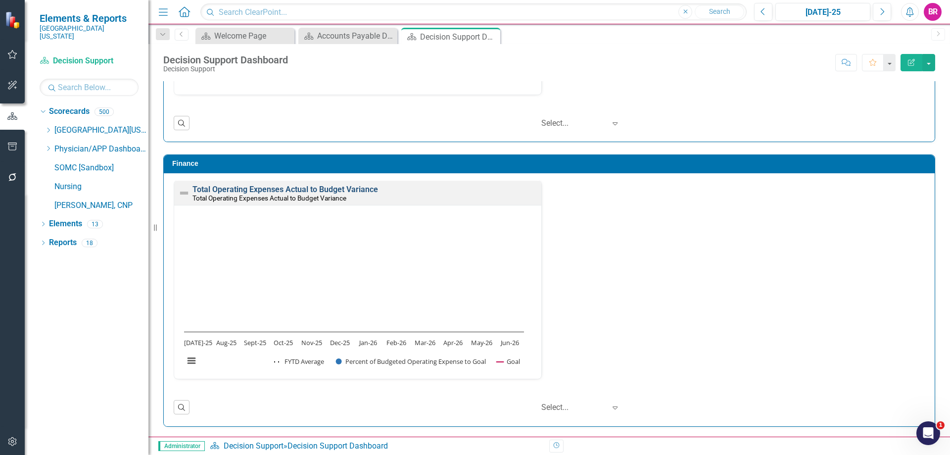
click at [298, 190] on link "Total Operating Expenses Actual to Budget Variance" at bounding box center [286, 189] width 186 height 9
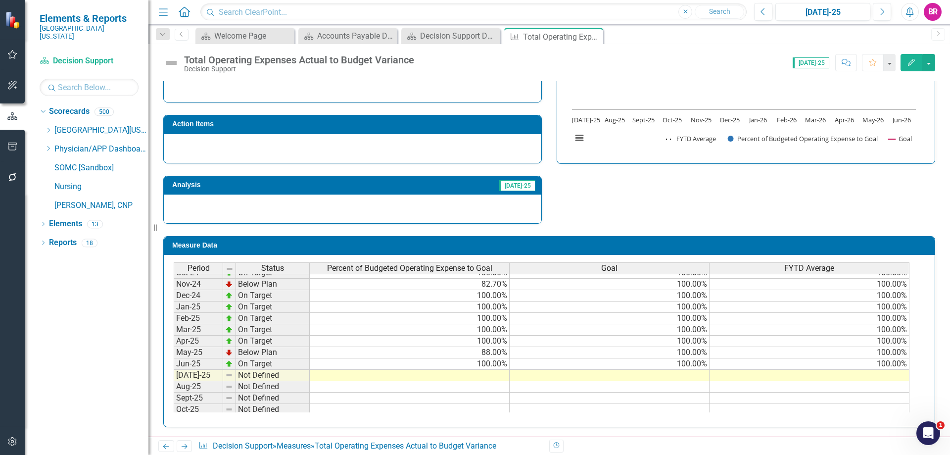
scroll to position [346, 0]
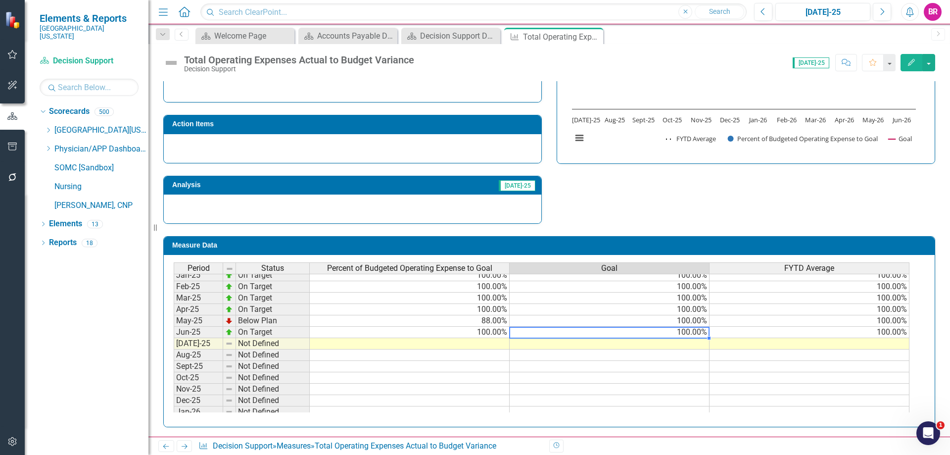
click at [685, 335] on tbody "Feb-24 On Target 100.00% 100.00% 92.50% Mar-24 Below Plan 98.50% 100.00% Apr-24…" at bounding box center [542, 298] width 736 height 308
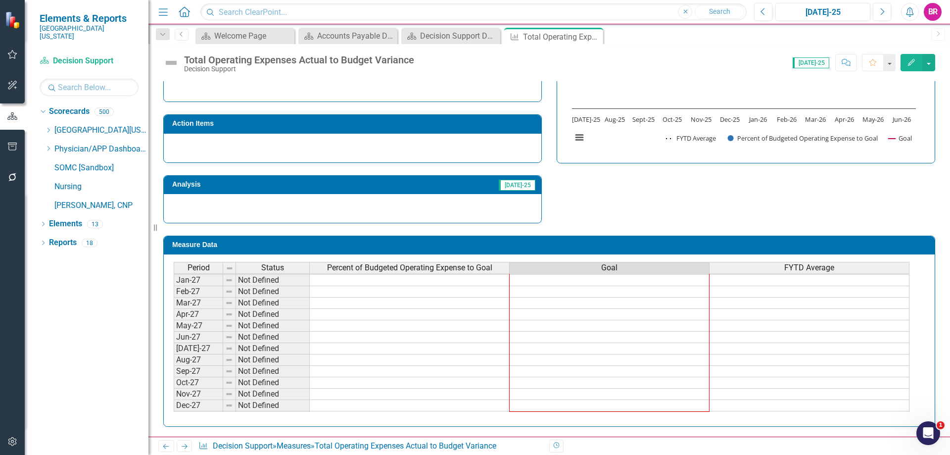
drag, startPoint x: 709, startPoint y: 339, endPoint x: 693, endPoint y: 406, distance: 69.6
click at [174, 406] on div "Period Status Percent of Budgeted Operating Expense to Goal Goal FYTD Average D…" at bounding box center [174, 268] width 0 height 308
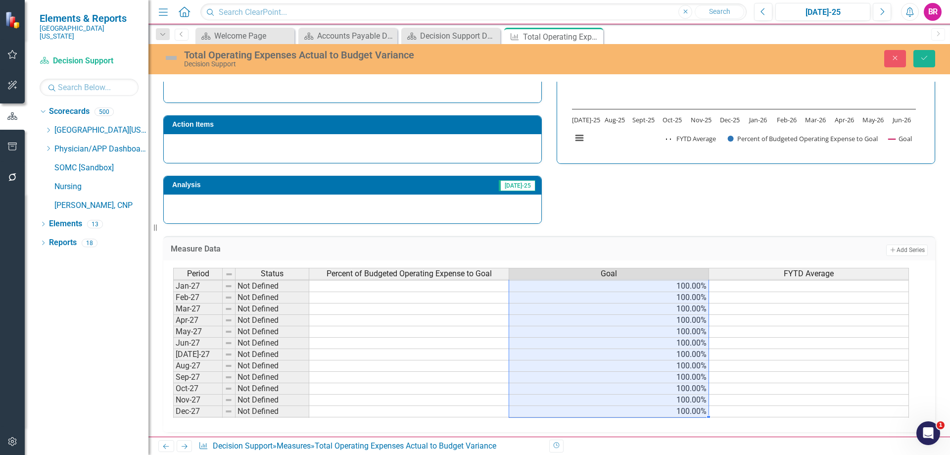
type textarea "100"
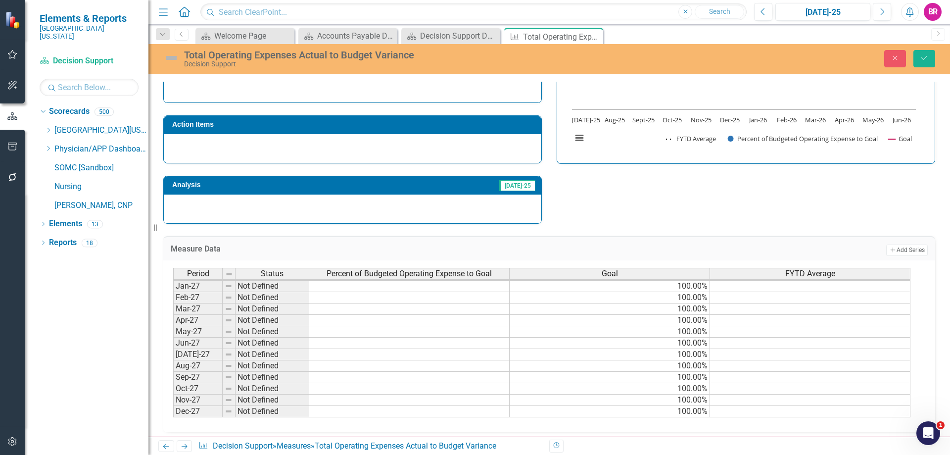
click at [937, 59] on div "Close Save" at bounding box center [783, 58] width 319 height 17
click at [931, 61] on button "Save" at bounding box center [925, 58] width 22 height 17
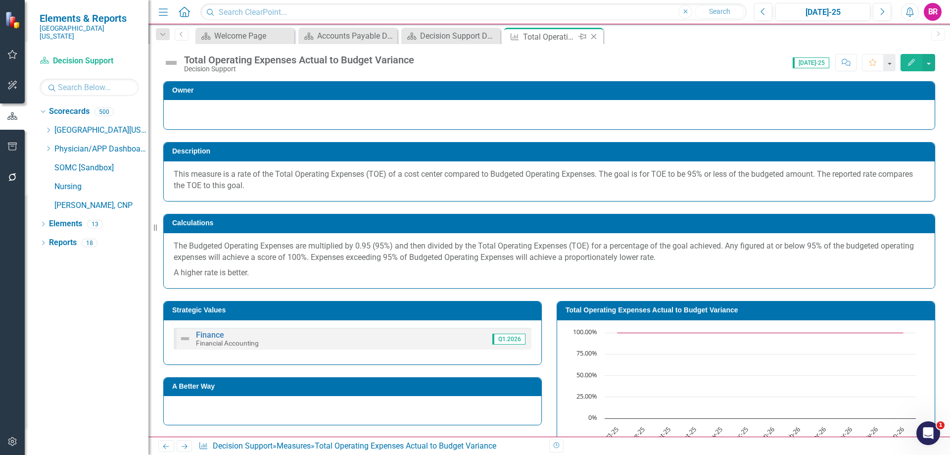
click at [595, 39] on icon "Close" at bounding box center [594, 37] width 10 height 8
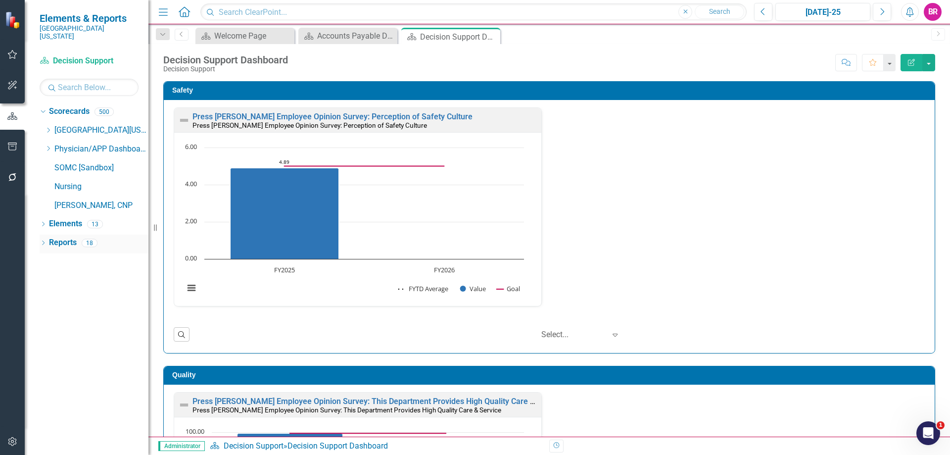
click at [57, 237] on link "Reports" at bounding box center [63, 242] width 28 height 11
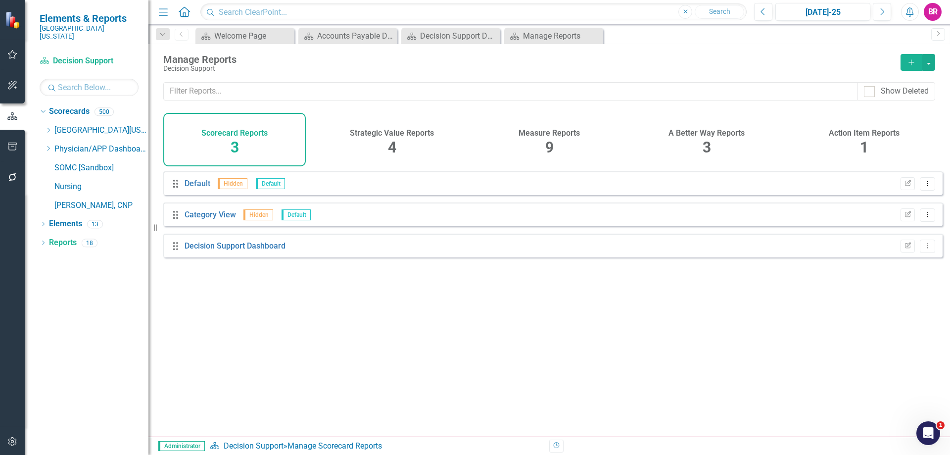
click at [551, 137] on h4 "Measure Reports" at bounding box center [549, 133] width 61 height 9
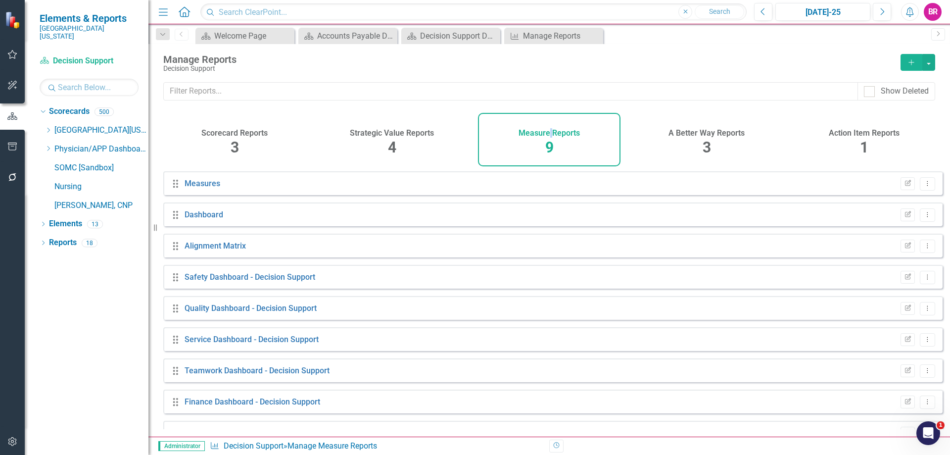
scroll to position [23, 0]
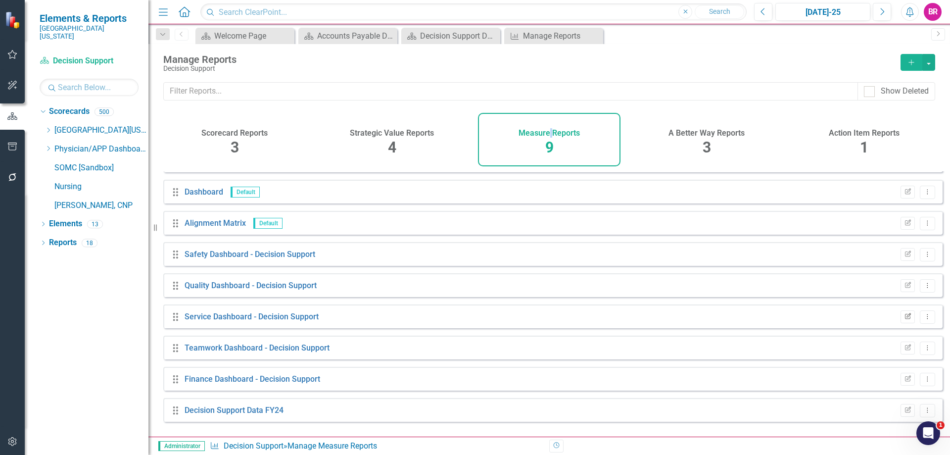
click at [904, 320] on icon "Edit Report" at bounding box center [907, 317] width 7 height 6
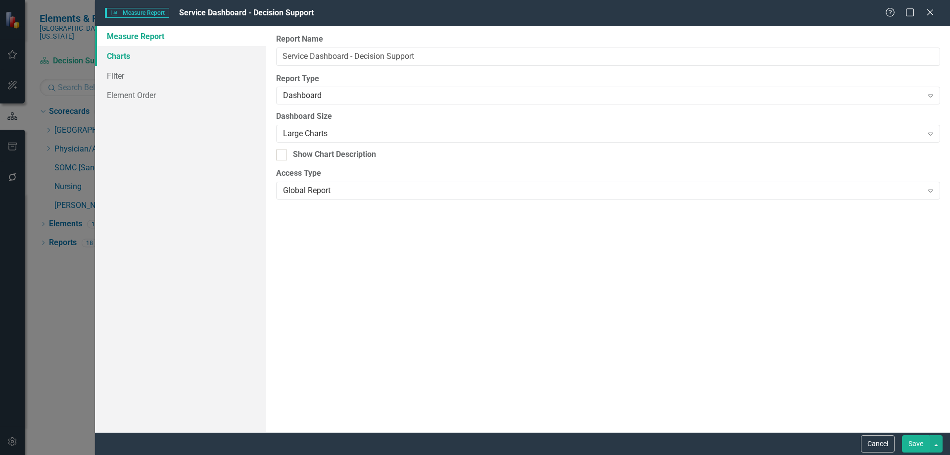
click at [124, 57] on link "Charts" at bounding box center [180, 56] width 171 height 20
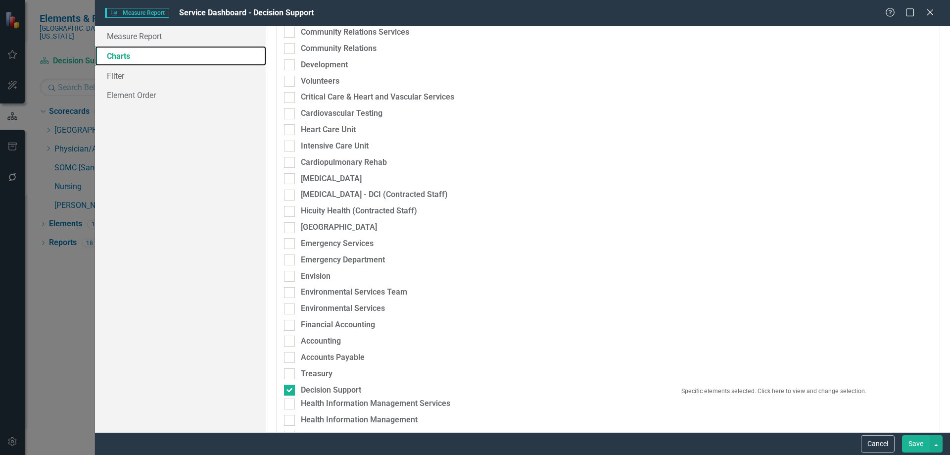
scroll to position [297, 0]
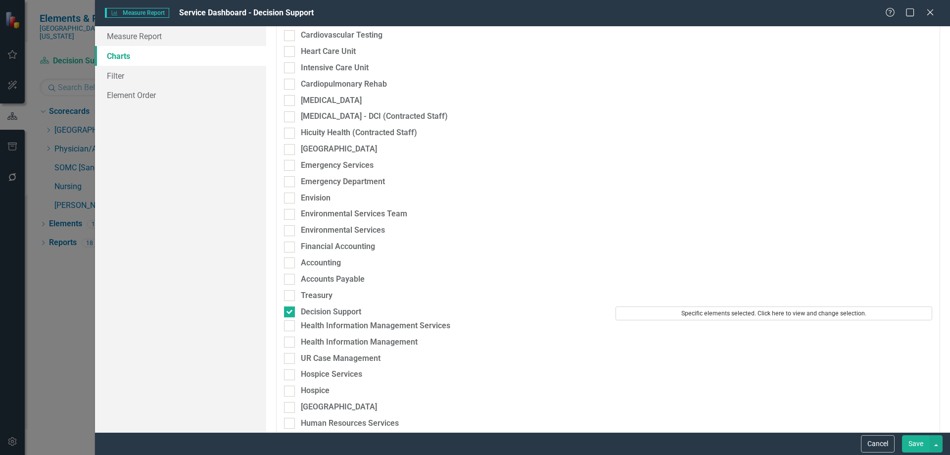
click at [750, 319] on button "Specific elements selected. Click here to view and change selection." at bounding box center [774, 313] width 317 height 14
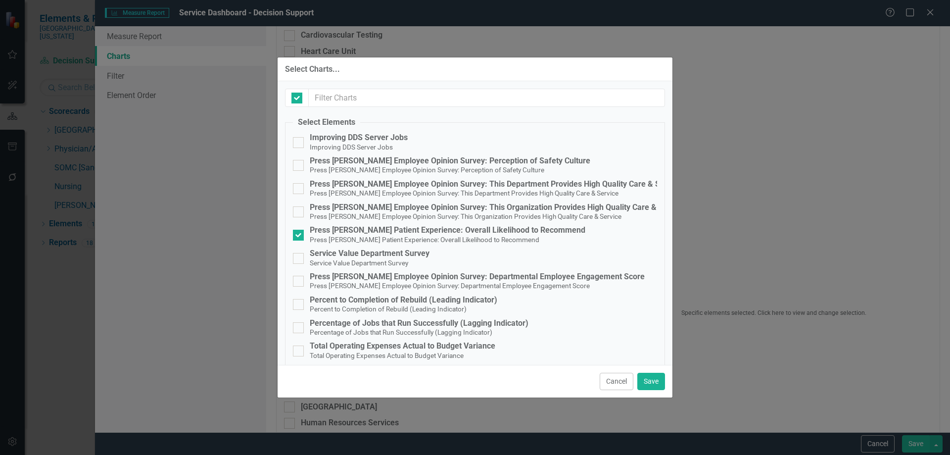
checkbox input "false"
click at [350, 255] on div "Service Value Department Survey" at bounding box center [370, 253] width 120 height 9
click at [299, 255] on input "Service Value Department Survey Service Value Department Survey" at bounding box center [296, 256] width 6 height 6
checkbox input "true"
click at [648, 378] on button "Save" at bounding box center [651, 381] width 28 height 17
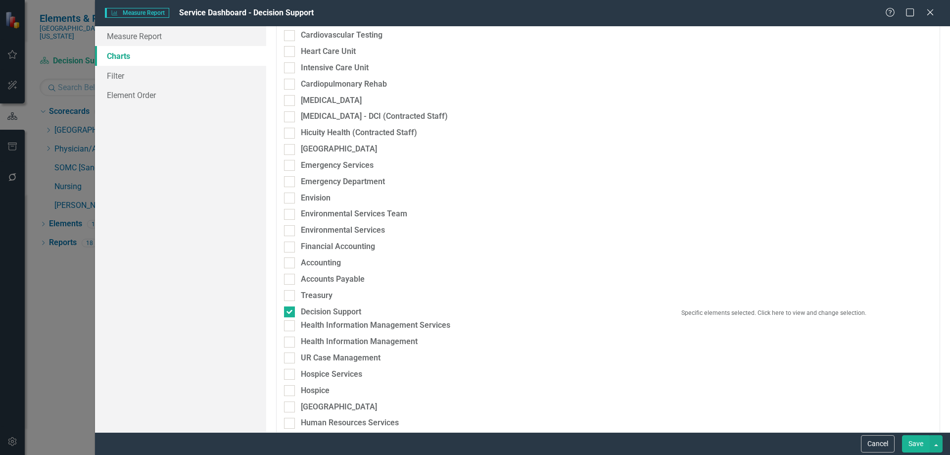
click at [917, 447] on button "Save" at bounding box center [916, 443] width 28 height 17
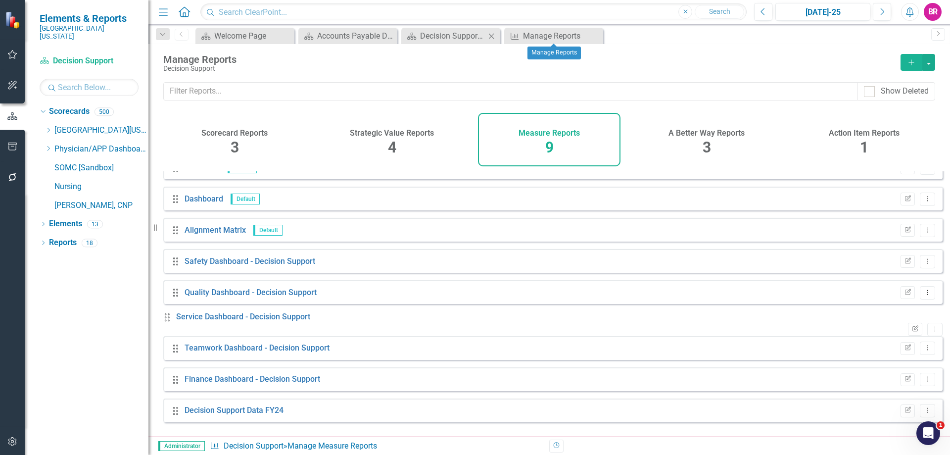
drag, startPoint x: 595, startPoint y: 37, endPoint x: 493, endPoint y: 42, distance: 102.1
click at [0, 0] on icon at bounding box center [0, 0] width 0 height 0
click at [46, 127] on icon "Dropdown" at bounding box center [48, 130] width 7 height 6
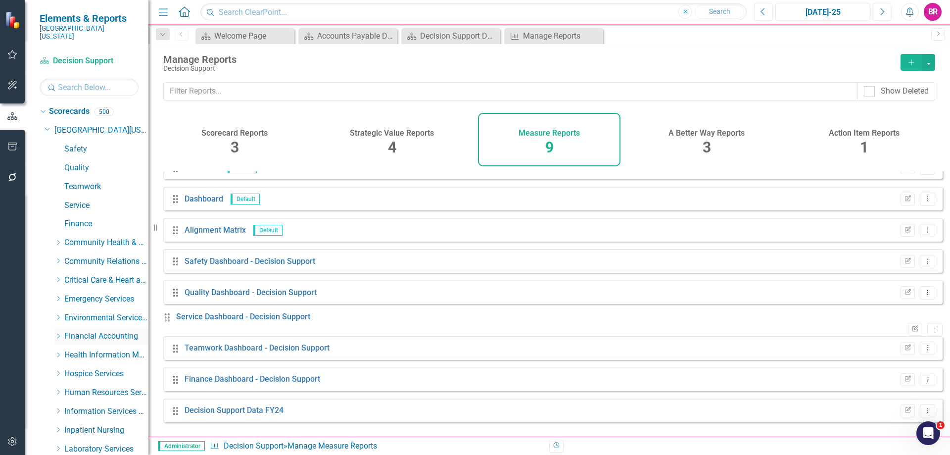
click at [56, 333] on icon "Dropdown" at bounding box center [57, 336] width 7 height 6
click at [87, 387] on link "Treasury" at bounding box center [111, 392] width 74 height 11
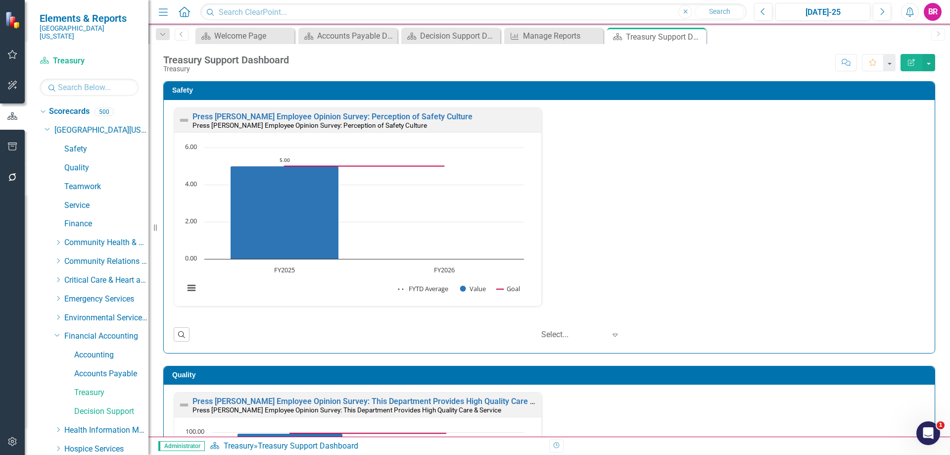
click at [0, 0] on icon "Close" at bounding box center [0, 0] width 0 height 0
click at [762, 232] on div "Press Ganey Employee Opinion Survey: Perception of Safety Culture Press Ganey E…" at bounding box center [549, 212] width 766 height 211
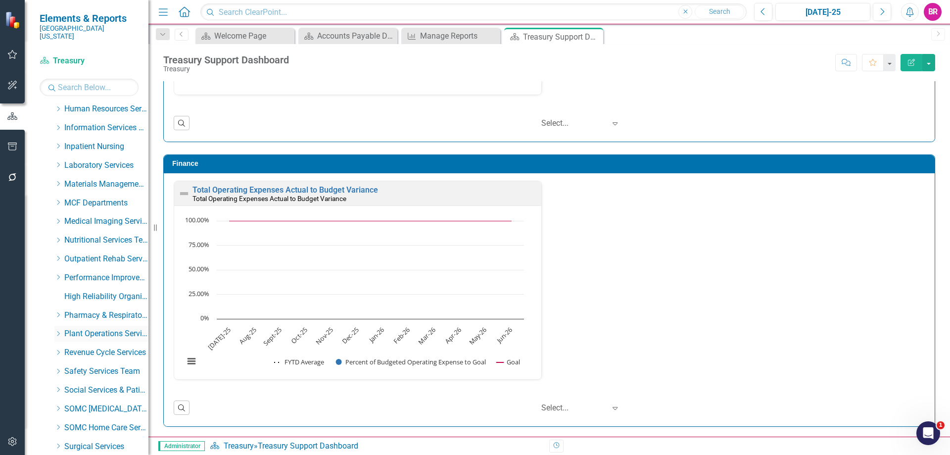
scroll to position [465, 0]
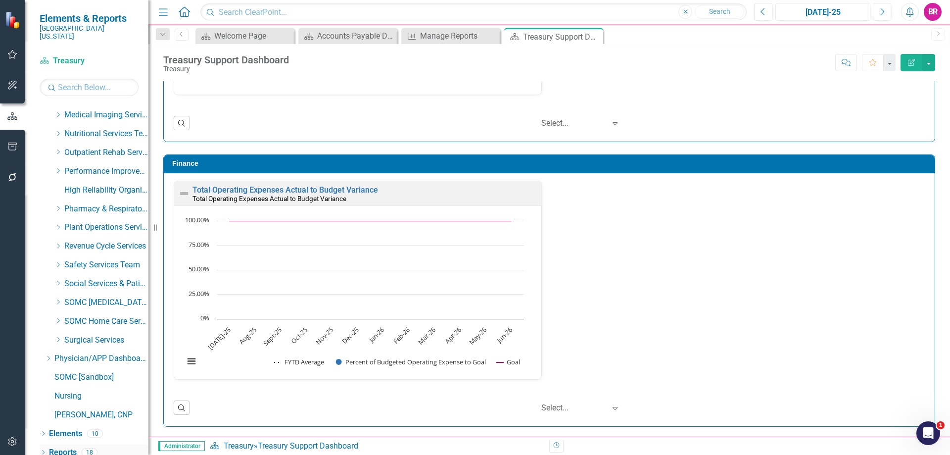
click at [63, 447] on link "Reports" at bounding box center [63, 452] width 28 height 11
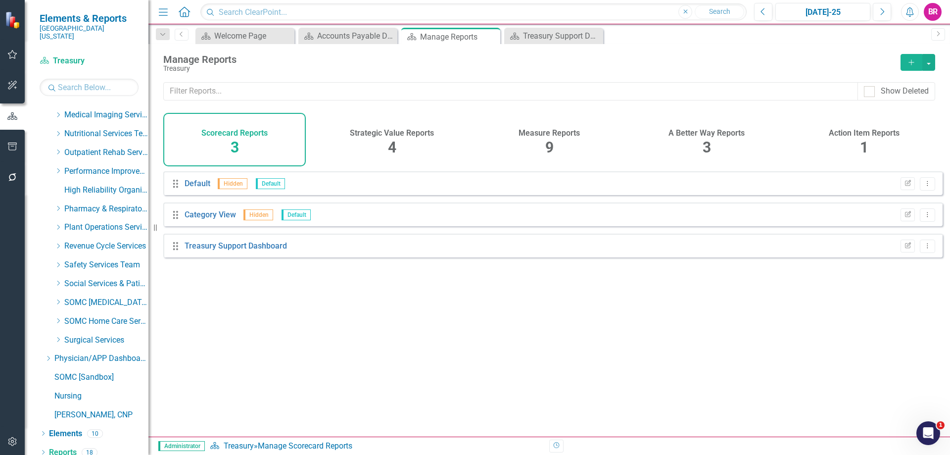
click at [539, 133] on h4 "Measure Reports" at bounding box center [549, 133] width 61 height 9
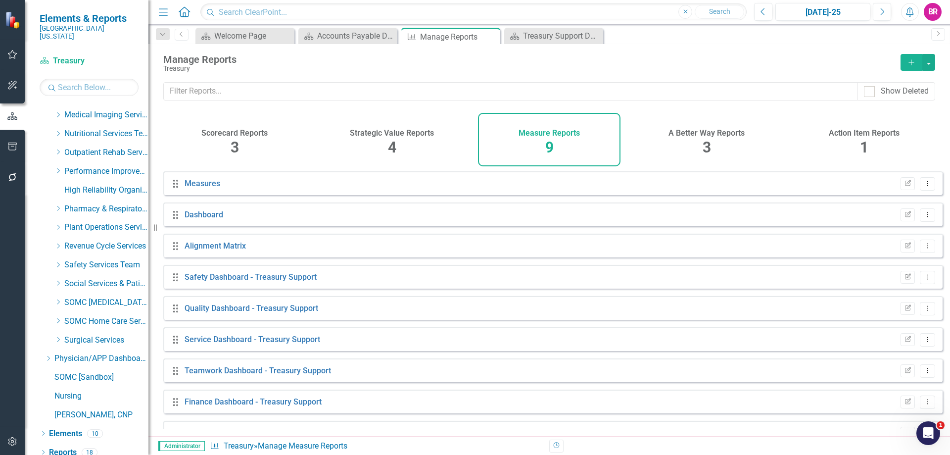
scroll to position [23, 0]
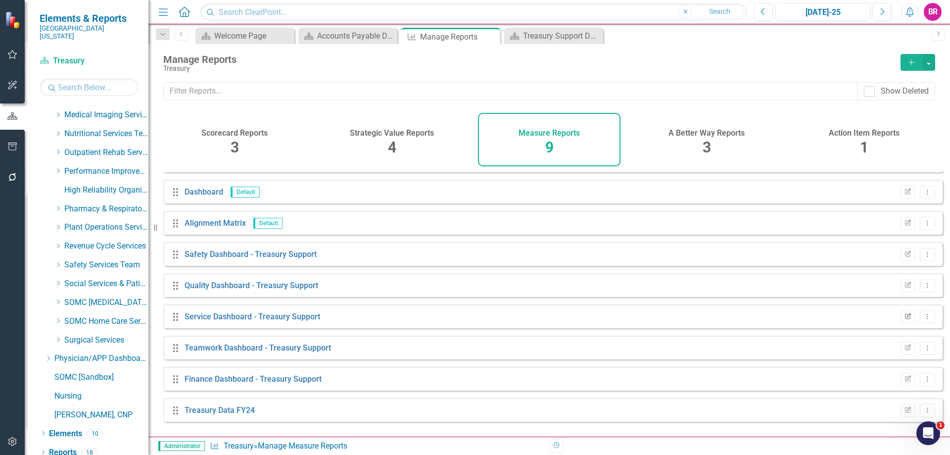
click at [904, 320] on icon "Edit Report" at bounding box center [907, 317] width 7 height 6
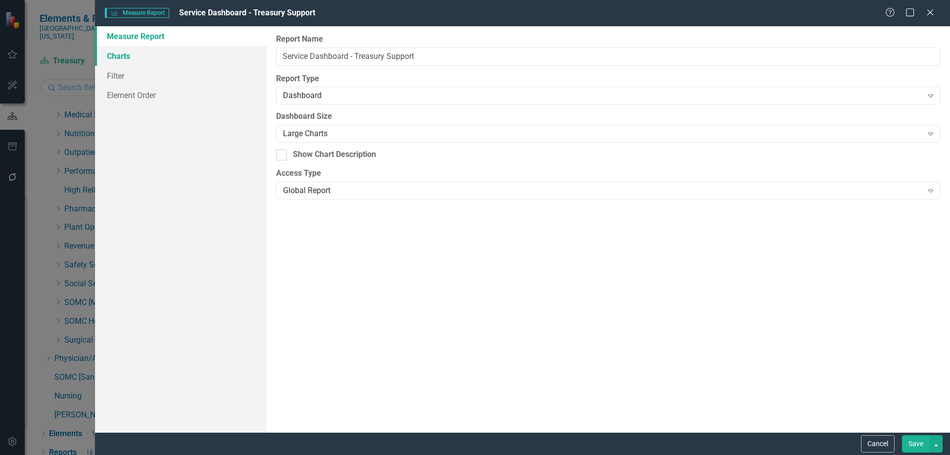
click at [116, 55] on link "Charts" at bounding box center [180, 56] width 171 height 20
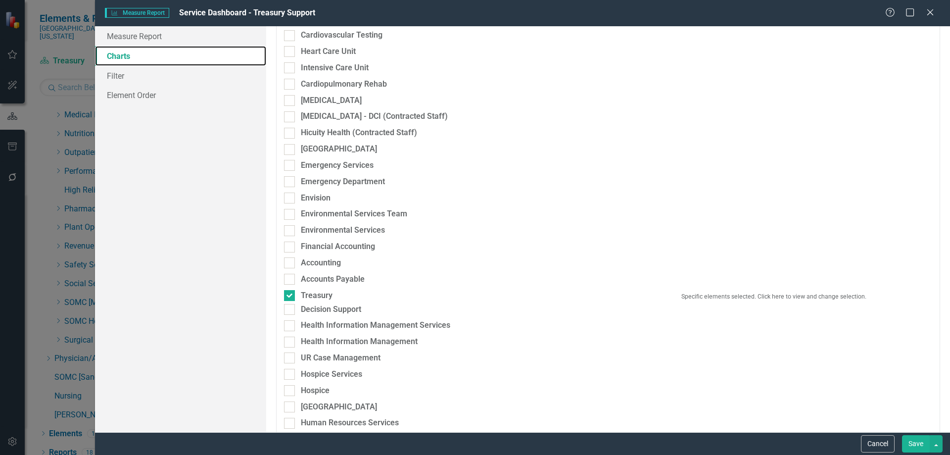
scroll to position [396, 0]
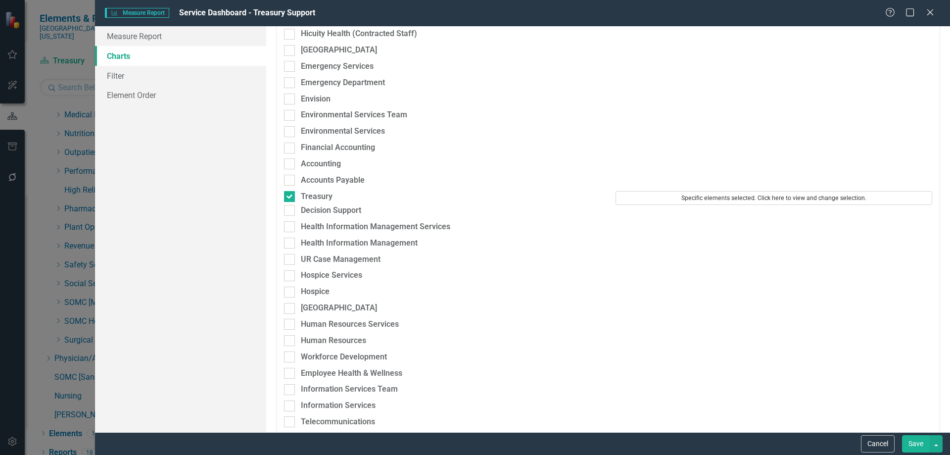
click at [749, 202] on button "Specific elements selected. Click here to view and change selection." at bounding box center [774, 198] width 317 height 14
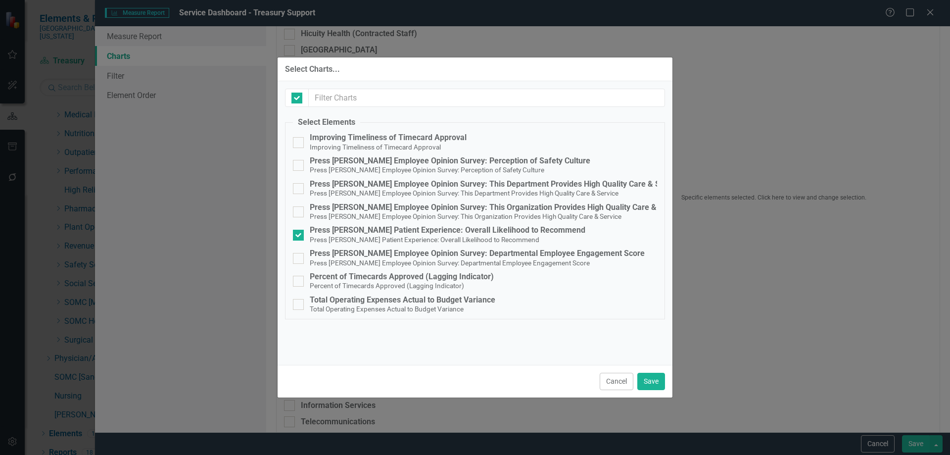
checkbox input "false"
click at [636, 383] on div "Cancel Save" at bounding box center [475, 381] width 395 height 33
click at [626, 382] on button "Cancel" at bounding box center [617, 381] width 34 height 17
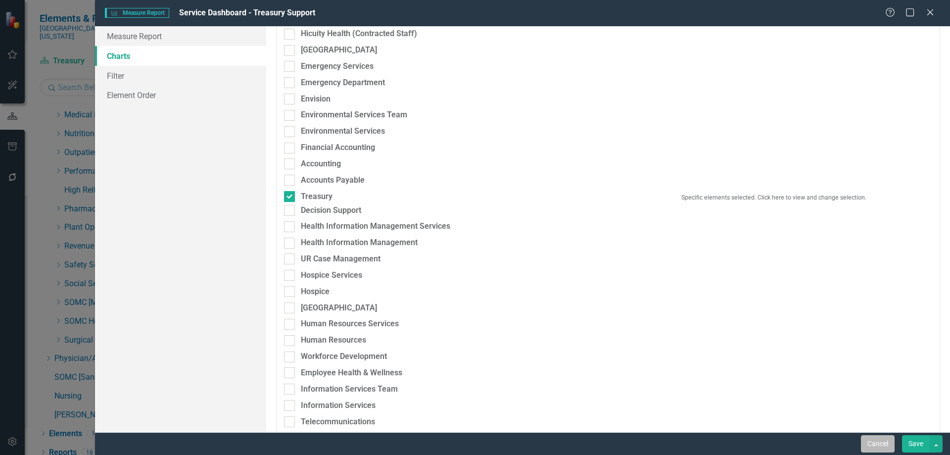
click at [872, 442] on button "Cancel" at bounding box center [878, 443] width 34 height 17
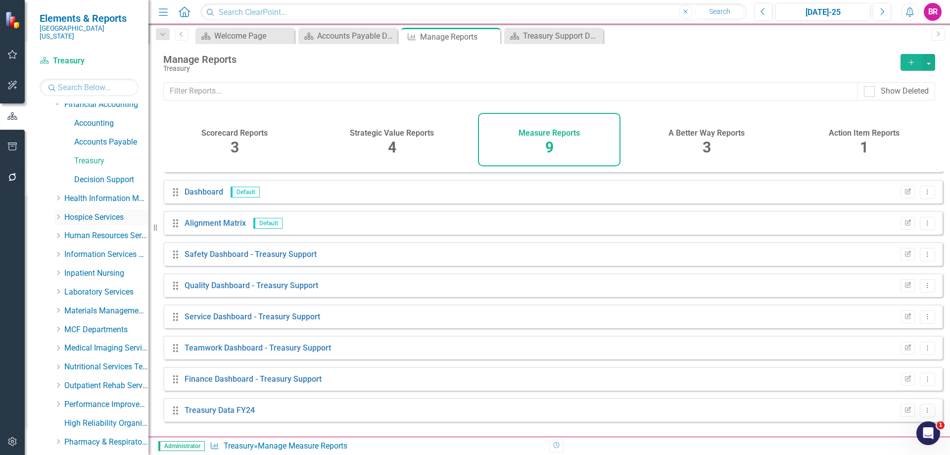
scroll to position [217, 0]
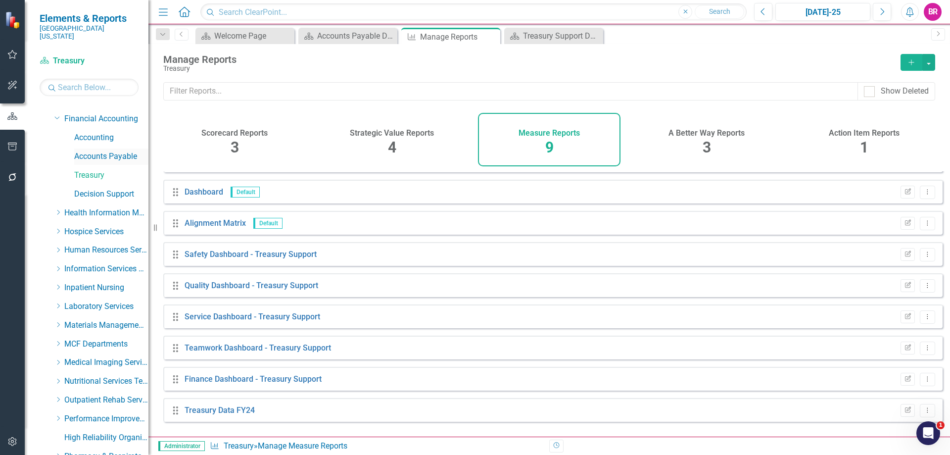
click at [101, 151] on link "Accounts Payable" at bounding box center [111, 156] width 74 height 11
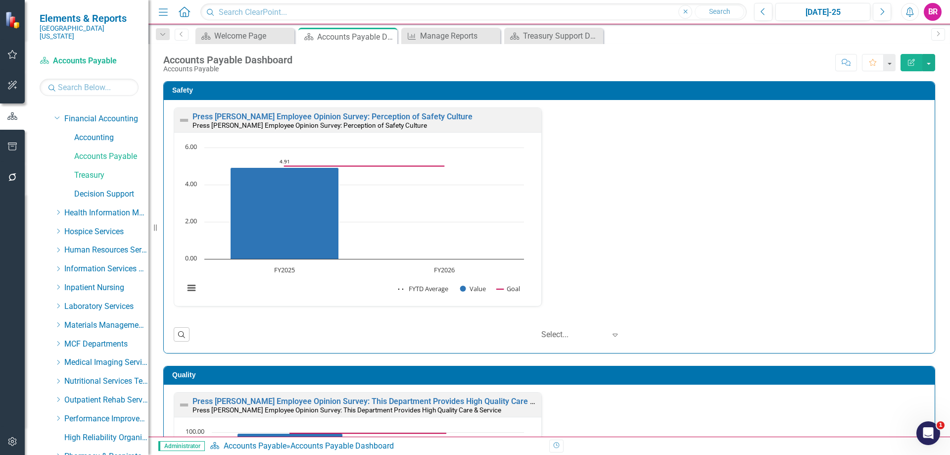
click at [630, 254] on div "Press Ganey Employee Opinion Survey: Perception of Safety Culture Press Ganey E…" at bounding box center [549, 212] width 766 height 211
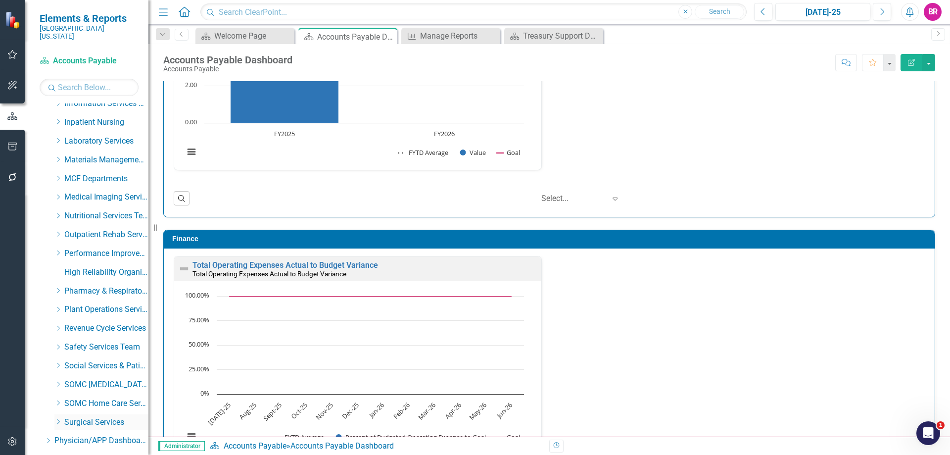
scroll to position [465, 0]
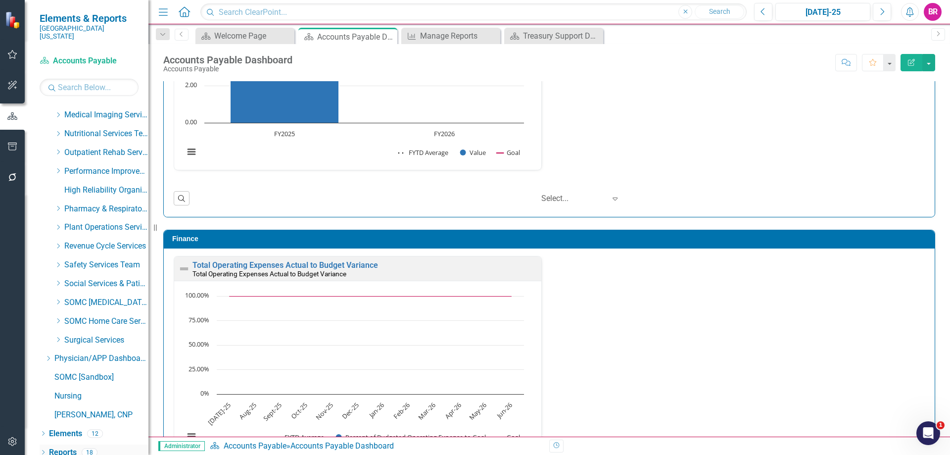
click at [60, 447] on link "Reports" at bounding box center [63, 452] width 28 height 11
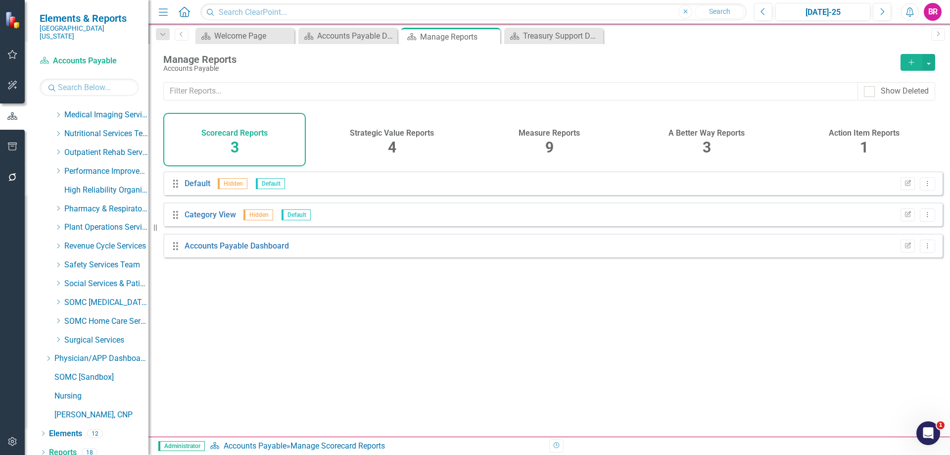
click at [572, 128] on div "Measure Reports" at bounding box center [549, 131] width 61 height 11
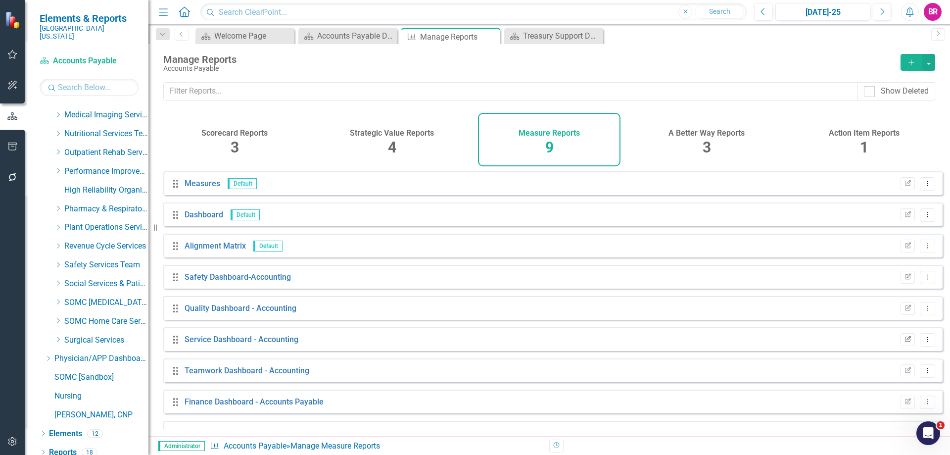
click at [904, 342] on icon "Edit Report" at bounding box center [907, 340] width 7 height 6
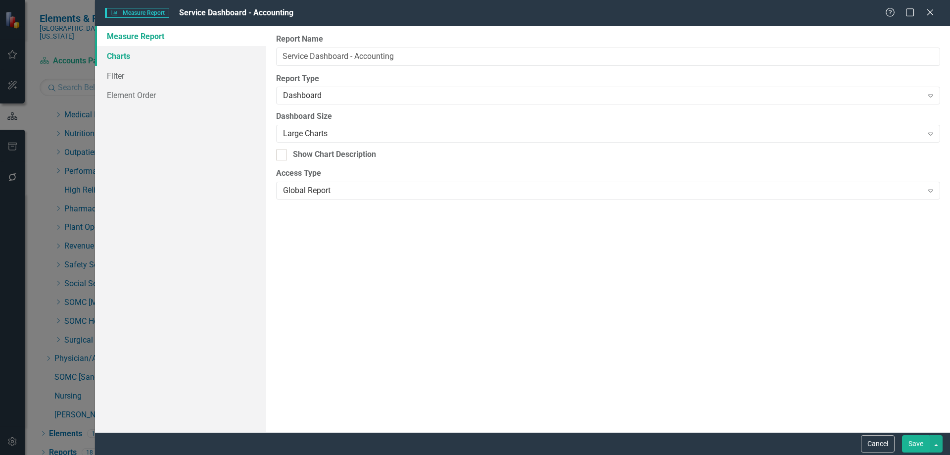
click at [159, 46] on link "Charts" at bounding box center [180, 56] width 171 height 20
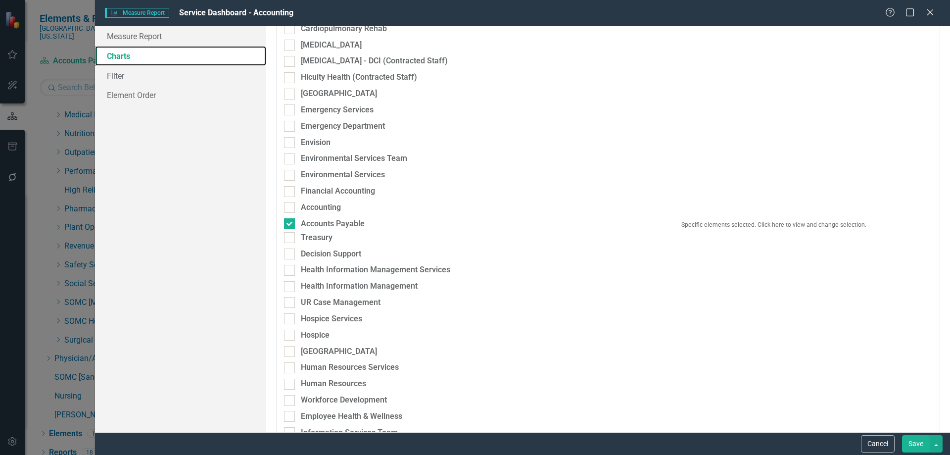
scroll to position [346, 0]
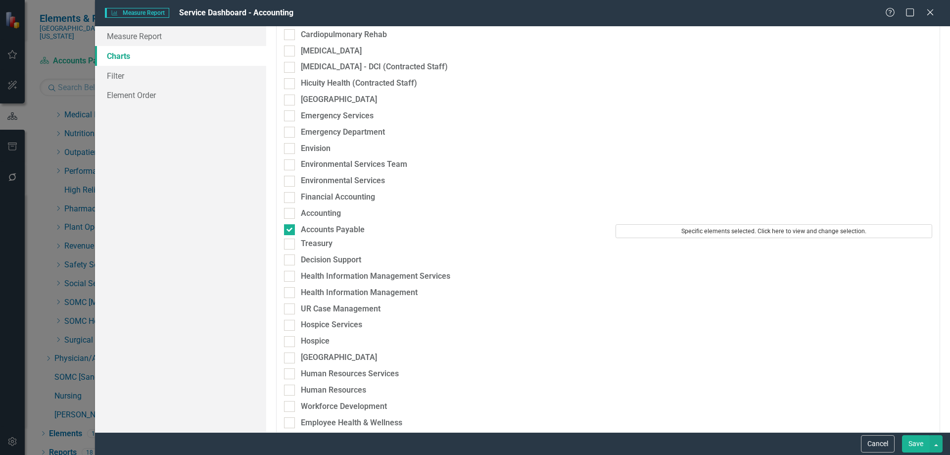
click at [694, 230] on button "Specific elements selected. Click here to view and change selection." at bounding box center [774, 231] width 317 height 14
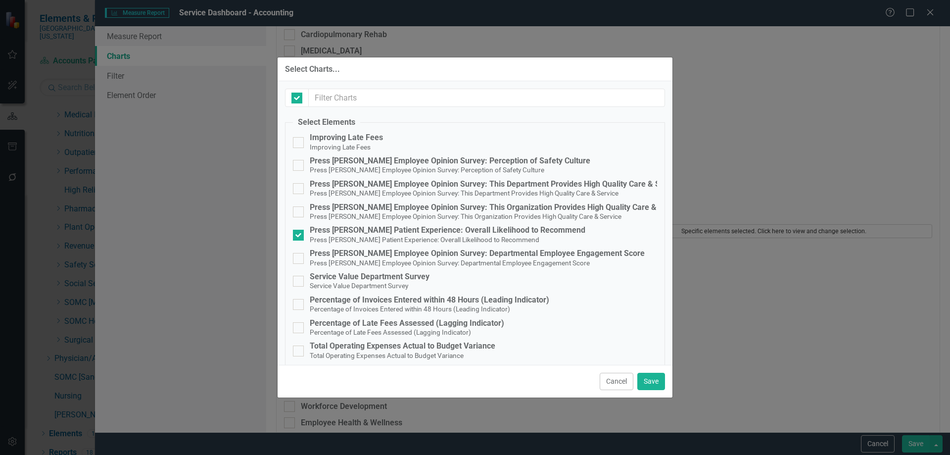
checkbox input "false"
click at [345, 278] on div "Service Value Department Survey" at bounding box center [370, 276] width 120 height 9
click at [299, 278] on input "Service Value Department Survey Service Value Department Survey" at bounding box center [296, 279] width 6 height 6
checkbox input "true"
click at [661, 382] on button "Save" at bounding box center [651, 381] width 28 height 17
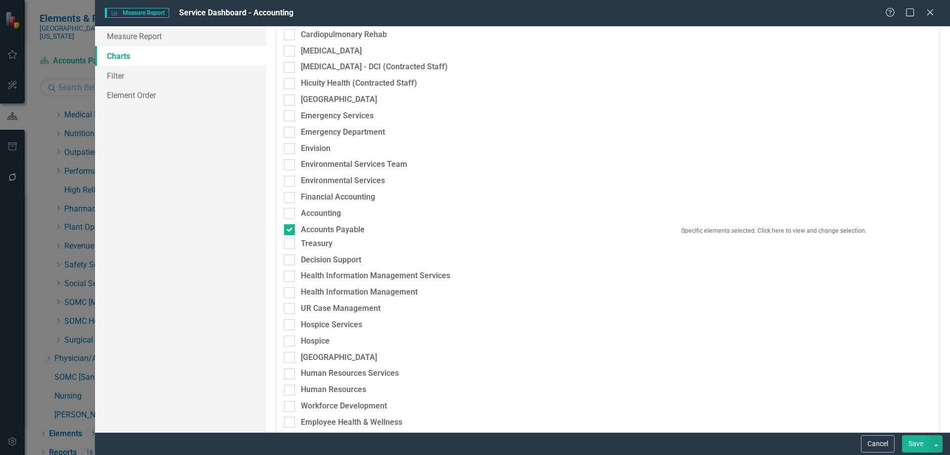
click at [909, 446] on button "Save" at bounding box center [916, 443] width 28 height 17
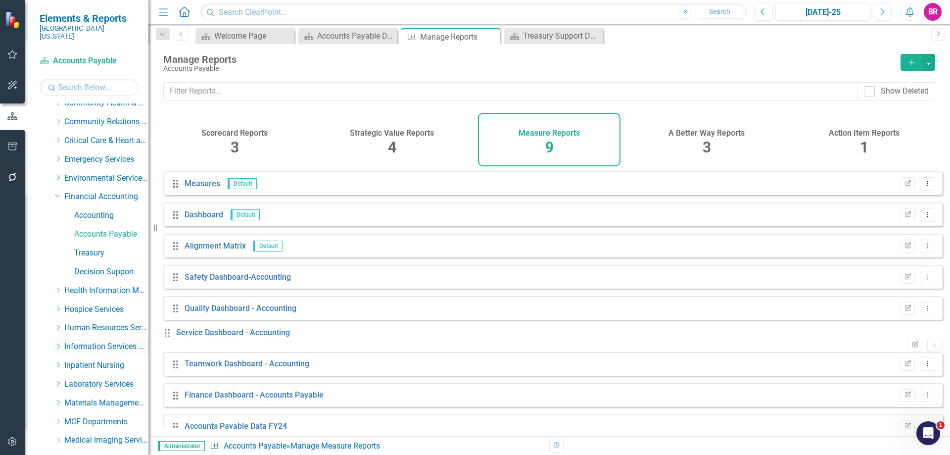
scroll to position [118, 0]
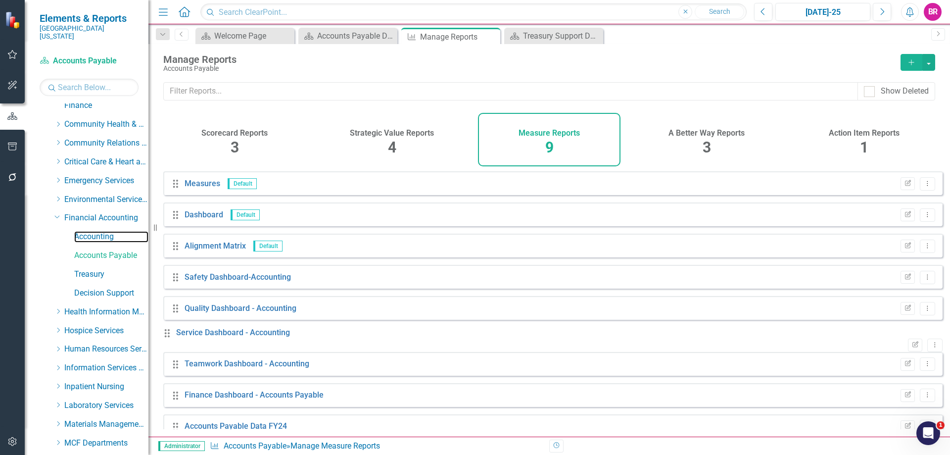
drag, startPoint x: 98, startPoint y: 228, endPoint x: 322, endPoint y: 264, distance: 226.6
click at [98, 231] on link "Accounting" at bounding box center [111, 236] width 74 height 11
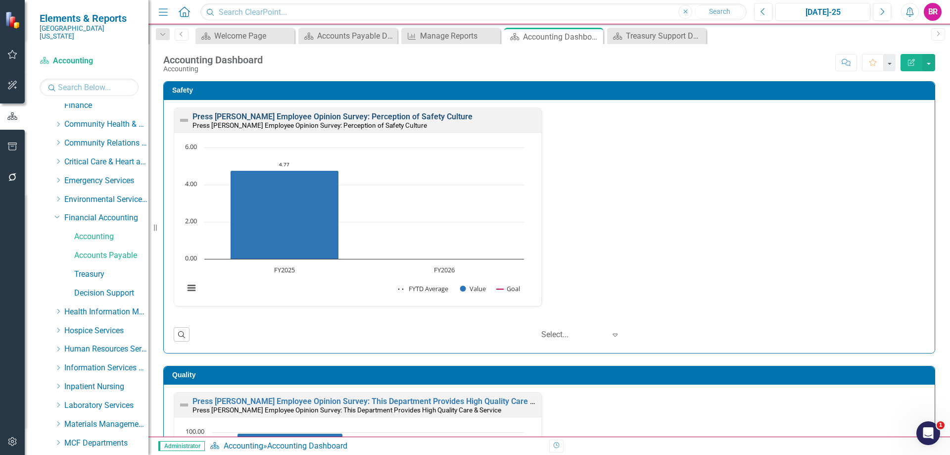
click at [386, 116] on link "Press [PERSON_NAME] Employee Opinion Survey: Perception of Safety Culture" at bounding box center [333, 116] width 280 height 9
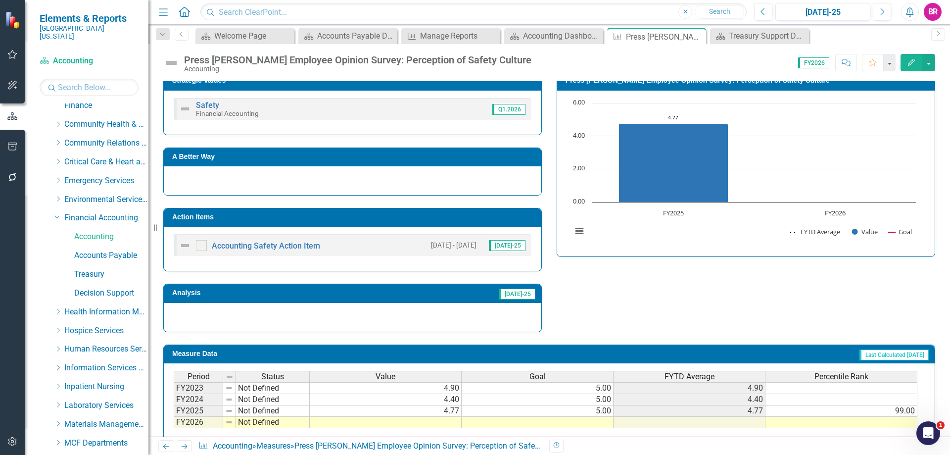
scroll to position [198, 0]
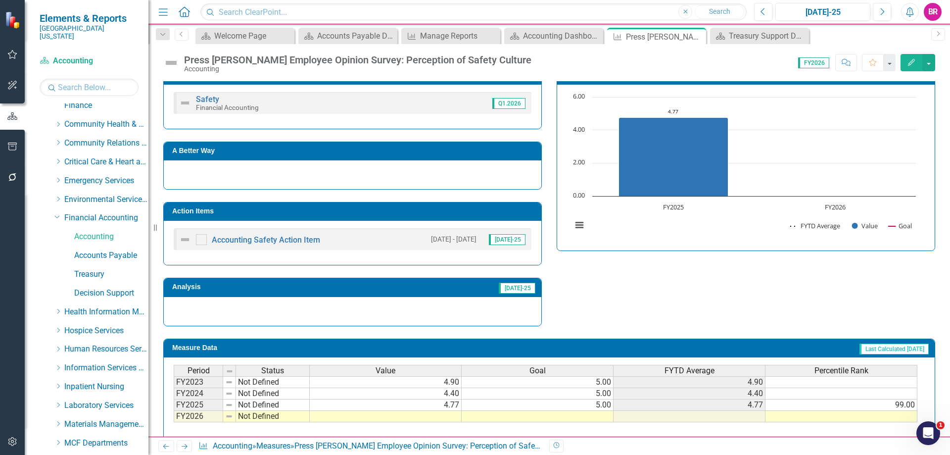
click at [402, 217] on td "Action Items" at bounding box center [354, 212] width 364 height 15
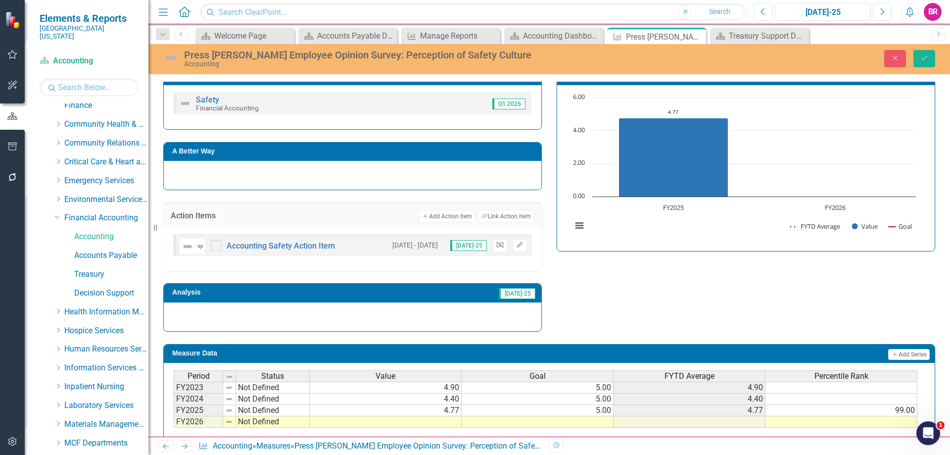
click at [501, 243] on button "Unlink" at bounding box center [500, 245] width 14 height 13
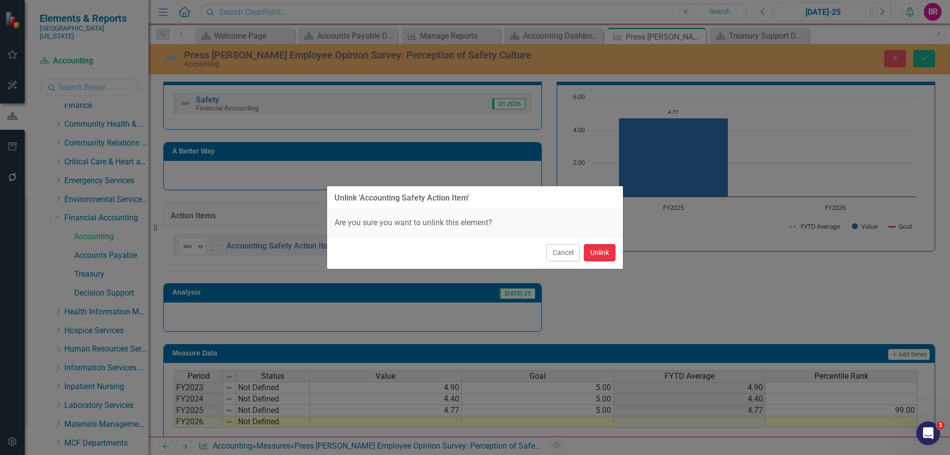
click at [598, 258] on button "Unlink" at bounding box center [600, 252] width 32 height 17
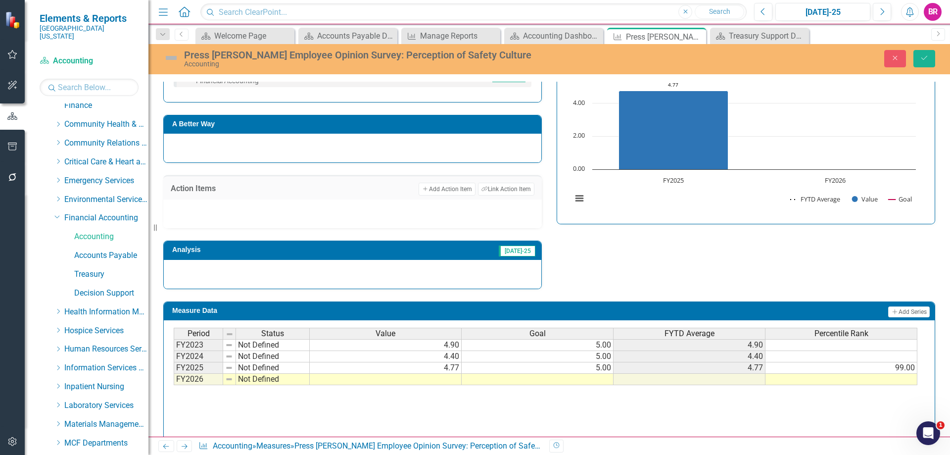
scroll to position [240, 0]
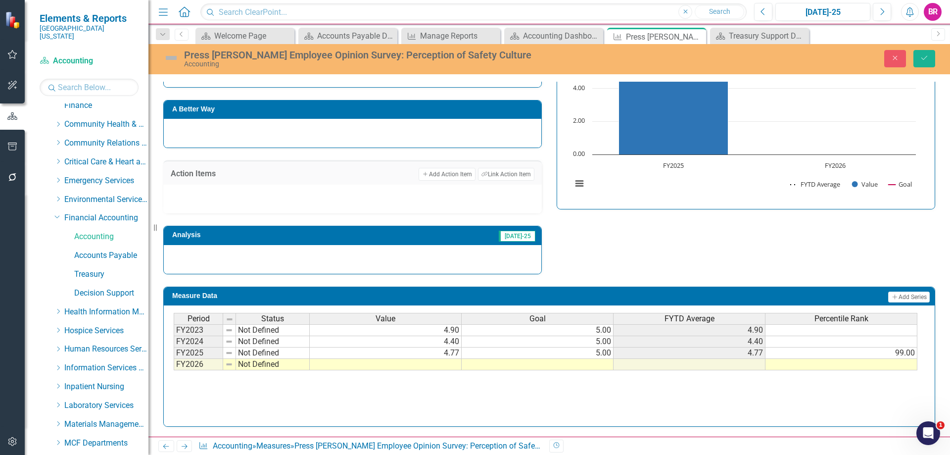
click at [592, 367] on td at bounding box center [538, 364] width 152 height 11
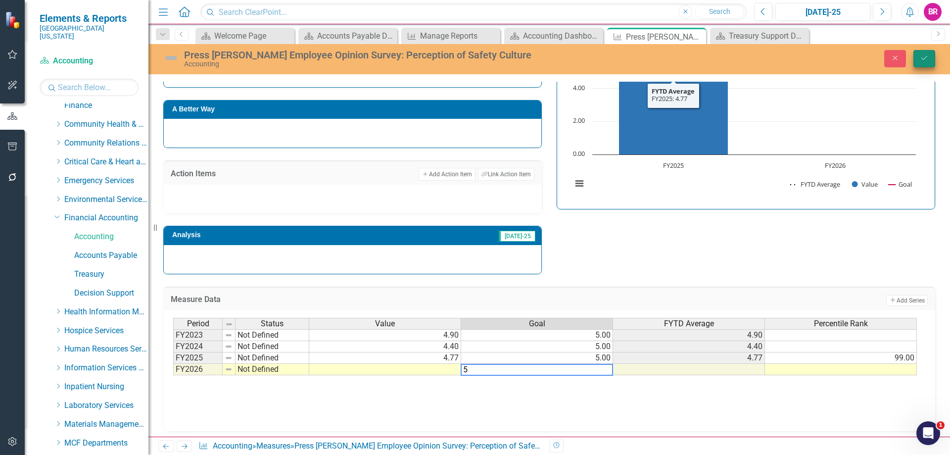
type textarea "5"
click at [921, 55] on icon "Save" at bounding box center [924, 57] width 9 height 7
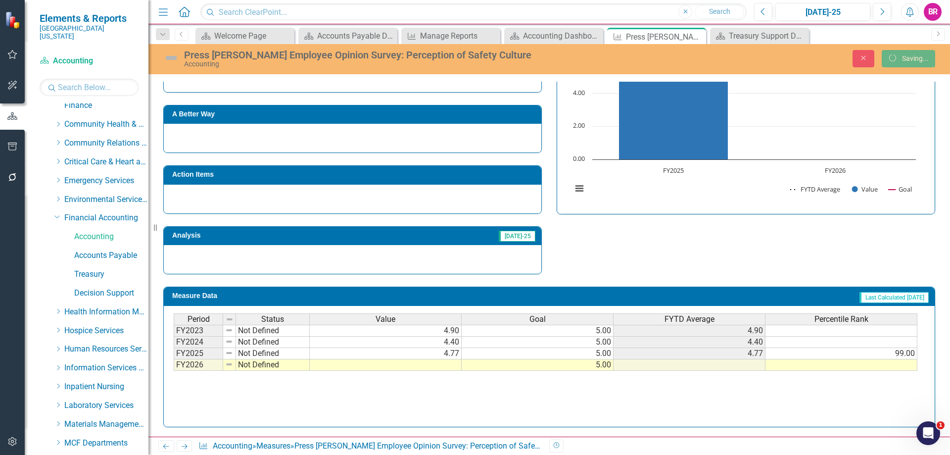
scroll to position [235, 0]
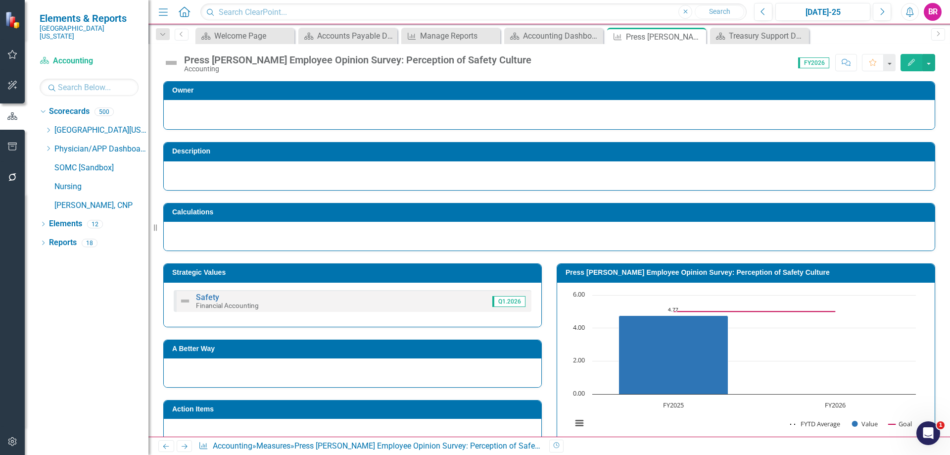
click at [189, 447] on icon "Next" at bounding box center [184, 446] width 8 height 6
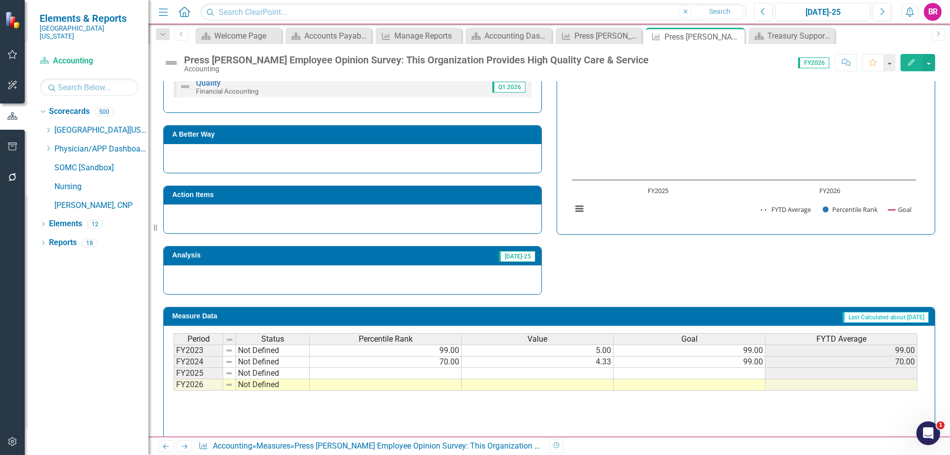
scroll to position [235, 0]
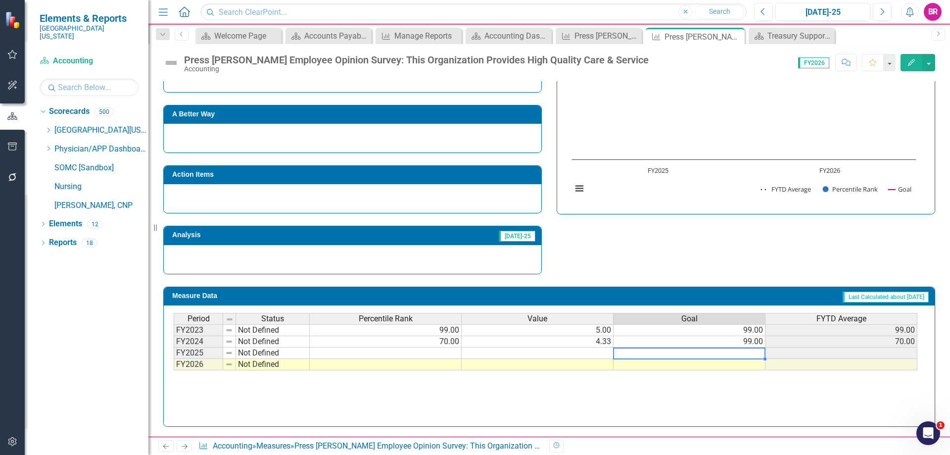
click at [749, 353] on td at bounding box center [690, 352] width 152 height 11
click at [183, 445] on icon "Next" at bounding box center [184, 446] width 8 height 6
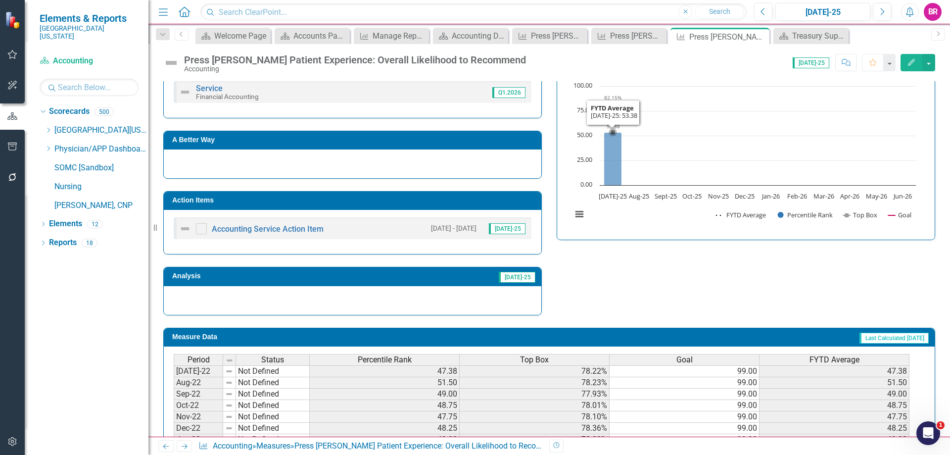
scroll to position [297, 0]
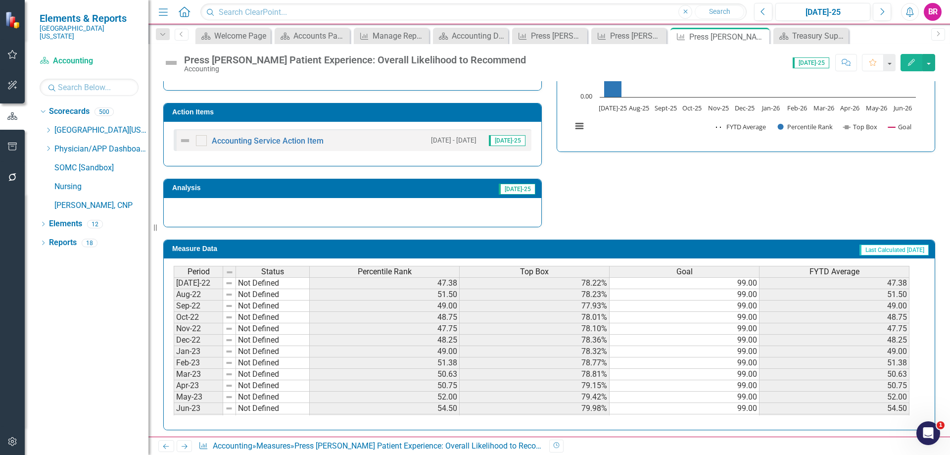
click at [473, 112] on h3 "Action Items" at bounding box center [354, 111] width 364 height 7
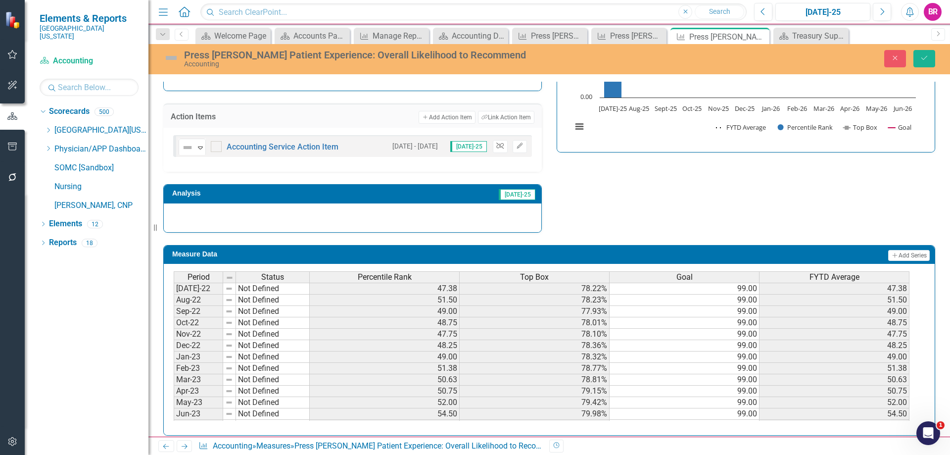
click at [496, 144] on icon "Unlink" at bounding box center [499, 146] width 7 height 6
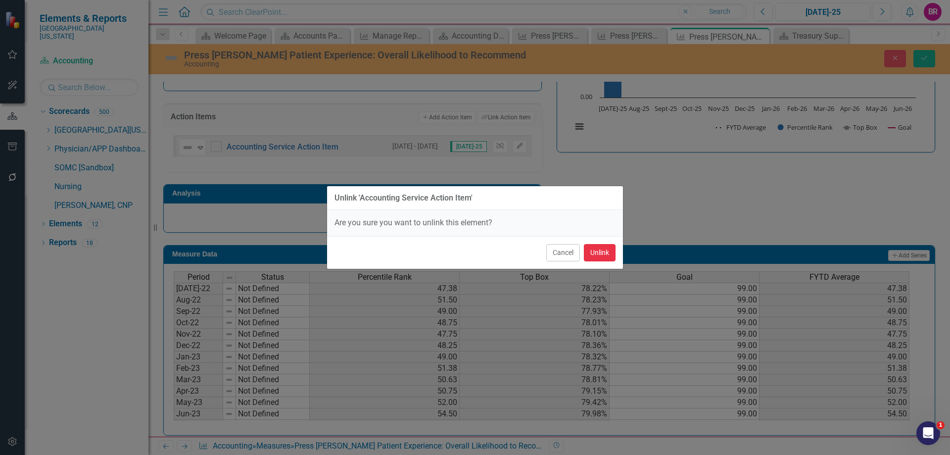
click at [593, 255] on button "Unlink" at bounding box center [600, 252] width 32 height 17
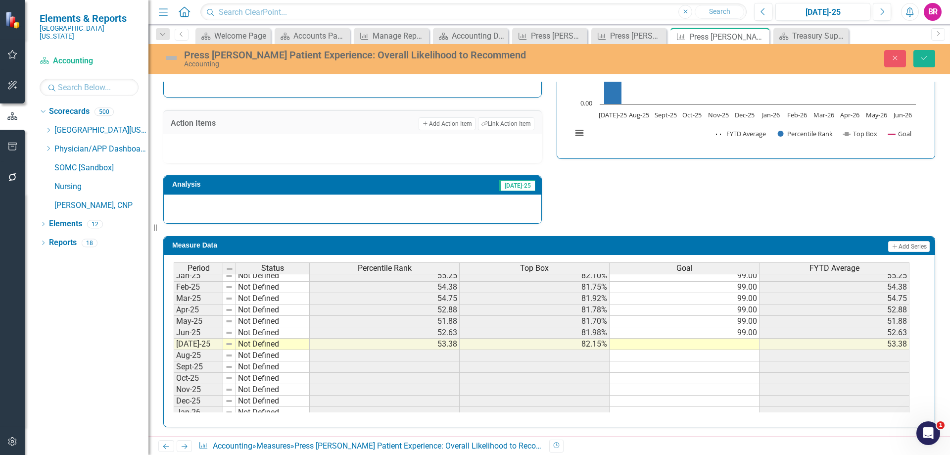
scroll to position [396, 0]
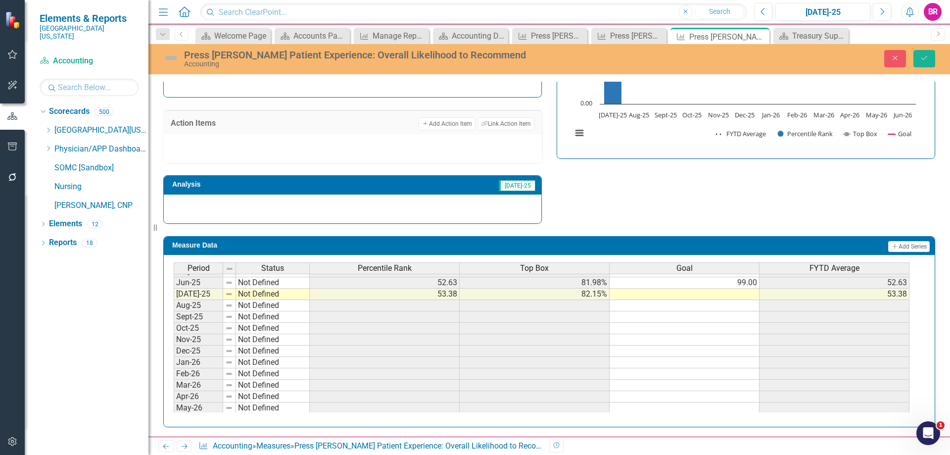
click at [738, 287] on tbody "Apr-24 Not Defined 58.88 82.32% 99.00 58.88 May-24 Not Defined 61.00 82.80% 99.…" at bounding box center [542, 271] width 736 height 308
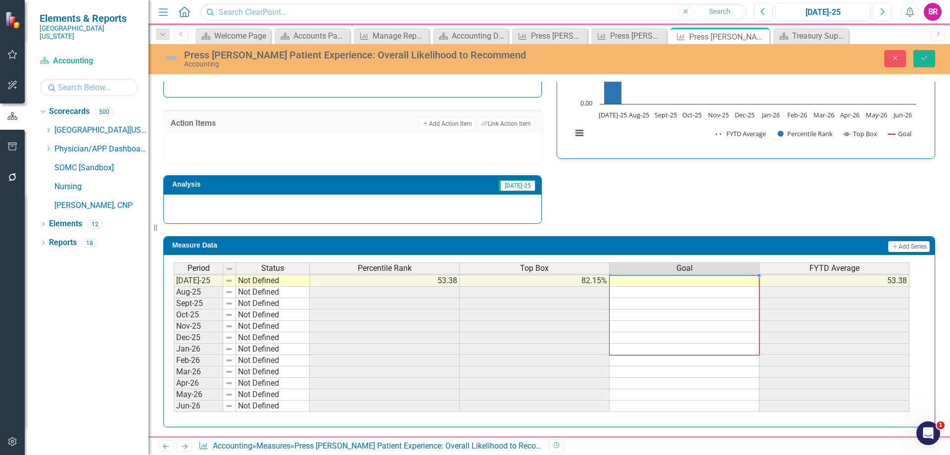
scroll to position [291, 0]
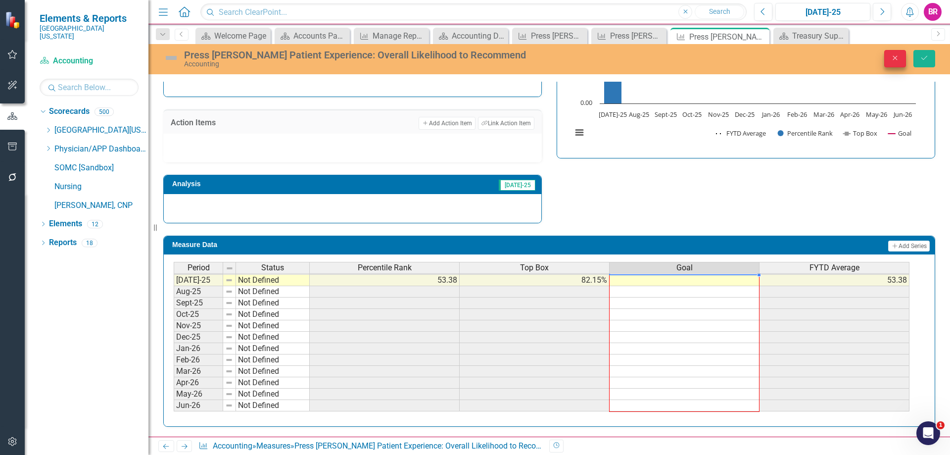
drag, startPoint x: 760, startPoint y: 289, endPoint x: 901, endPoint y: 57, distance: 270.8
click at [174, 403] on div "Period Status Percentile Rank Top Box Goal FYTD Average May-24 Not Defined 61.0…" at bounding box center [174, 257] width 0 height 308
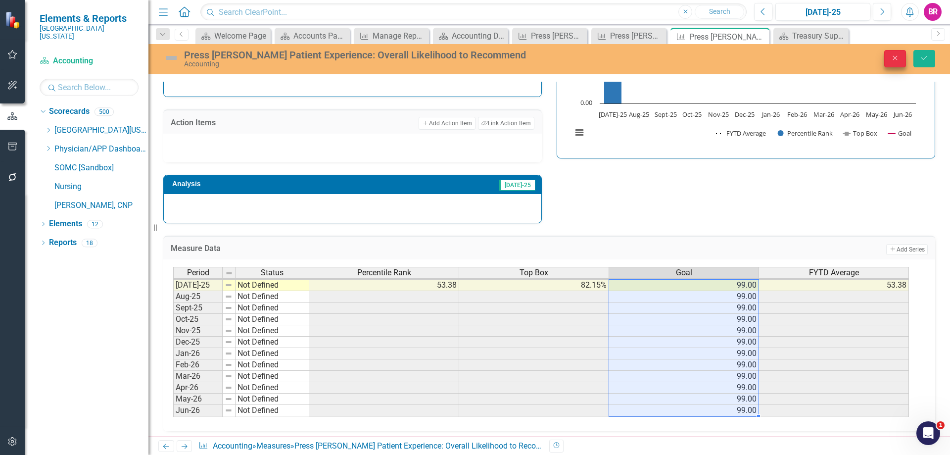
type textarea "99"
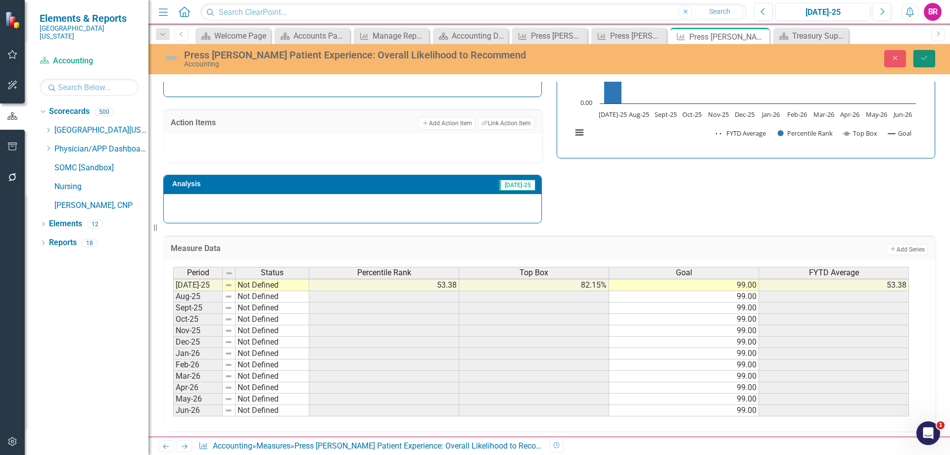
click at [922, 54] on icon "Save" at bounding box center [924, 57] width 9 height 7
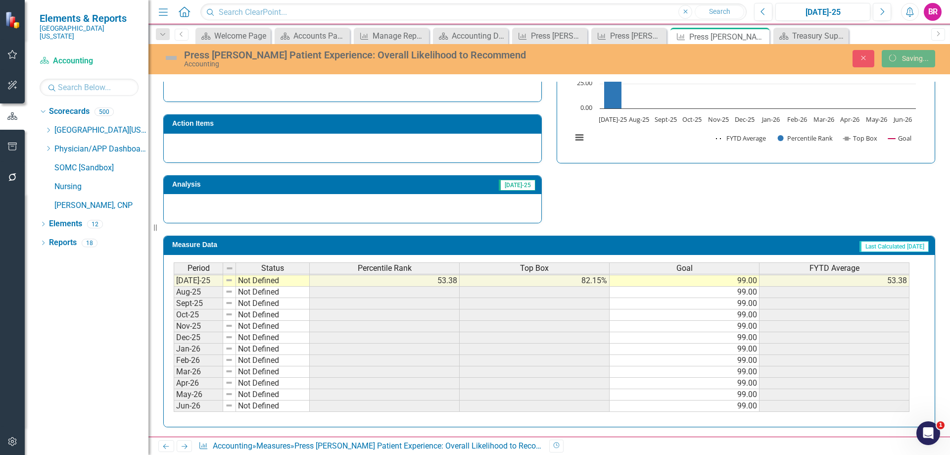
scroll to position [286, 0]
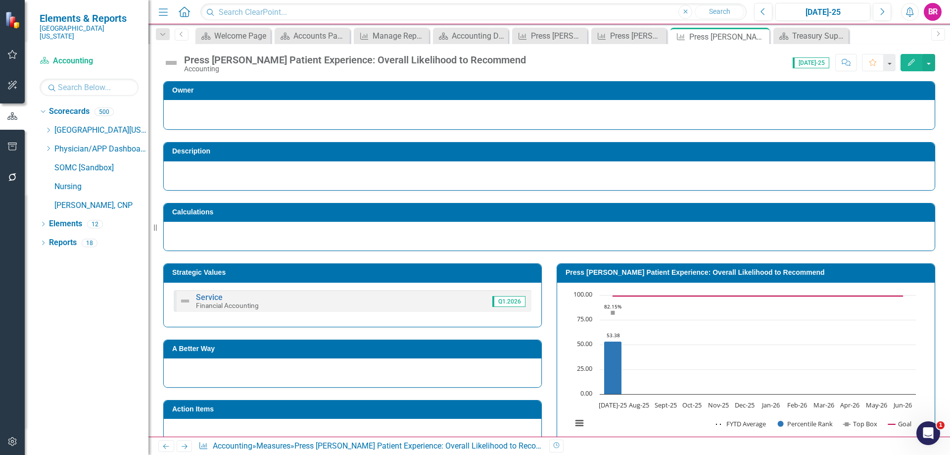
drag, startPoint x: 186, startPoint y: 445, endPoint x: 635, endPoint y: 308, distance: 469.8
click at [186, 445] on icon "Next" at bounding box center [184, 446] width 8 height 6
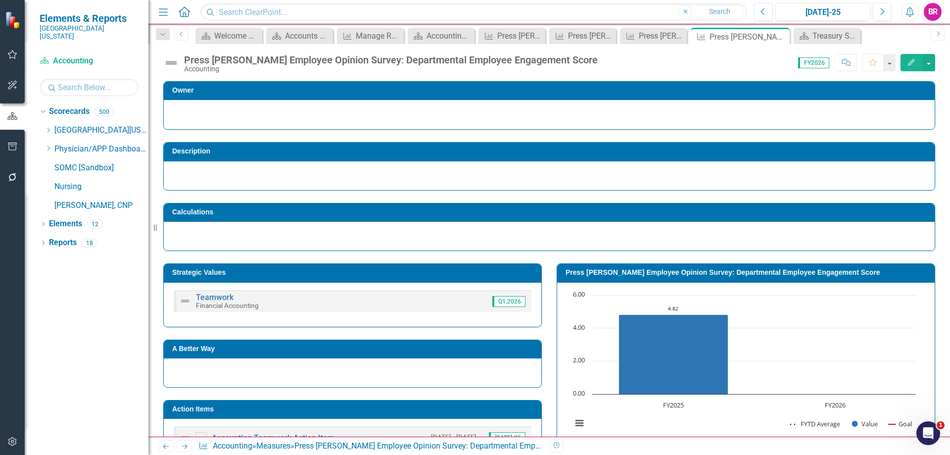
scroll to position [250, 0]
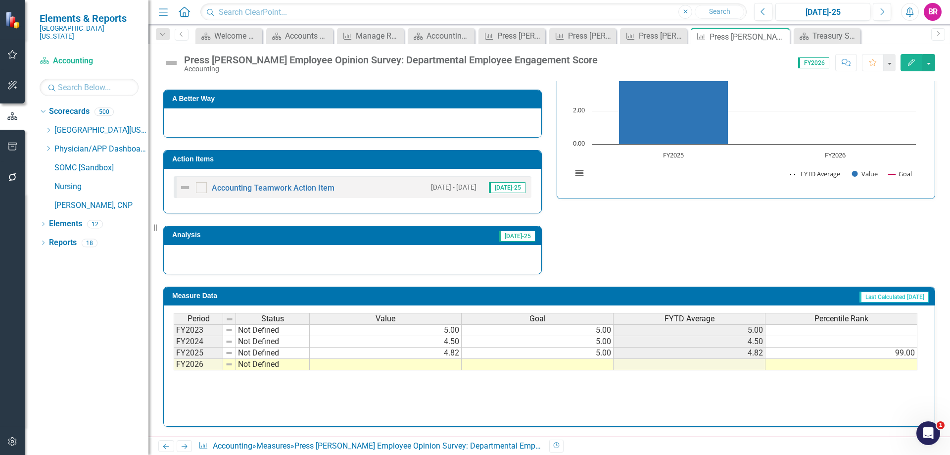
click at [437, 165] on td "Action Items" at bounding box center [354, 160] width 364 height 15
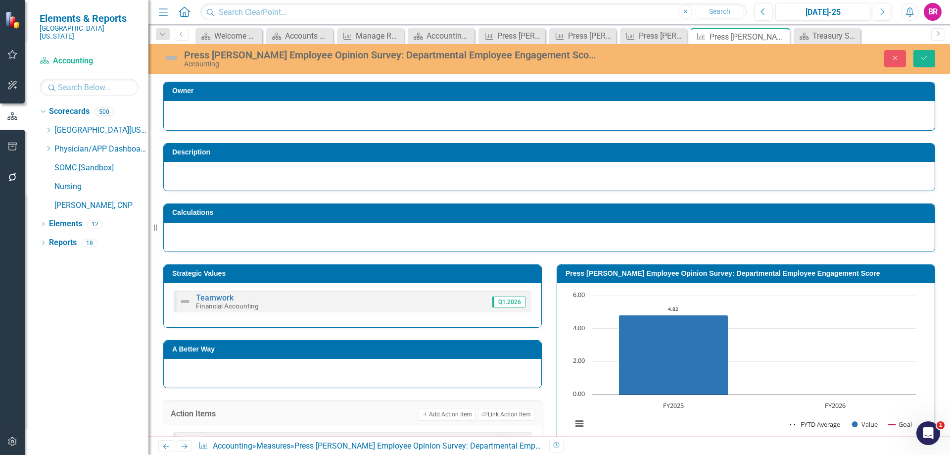
scroll to position [250, 0]
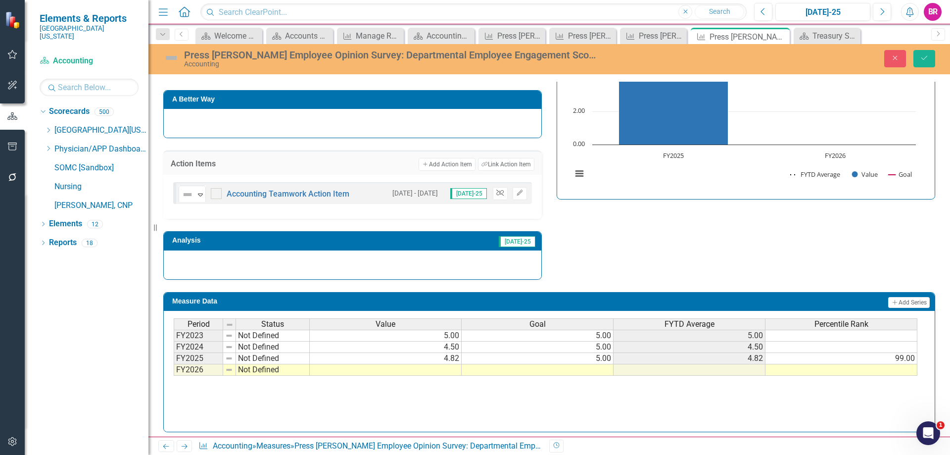
click at [496, 193] on icon "Unlink" at bounding box center [499, 193] width 7 height 6
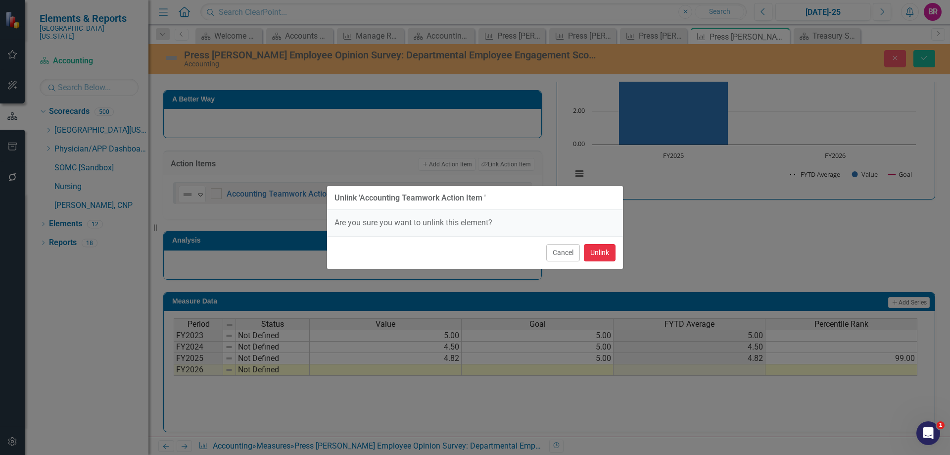
click at [605, 257] on button "Unlink" at bounding box center [600, 252] width 32 height 17
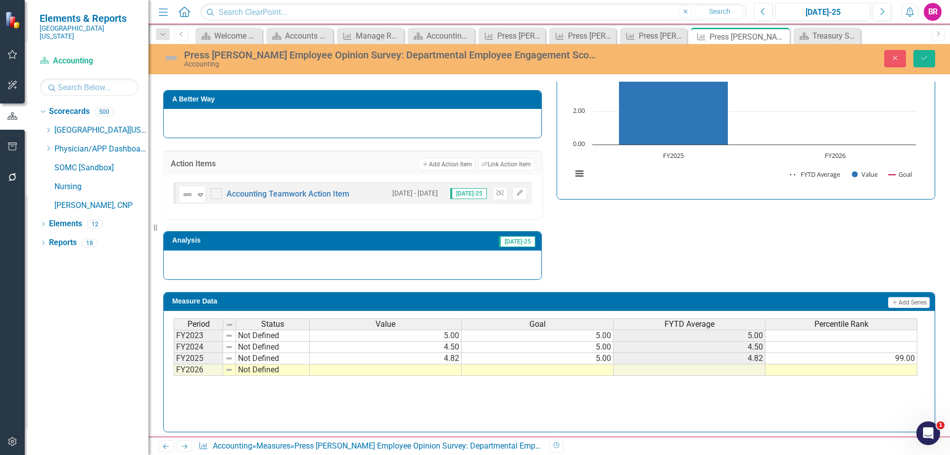
scroll to position [240, 0]
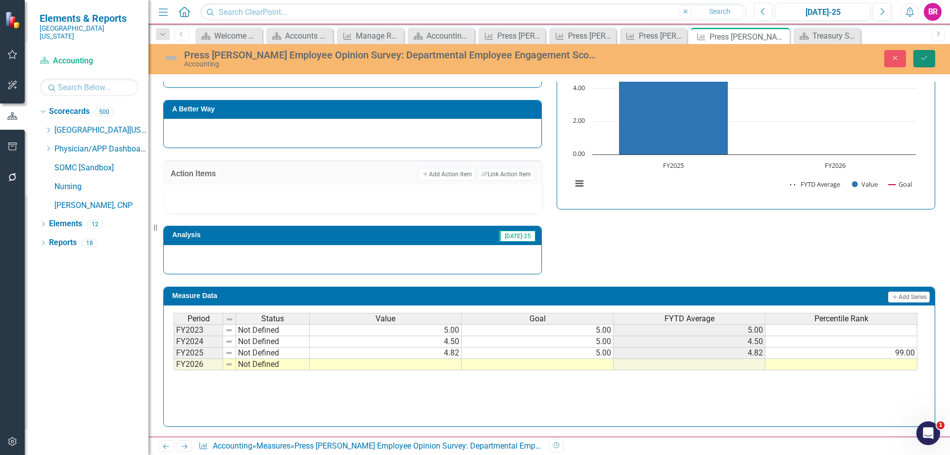
click at [922, 61] on icon "Save" at bounding box center [924, 57] width 9 height 7
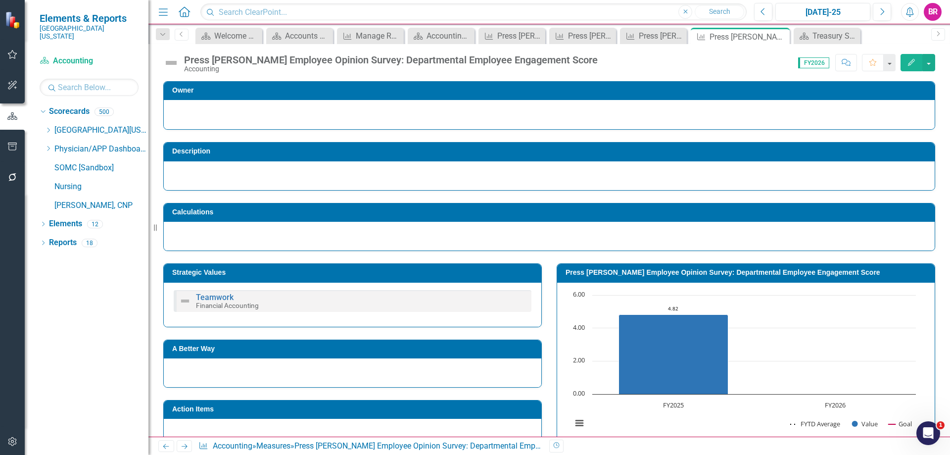
scroll to position [235, 0]
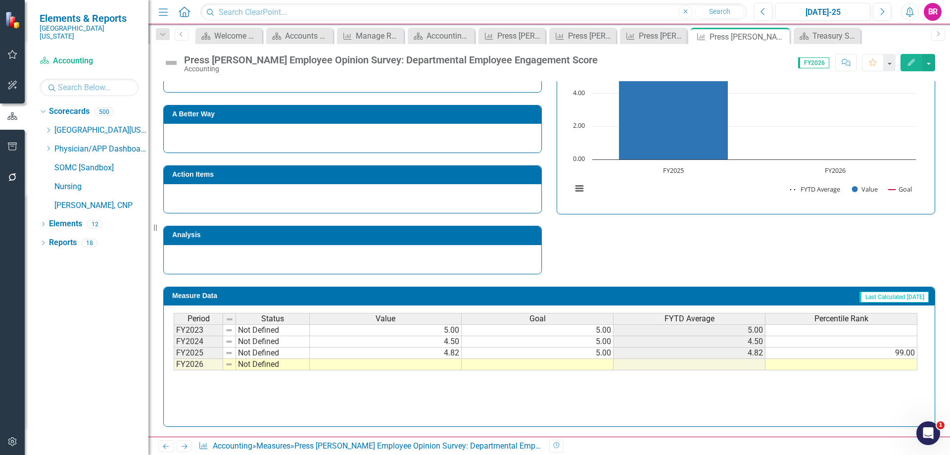
click at [174, 370] on div "Period Status Value Goal FYTD Average Percentile Rank FY2023 Not Defined 5.00 5…" at bounding box center [174, 341] width 0 height 57
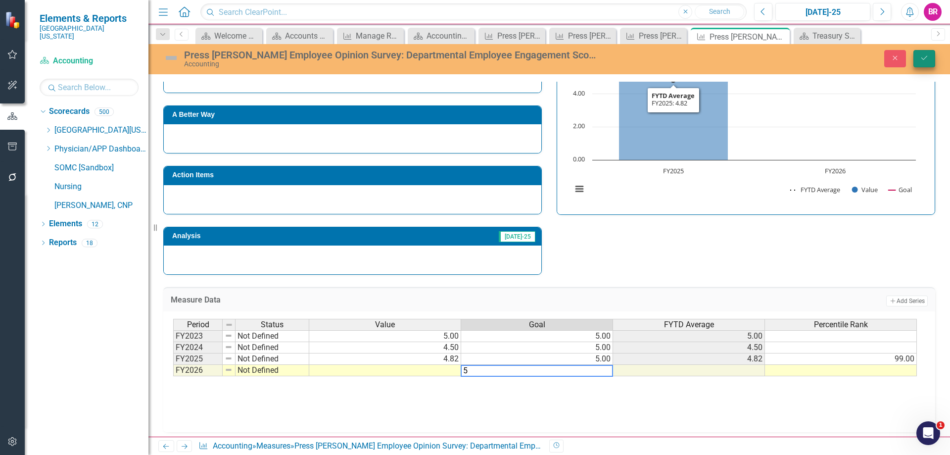
type textarea "5"
click at [919, 65] on button "Save" at bounding box center [925, 58] width 22 height 17
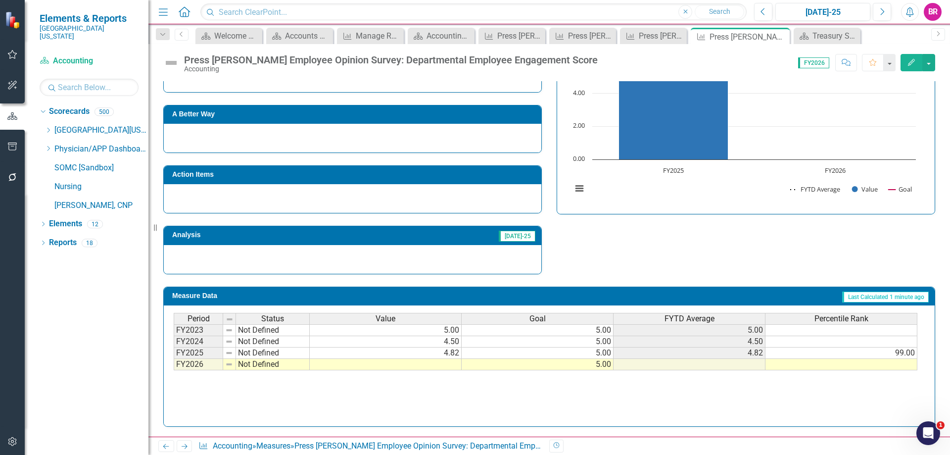
scroll to position [0, 0]
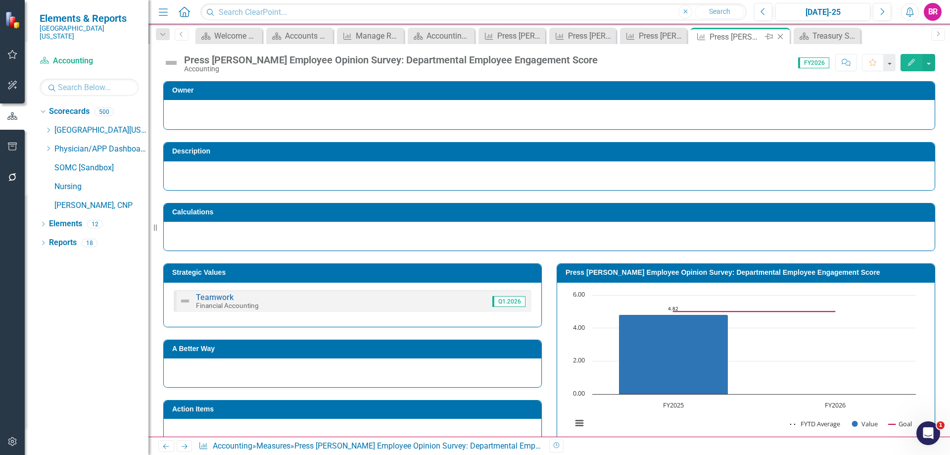
click at [779, 37] on icon "Close" at bounding box center [781, 37] width 10 height 8
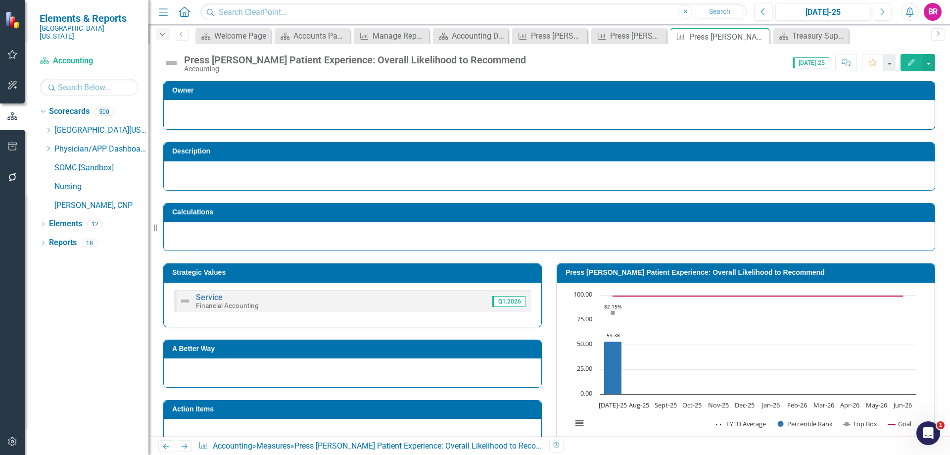
click at [166, 39] on div "Dropdown" at bounding box center [163, 34] width 14 height 12
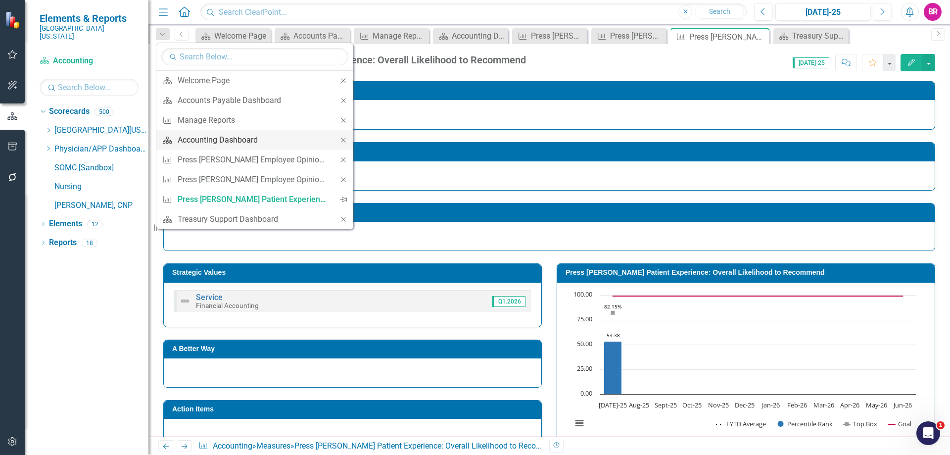
click at [256, 145] on div "Accounting Dashboard" at bounding box center [253, 140] width 151 height 12
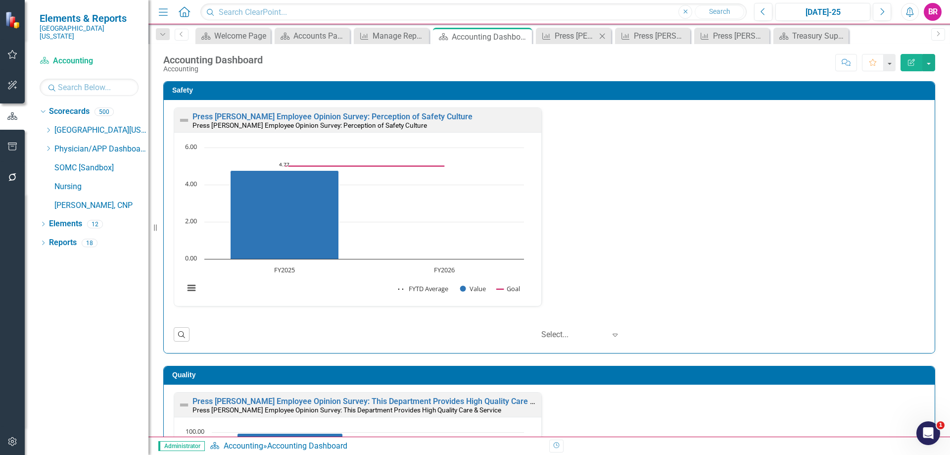
click at [602, 37] on icon "Close" at bounding box center [602, 36] width 10 height 8
click at [644, 36] on icon "Close" at bounding box center [646, 36] width 10 height 8
click at [0, 0] on icon "Close" at bounding box center [0, 0] width 0 height 0
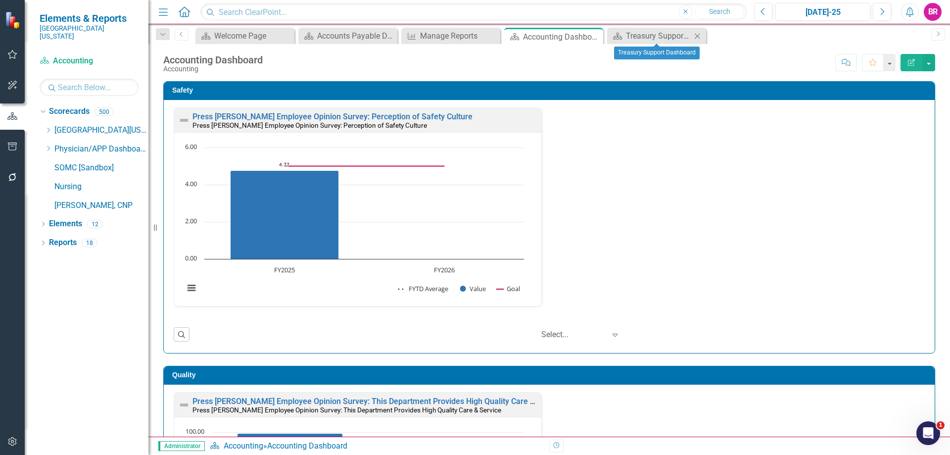
click at [697, 36] on icon at bounding box center [697, 35] width 5 height 5
click at [751, 205] on div "Press [PERSON_NAME] Employee Opinion Survey: Perception of Safety Culture Press…" at bounding box center [549, 212] width 766 height 211
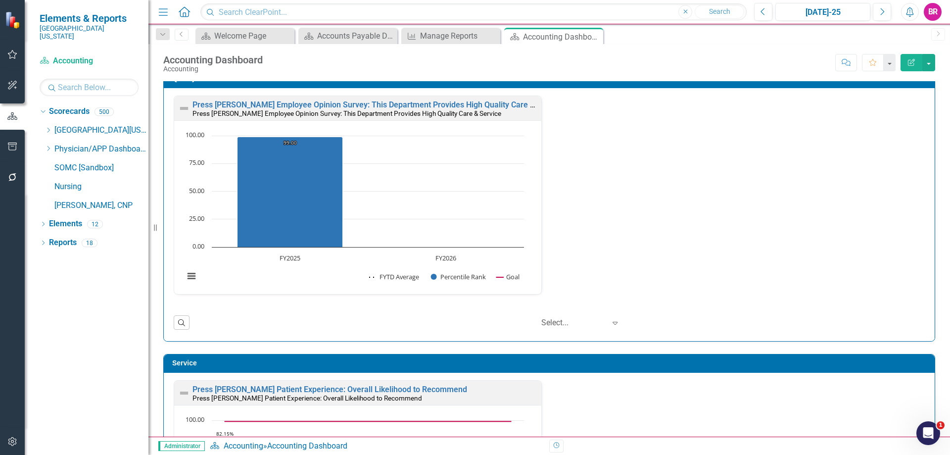
scroll to position [297, 0]
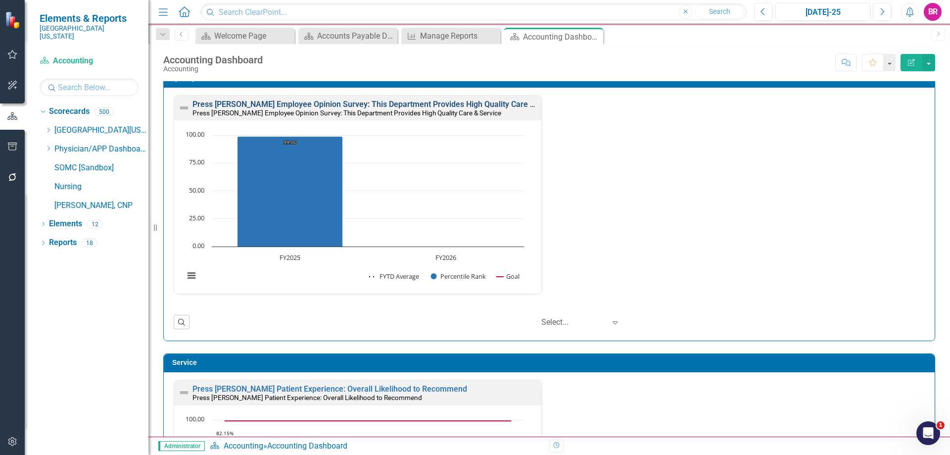
click at [450, 104] on link "Press [PERSON_NAME] Employee Opinion Survey: This Department Provides High Qual…" at bounding box center [378, 103] width 371 height 9
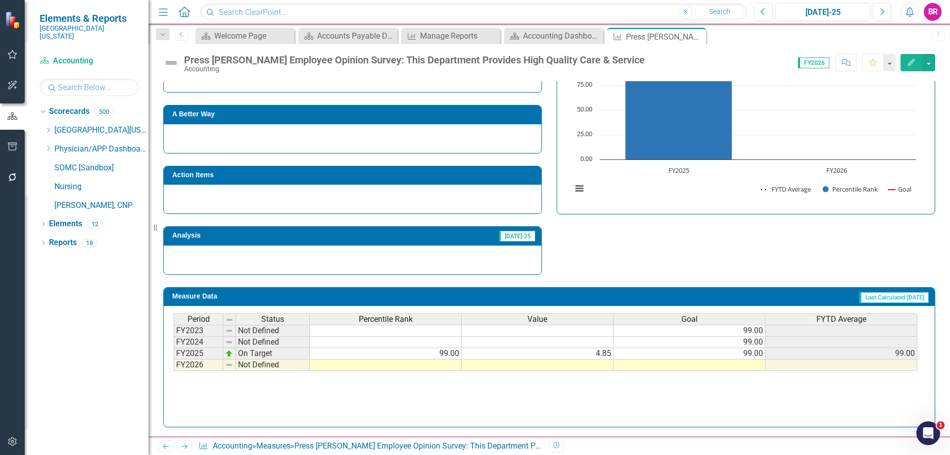
scroll to position [400, 0]
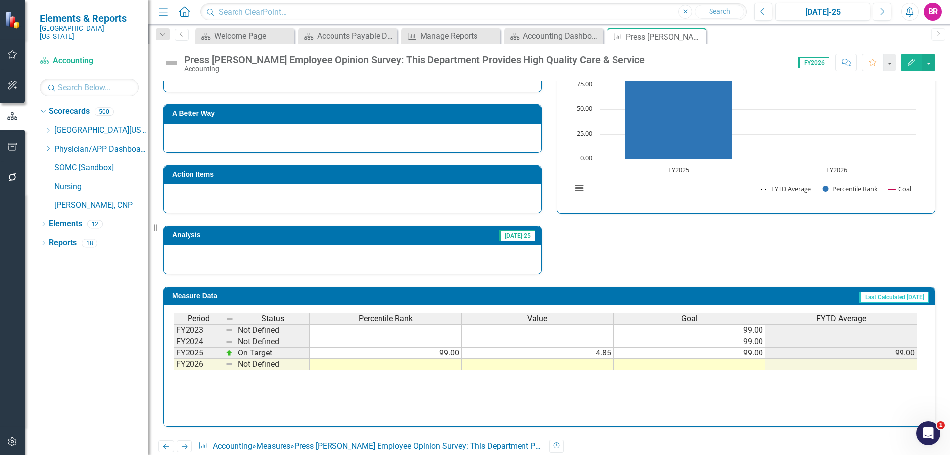
click at [739, 360] on td at bounding box center [690, 364] width 152 height 11
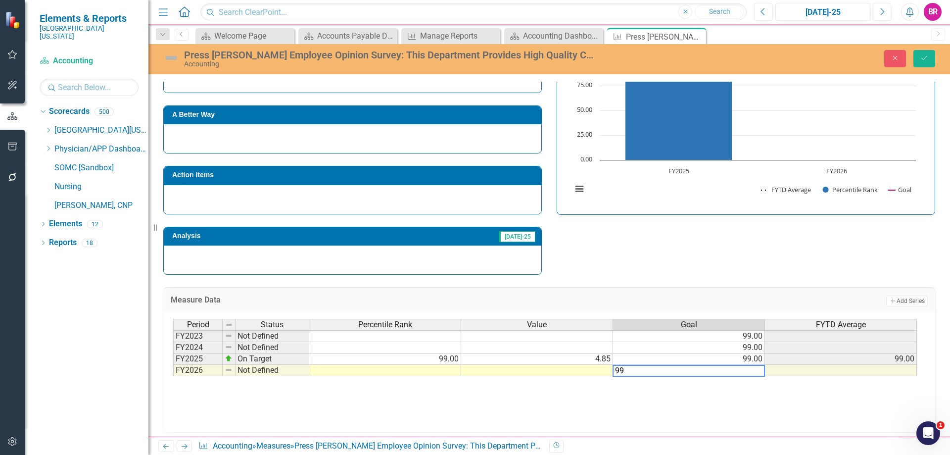
type textarea "99"
click at [922, 67] on div "Press [PERSON_NAME] Employee Opinion Survey: This Department Provides High Qual…" at bounding box center [549, 58] width 802 height 19
click at [925, 57] on icon "Save" at bounding box center [924, 57] width 9 height 7
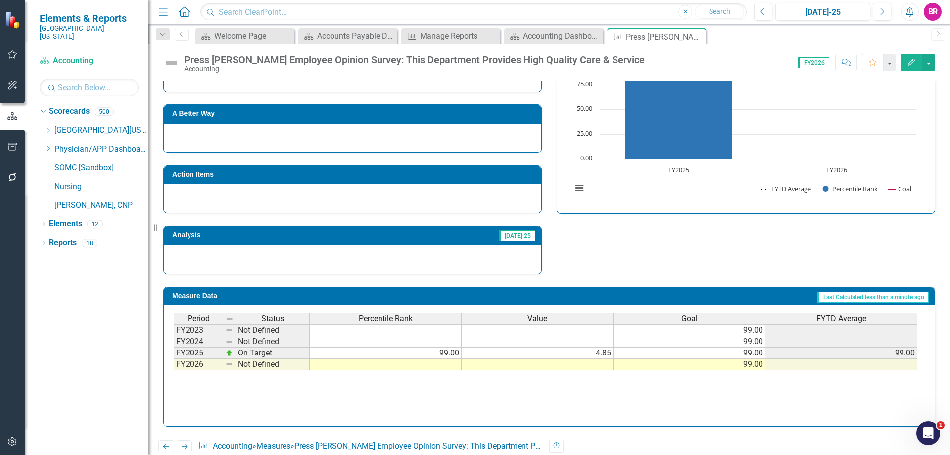
drag, startPoint x: 696, startPoint y: 37, endPoint x: 693, endPoint y: 44, distance: 7.1
click at [0, 0] on icon "Close" at bounding box center [0, 0] width 0 height 0
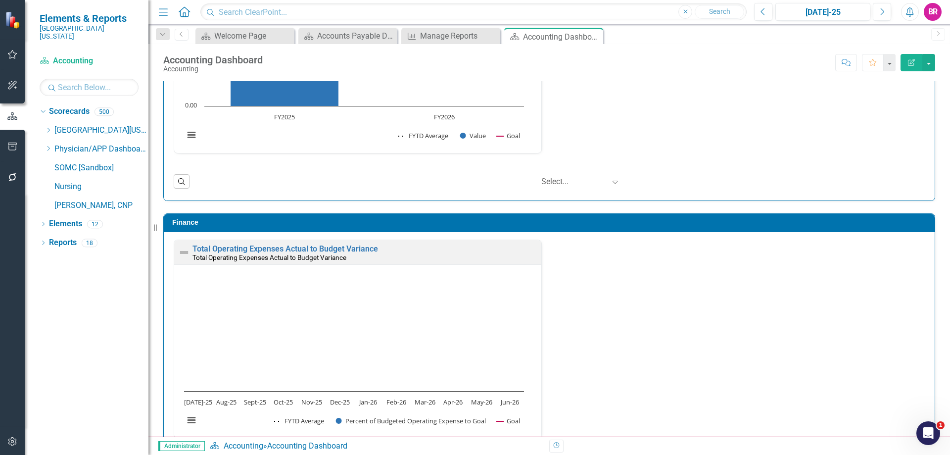
scroll to position [1039, 0]
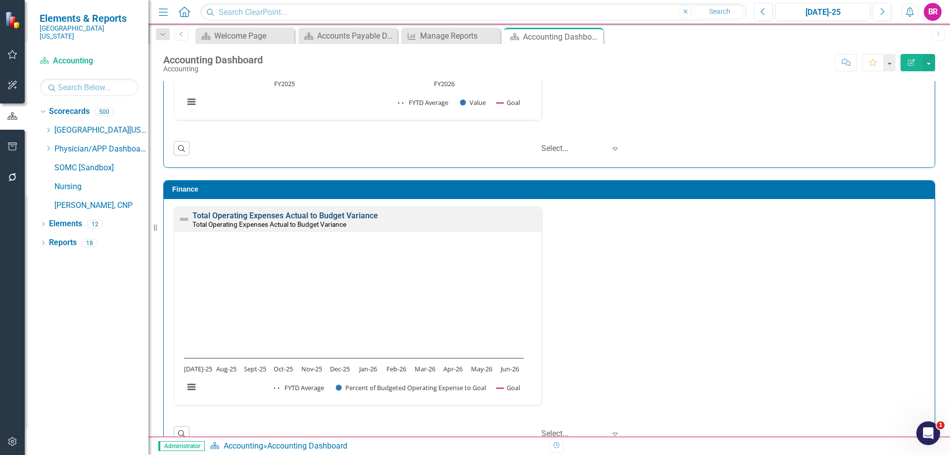
click at [343, 213] on link "Total Operating Expenses Actual to Budget Variance" at bounding box center [286, 215] width 186 height 9
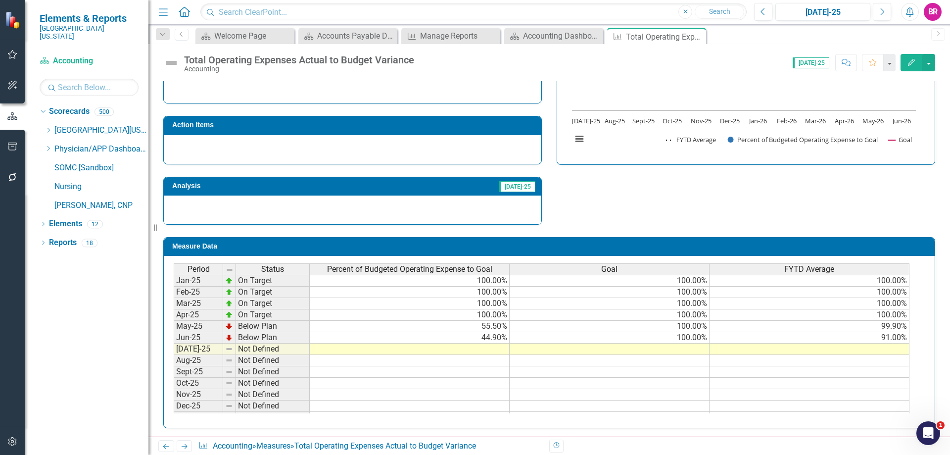
scroll to position [396, 0]
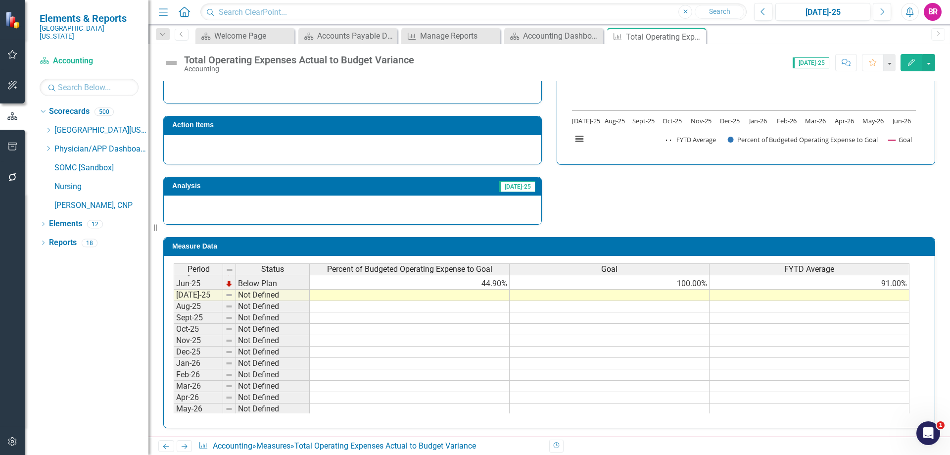
click at [687, 282] on td "100.00%" at bounding box center [610, 283] width 200 height 11
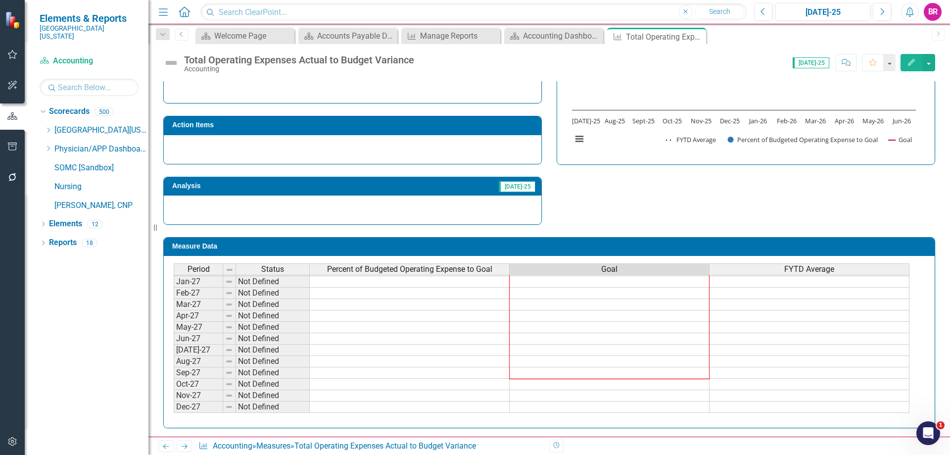
scroll to position [323, 0]
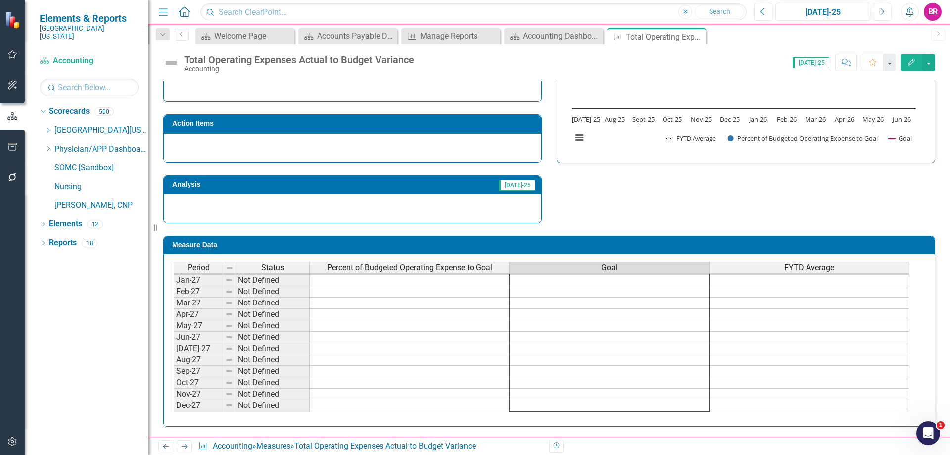
drag, startPoint x: 709, startPoint y: 289, endPoint x: 688, endPoint y: 411, distance: 124.1
click at [174, 411] on div "Period Status Percent of Budgeted Operating Expense to Goal Goal FYTD Average D…" at bounding box center [174, 268] width 0 height 308
type textarea "100"
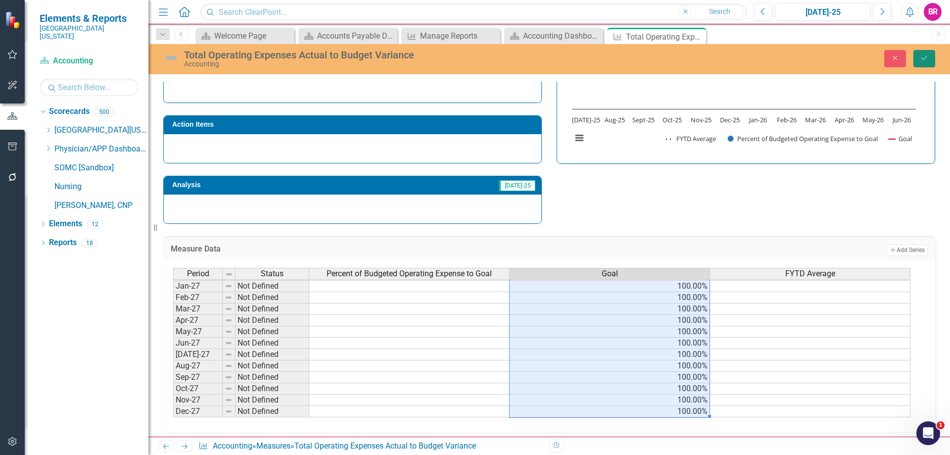
click at [934, 62] on button "Save" at bounding box center [925, 58] width 22 height 17
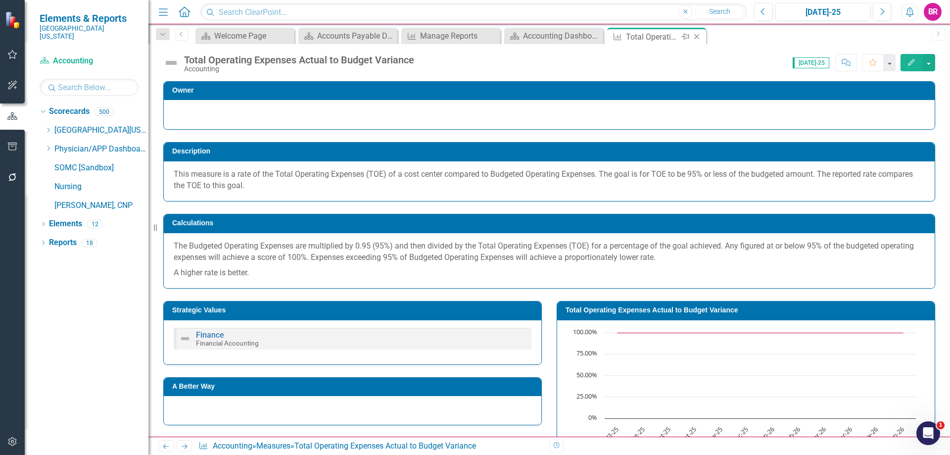
click at [700, 36] on icon "Close" at bounding box center [697, 37] width 10 height 8
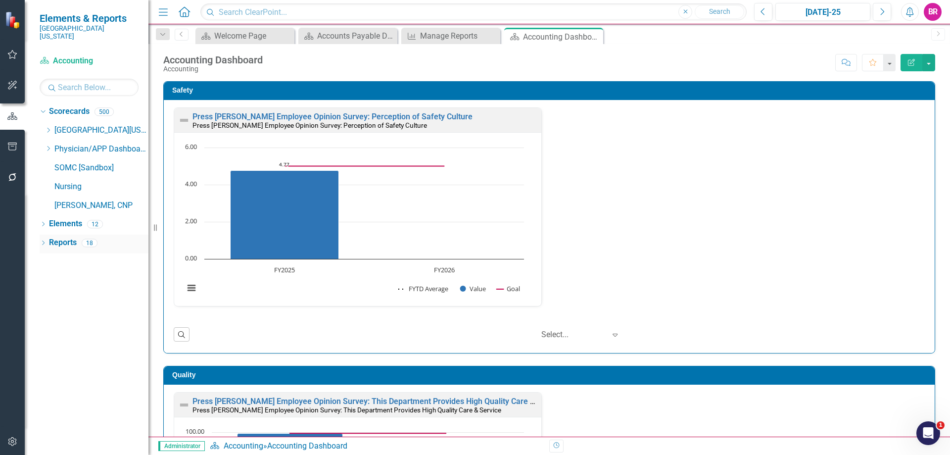
click at [68, 237] on link "Reports" at bounding box center [63, 242] width 28 height 11
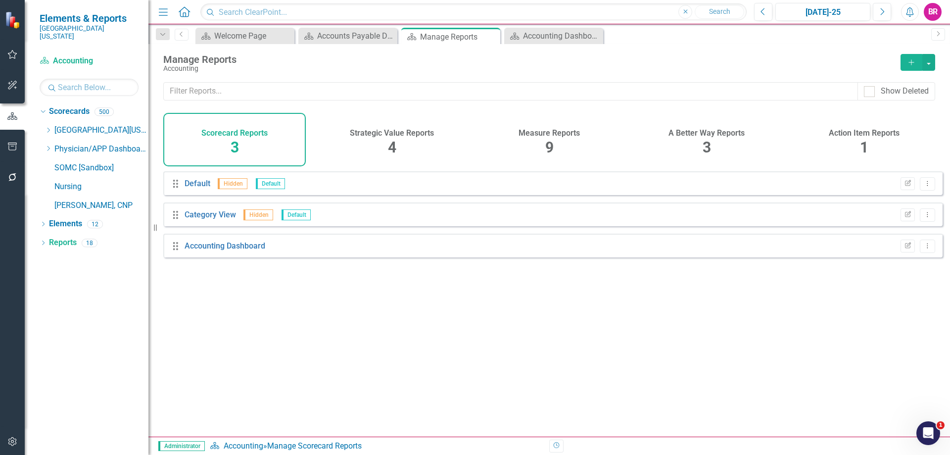
drag, startPoint x: 530, startPoint y: 139, endPoint x: 553, endPoint y: 139, distance: 23.8
click at [530, 139] on div "Measure Reports 9" at bounding box center [549, 139] width 143 height 53
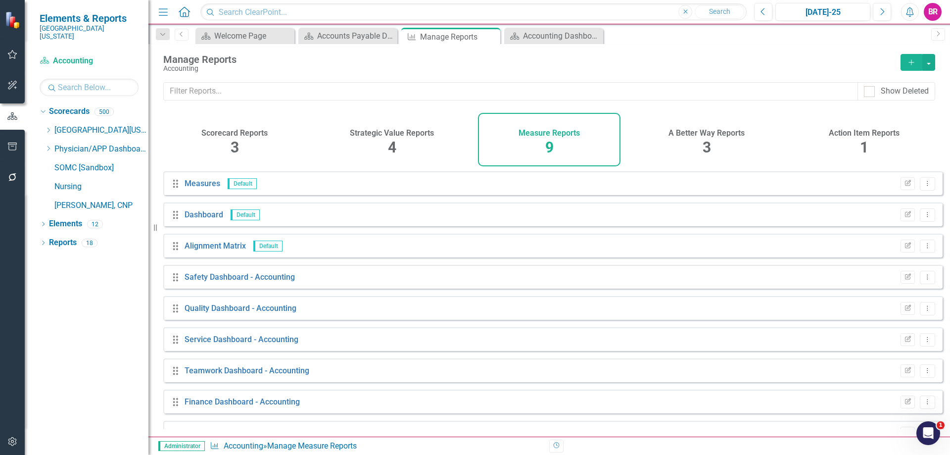
scroll to position [23, 0]
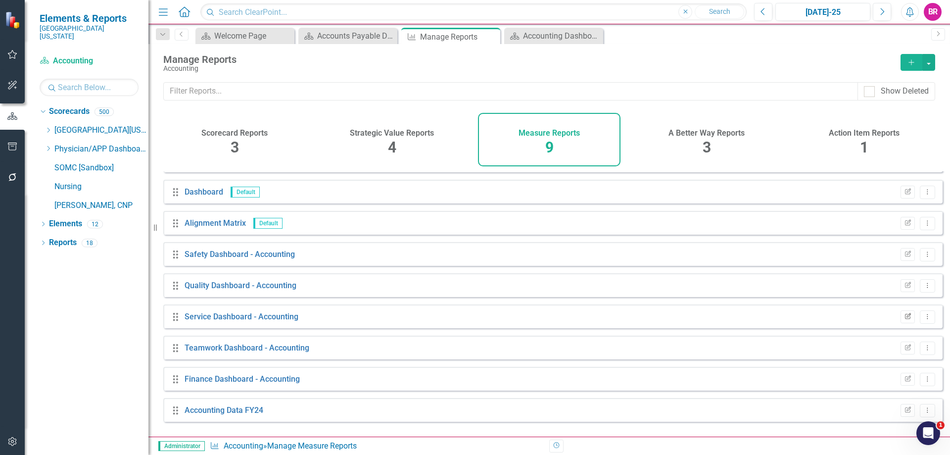
click at [904, 320] on icon "Edit Report" at bounding box center [907, 317] width 7 height 6
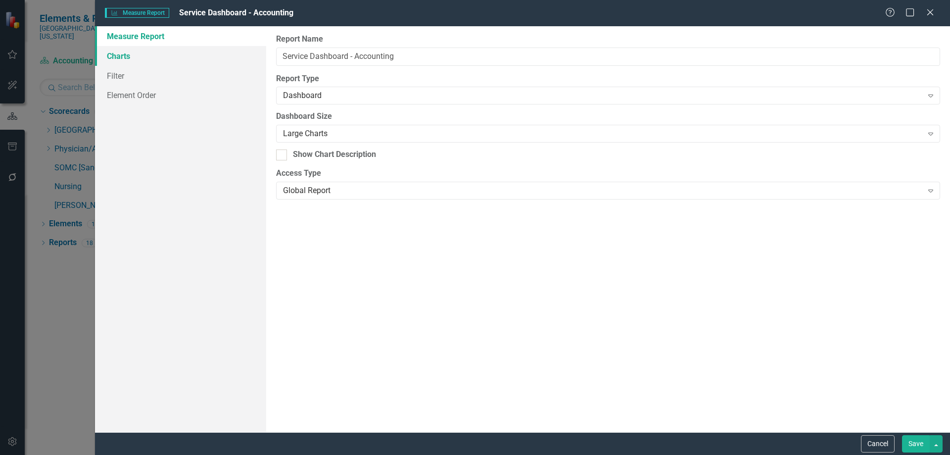
click at [101, 51] on link "Charts" at bounding box center [180, 56] width 171 height 20
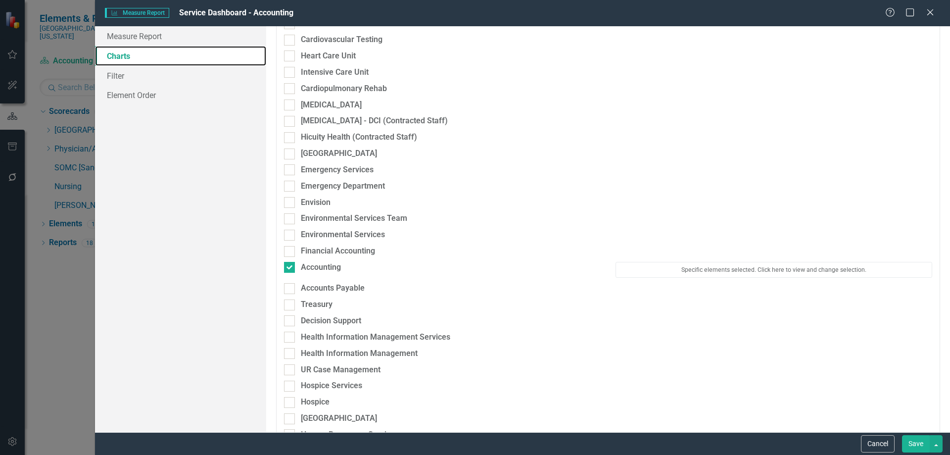
scroll to position [297, 0]
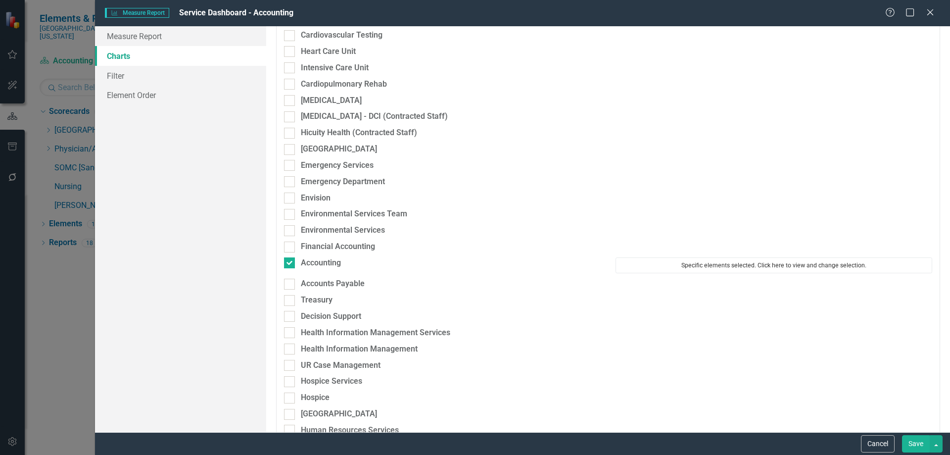
click at [707, 271] on button "Specific elements selected. Click here to view and change selection." at bounding box center [774, 265] width 317 height 16
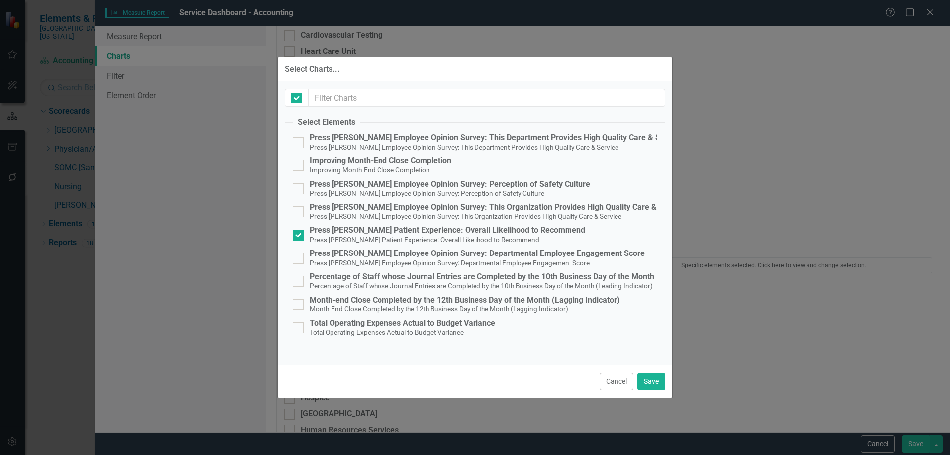
checkbox input "false"
click at [626, 381] on button "Cancel" at bounding box center [617, 381] width 34 height 17
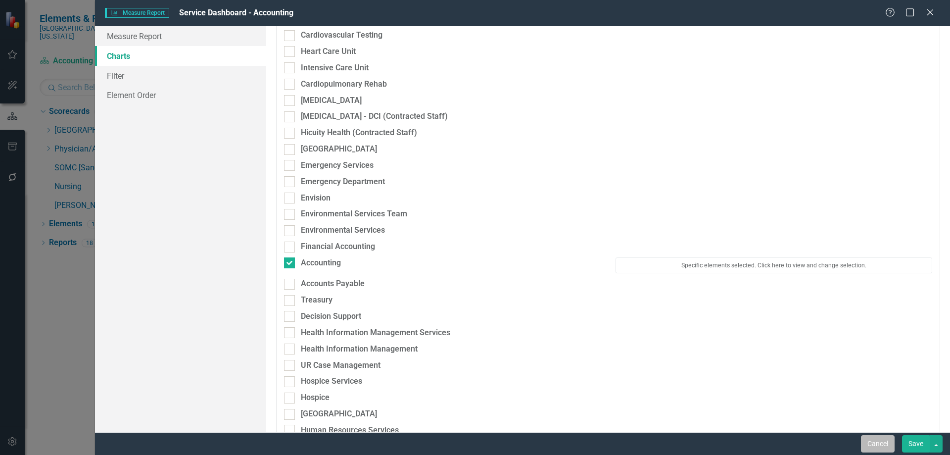
click at [861, 445] on button "Cancel" at bounding box center [878, 443] width 34 height 17
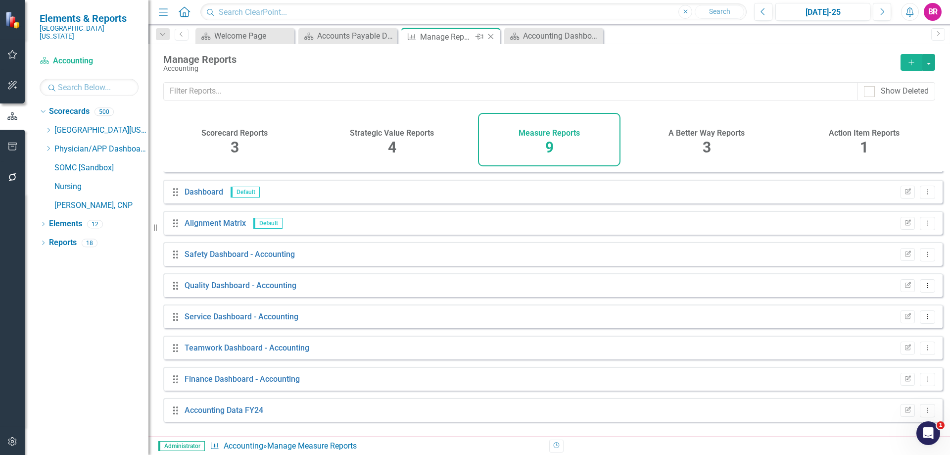
click at [486, 36] on icon "Close" at bounding box center [491, 37] width 10 height 8
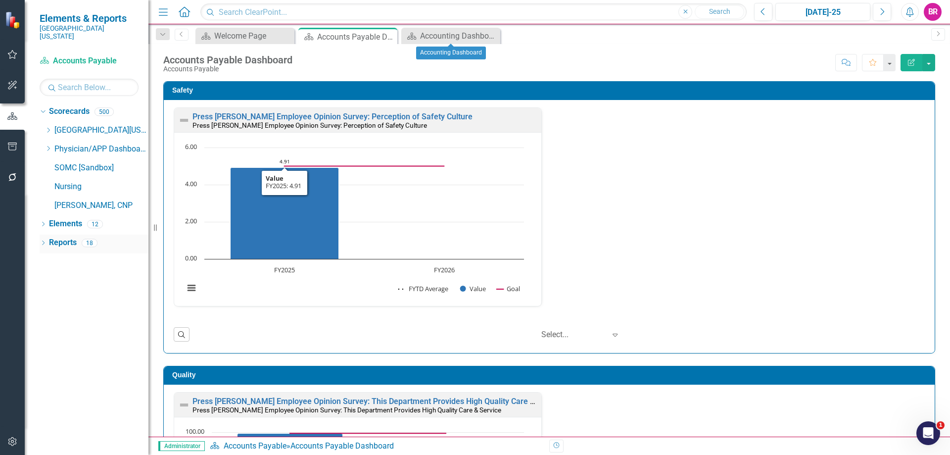
scroll to position [0, 0]
drag, startPoint x: 63, startPoint y: 235, endPoint x: 7, endPoint y: 140, distance: 110.1
click at [63, 237] on link "Reports" at bounding box center [63, 242] width 28 height 11
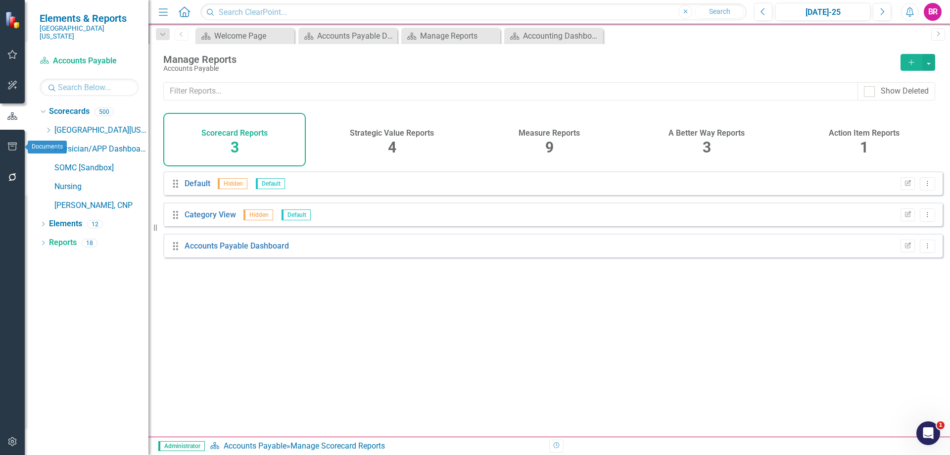
click at [10, 143] on icon "button" at bounding box center [12, 147] width 9 height 8
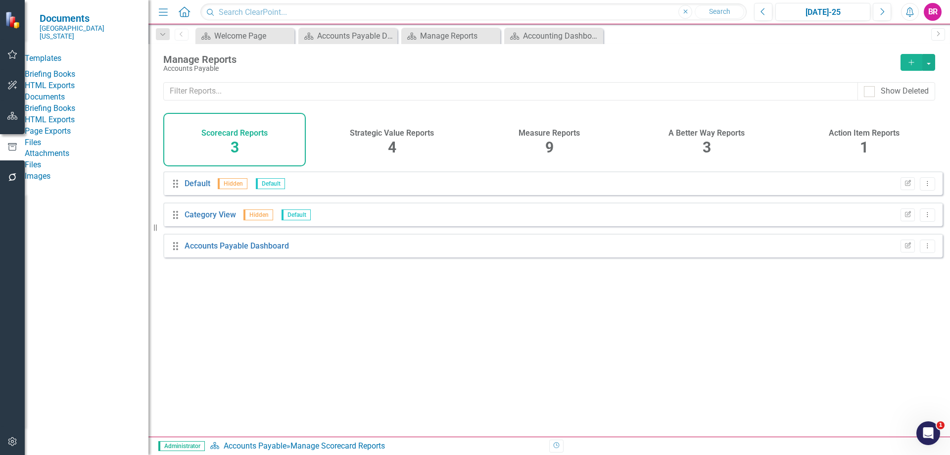
click at [60, 85] on link "HTML Exports" at bounding box center [87, 85] width 124 height 11
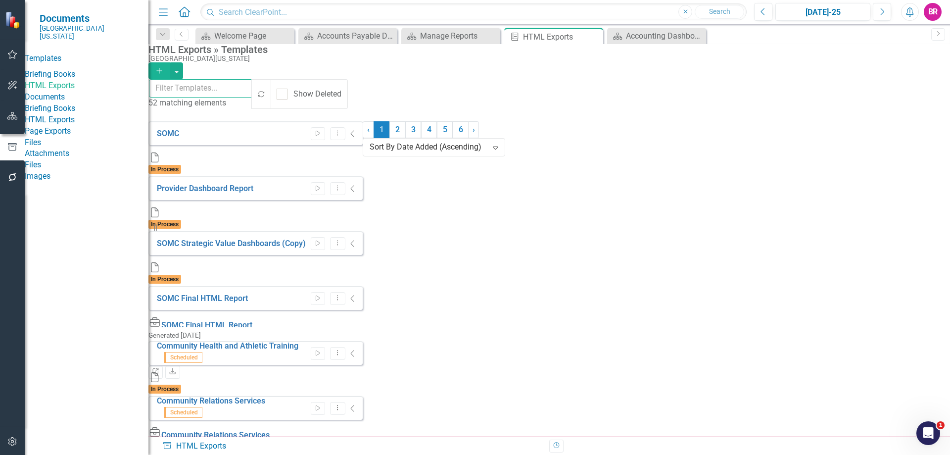
click at [220, 94] on input "text" at bounding box center [201, 88] width 104 height 18
click at [253, 96] on input "text" at bounding box center [201, 88] width 104 height 18
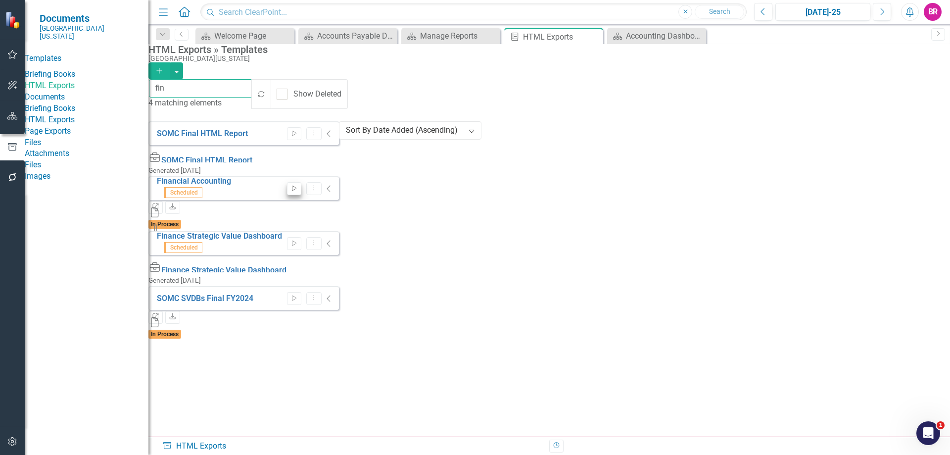
type input "fin"
click at [298, 186] on icon "Start" at bounding box center [294, 189] width 7 height 6
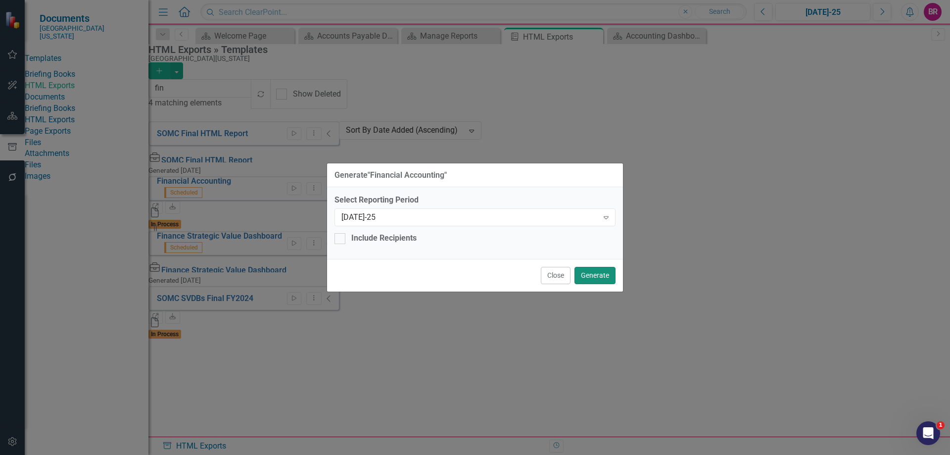
click at [583, 275] on button "Generate" at bounding box center [595, 275] width 41 height 17
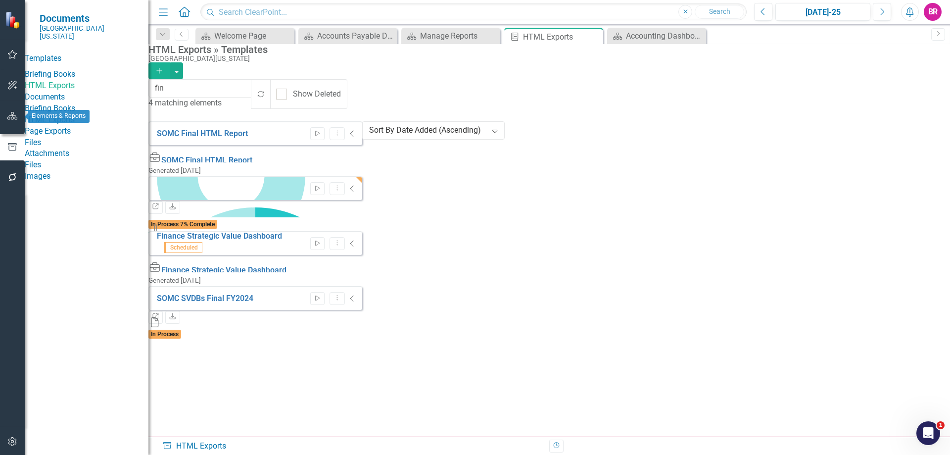
click at [13, 121] on button "button" at bounding box center [12, 116] width 22 height 21
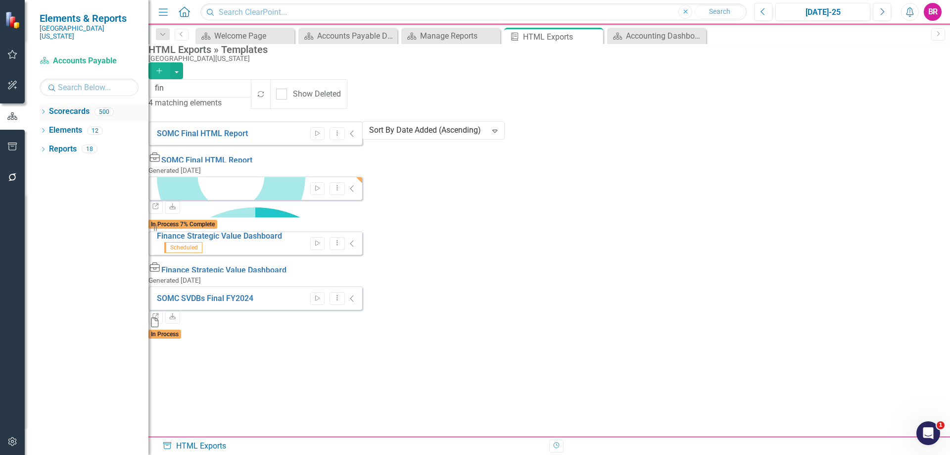
click at [45, 110] on icon "Dropdown" at bounding box center [43, 112] width 7 height 5
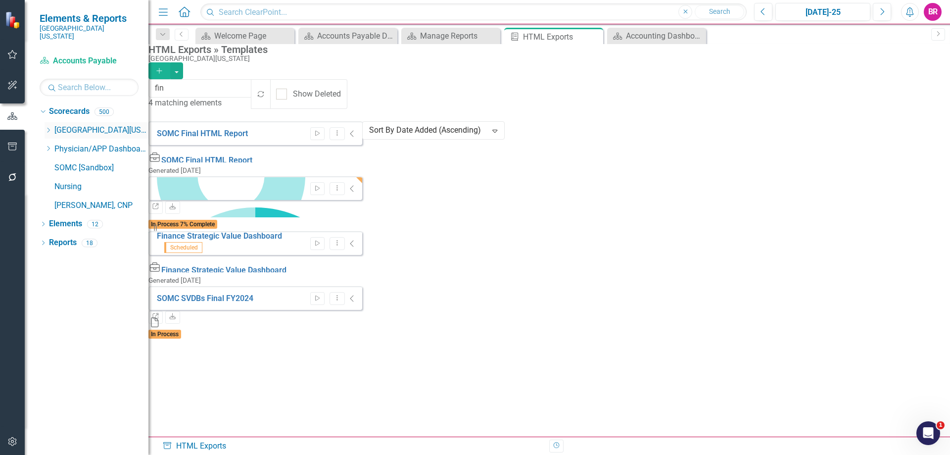
click at [50, 127] on icon "Dropdown" at bounding box center [48, 130] width 7 height 6
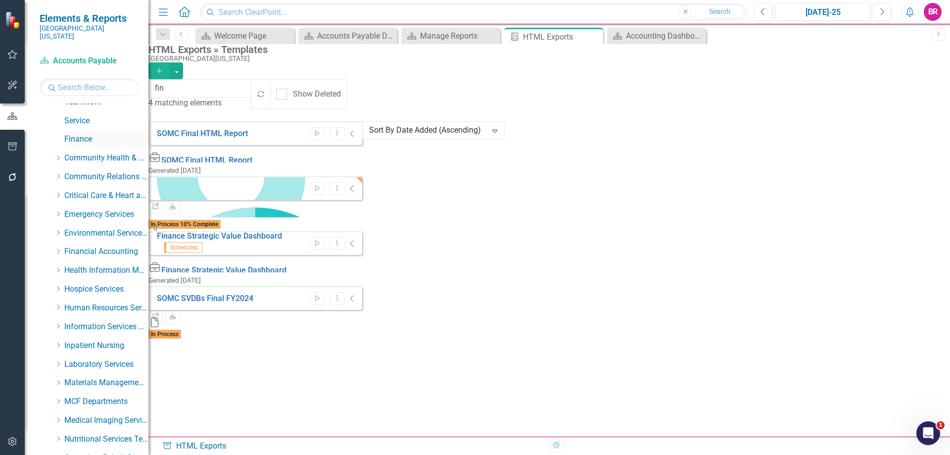
scroll to position [99, 0]
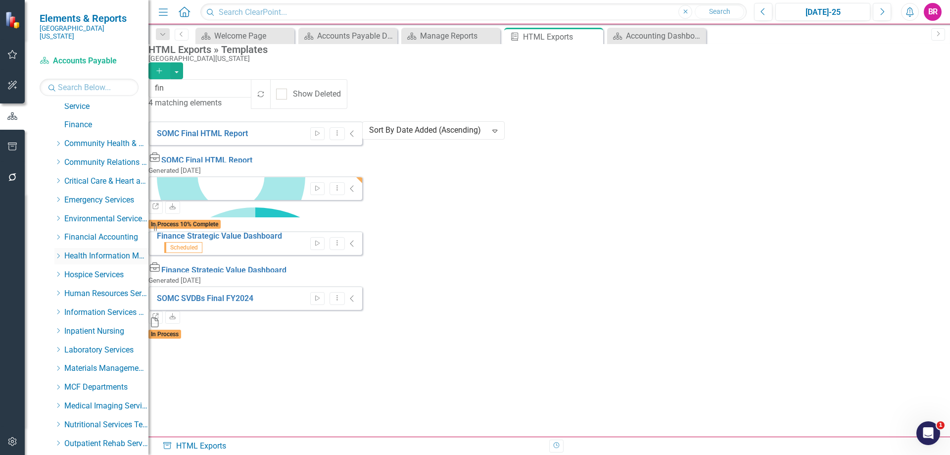
click at [60, 253] on icon "Dropdown" at bounding box center [57, 256] width 7 height 6
click at [116, 269] on link "Health Information Management" at bounding box center [111, 274] width 74 height 11
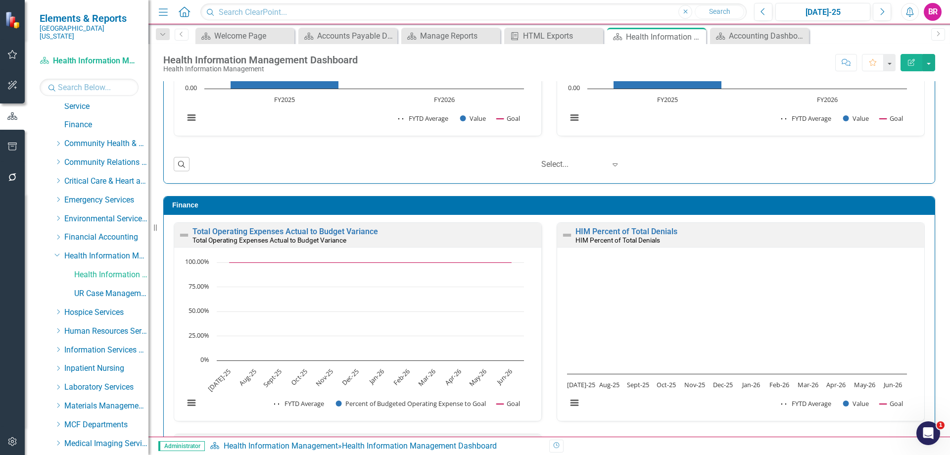
scroll to position [1029, 0]
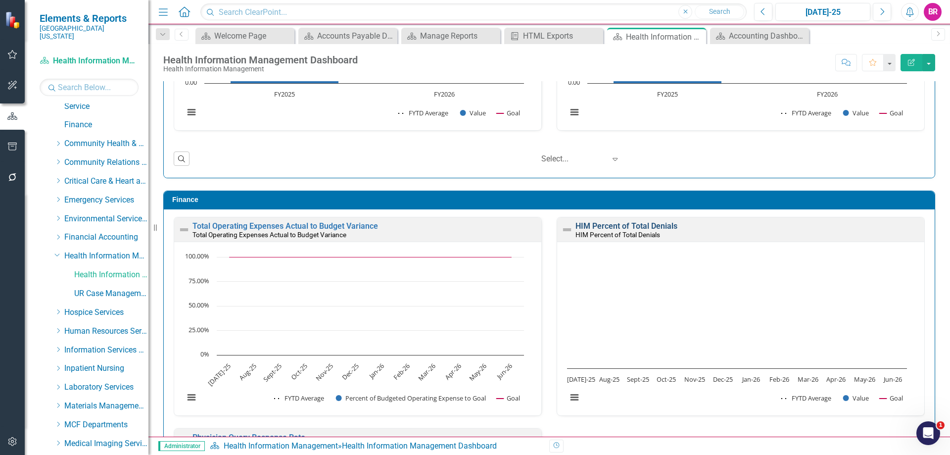
click at [600, 226] on link "HIM Percent of Total Denials" at bounding box center [627, 225] width 102 height 9
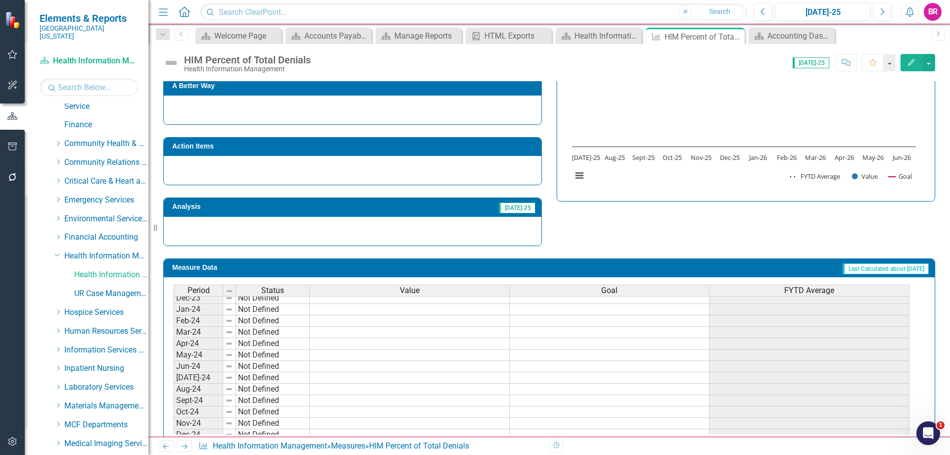
scroll to position [312, 0]
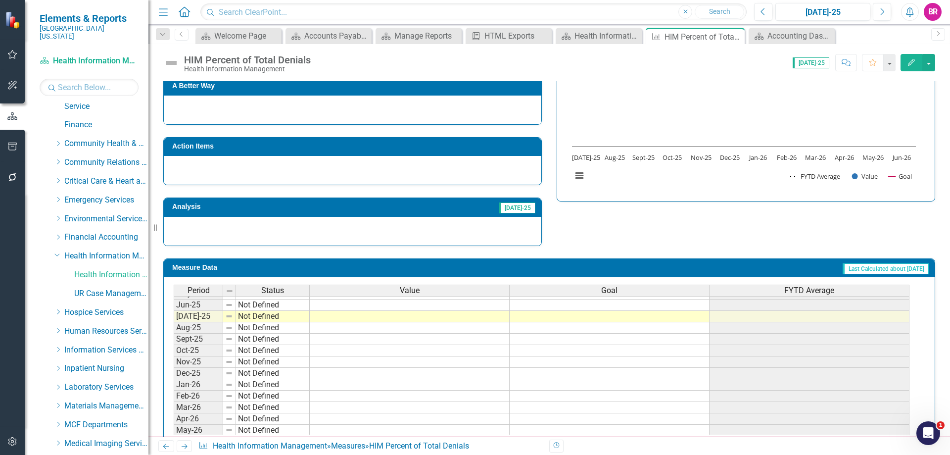
click at [909, 69] on button "Edit" at bounding box center [912, 62] width 22 height 17
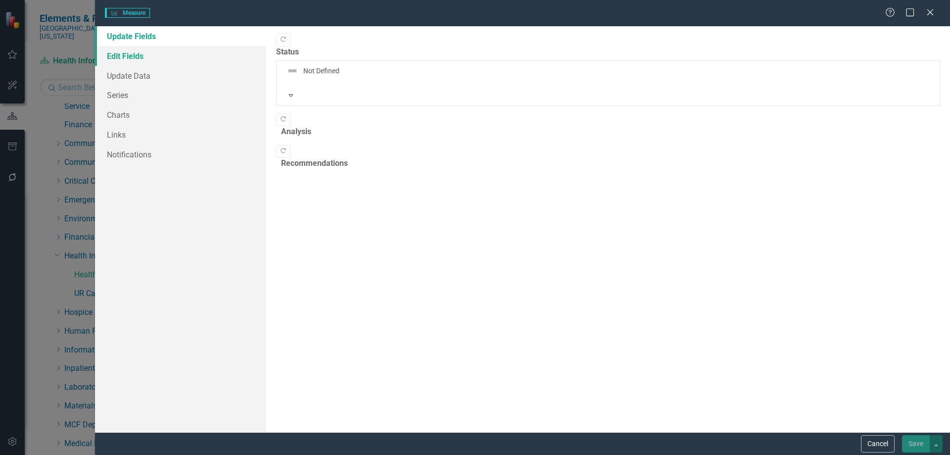
drag, startPoint x: 137, startPoint y: 54, endPoint x: 200, endPoint y: 63, distance: 64.0
click at [137, 55] on link "Edit Fields" at bounding box center [180, 56] width 171 height 20
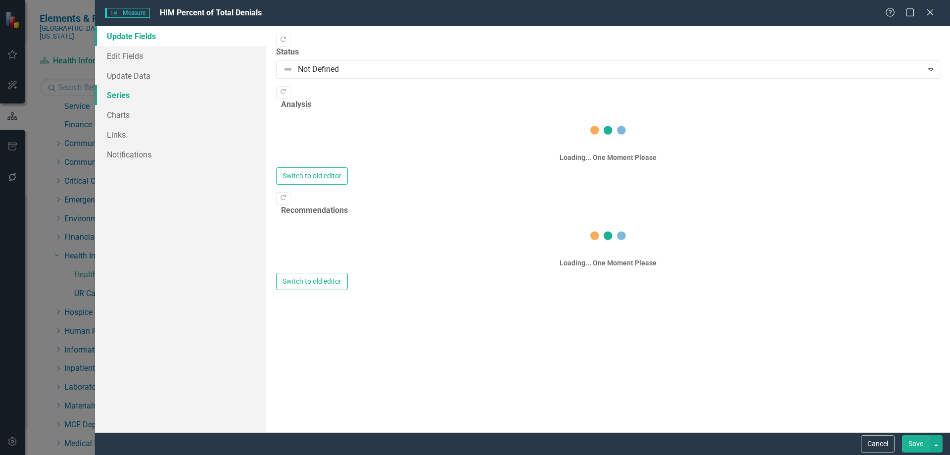
click at [122, 94] on link "Series" at bounding box center [180, 95] width 171 height 20
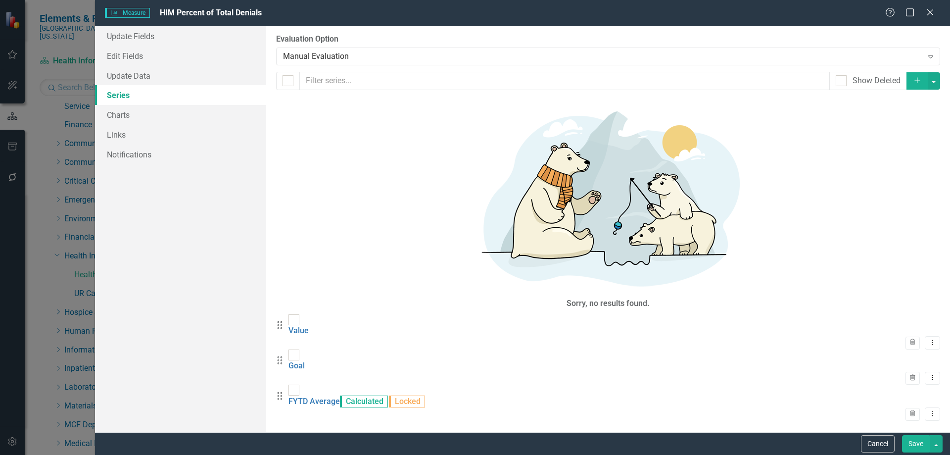
click at [917, 78] on icon "Add" at bounding box center [917, 80] width 9 height 7
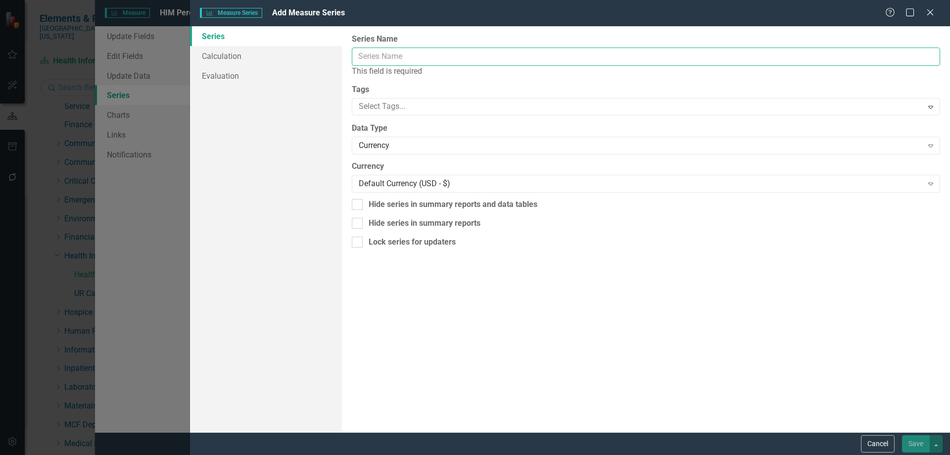
click at [369, 56] on input "Series Name" at bounding box center [646, 57] width 588 height 18
click at [363, 57] on input "Series Name" at bounding box center [646, 57] width 588 height 18
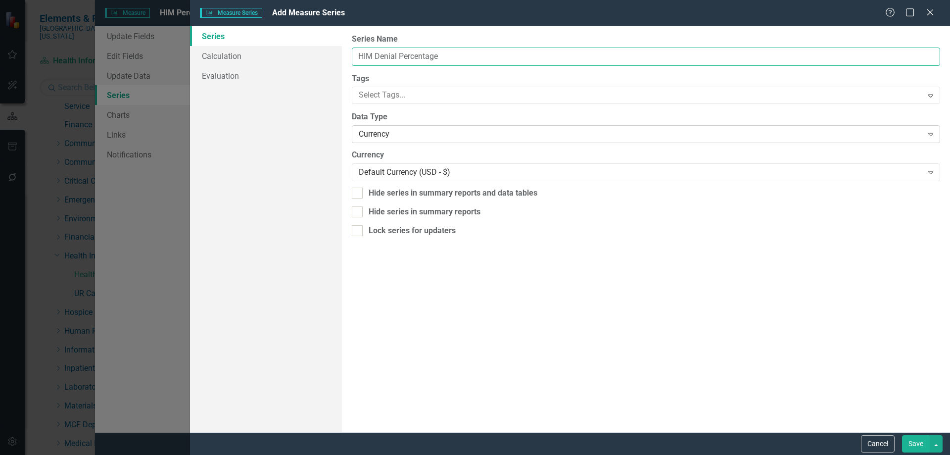
type input "HIM Denial Percentage"
click at [479, 136] on div "Currency" at bounding box center [641, 134] width 564 height 11
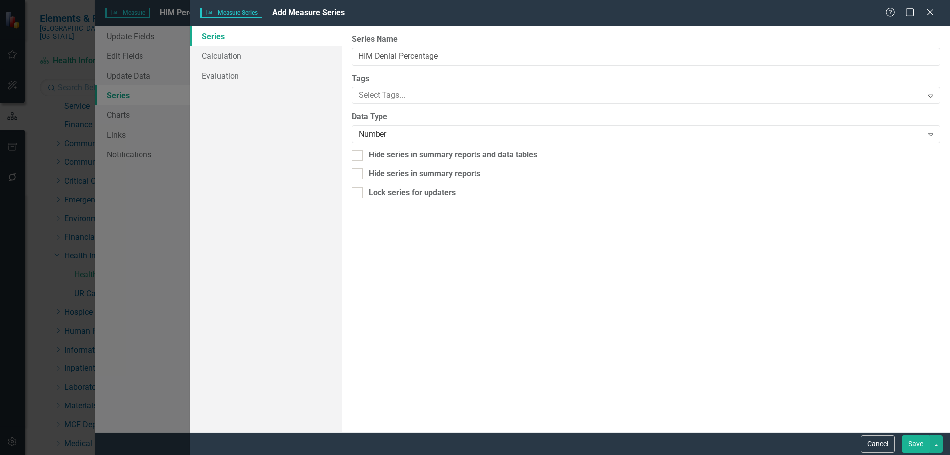
click at [439, 123] on label "Data Type" at bounding box center [646, 116] width 588 height 11
click at [438, 132] on div "Number" at bounding box center [641, 134] width 564 height 11
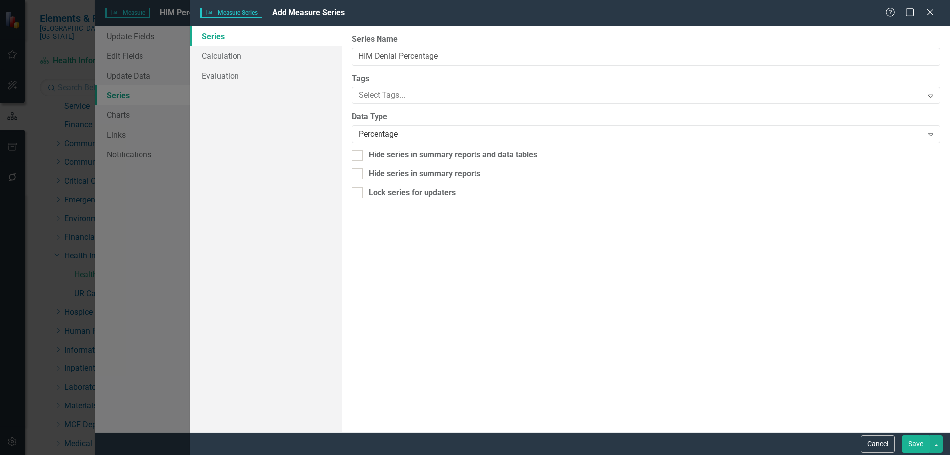
click at [916, 445] on button "Save" at bounding box center [916, 443] width 28 height 17
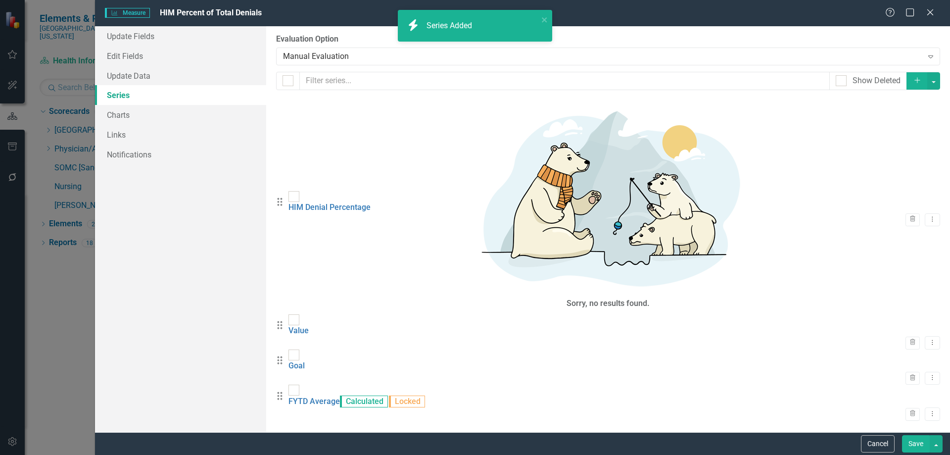
drag, startPoint x: 288, startPoint y: 202, endPoint x: 308, endPoint y: 117, distance: 87.6
click at [292, 314] on div "Drag Value Trash Dropdown Menu Drag Goal Trash Dropdown Menu Drag FYTD Average …" at bounding box center [608, 385] width 664 height 142
click at [309, 326] on link "Value" at bounding box center [299, 330] width 20 height 9
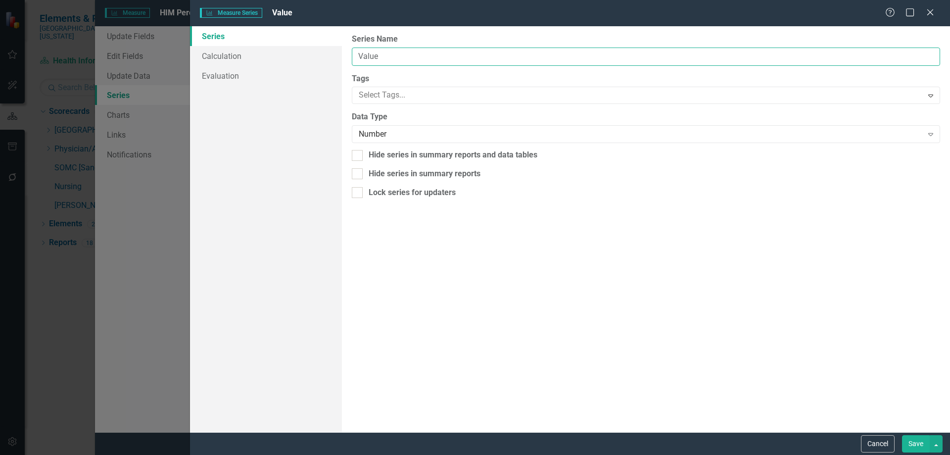
click at [401, 54] on input "Value" at bounding box center [646, 57] width 588 height 18
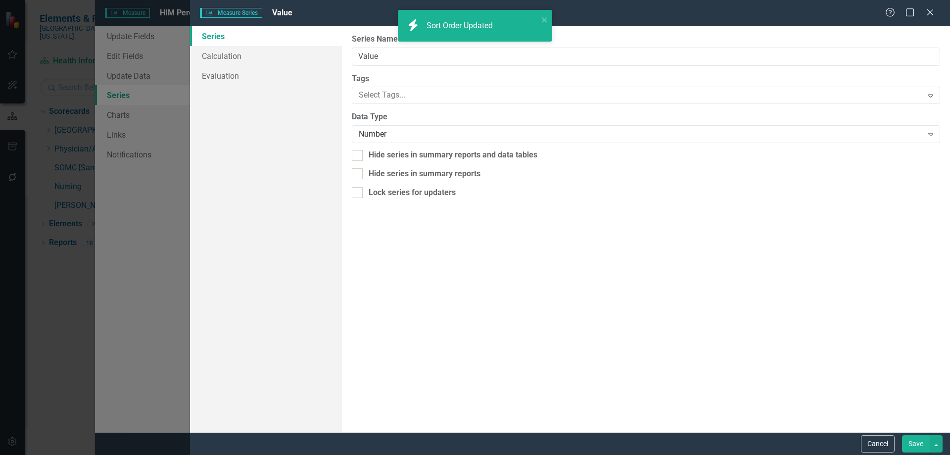
click at [400, 49] on div "icon.bolt Sort Order Updated" at bounding box center [475, 30] width 158 height 44
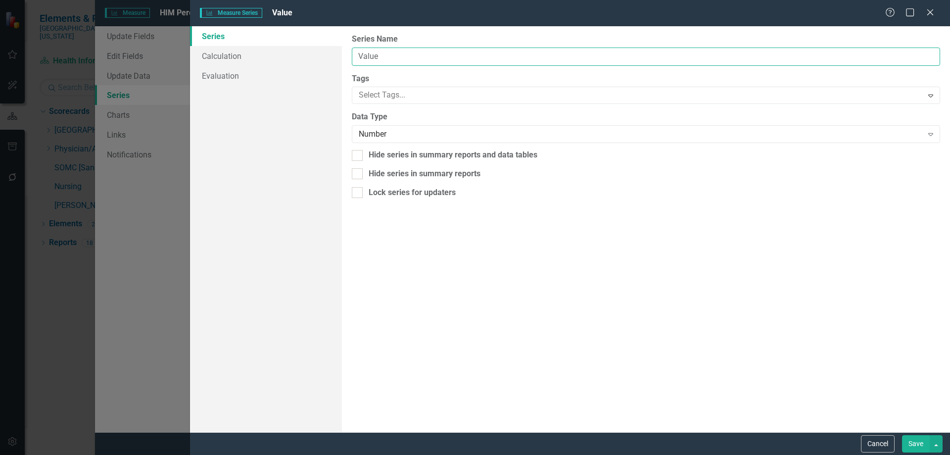
click at [381, 55] on input "Value" at bounding box center [646, 57] width 588 height 18
type input "T"
type input "W"
type input "O"
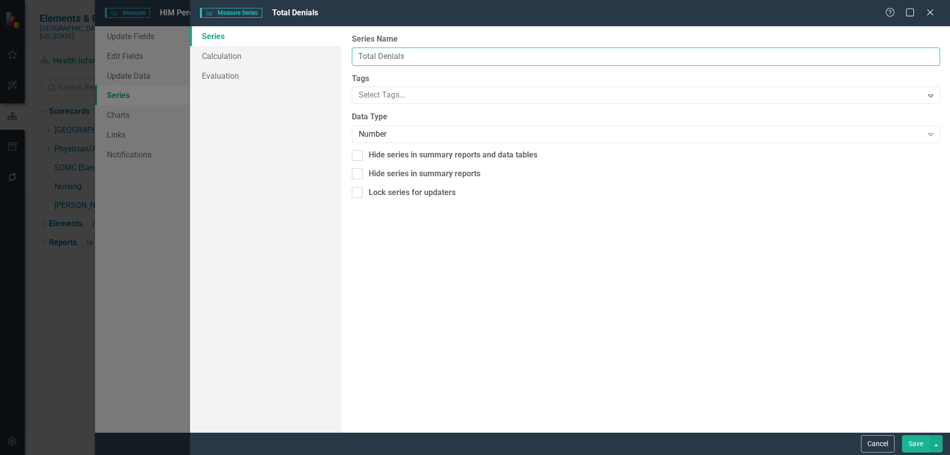
type input "Total Denials"
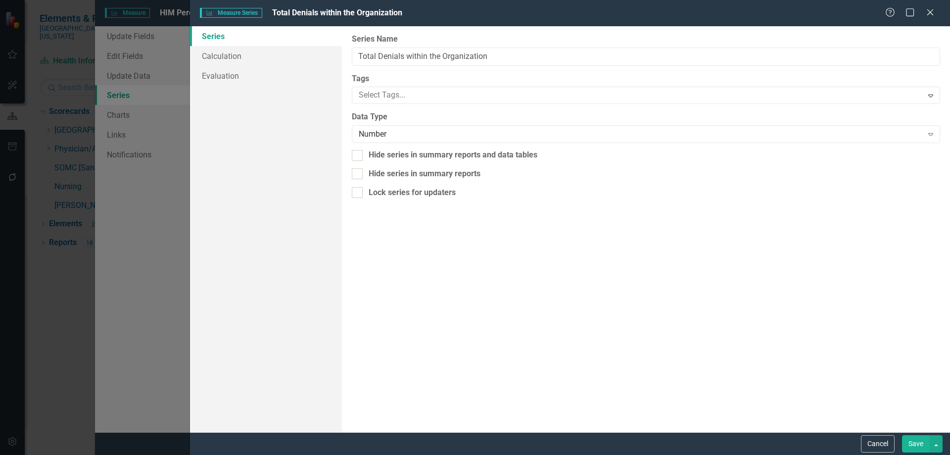
type input "Total Denials within the Organization"
click at [676, 264] on div "From this page, you can edit the name, type, and visibility options of your ser…" at bounding box center [646, 229] width 608 height 406
click at [910, 440] on button "Save" at bounding box center [916, 443] width 28 height 17
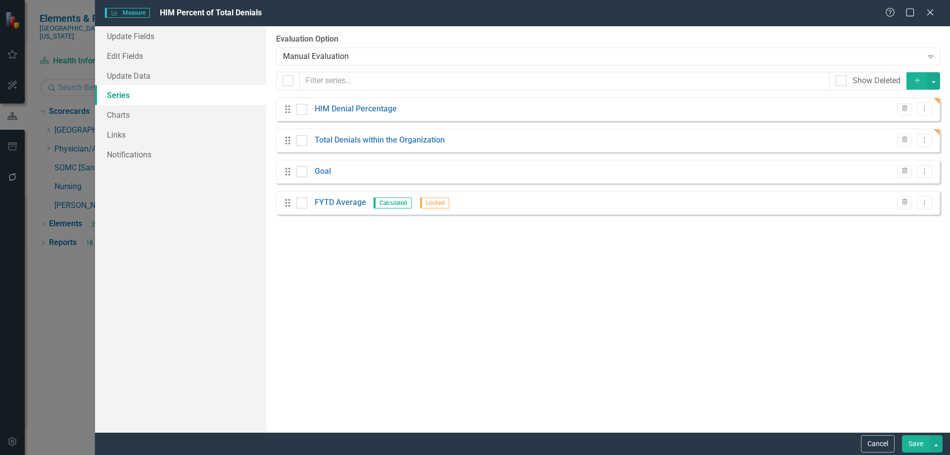
click at [910, 447] on button "Save" at bounding box center [916, 443] width 28 height 17
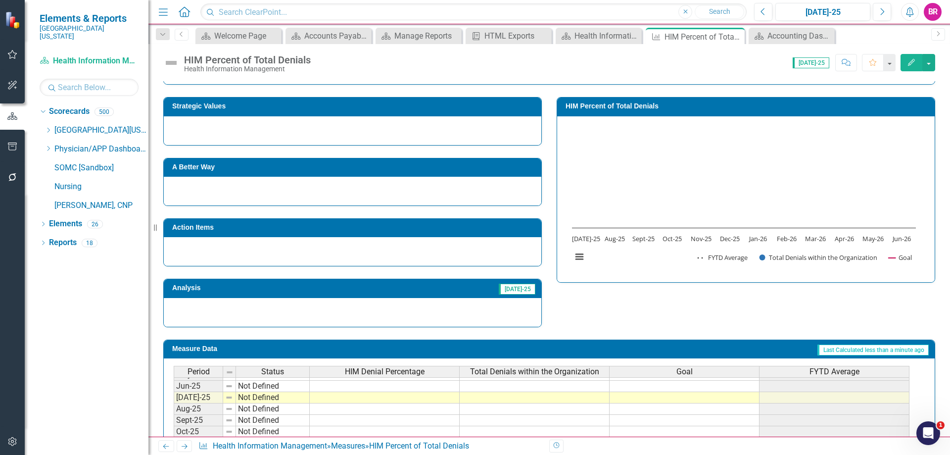
scroll to position [148, 0]
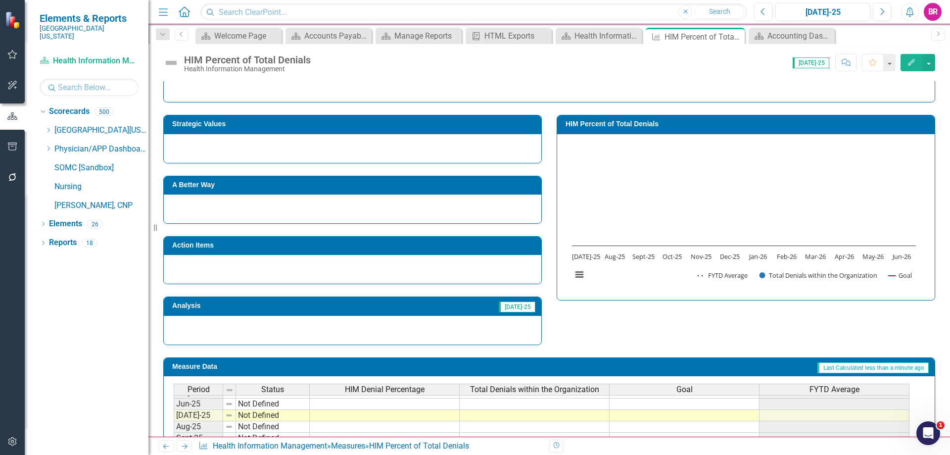
click at [615, 122] on h3 "HIM Percent of Total Denials" at bounding box center [748, 123] width 364 height 7
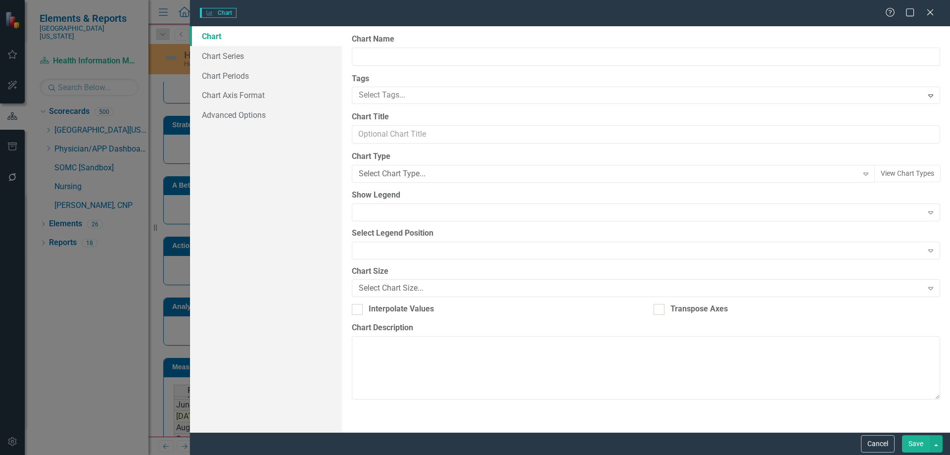
click at [226, 53] on div "Charts Chart Help Maximize Close Chart Chart Series Chart Periods Chart Axis Fo…" at bounding box center [475, 227] width 950 height 455
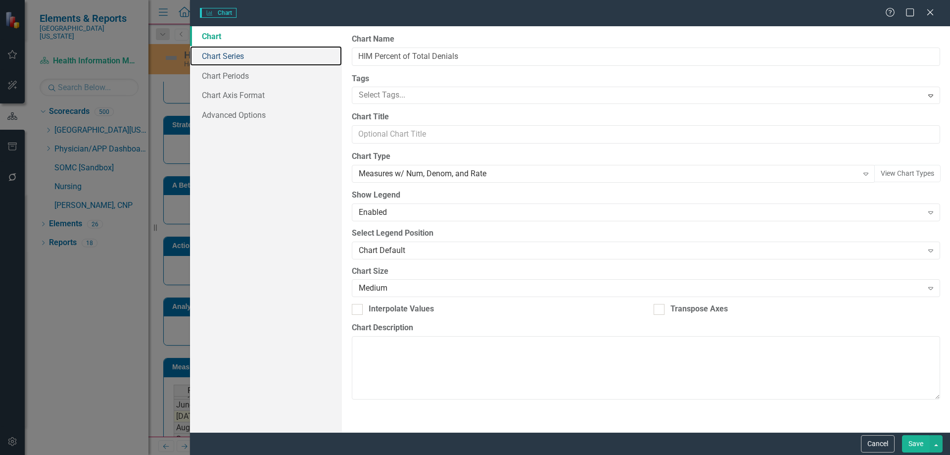
click at [226, 53] on link "Chart Series" at bounding box center [266, 56] width 152 height 20
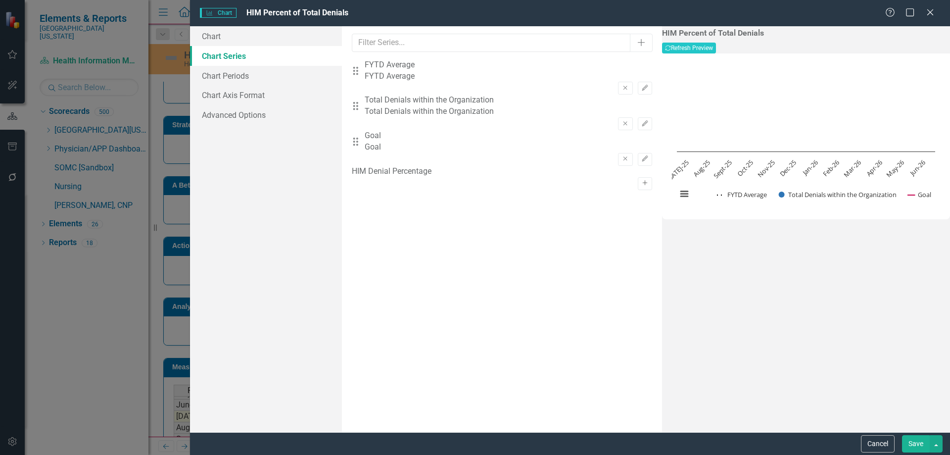
click at [641, 180] on icon "Activate" at bounding box center [644, 183] width 7 height 6
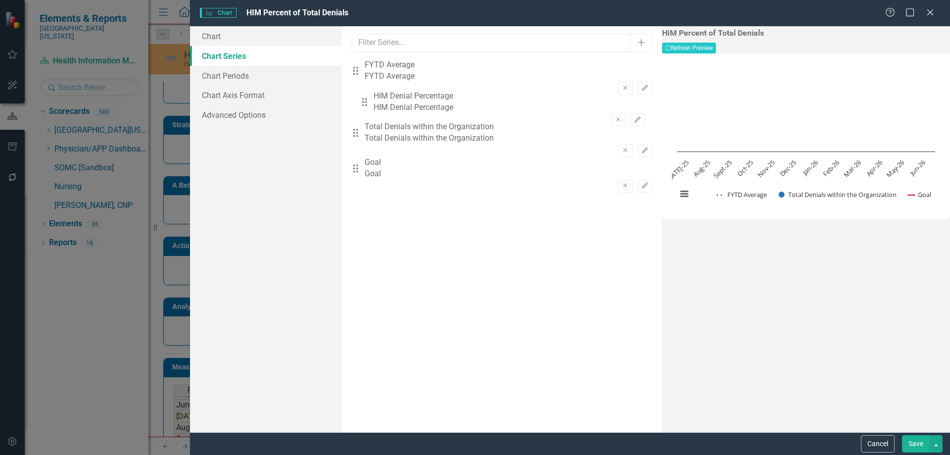
drag, startPoint x: 364, startPoint y: 176, endPoint x: 373, endPoint y: 105, distance: 71.8
click at [373, 105] on div "Drag FYTD Average FYTD Average Remove Edit Drag Total Denials within the Organi…" at bounding box center [502, 130] width 300 height 142
click at [638, 117] on button "Edit" at bounding box center [645, 123] width 14 height 13
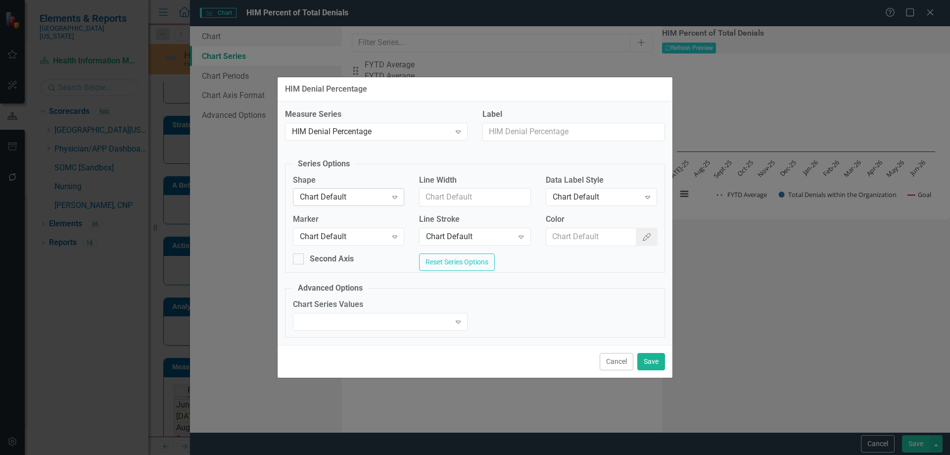
click at [374, 192] on div "Chart Default" at bounding box center [343, 197] width 87 height 11
click at [360, 228] on div "Chart Default Expand" at bounding box center [348, 237] width 111 height 18
click at [613, 194] on div "Chart Default" at bounding box center [596, 197] width 87 height 11
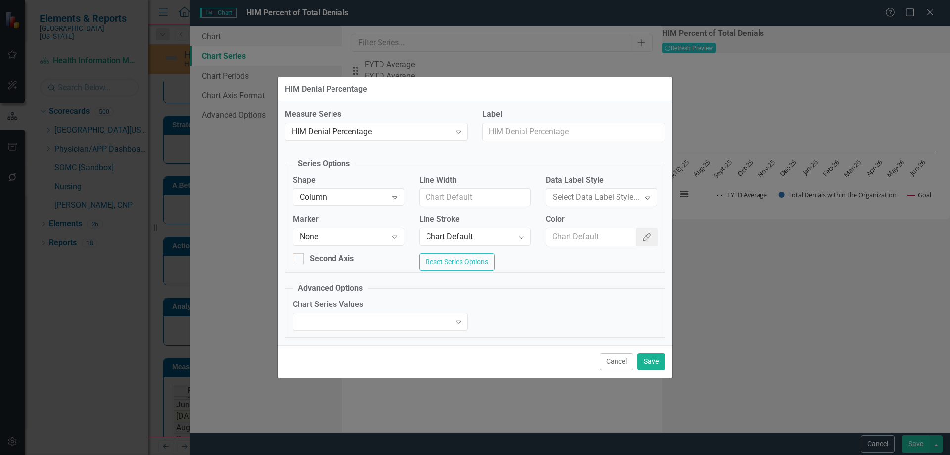
click at [647, 229] on button "Color Picker" at bounding box center [647, 237] width 22 height 18
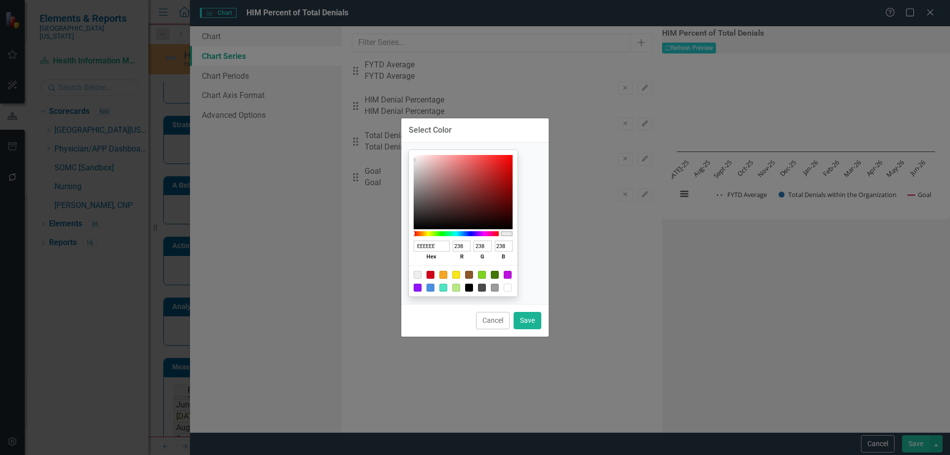
drag, startPoint x: 441, startPoint y: 286, endPoint x: 511, endPoint y: 304, distance: 72.7
click at [435, 286] on div at bounding box center [431, 288] width 8 height 8
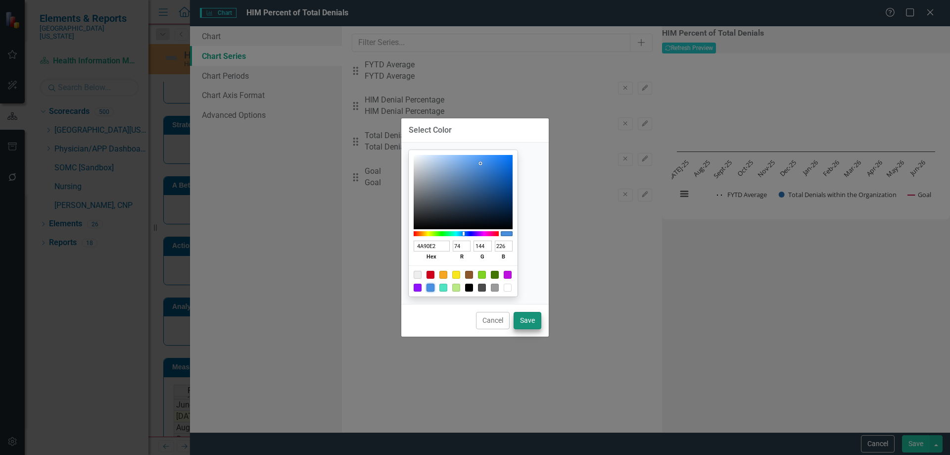
type input "4A90E2"
type input "74"
type input "144"
type input "226"
click at [531, 323] on button "Save" at bounding box center [528, 320] width 28 height 17
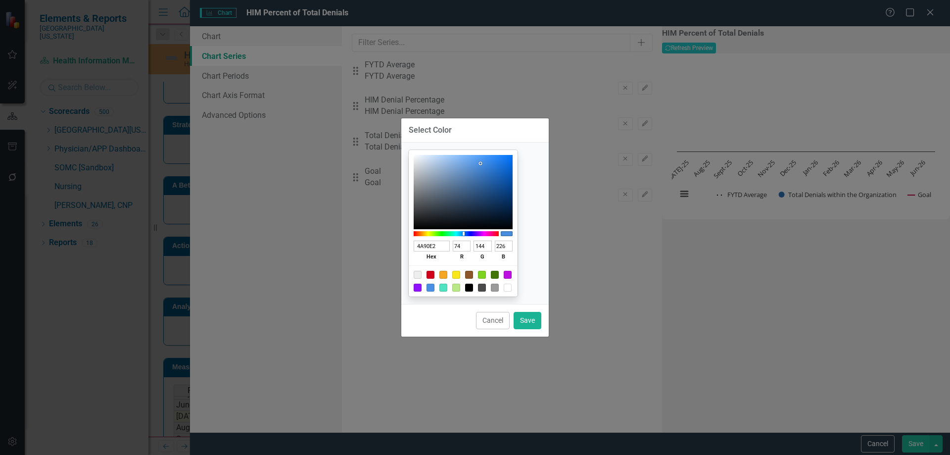
type input "#4a90e2"
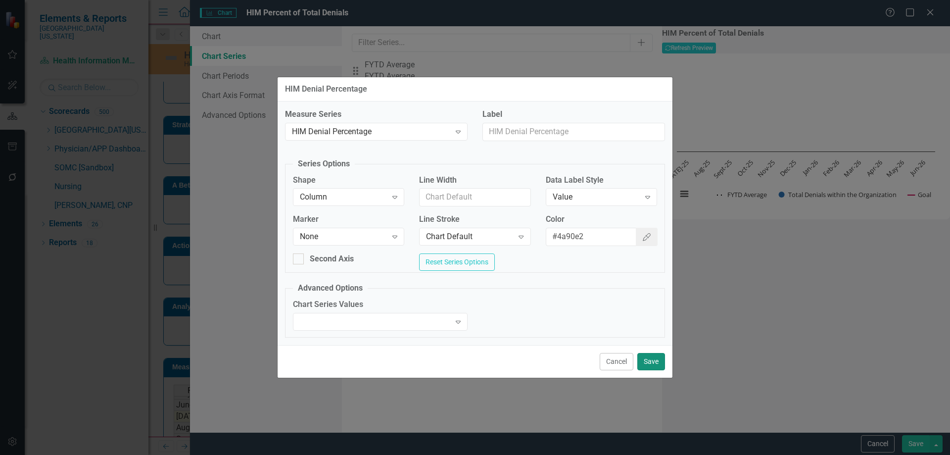
click at [646, 356] on button "Save" at bounding box center [651, 361] width 28 height 17
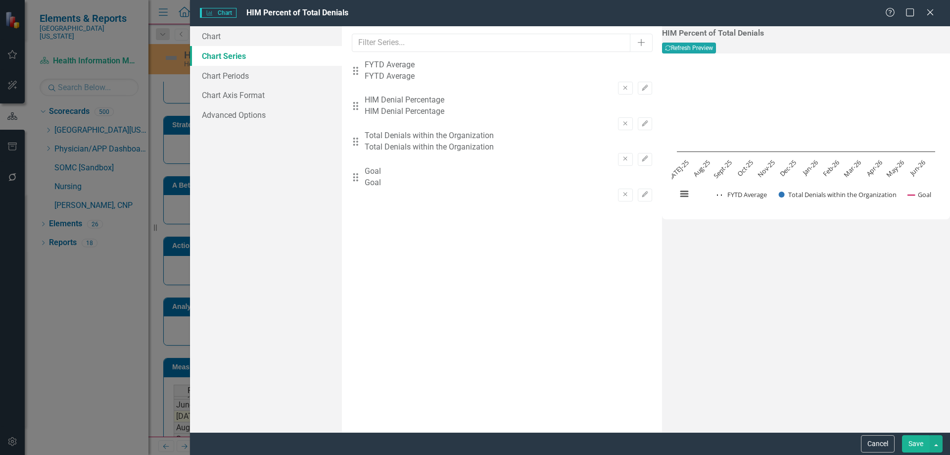
click at [716, 45] on button "Recalculate Refresh Preview" at bounding box center [689, 48] width 54 height 11
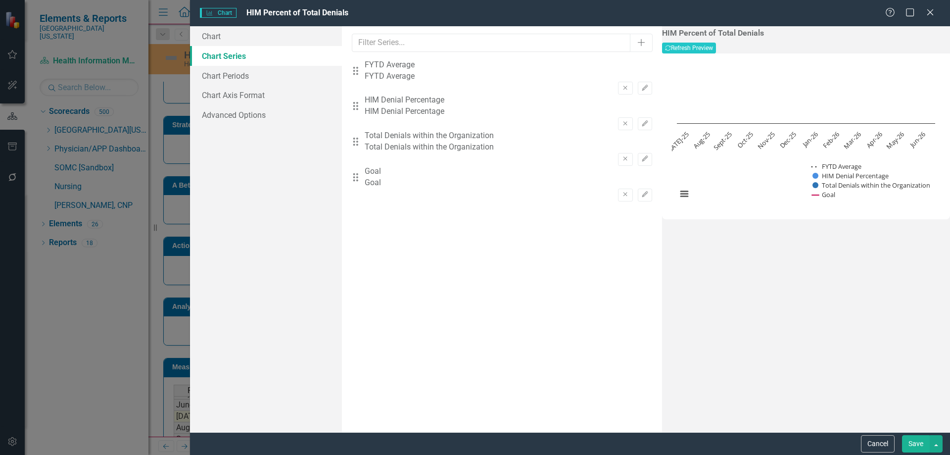
click at [912, 443] on button "Save" at bounding box center [916, 443] width 28 height 17
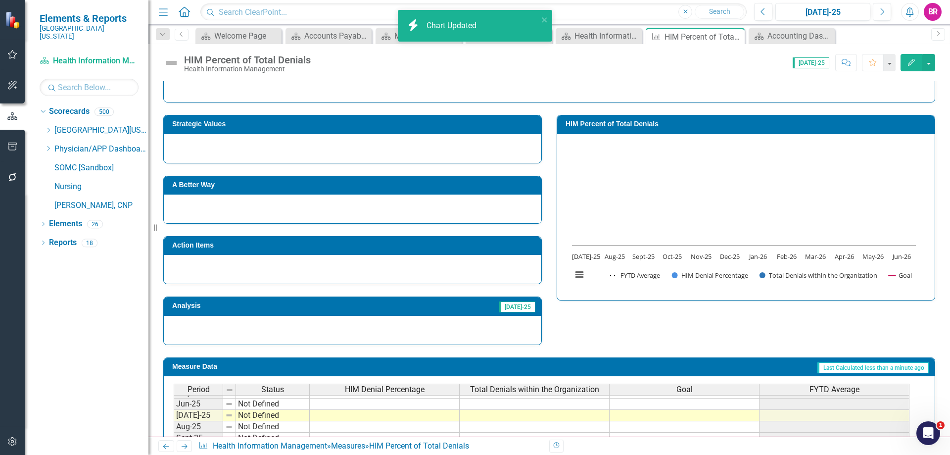
click at [589, 324] on div "Strategic Values A Better Way Action Items Analysis [DATE]-25 HIM Percent of To…" at bounding box center [549, 223] width 787 height 243
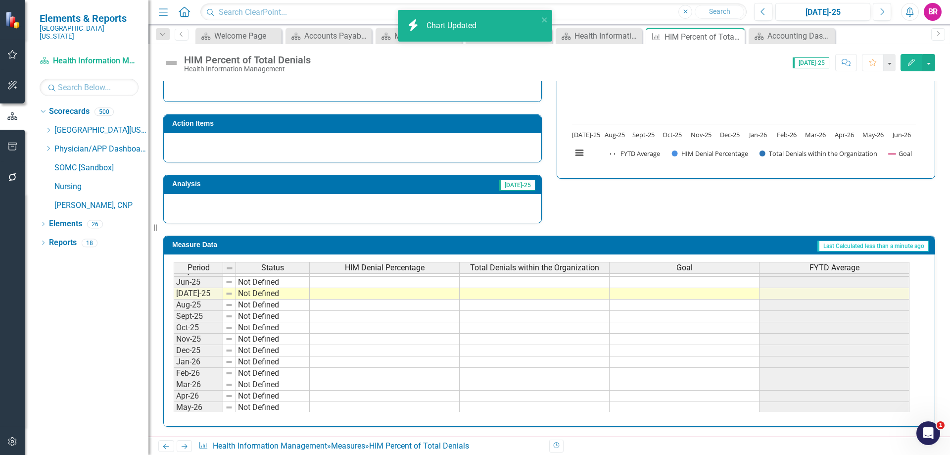
click at [390, 294] on td at bounding box center [385, 293] width 150 height 11
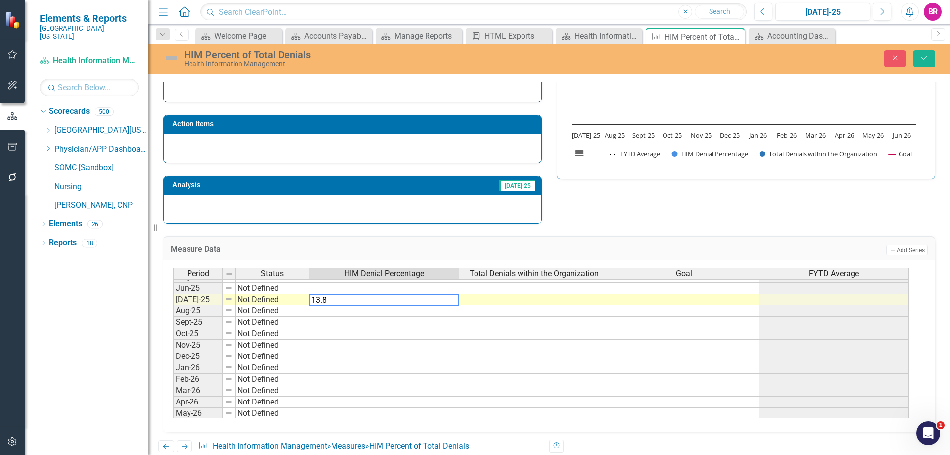
type textarea "13.85"
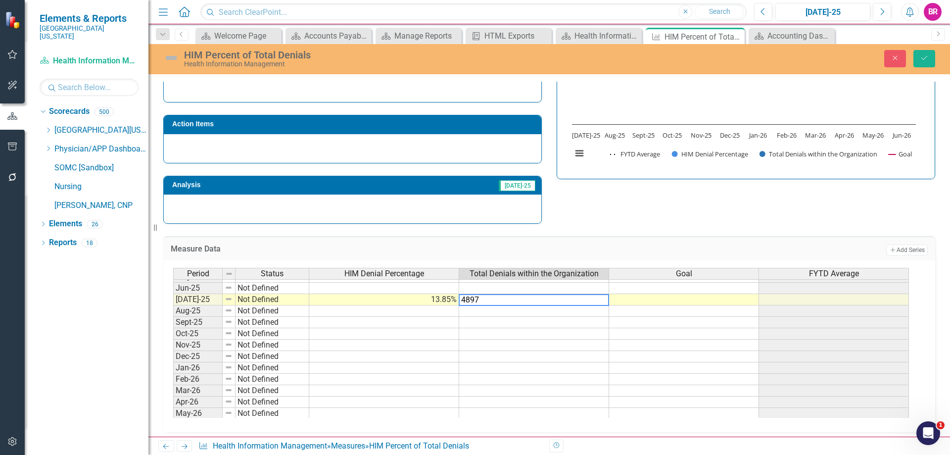
type textarea "48975"
click at [924, 57] on icon "Save" at bounding box center [924, 57] width 9 height 7
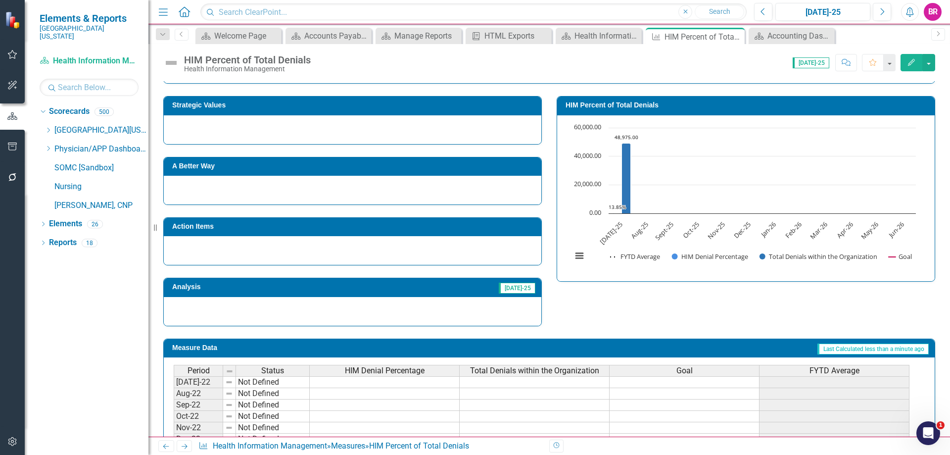
scroll to position [120, 0]
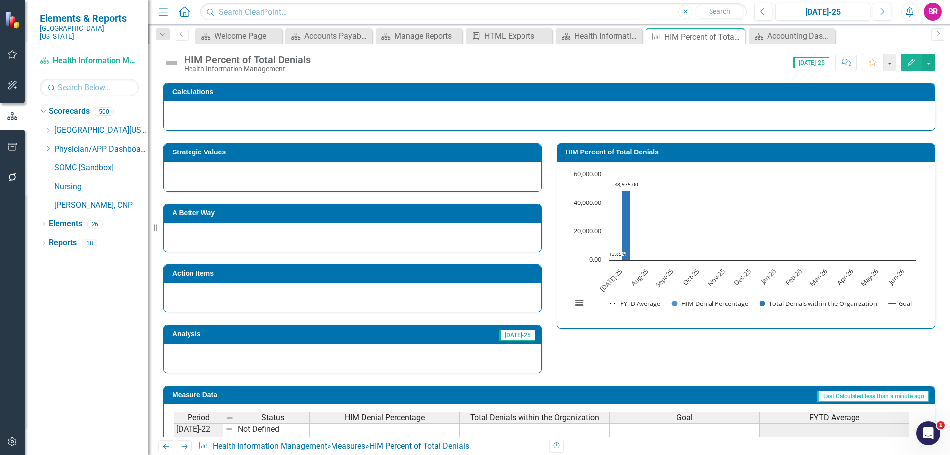
click at [617, 148] on h3 "HIM Percent of Total Denials" at bounding box center [748, 151] width 364 height 7
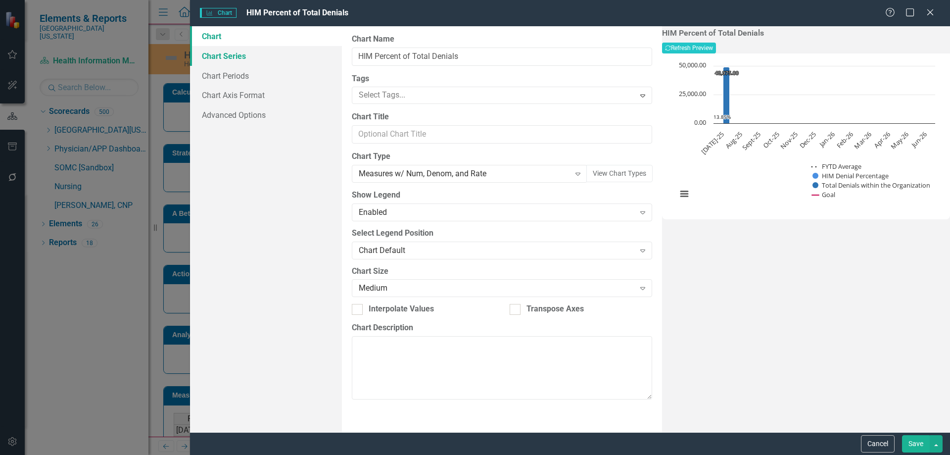
click at [215, 53] on link "Chart Series" at bounding box center [266, 56] width 152 height 20
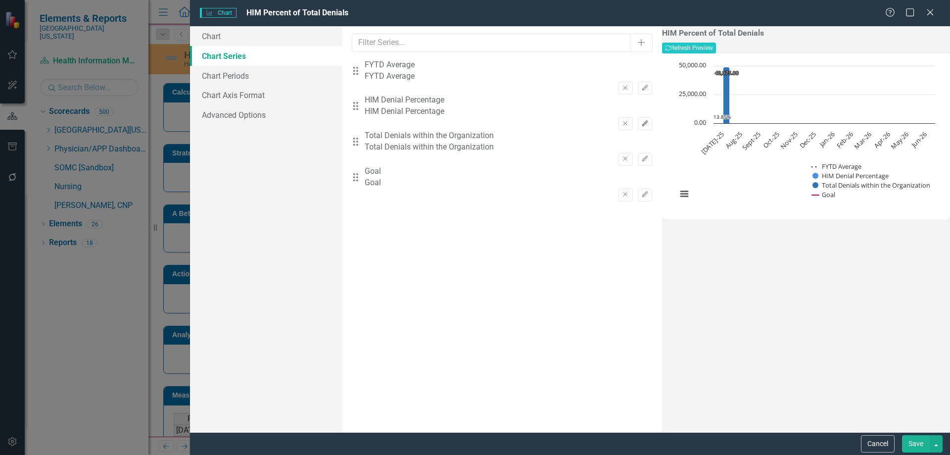
click at [641, 121] on icon "Edit" at bounding box center [644, 124] width 7 height 6
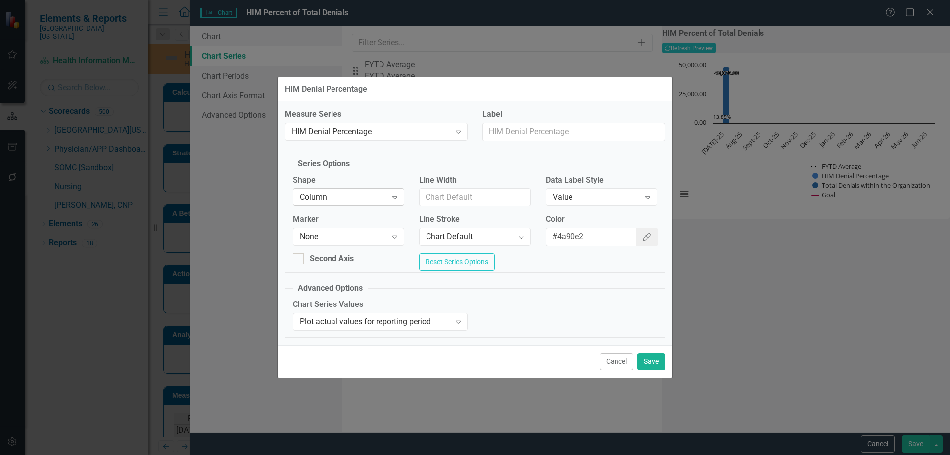
click at [367, 194] on div "Column" at bounding box center [343, 197] width 87 height 11
click at [394, 234] on icon "Expand" at bounding box center [395, 237] width 10 height 8
click at [383, 237] on div "None" at bounding box center [343, 236] width 87 height 11
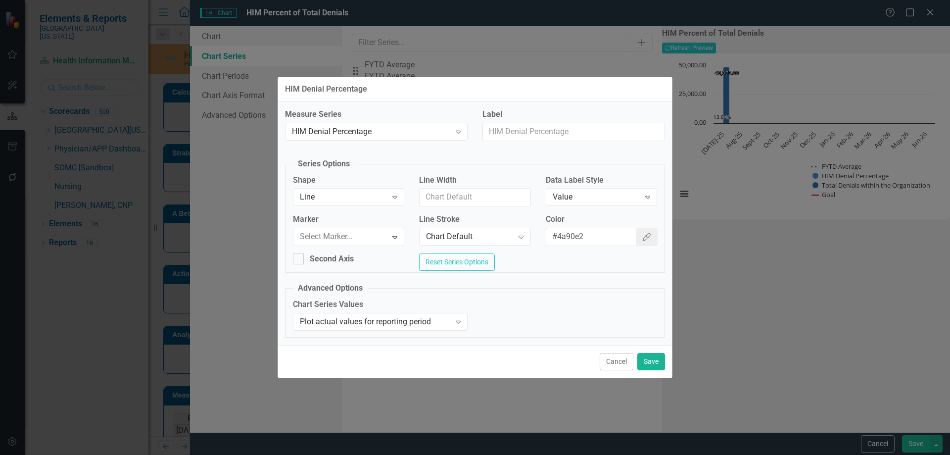
click at [511, 234] on div "Chart Default" at bounding box center [469, 236] width 87 height 11
click at [594, 337] on div "Chart Series Values Plot actual values for reporting period Expand" at bounding box center [475, 318] width 379 height 38
click at [651, 363] on button "Save" at bounding box center [651, 361] width 28 height 17
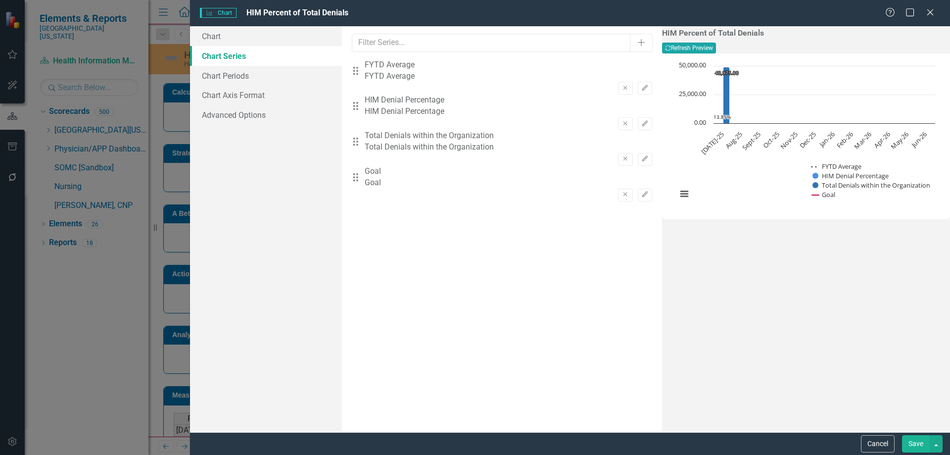
click at [716, 45] on button "Recalculate Refresh Preview" at bounding box center [689, 48] width 54 height 11
click at [918, 443] on button "Save" at bounding box center [916, 443] width 28 height 17
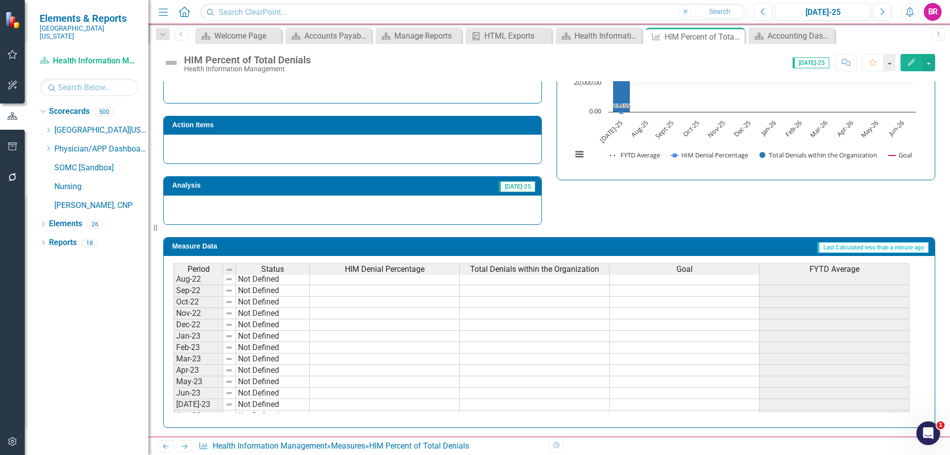
scroll to position [0, 0]
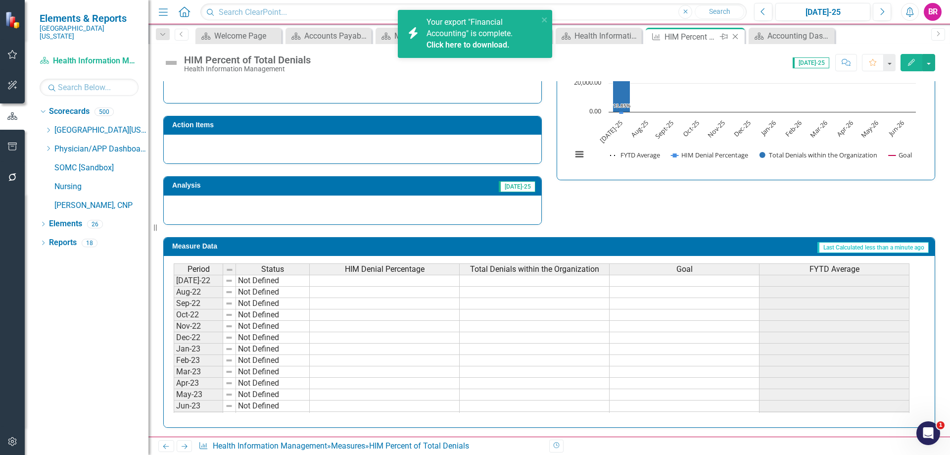
click at [734, 34] on icon "Close" at bounding box center [735, 37] width 10 height 8
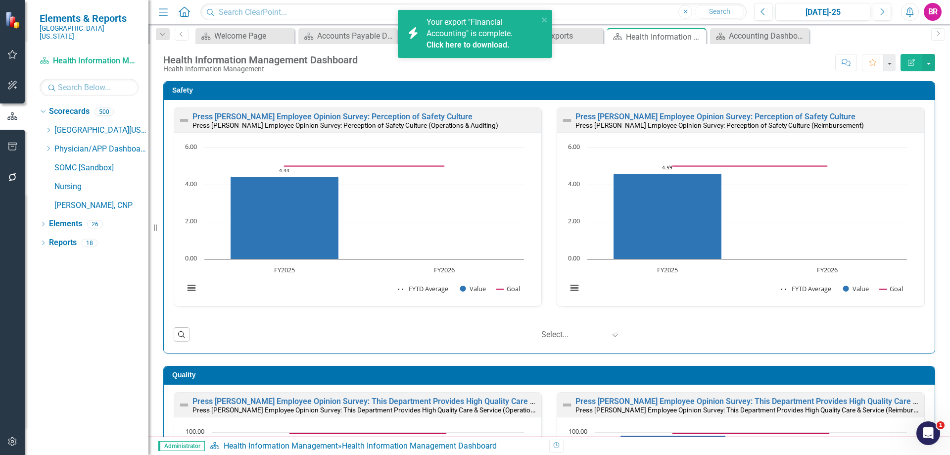
click at [932, 257] on div "Safety Press Ganey Employee Opinion Survey: Perception of Safety Culture Press …" at bounding box center [549, 211] width 787 height 285
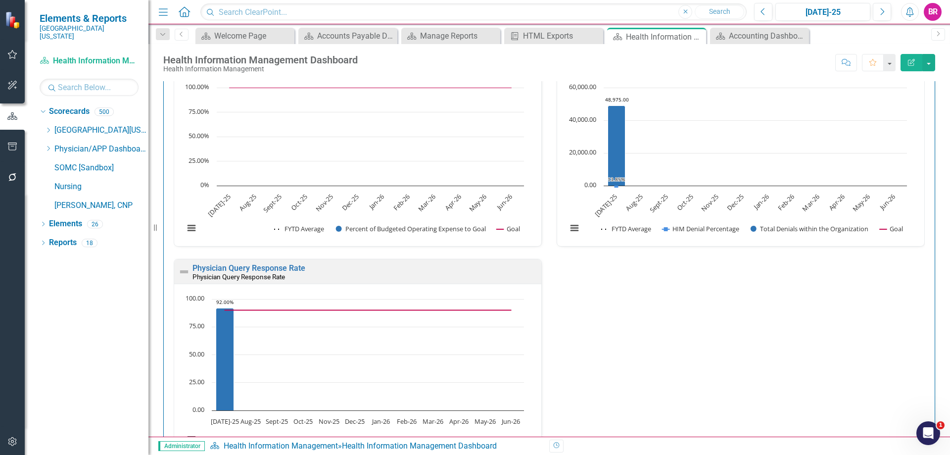
scroll to position [1276, 0]
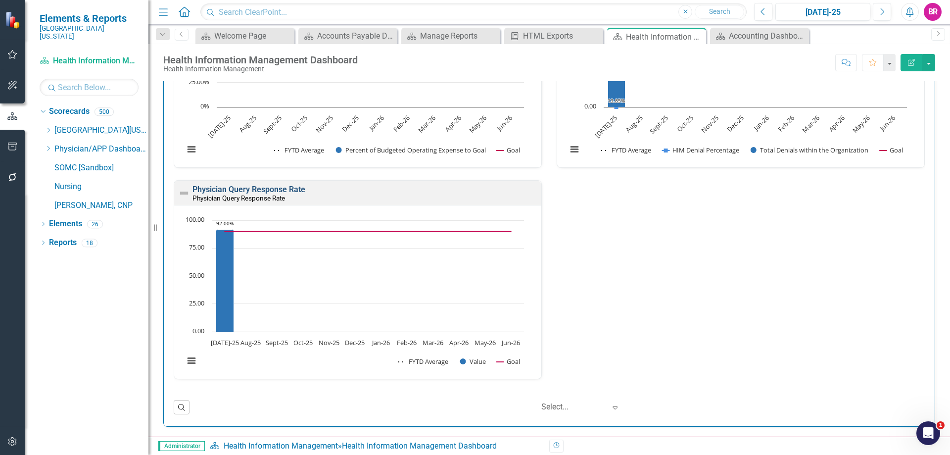
click at [255, 190] on link "Physician Query Response Rate" at bounding box center [249, 189] width 113 height 9
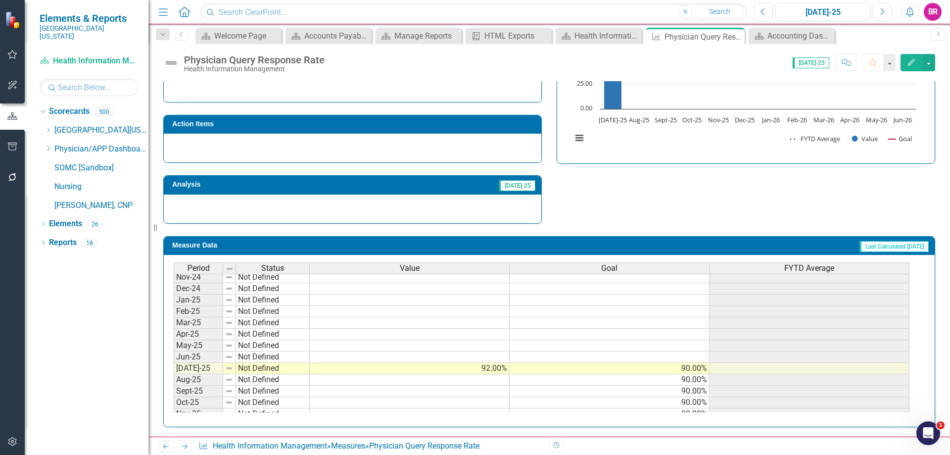
scroll to position [297, 0]
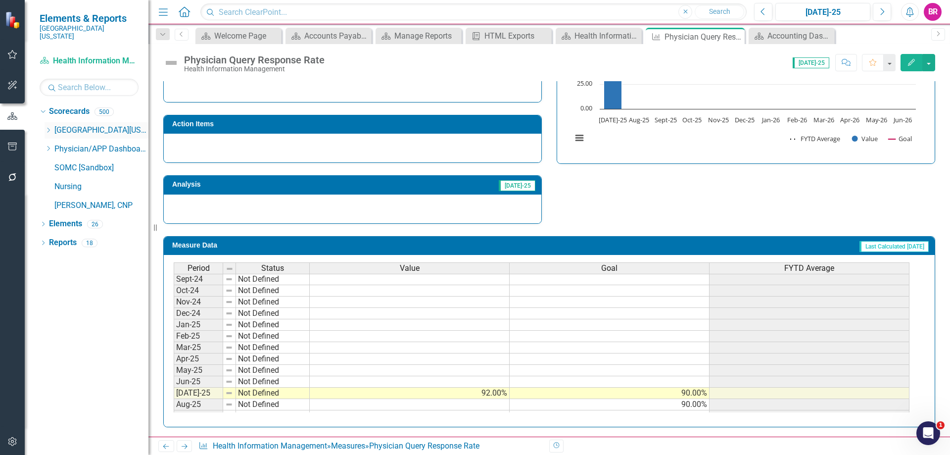
click at [49, 127] on icon "Dropdown" at bounding box center [48, 130] width 7 height 6
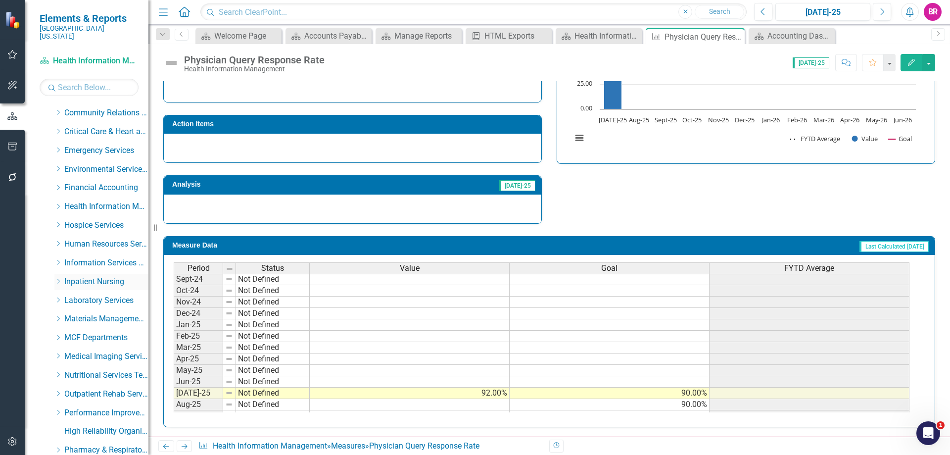
scroll to position [99, 0]
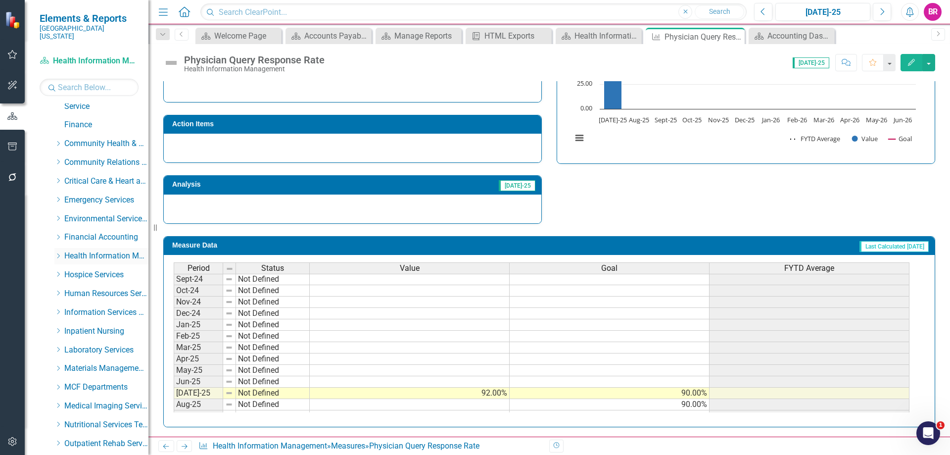
click at [61, 253] on icon "Dropdown" at bounding box center [57, 256] width 7 height 6
click at [101, 288] on link "UR Case Management" at bounding box center [111, 293] width 74 height 11
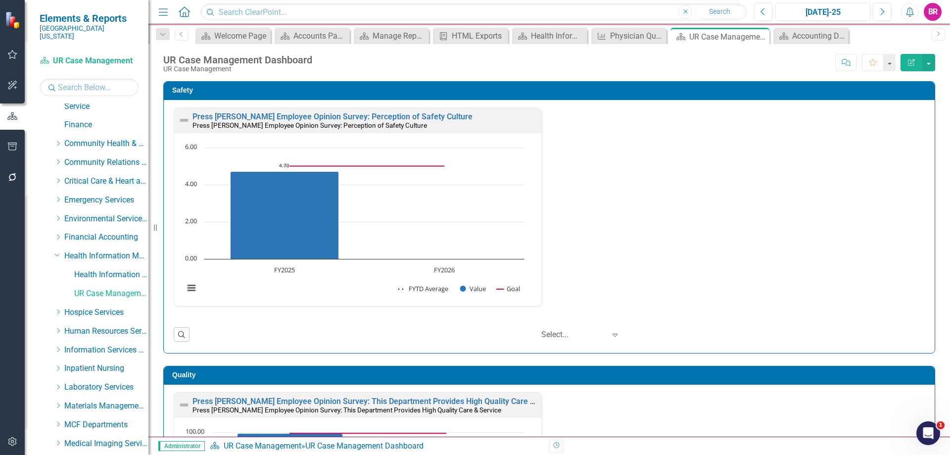
click at [693, 191] on div "Press Ganey Employee Opinion Survey: Perception of Safety Culture Press Ganey E…" at bounding box center [549, 212] width 766 height 211
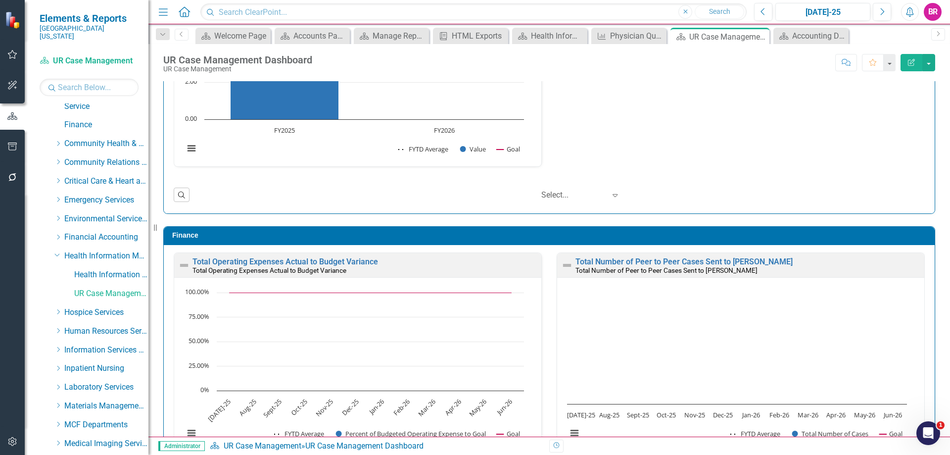
scroll to position [992, 0]
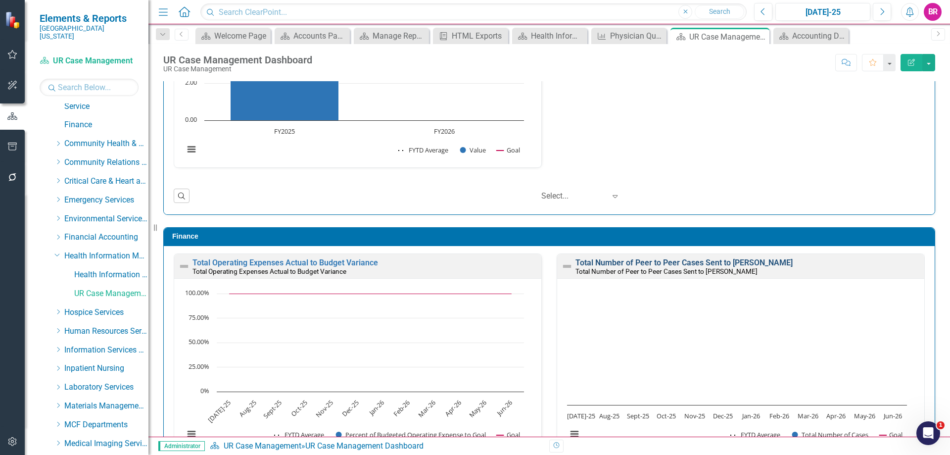
click at [644, 263] on link "Total Number of Peer to Peer Cases Sent to [PERSON_NAME]" at bounding box center [684, 262] width 217 height 9
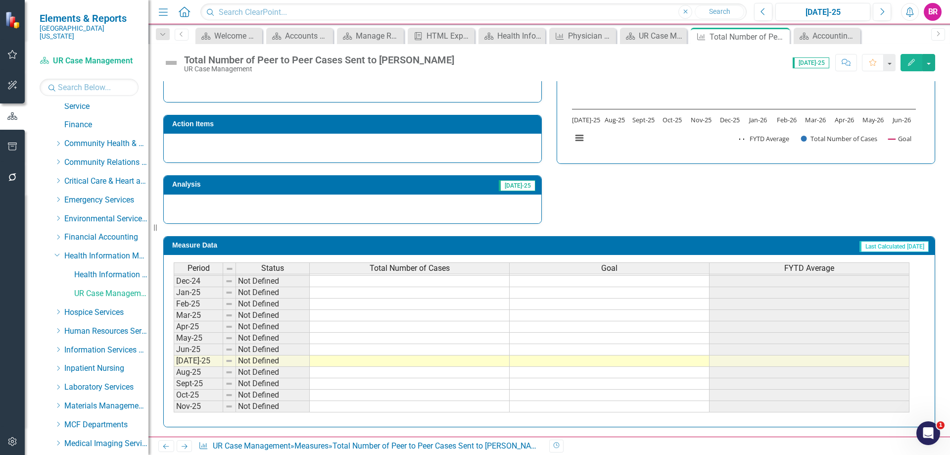
scroll to position [346, 0]
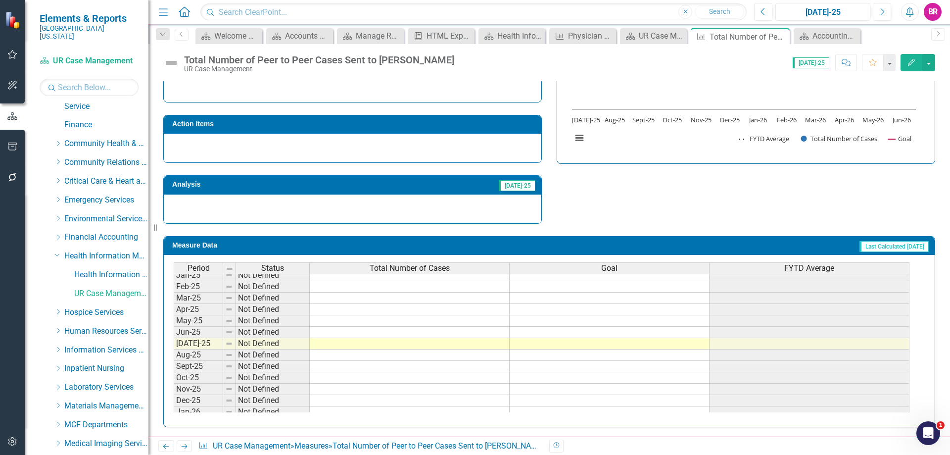
click at [380, 343] on tbody "Jul-23 Not Defined Aug-23 Not Defined Sep-23 Not Defined Oct-23 Not Defined Nov…" at bounding box center [542, 240] width 736 height 353
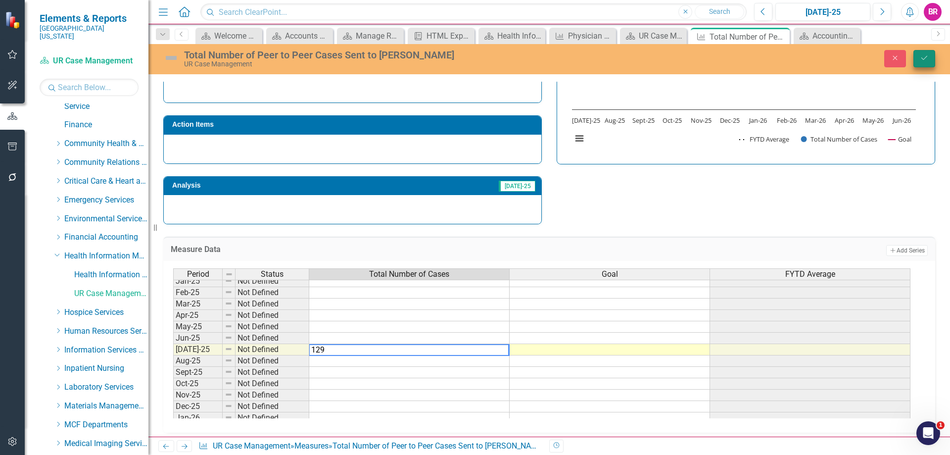
type textarea "129"
click at [915, 60] on button "Save" at bounding box center [925, 58] width 22 height 17
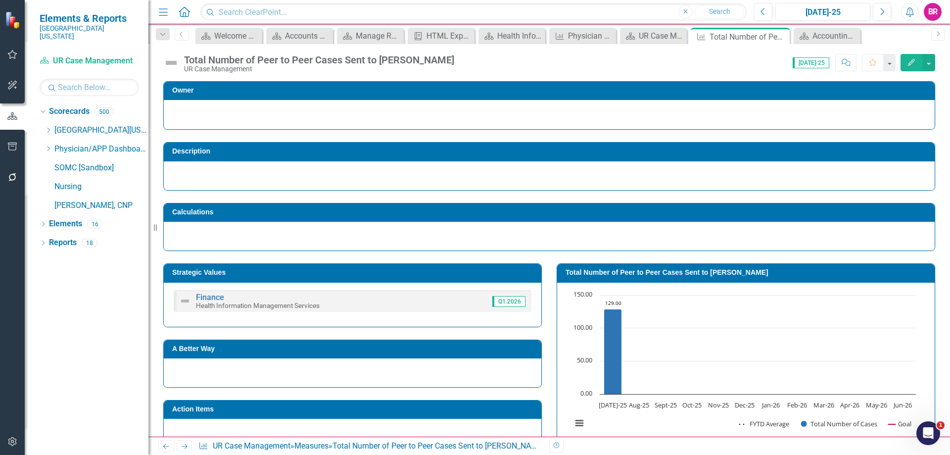
click at [187, 443] on icon "Next" at bounding box center [184, 446] width 8 height 6
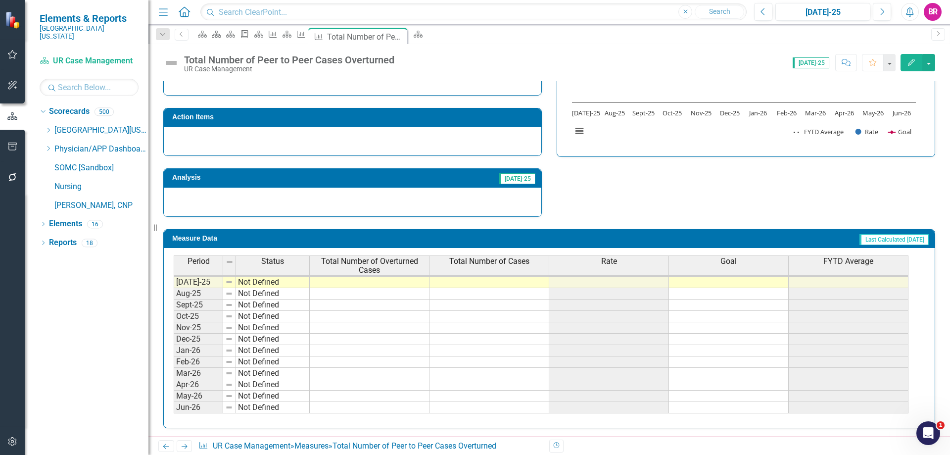
scroll to position [293, 0]
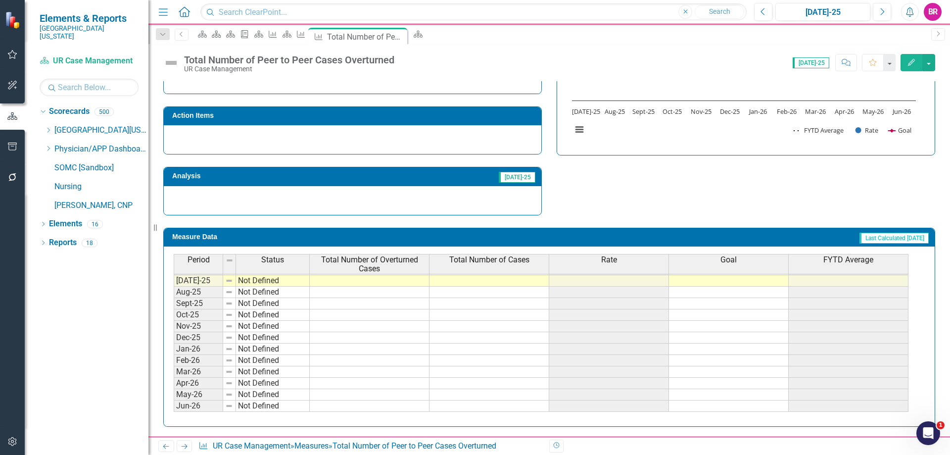
click at [355, 284] on td at bounding box center [370, 280] width 120 height 11
type textarea "25"
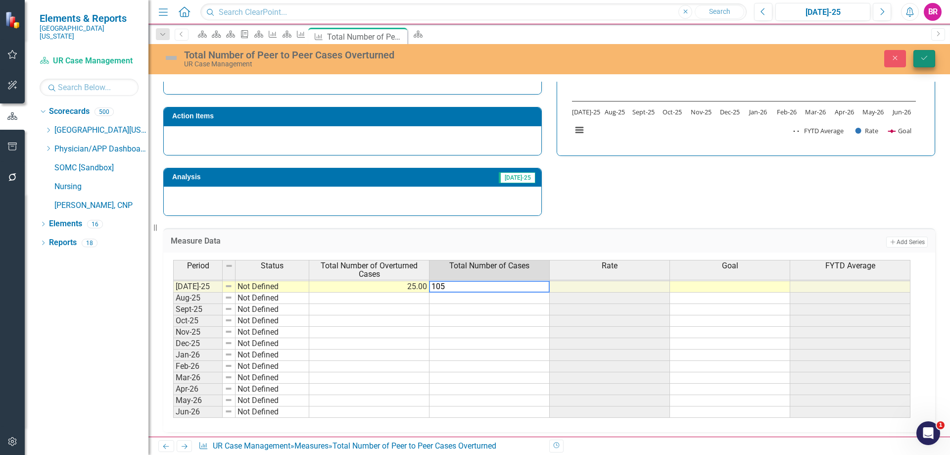
type textarea "105"
drag, startPoint x: 927, startPoint y: 58, endPoint x: 915, endPoint y: 67, distance: 15.9
click at [927, 58] on icon "Save" at bounding box center [924, 57] width 9 height 7
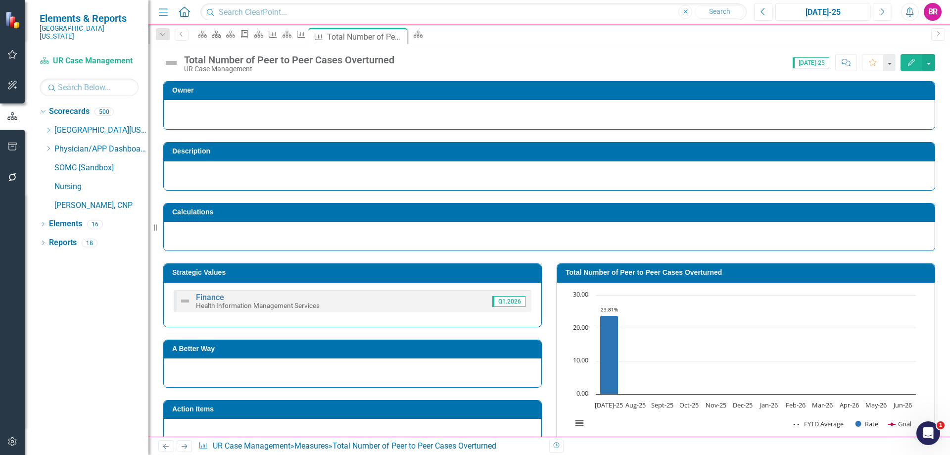
click at [184, 441] on link "Next" at bounding box center [185, 446] width 16 height 12
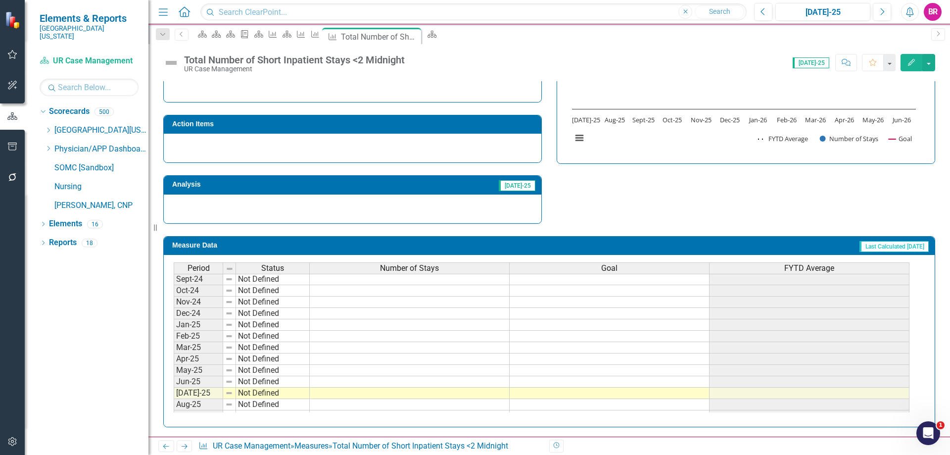
scroll to position [409, 0]
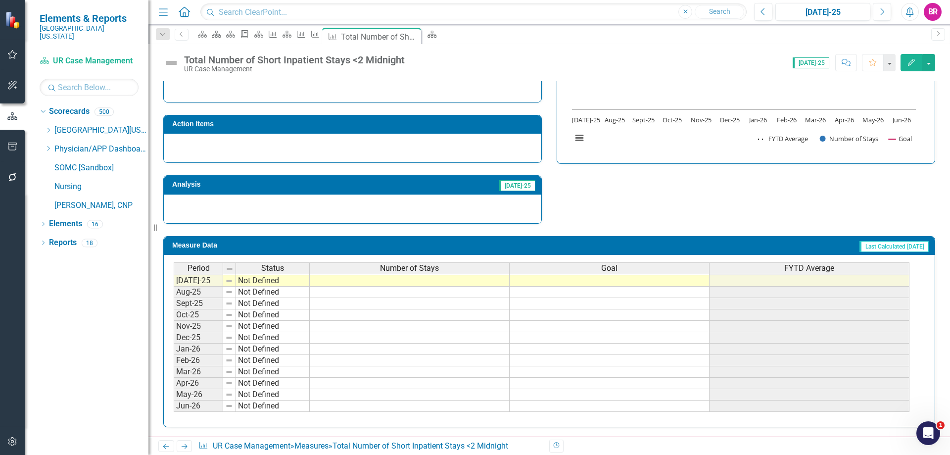
click at [602, 283] on tbody "Jan-24 Not Defined Feb-24 Not Defined Mar-24 Not Defined Apr-24 Not Defined May…" at bounding box center [542, 241] width 736 height 342
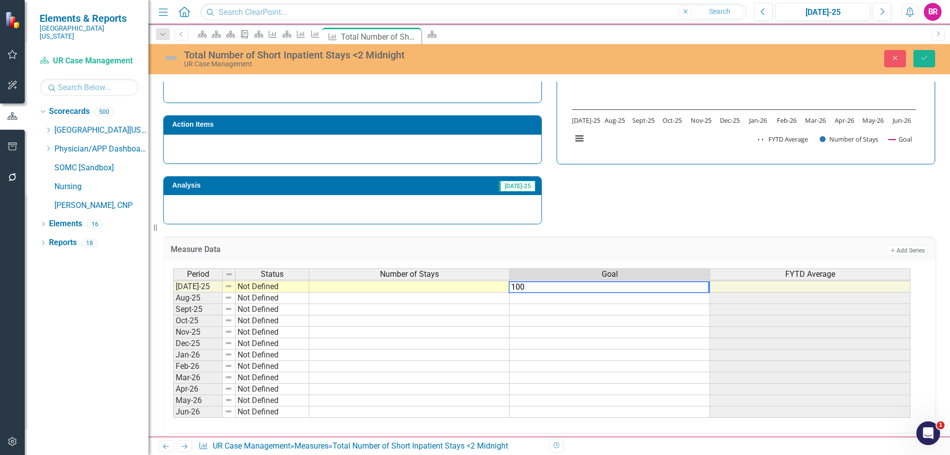
click at [648, 261] on div "Period Status Number of Stays Goal FYTD Average Jun-24 Not Defined Jul-24 Not D…" at bounding box center [549, 347] width 772 height 172
click at [695, 286] on td "100.00" at bounding box center [610, 286] width 200 height 11
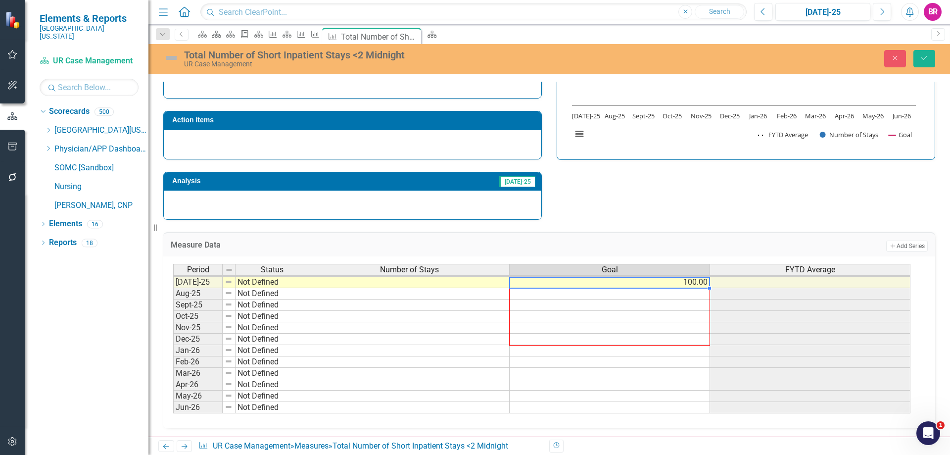
scroll to position [291, 0]
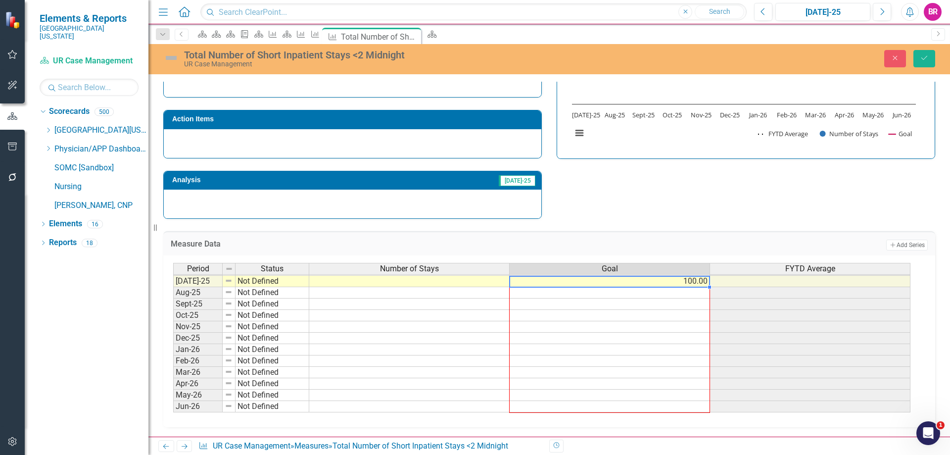
drag, startPoint x: 709, startPoint y: 292, endPoint x: 701, endPoint y: 403, distance: 110.7
click at [173, 403] on div "Period Status Number of Stays Goal FYTD Average Jun-24 Not Defined Jul-24 Not D…" at bounding box center [173, 263] width 0 height 297
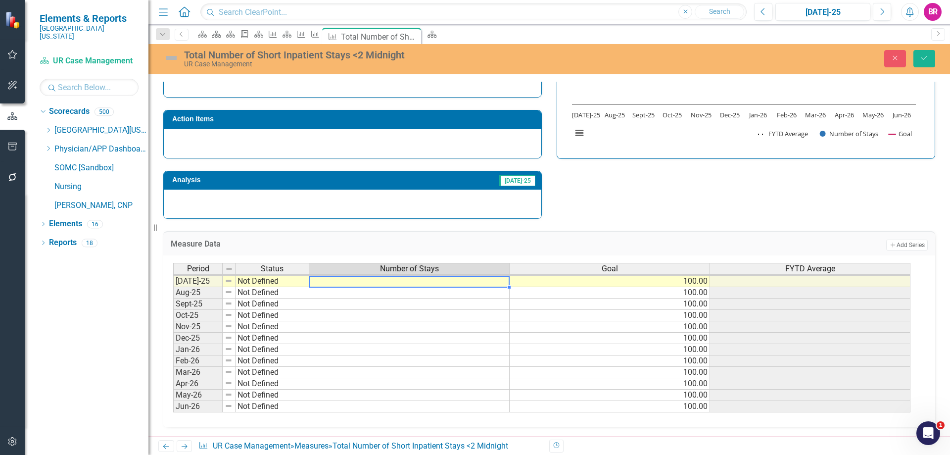
click at [419, 283] on td at bounding box center [409, 281] width 200 height 11
type textarea "95"
click at [923, 56] on icon "Save" at bounding box center [924, 57] width 9 height 7
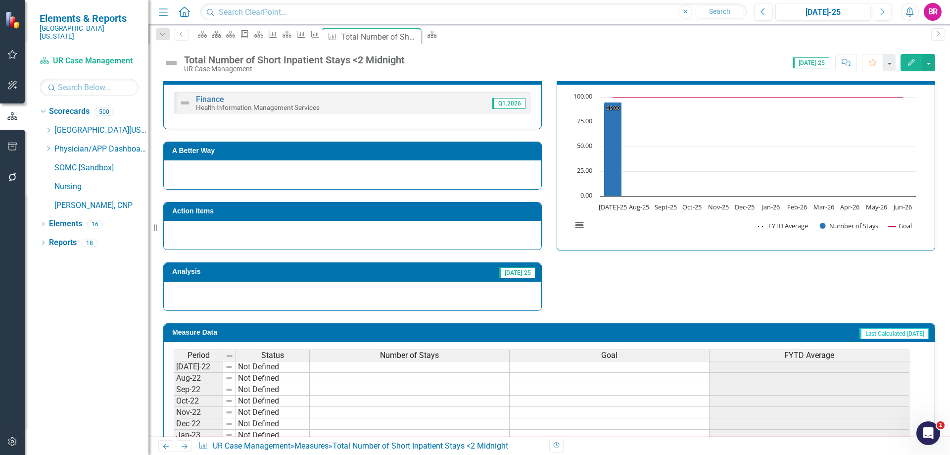
scroll to position [235, 0]
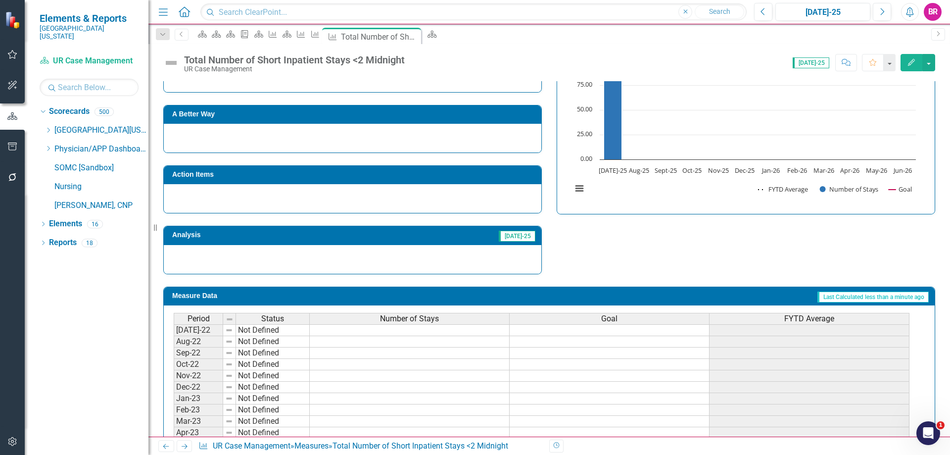
click at [452, 319] on div "Number of Stays" at bounding box center [409, 318] width 199 height 11
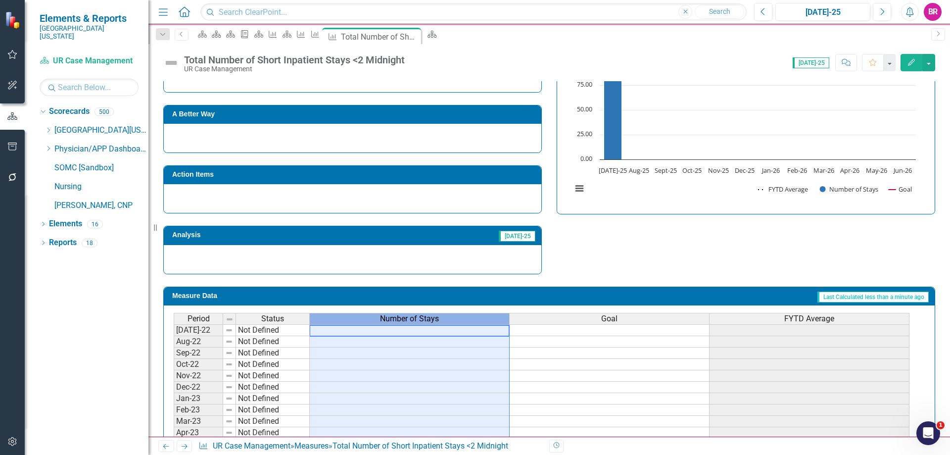
click at [452, 319] on div "Number of Stays" at bounding box center [409, 318] width 199 height 11
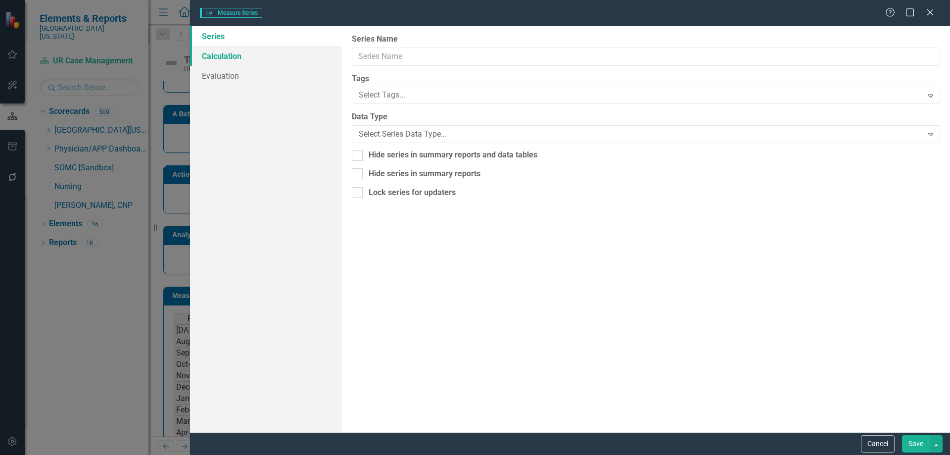
type input "Number of Stays"
click at [224, 79] on link "Evaluation" at bounding box center [266, 76] width 152 height 20
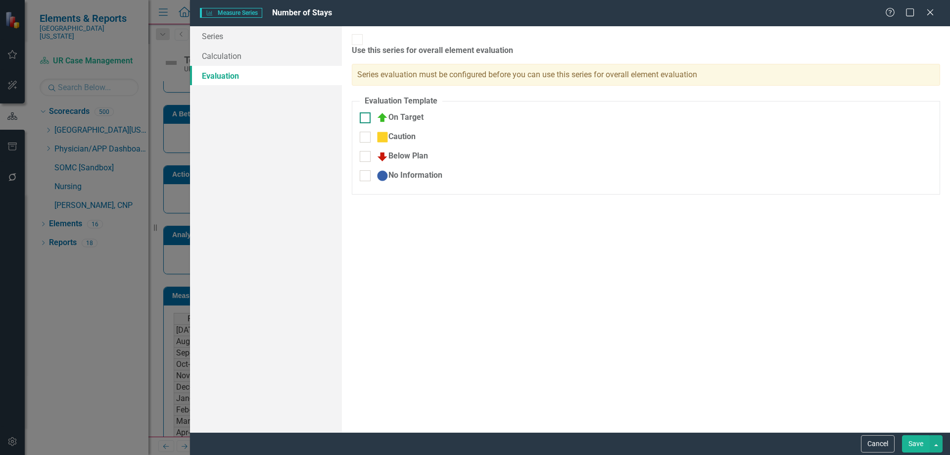
click at [369, 112] on div at bounding box center [365, 117] width 11 height 11
click at [366, 112] on input "On Target" at bounding box center [363, 115] width 6 height 6
checkbox input "true"
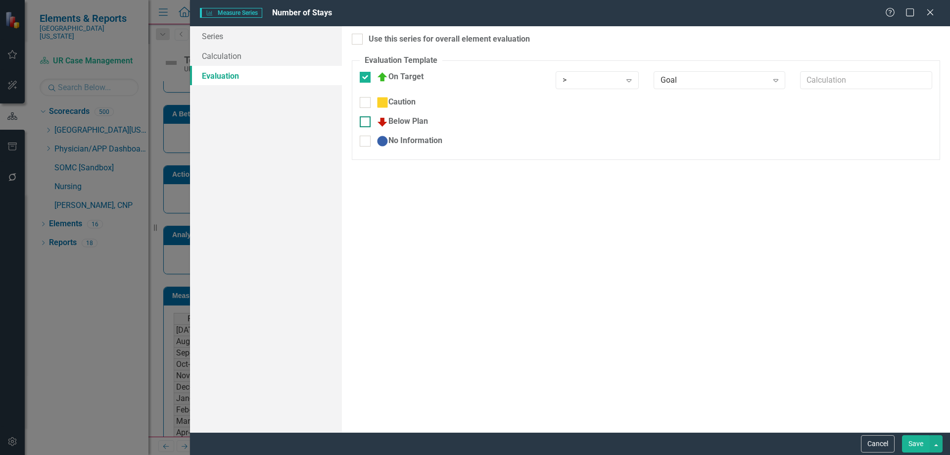
click at [366, 120] on input "Below Plan" at bounding box center [363, 119] width 6 height 6
checkbox input "true"
click at [595, 80] on div ">" at bounding box center [592, 79] width 58 height 11
click at [585, 134] on div "> Expand" at bounding box center [597, 125] width 83 height 18
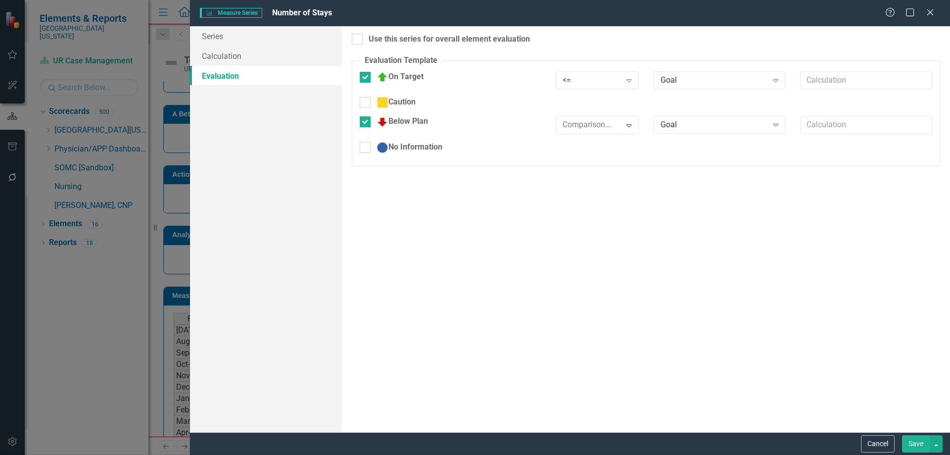
click at [582, 454] on div ">" at bounding box center [477, 462] width 934 height 11
drag, startPoint x: 515, startPoint y: 39, endPoint x: 526, endPoint y: 46, distance: 12.5
click at [515, 39] on div "Use this series for overall element evaluation" at bounding box center [449, 39] width 161 height 11
click at [358, 39] on input "Use this series for overall element evaluation" at bounding box center [355, 37] width 6 height 6
checkbox input "true"
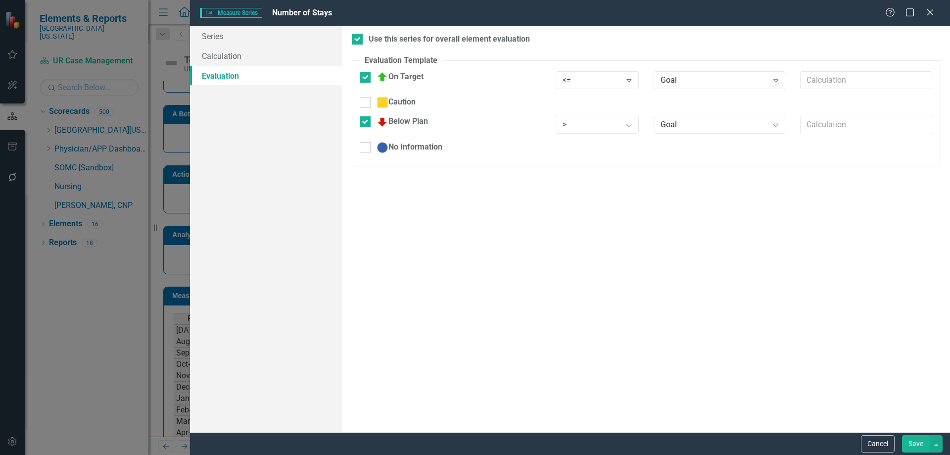
click at [914, 443] on button "Save" at bounding box center [916, 443] width 28 height 17
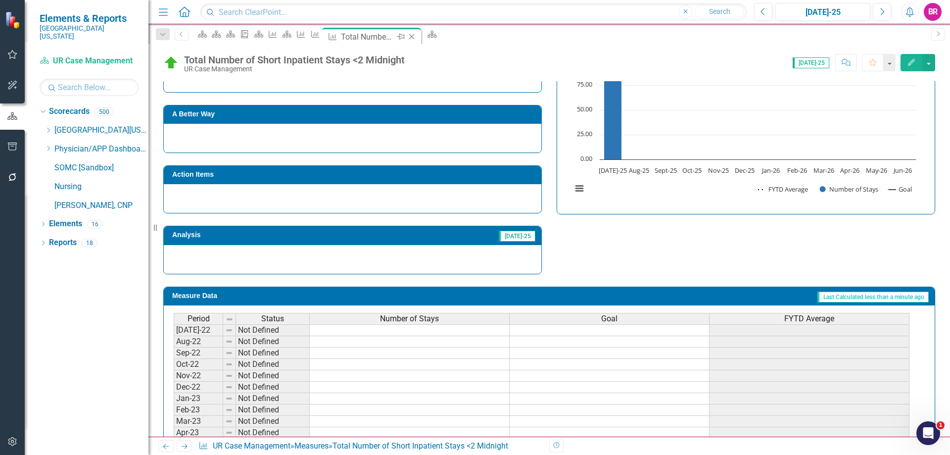
click at [417, 37] on icon "Close" at bounding box center [412, 37] width 10 height 8
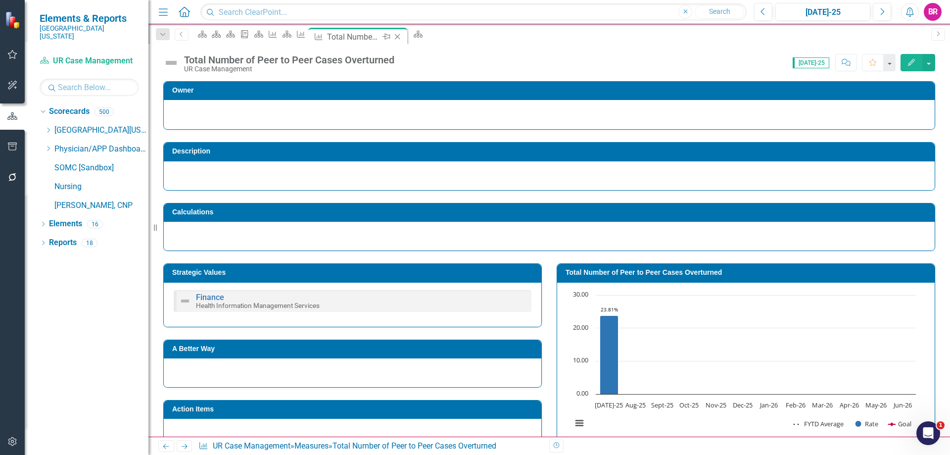
click at [400, 38] on icon at bounding box center [397, 36] width 5 height 5
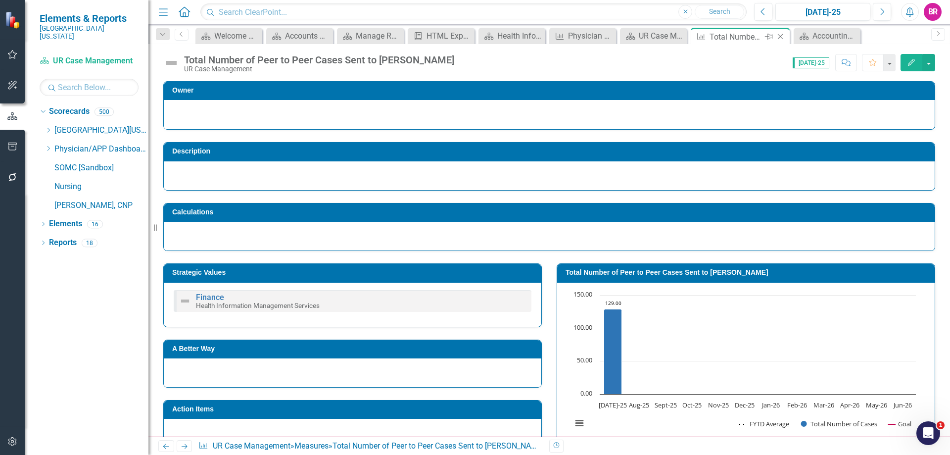
click at [779, 35] on icon "Close" at bounding box center [781, 37] width 10 height 8
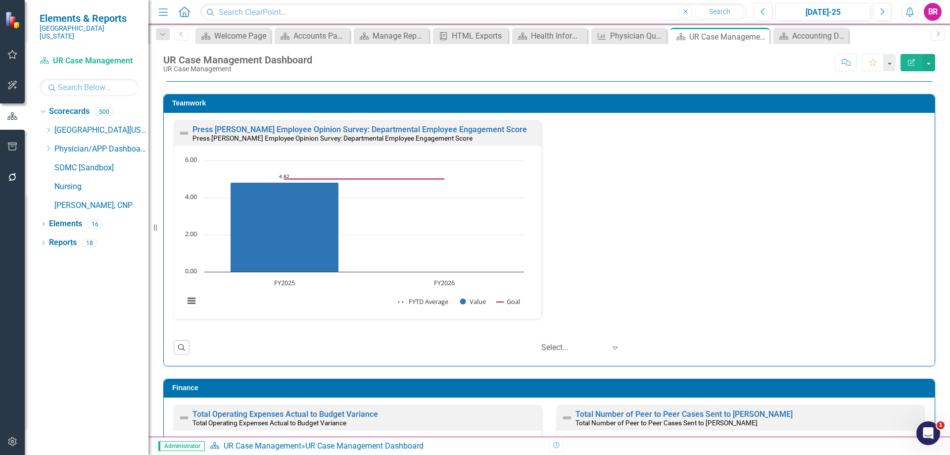
scroll to position [940, 0]
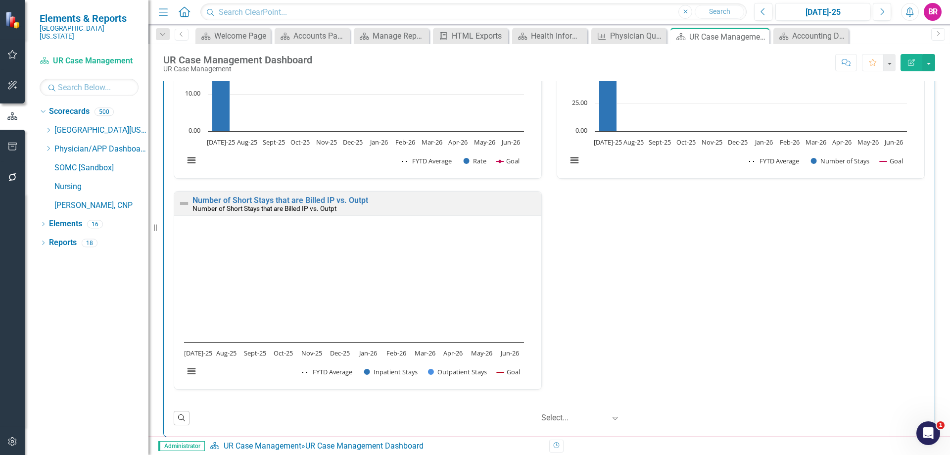
scroll to position [1485, 0]
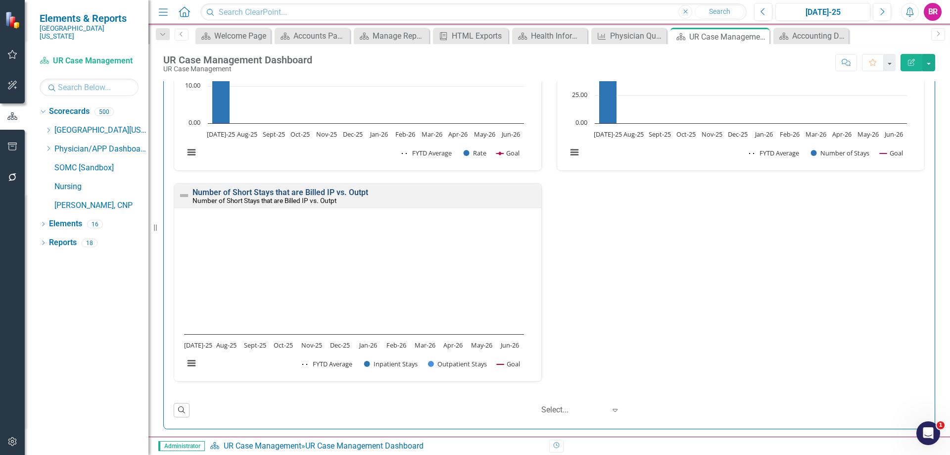
click at [308, 189] on link "Number of Short Stays that are Billed IP vs. Outpt" at bounding box center [281, 192] width 176 height 9
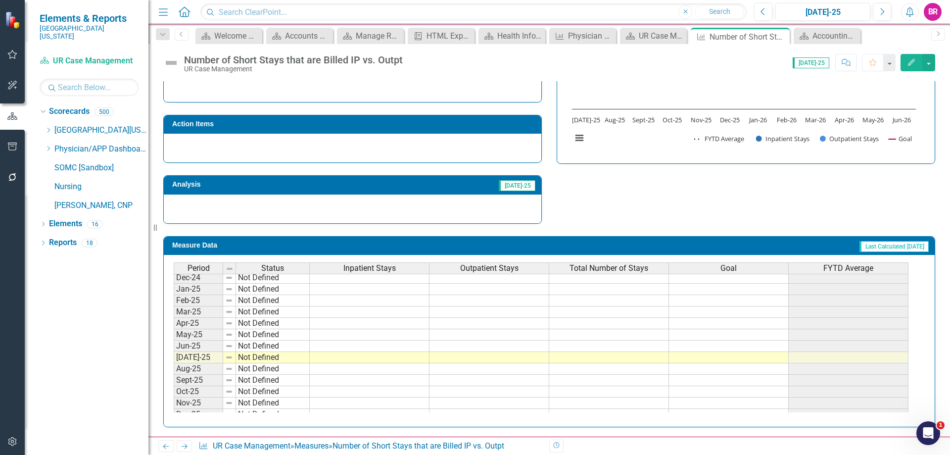
scroll to position [346, 0]
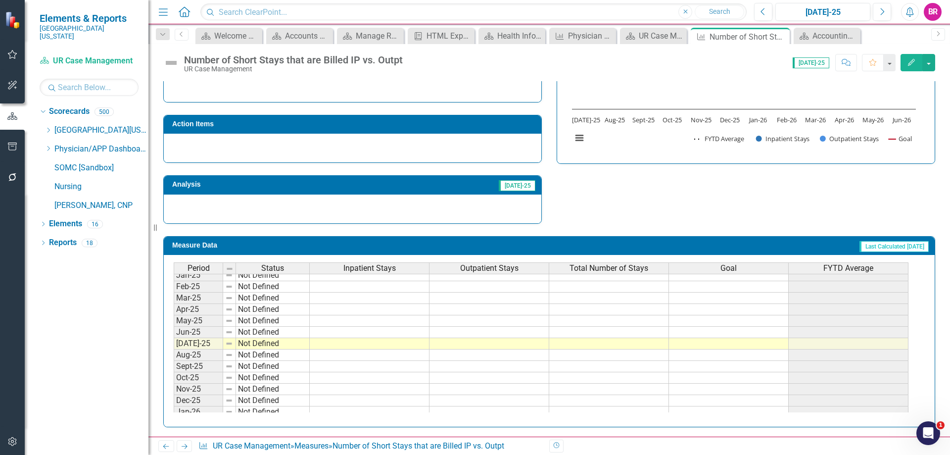
click at [174, 339] on div "Period Status Inpatient Stays Outpatient Stays Total Number of Stays Goal FYTD …" at bounding box center [174, 257] width 0 height 365
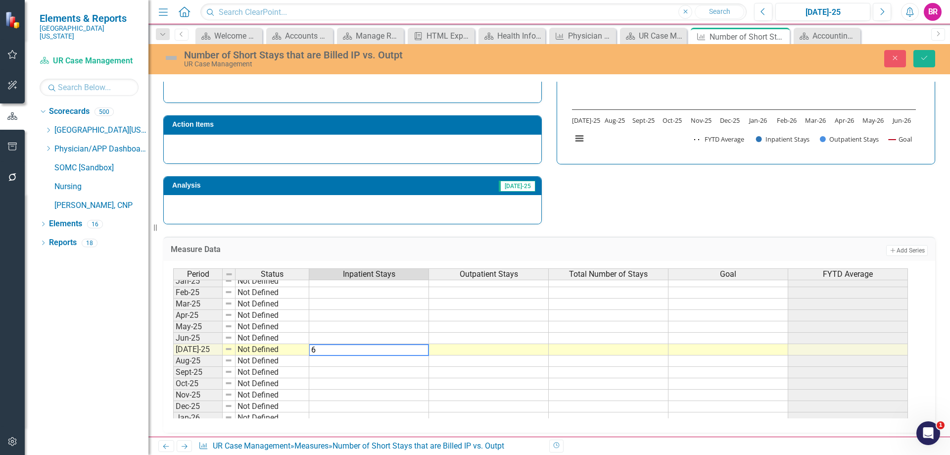
type textarea "67"
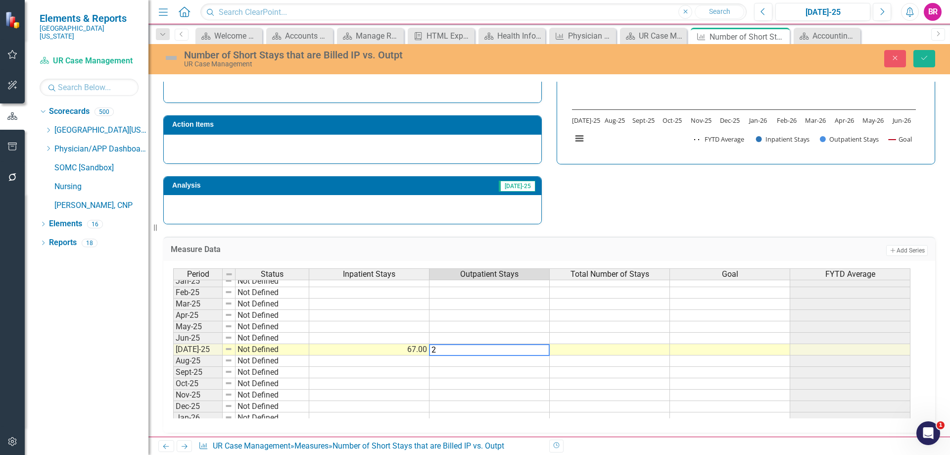
type textarea "28"
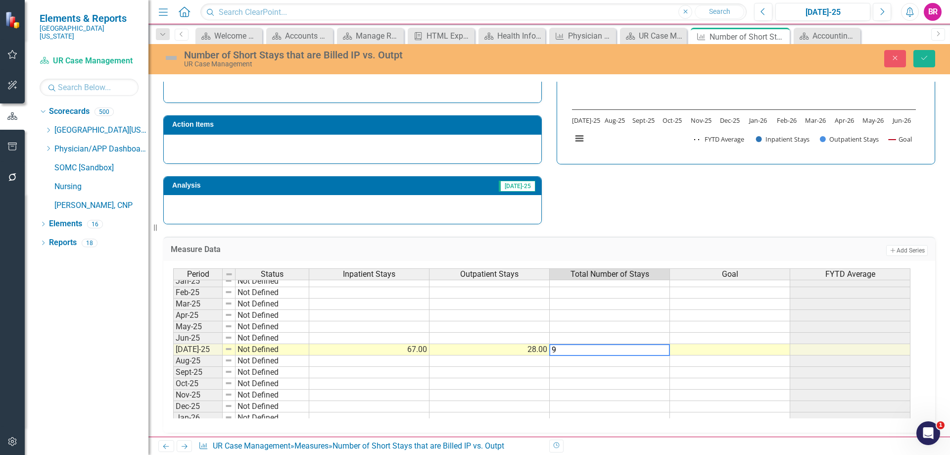
type textarea "95"
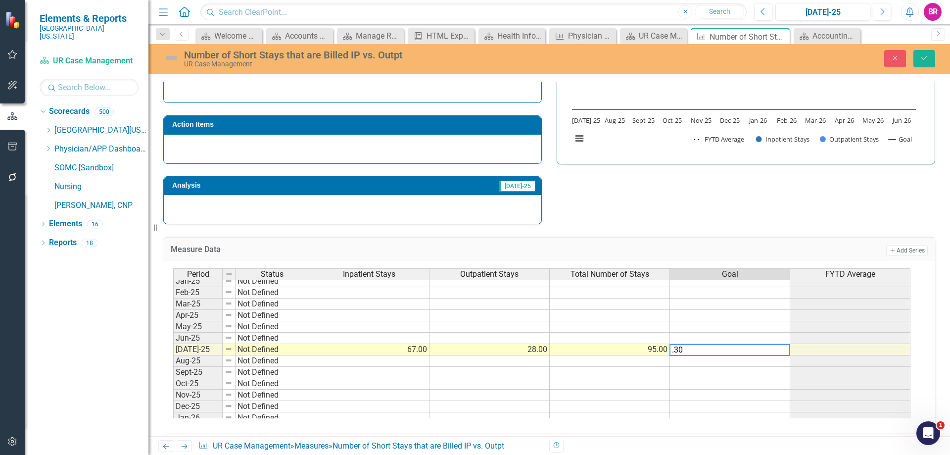
type textarea ".30"
click at [746, 204] on div "Strategic Values Finance Health Information Management Services Q1.2026 A Bette…" at bounding box center [549, 96] width 787 height 258
click at [775, 351] on td "0.30" at bounding box center [730, 349] width 120 height 11
click at [790, 356] on div at bounding box center [790, 355] width 4 height 4
drag, startPoint x: 922, startPoint y: 54, endPoint x: 924, endPoint y: 86, distance: 31.7
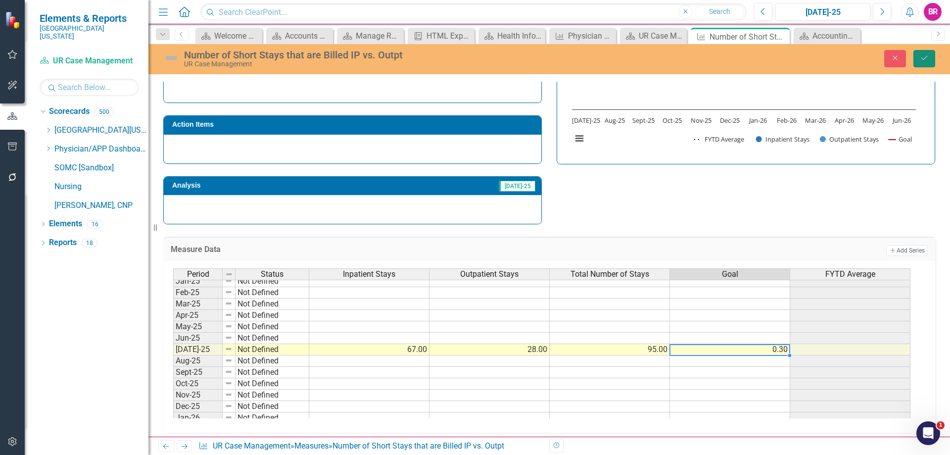
click at [922, 54] on button "Save" at bounding box center [925, 58] width 22 height 17
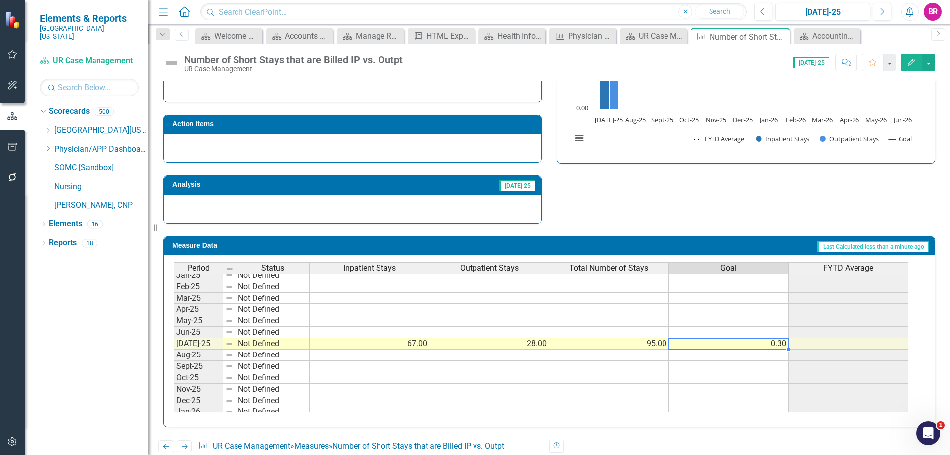
click at [776, 347] on td "0.30" at bounding box center [729, 343] width 120 height 11
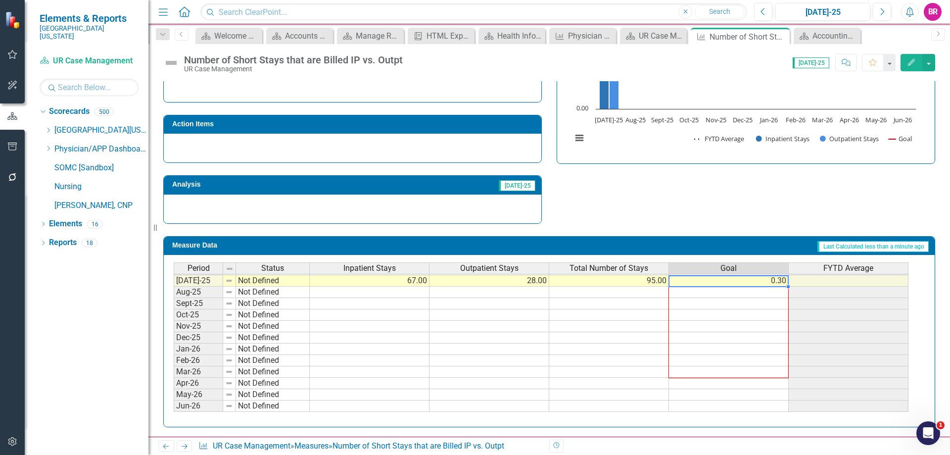
scroll to position [286, 0]
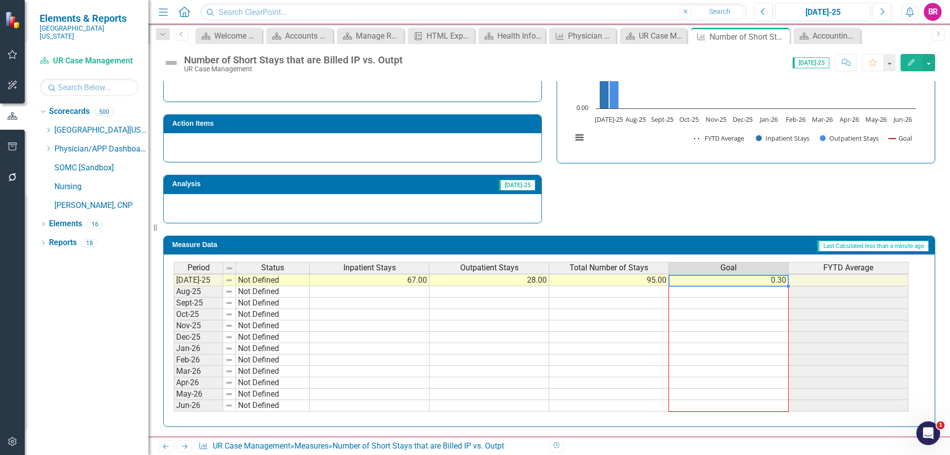
drag, startPoint x: 787, startPoint y: 348, endPoint x: 861, endPoint y: 216, distance: 151.5
click at [174, 405] on div "Period Status Inpatient Stays Outpatient Stays Total Number of Stays Goal FYTD …" at bounding box center [174, 252] width 0 height 320
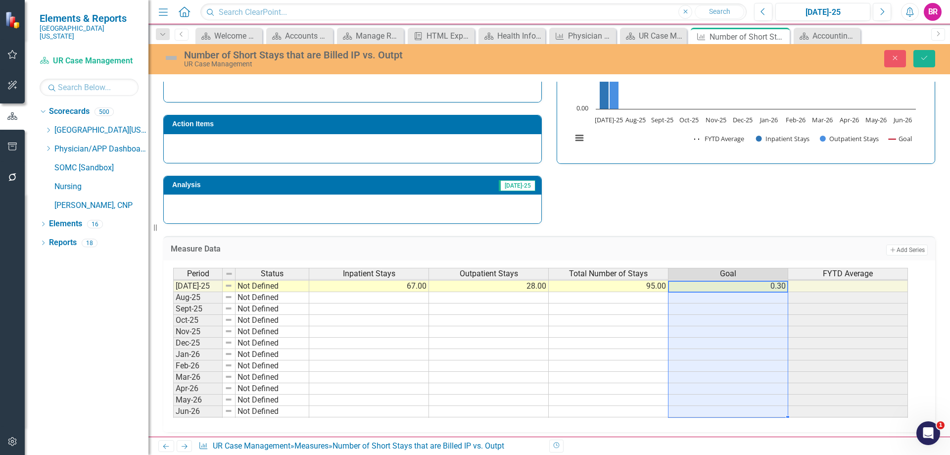
type textarea "0.3"
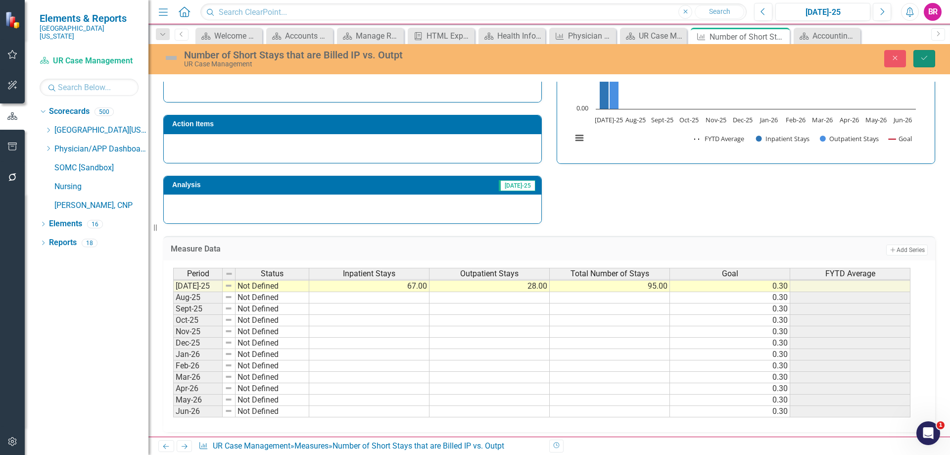
click at [921, 59] on icon "Save" at bounding box center [924, 57] width 9 height 7
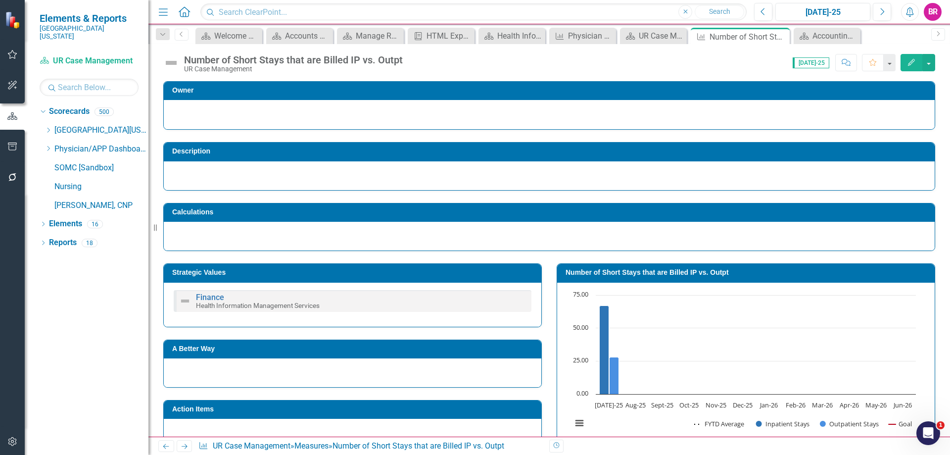
click at [912, 63] on icon "Edit" at bounding box center [911, 62] width 9 height 7
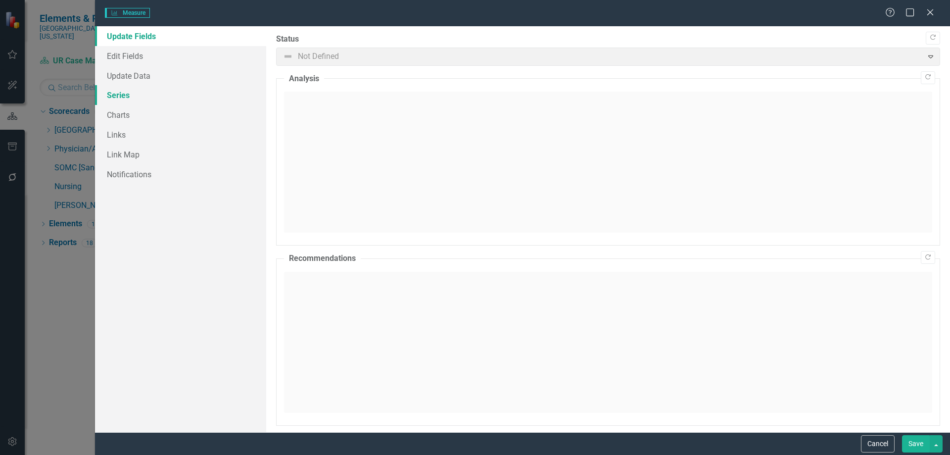
click at [129, 93] on link "Series" at bounding box center [180, 95] width 171 height 20
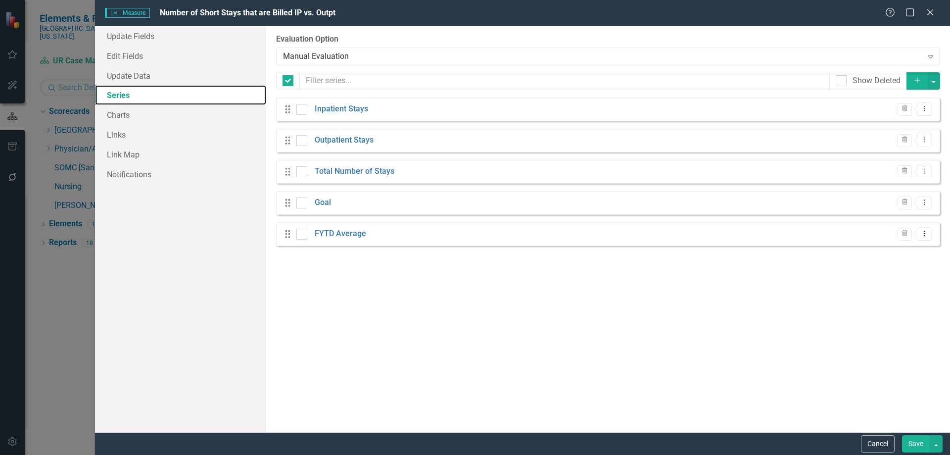
checkbox input "false"
click at [853, 81] on div "Show Deleted" at bounding box center [877, 80] width 48 height 11
click at [842, 81] on input "Show Deleted" at bounding box center [839, 78] width 6 height 6
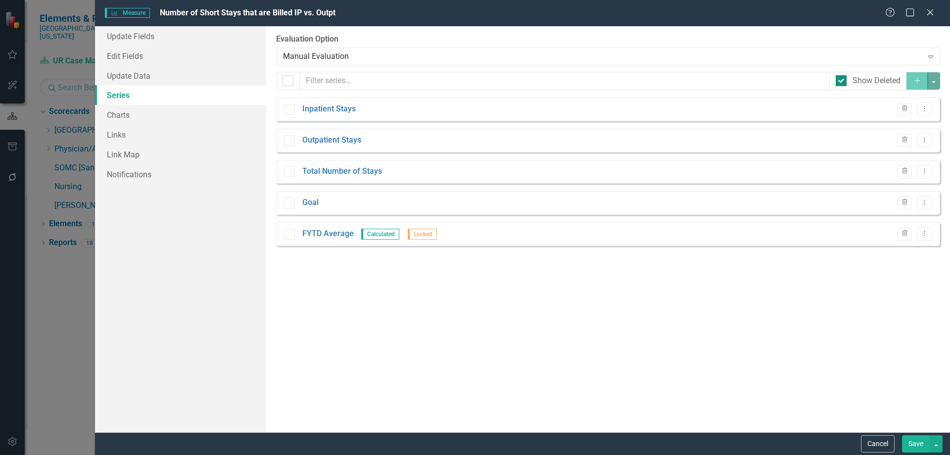
click at [851, 83] on div "Show Deleted" at bounding box center [868, 80] width 65 height 11
click at [842, 82] on input "Show Deleted" at bounding box center [839, 78] width 6 height 6
checkbox input "false"
click at [920, 81] on icon "Add" at bounding box center [917, 80] width 9 height 7
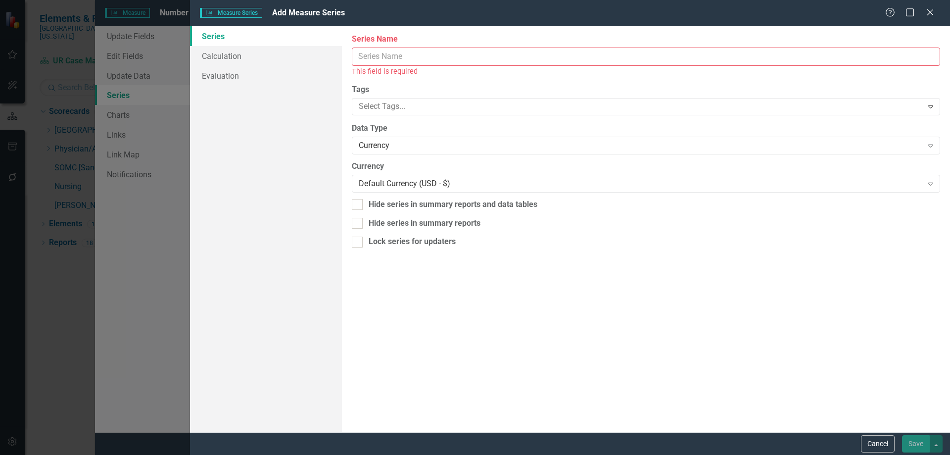
click at [459, 58] on input "Series Name" at bounding box center [646, 57] width 588 height 18
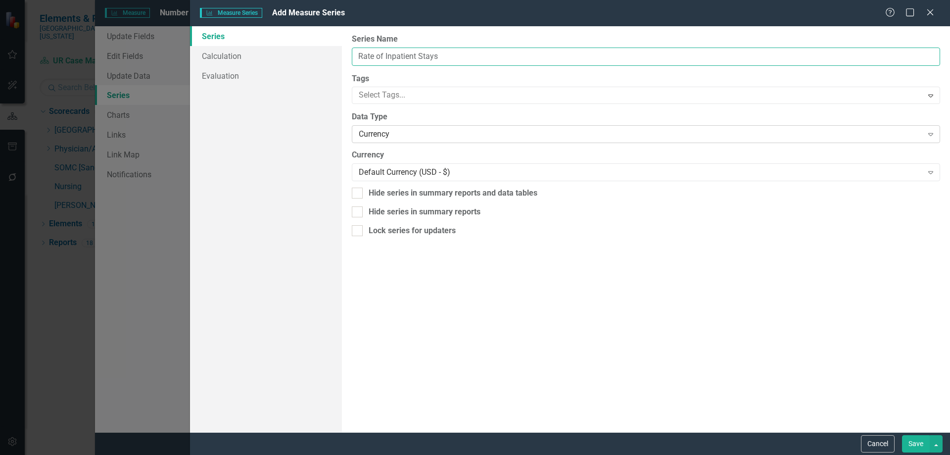
type input "Rate of Inpatient Stays"
click at [418, 126] on div "Currency Expand" at bounding box center [646, 134] width 588 height 18
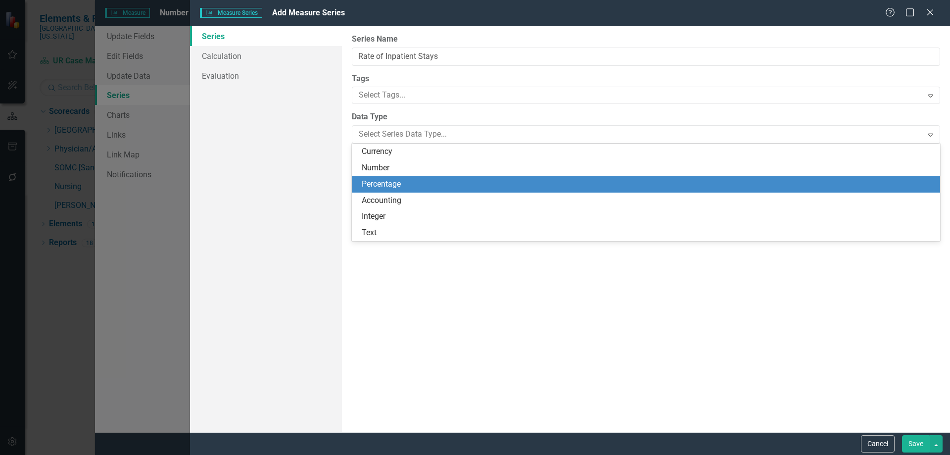
click at [409, 181] on div "Percentage" at bounding box center [648, 184] width 573 height 11
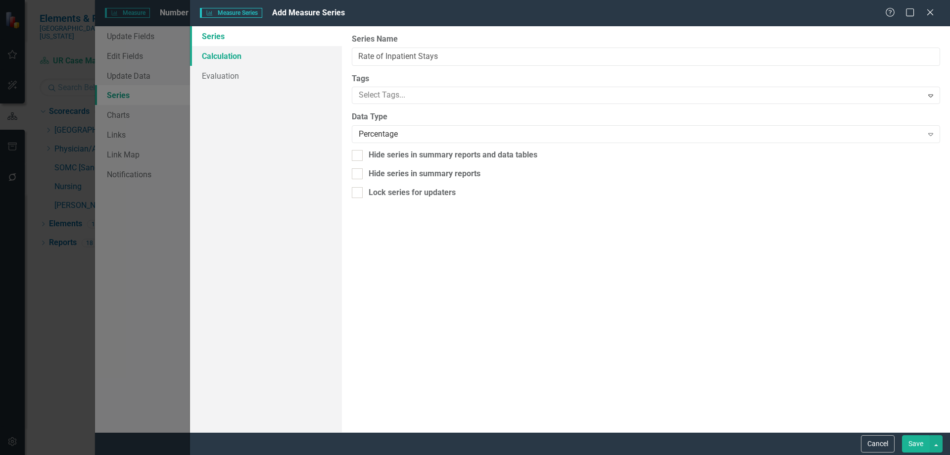
click at [218, 53] on link "Calculation" at bounding box center [266, 56] width 152 height 20
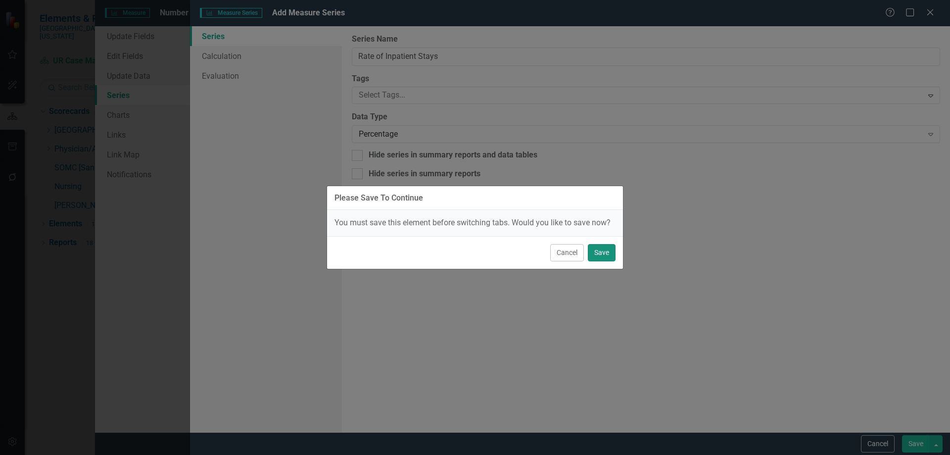
click at [596, 253] on button "Save" at bounding box center [602, 252] width 28 height 17
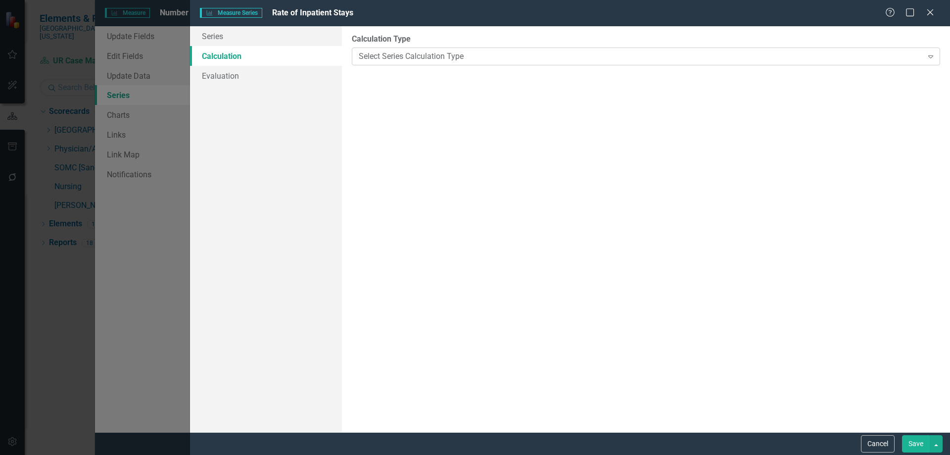
click at [459, 57] on div "Select Series Calculation Type" at bounding box center [641, 55] width 564 height 11
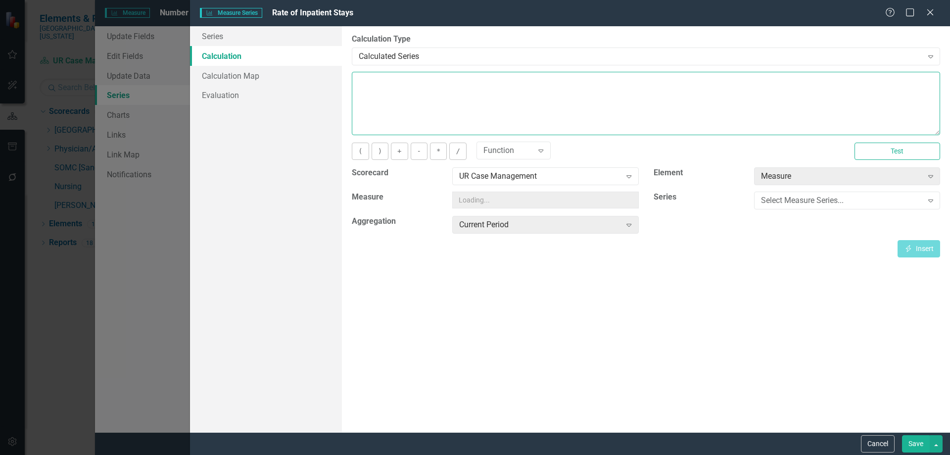
click at [469, 79] on textarea at bounding box center [646, 103] width 588 height 63
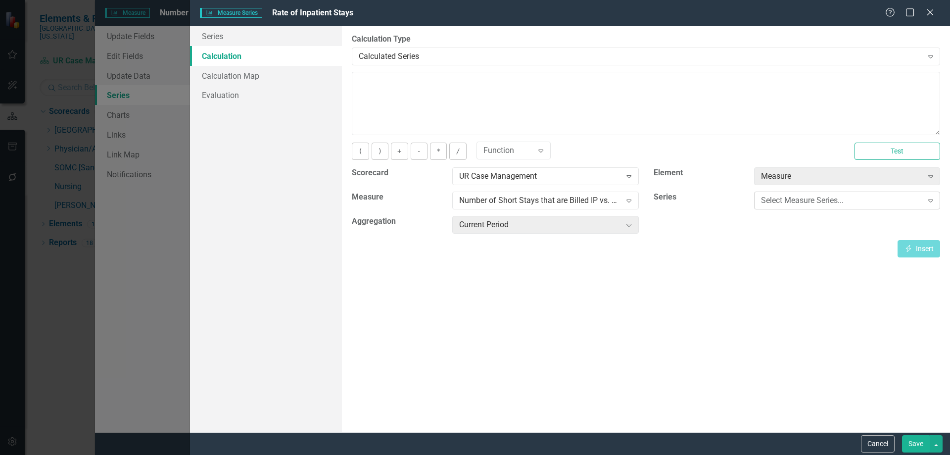
click at [794, 203] on div "Select Measure Series..." at bounding box center [842, 200] width 162 height 11
click at [365, 154] on button "(" at bounding box center [360, 151] width 17 height 17
click at [809, 204] on div "Select Measure Series..." at bounding box center [842, 200] width 162 height 11
click at [809, 454] on div "Inpatient Stays" at bounding box center [477, 462] width 934 height 11
click at [911, 248] on icon "Insert" at bounding box center [908, 248] width 9 height 7
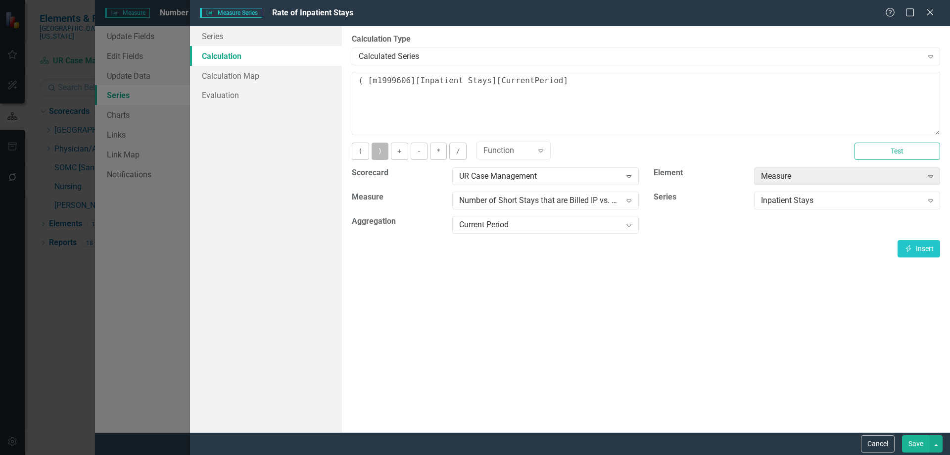
click at [378, 151] on button ")" at bounding box center [380, 151] width 17 height 17
click at [450, 152] on button "/" at bounding box center [457, 151] width 17 height 17
click at [355, 156] on button "(" at bounding box center [360, 151] width 17 height 17
click at [871, 199] on div "Inpatient Stays" at bounding box center [842, 200] width 162 height 11
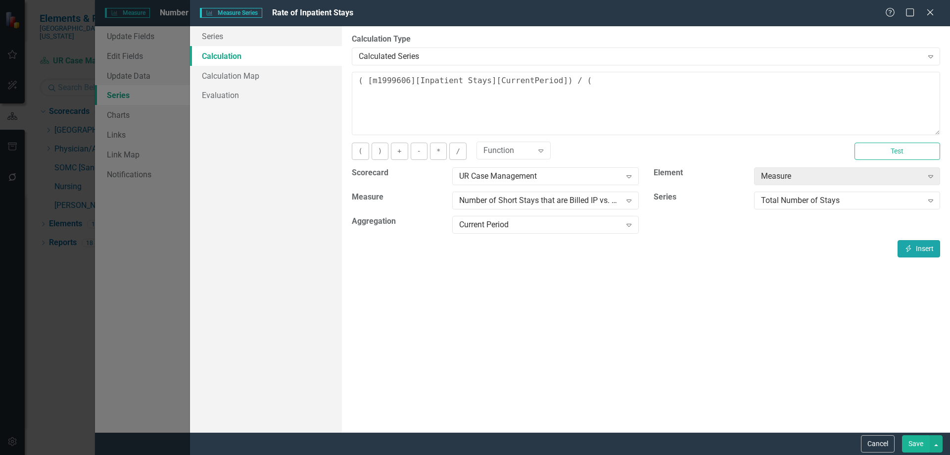
click at [919, 249] on button "Insert Insert" at bounding box center [919, 248] width 43 height 17
click at [384, 149] on button ")" at bounding box center [380, 151] width 17 height 17
click at [441, 156] on button "*" at bounding box center [438, 151] width 17 height 17
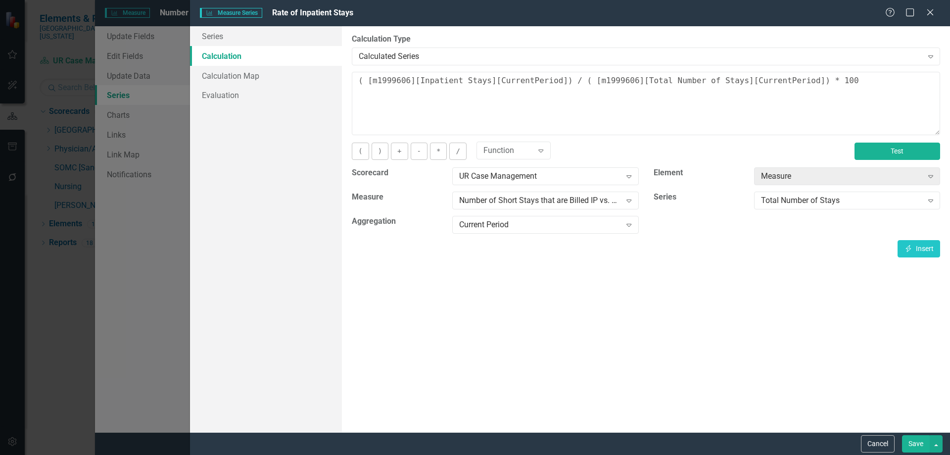
click at [903, 154] on button "Test" at bounding box center [898, 151] width 86 height 17
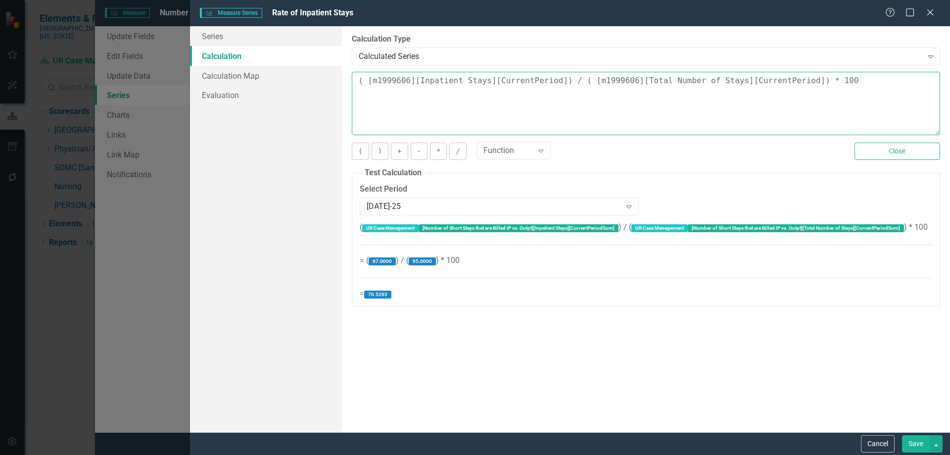
click at [838, 91] on textarea "( [m1999606][Inpatient Stays][CurrentPeriod]) / ( [m1999606][Total Number of St…" at bounding box center [646, 103] width 588 height 63
type textarea "( [m1999606][Inpatient Stays][CurrentPeriod]) / ( [m1999606][Total Number of St…"
click at [877, 155] on button "Close" at bounding box center [898, 151] width 86 height 17
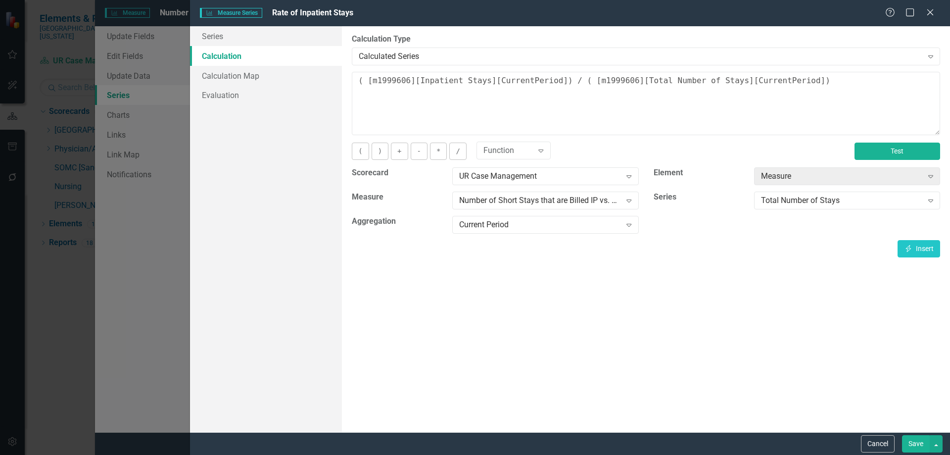
click at [875, 146] on button "Test" at bounding box center [898, 151] width 86 height 17
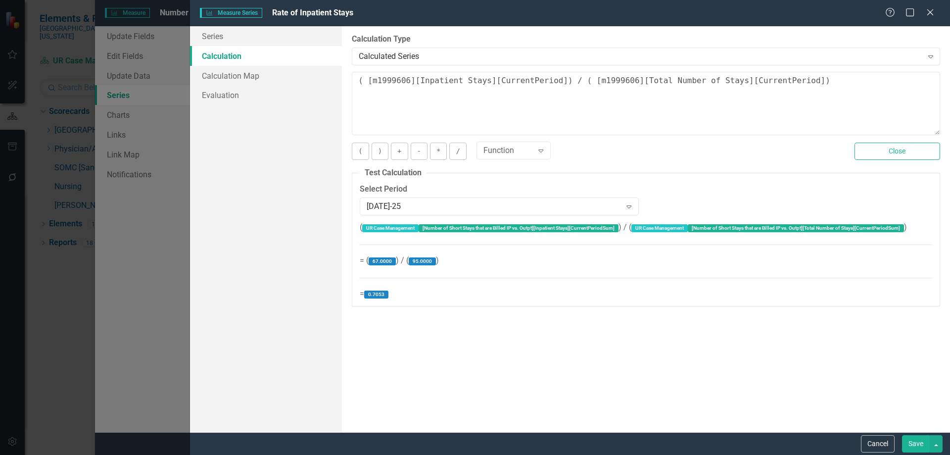
click at [917, 450] on button "Save" at bounding box center [916, 443] width 28 height 17
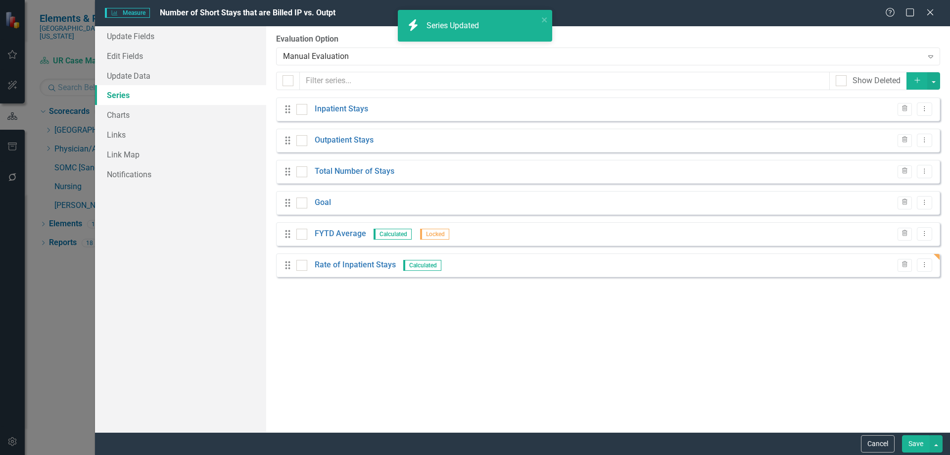
drag, startPoint x: 289, startPoint y: 266, endPoint x: 357, endPoint y: 196, distance: 98.0
click at [287, 197] on div "Drag Inpatient Stays Trash Dropdown Menu Drag Outpatient Stays Trash Dropdown M…" at bounding box center [608, 187] width 664 height 180
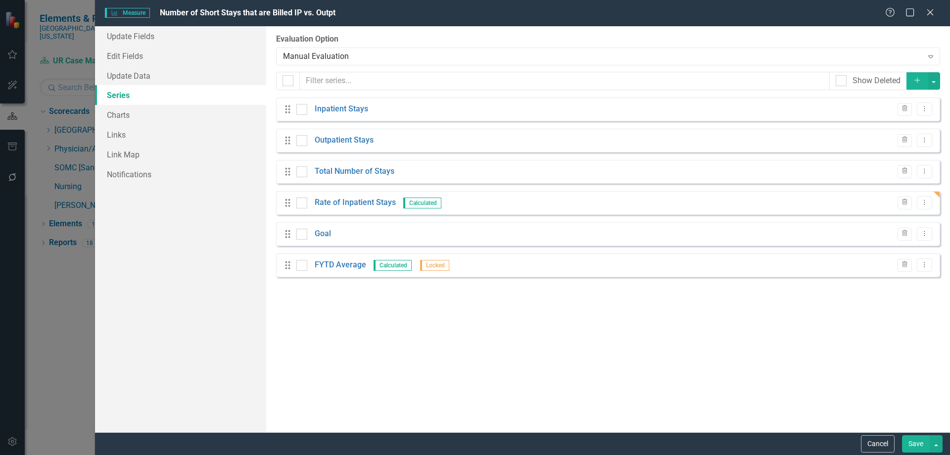
click at [914, 79] on icon "Add" at bounding box center [917, 80] width 9 height 7
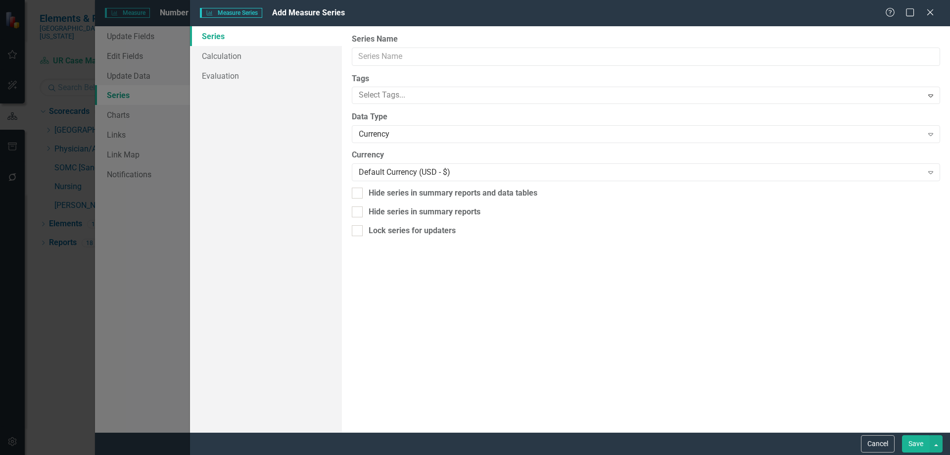
click at [436, 51] on div "icon.bolt Series Updated" at bounding box center [475, 30] width 158 height 44
click at [434, 51] on div "icon.bolt Series Updated" at bounding box center [475, 30] width 158 height 44
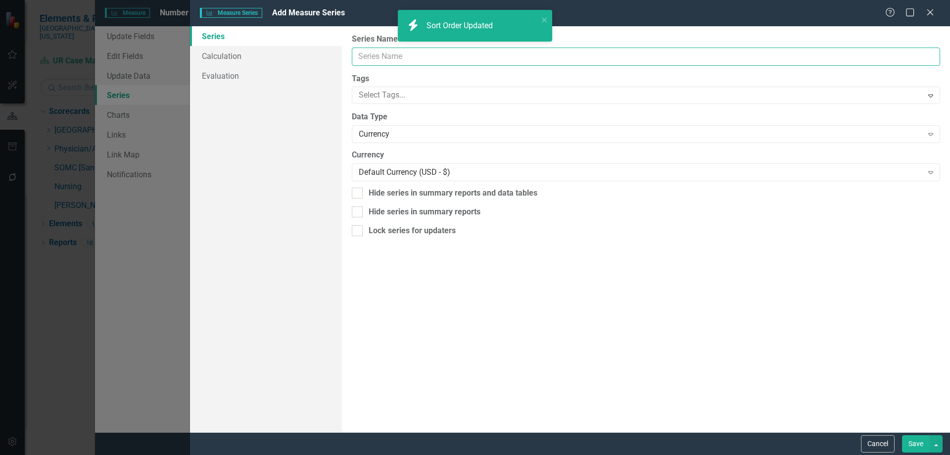
click at [419, 57] on input "Series Name" at bounding box center [646, 57] width 588 height 18
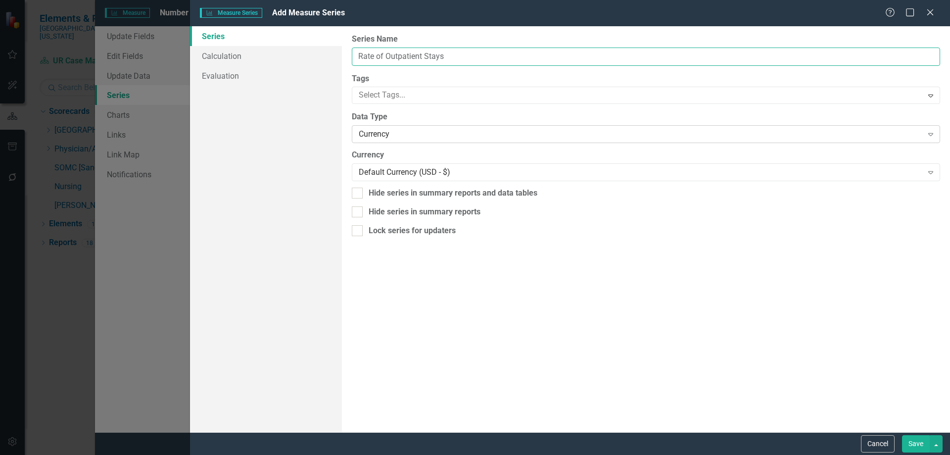
type input "Rate of Outpatient Stays"
click at [414, 133] on div "Currency" at bounding box center [641, 134] width 564 height 11
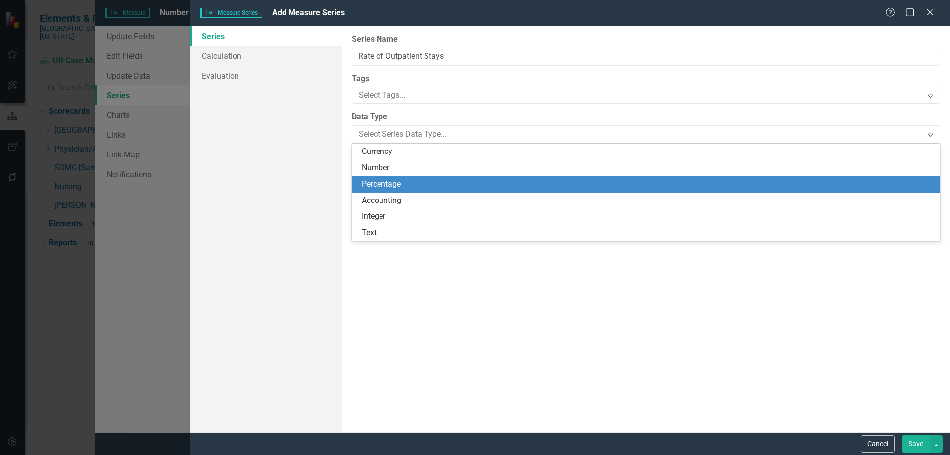
click at [390, 185] on div "Percentage" at bounding box center [648, 184] width 573 height 11
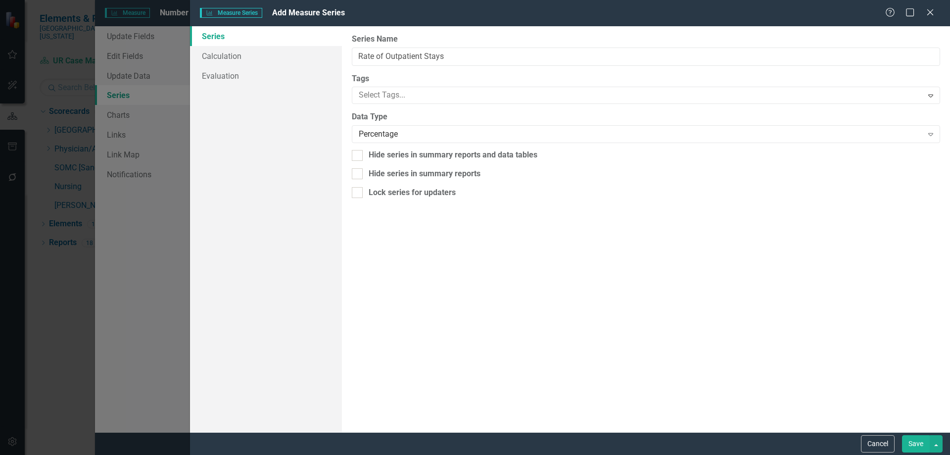
click at [901, 443] on div "Save" at bounding box center [921, 443] width 43 height 17
click at [909, 439] on button "Save" at bounding box center [916, 443] width 28 height 17
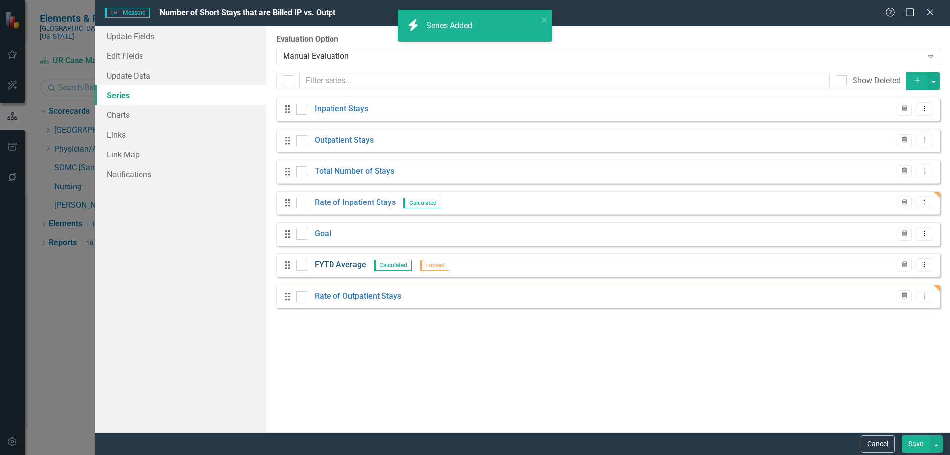
click at [331, 295] on link "Rate of Outpatient Stays" at bounding box center [358, 296] width 87 height 11
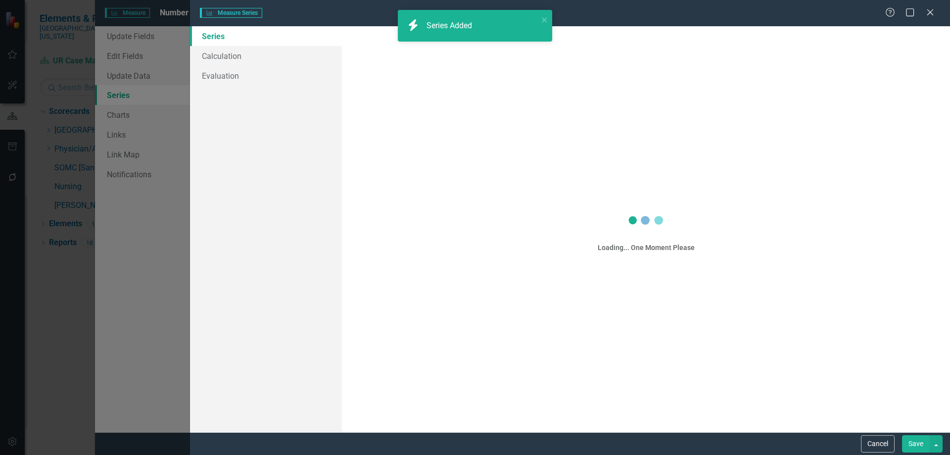
click at [227, 55] on div "Measure Series Measure Series Help Maximize Close Series Calculation Evaluation…" at bounding box center [475, 227] width 950 height 455
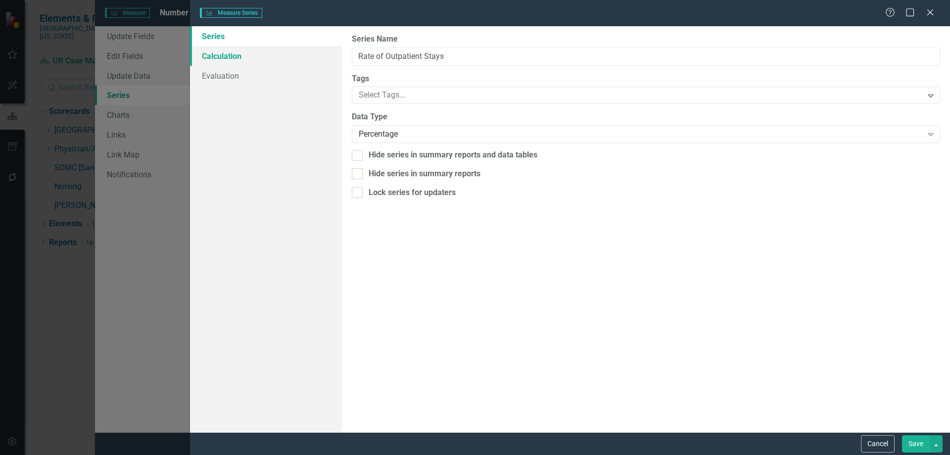
type input "Rate of Outpatient Stays"
click at [232, 56] on link "Calculation" at bounding box center [266, 56] width 152 height 20
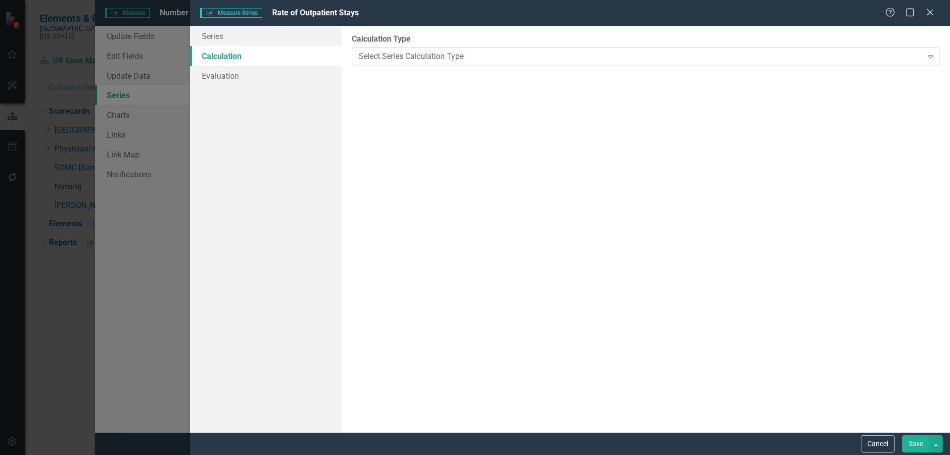
click at [387, 56] on div "Select Series Calculation Type" at bounding box center [641, 55] width 564 height 11
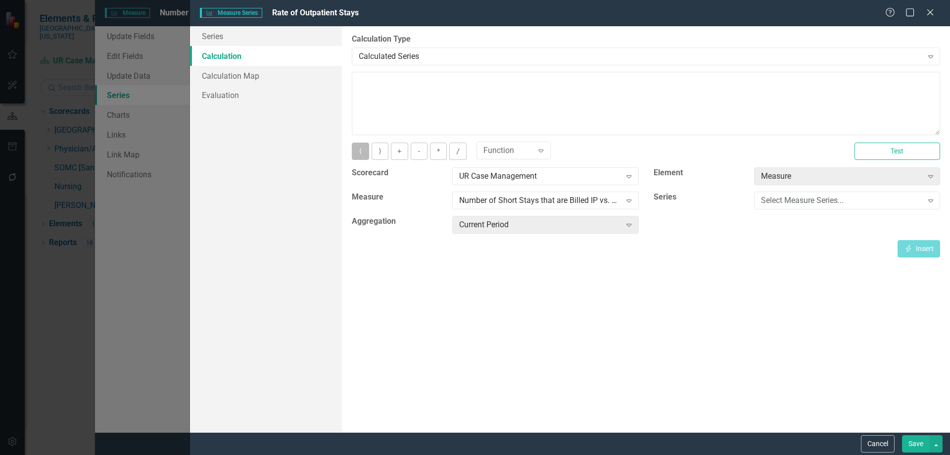
click at [358, 146] on button "(" at bounding box center [360, 151] width 17 height 17
click at [826, 200] on div "Select Measure Series..." at bounding box center [842, 200] width 162 height 11
click at [903, 245] on button "Insert Insert" at bounding box center [919, 248] width 43 height 17
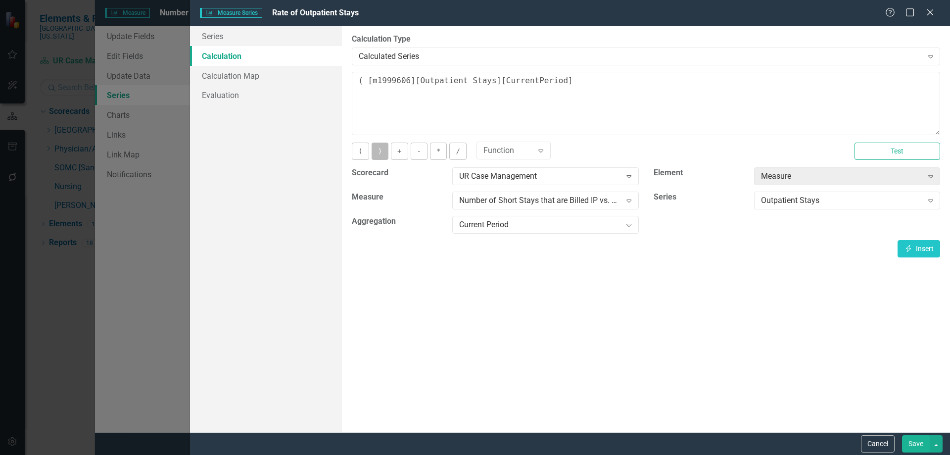
click at [379, 155] on button ")" at bounding box center [380, 151] width 17 height 17
click at [449, 155] on button "/" at bounding box center [457, 151] width 17 height 17
click at [359, 153] on button "(" at bounding box center [360, 151] width 17 height 17
click at [873, 204] on div "Outpatient Stays" at bounding box center [842, 200] width 162 height 11
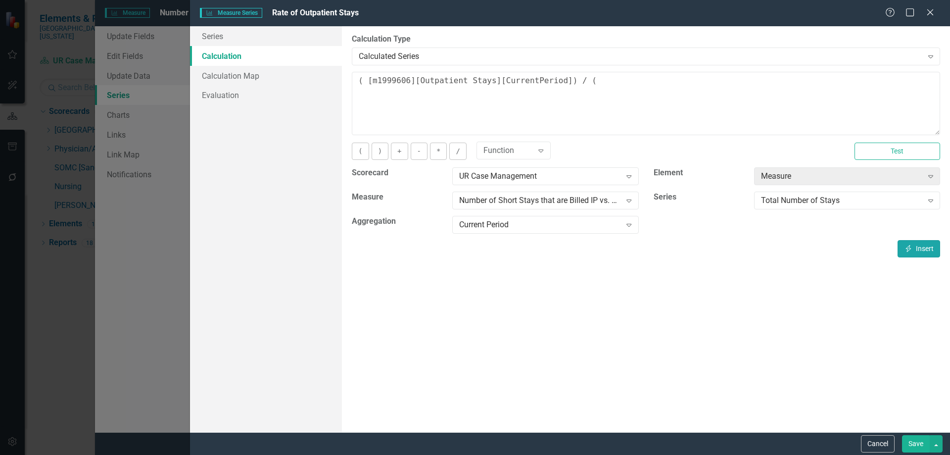
click at [906, 246] on icon "Insert" at bounding box center [908, 248] width 9 height 7
click at [377, 155] on button ")" at bounding box center [380, 151] width 17 height 17
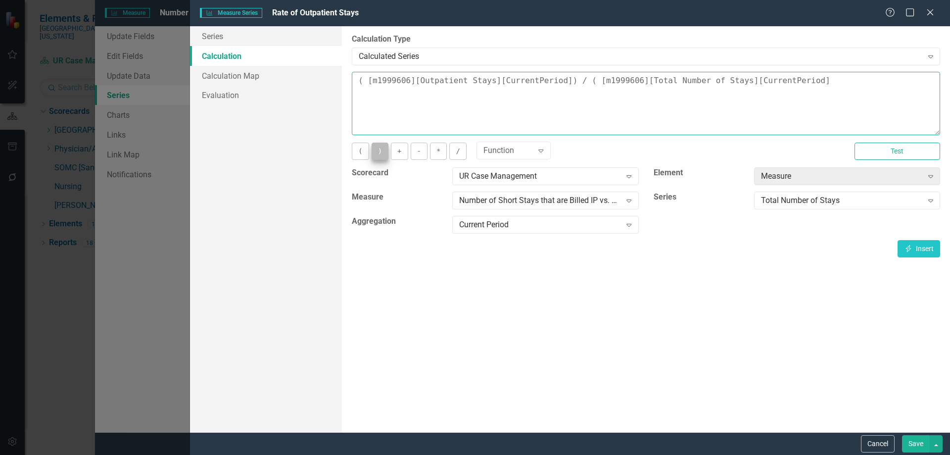
type textarea "( [m1999606][Outpatient Stays][CurrentPeriod]) / ( [m1999606][Total Number of S…"
click at [914, 440] on button "Save" at bounding box center [916, 443] width 28 height 17
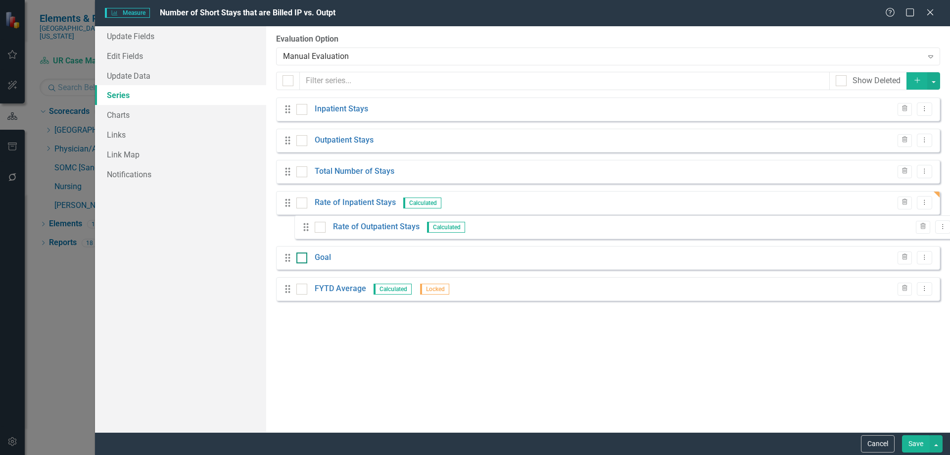
drag, startPoint x: 304, startPoint y: 241, endPoint x: 304, endPoint y: 228, distance: 12.4
click at [304, 228] on div "Drag Inpatient Stays Trash Dropdown Menu Drag Outpatient Stays Trash Dropdown M…" at bounding box center [608, 202] width 664 height 211
click at [910, 441] on button "Save" at bounding box center [916, 443] width 28 height 17
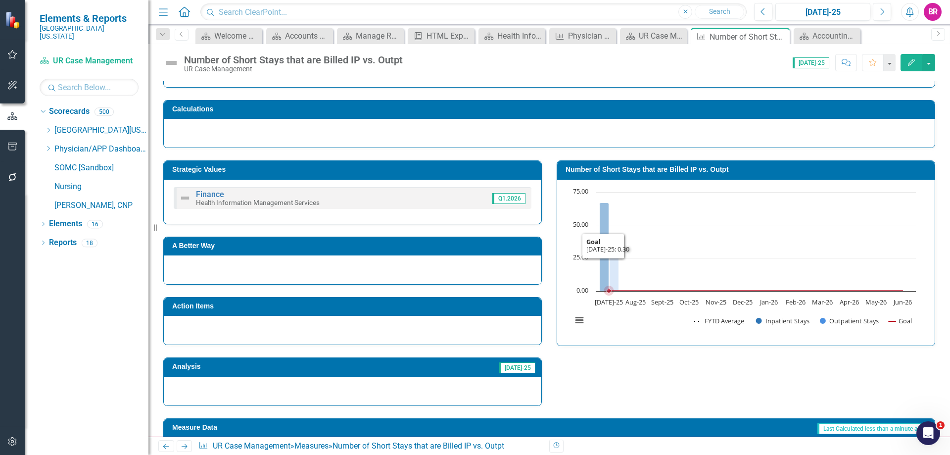
scroll to position [95, 0]
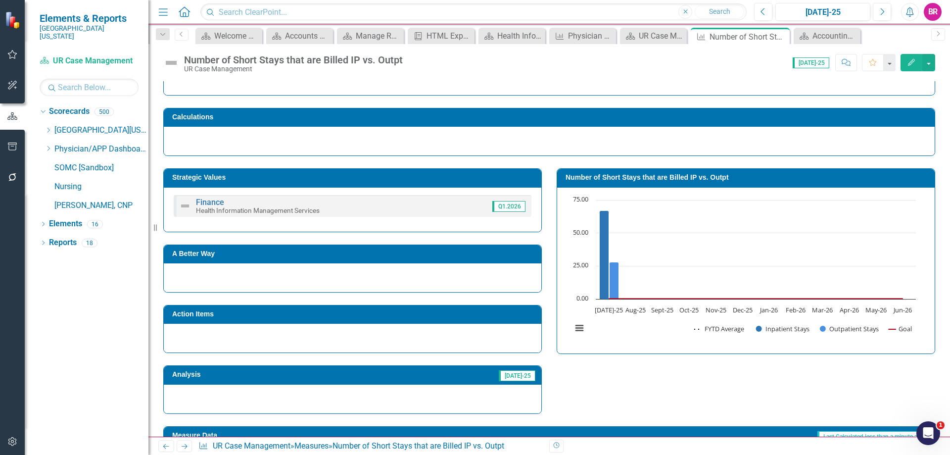
click at [605, 178] on h3 "Number of Short Stays that are Billed IP vs. Outpt" at bounding box center [748, 177] width 364 height 7
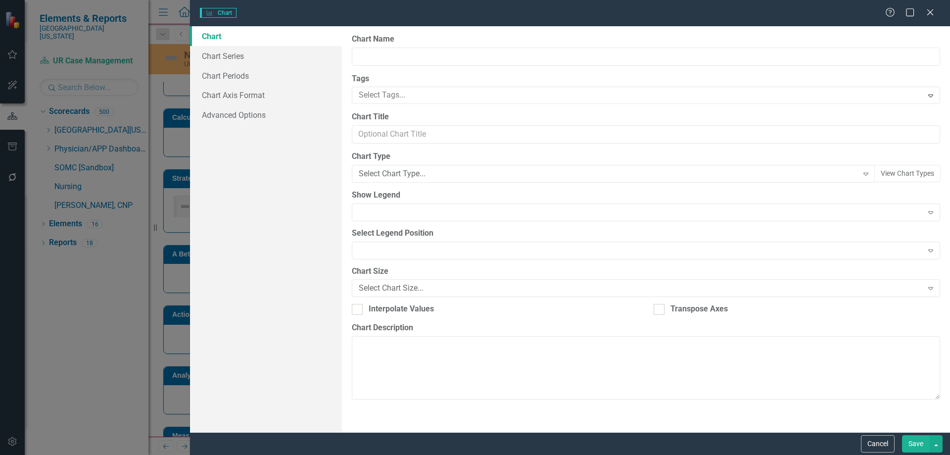
type input "Number of Short Stays that are Billed IP vs. Outpt"
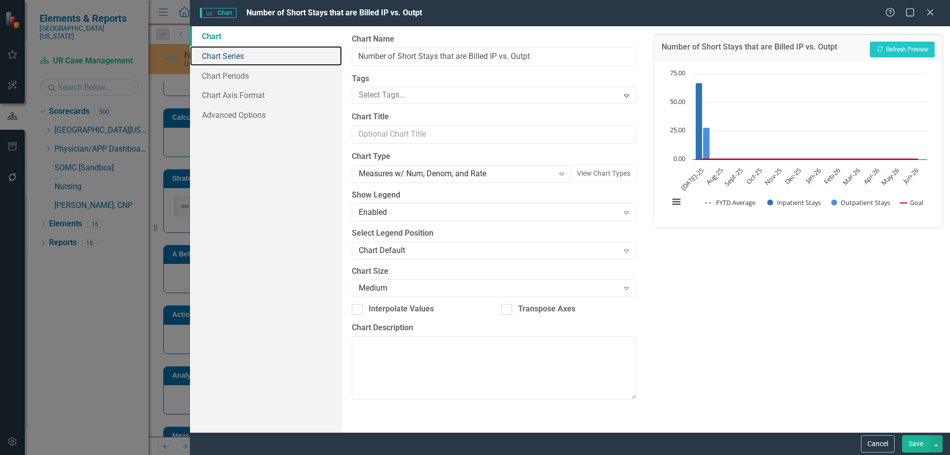
click at [225, 57] on link "Chart Series" at bounding box center [266, 56] width 152 height 20
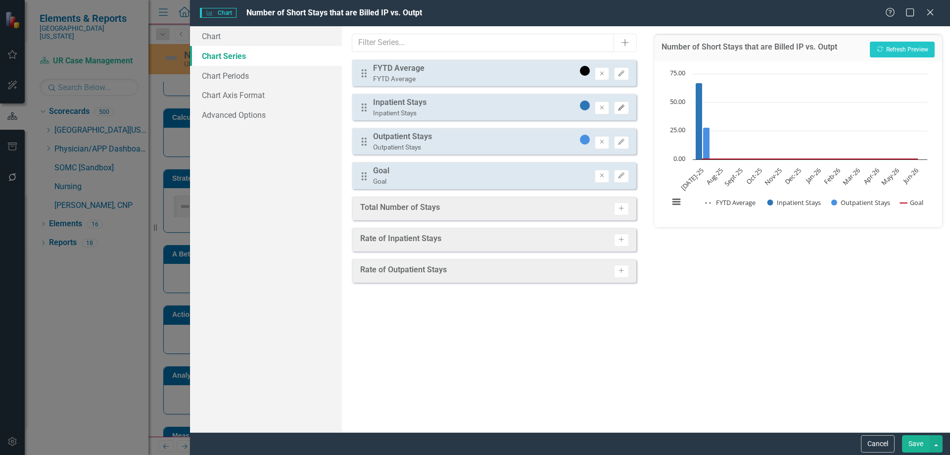
click at [621, 108] on icon "Edit" at bounding box center [621, 108] width 7 height 6
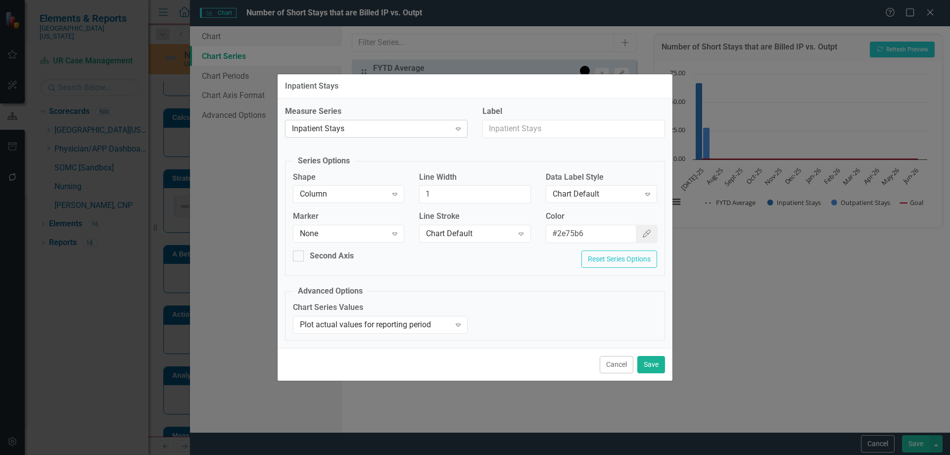
click at [424, 129] on div "Inpatient Stays" at bounding box center [371, 128] width 158 height 11
click at [648, 359] on button "Save" at bounding box center [651, 364] width 28 height 17
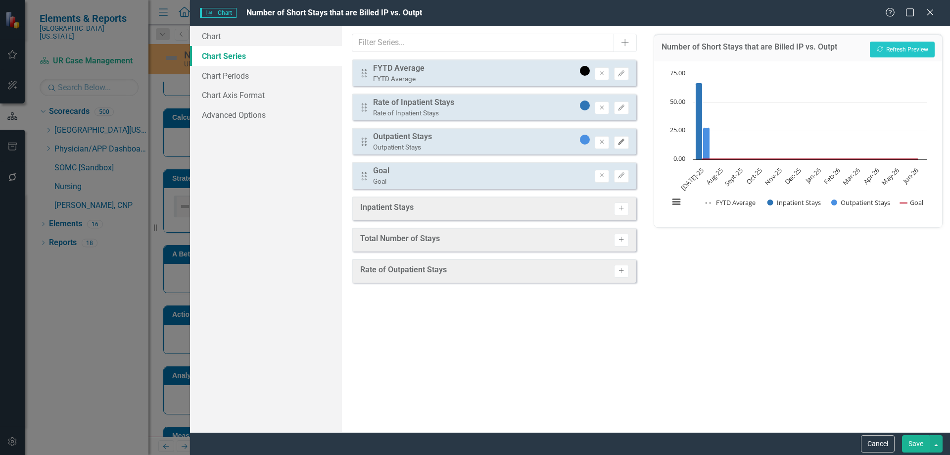
click at [621, 141] on icon "button" at bounding box center [622, 142] width 6 height 6
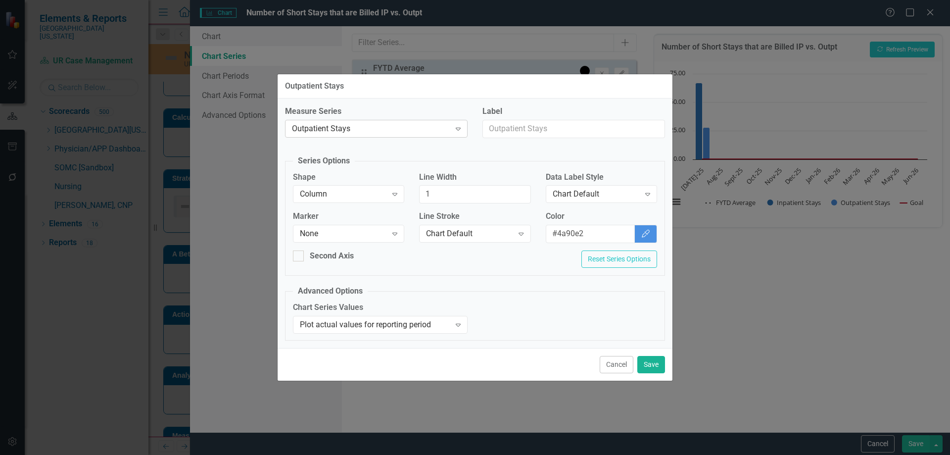
click at [370, 125] on div "Outpatient Stays" at bounding box center [371, 128] width 158 height 11
click at [655, 367] on button "Save" at bounding box center [651, 364] width 28 height 17
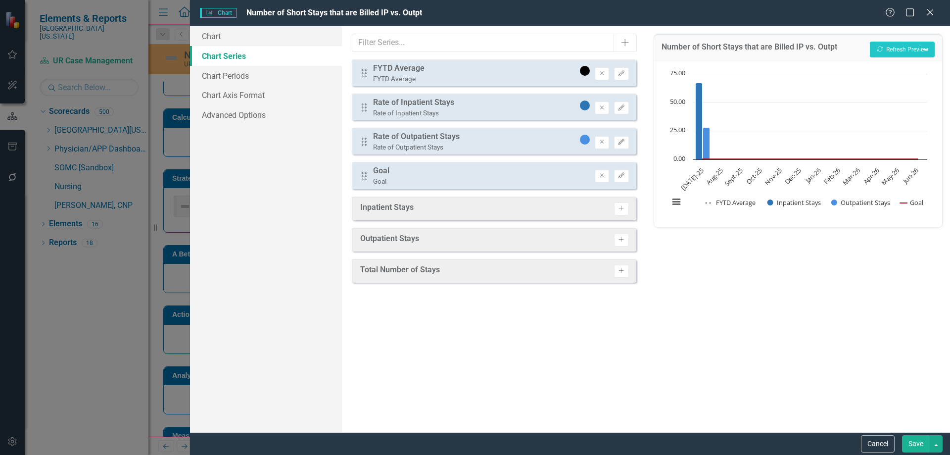
click at [914, 443] on button "Save" at bounding box center [916, 443] width 28 height 17
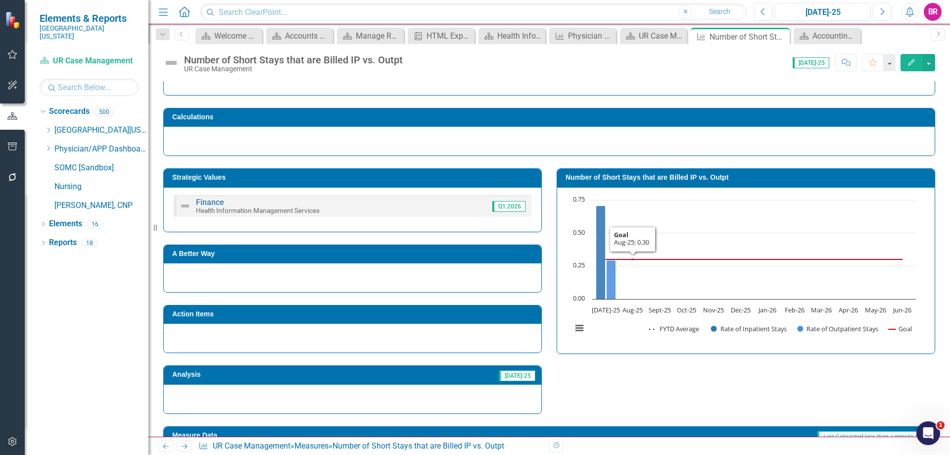
click at [647, 174] on h3 "Number of Short Stays that are Billed IP vs. Outpt" at bounding box center [748, 177] width 364 height 7
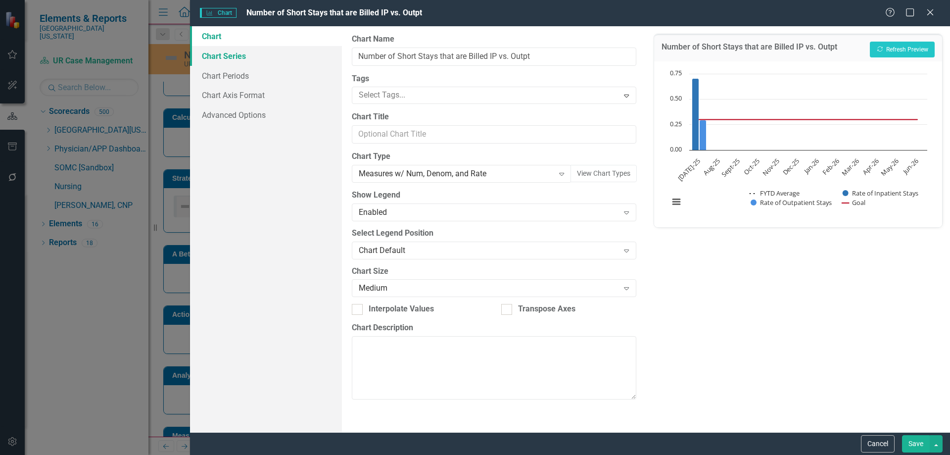
click at [217, 48] on link "Chart Series" at bounding box center [266, 56] width 152 height 20
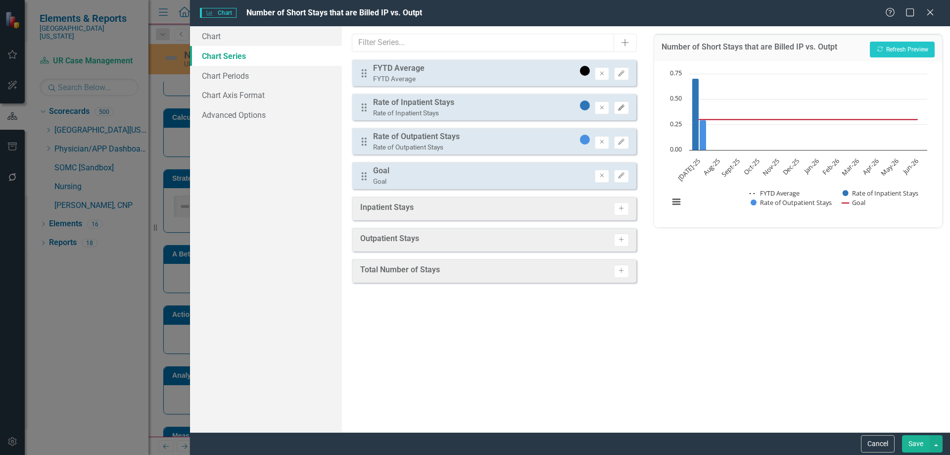
click at [621, 112] on button "Edit" at bounding box center [621, 107] width 14 height 13
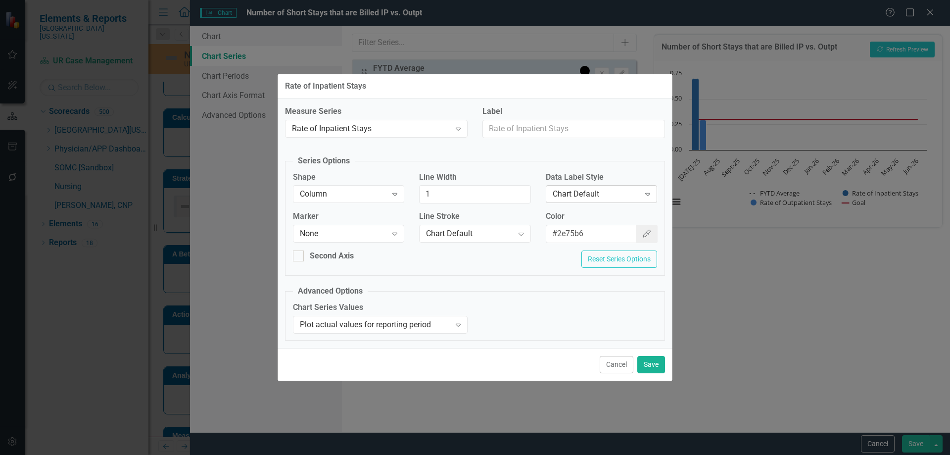
click at [619, 200] on div "Chart Default Expand" at bounding box center [601, 194] width 111 height 18
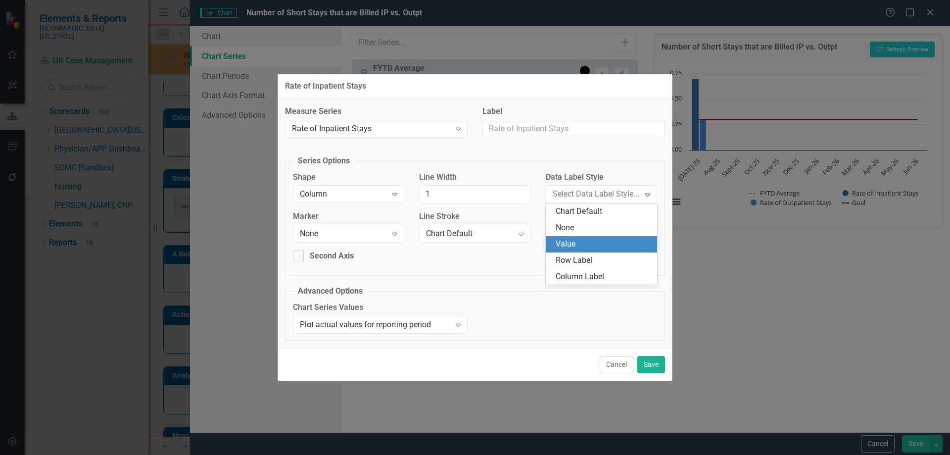
click at [592, 243] on div "Value" at bounding box center [604, 244] width 96 height 11
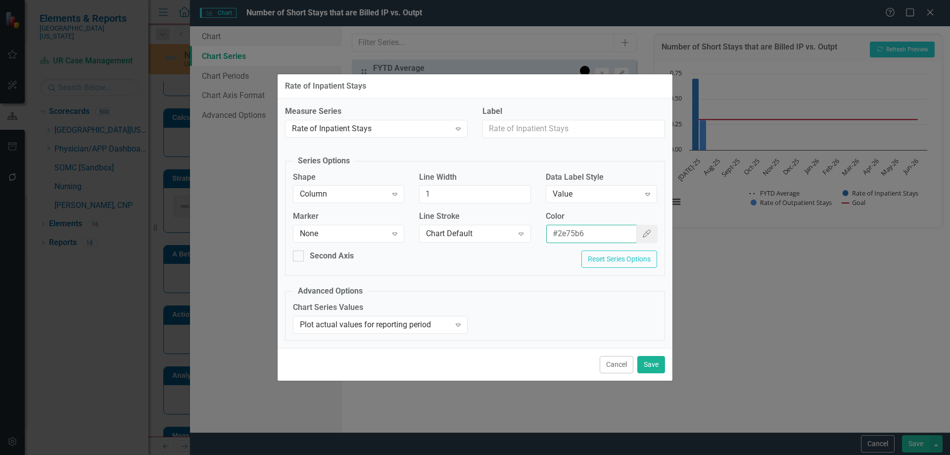
click at [594, 231] on input "#2e75b6" at bounding box center [591, 234] width 91 height 18
drag, startPoint x: 651, startPoint y: 362, endPoint x: 650, endPoint y: 307, distance: 54.9
click at [650, 362] on button "Save" at bounding box center [651, 364] width 28 height 17
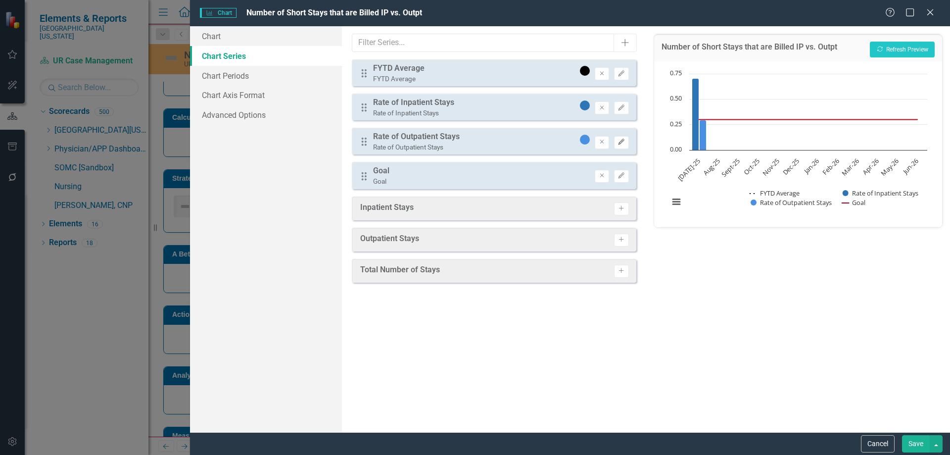
click at [623, 136] on button "Edit" at bounding box center [621, 142] width 14 height 13
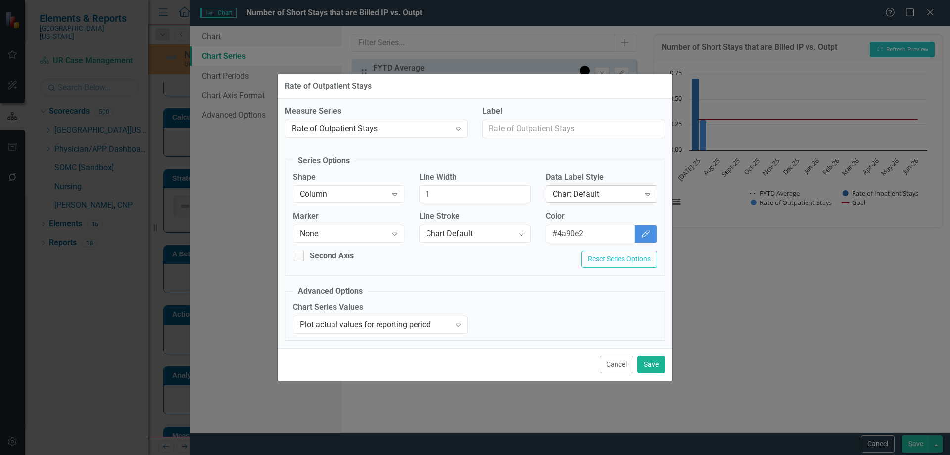
click at [598, 186] on div "Chart Default Expand" at bounding box center [601, 194] width 111 height 18
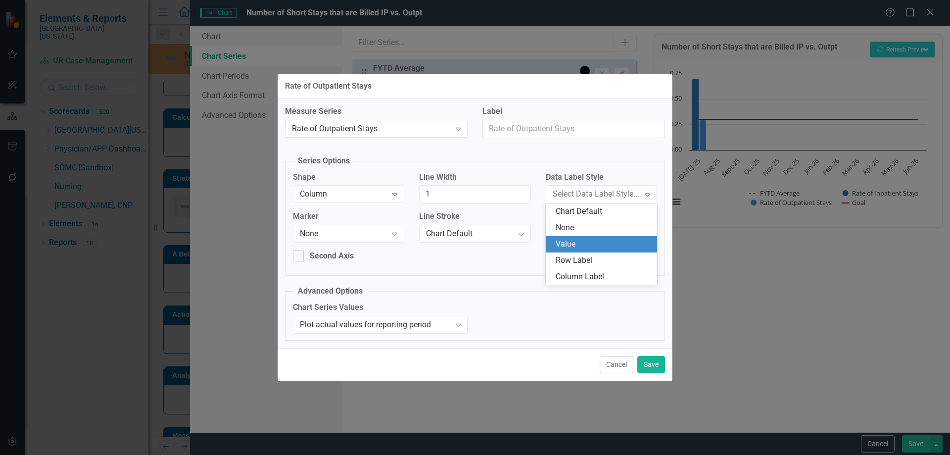
click at [582, 237] on div "Value" at bounding box center [601, 244] width 111 height 16
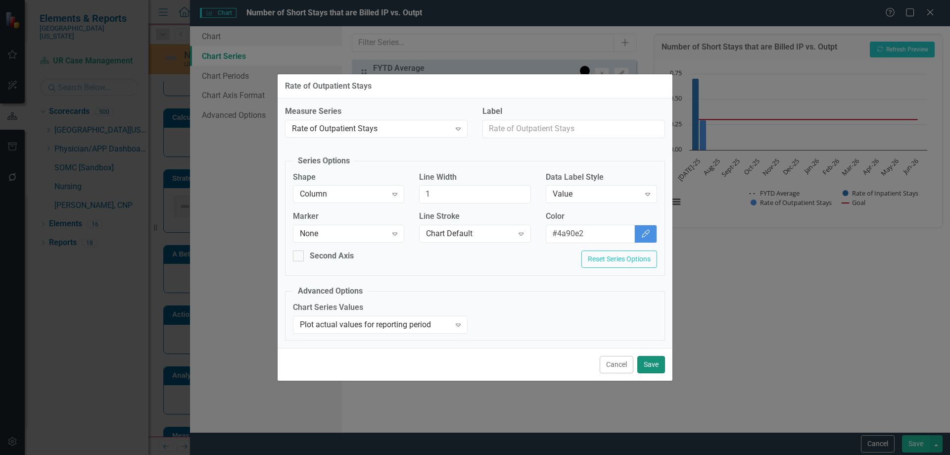
drag, startPoint x: 653, startPoint y: 366, endPoint x: 714, endPoint y: 300, distance: 89.3
click at [653, 365] on button "Save" at bounding box center [651, 364] width 28 height 17
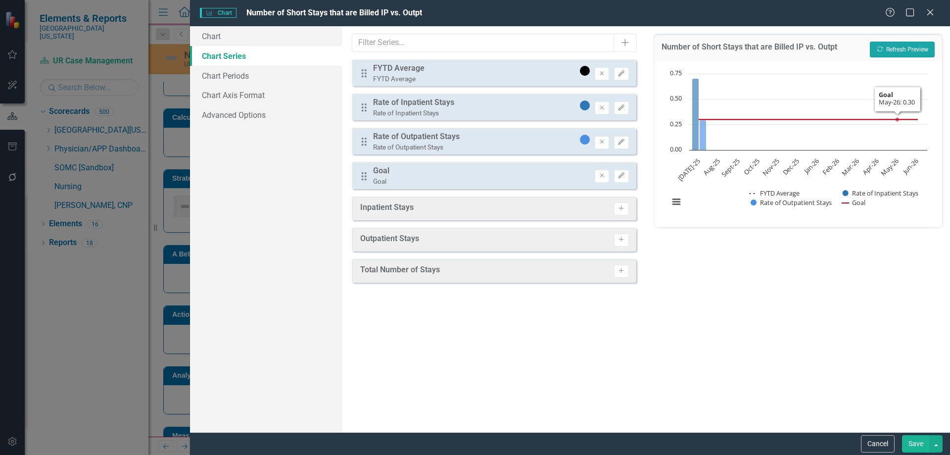
click at [909, 53] on button "Recalculate Refresh Preview" at bounding box center [902, 50] width 65 height 16
click at [922, 445] on button "Save" at bounding box center [916, 443] width 28 height 17
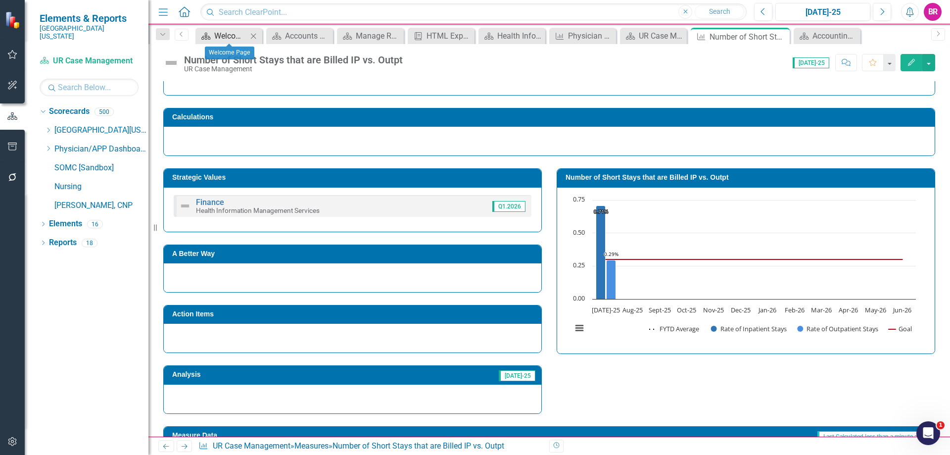
click at [222, 35] on div "Welcome Page" at bounding box center [230, 36] width 33 height 12
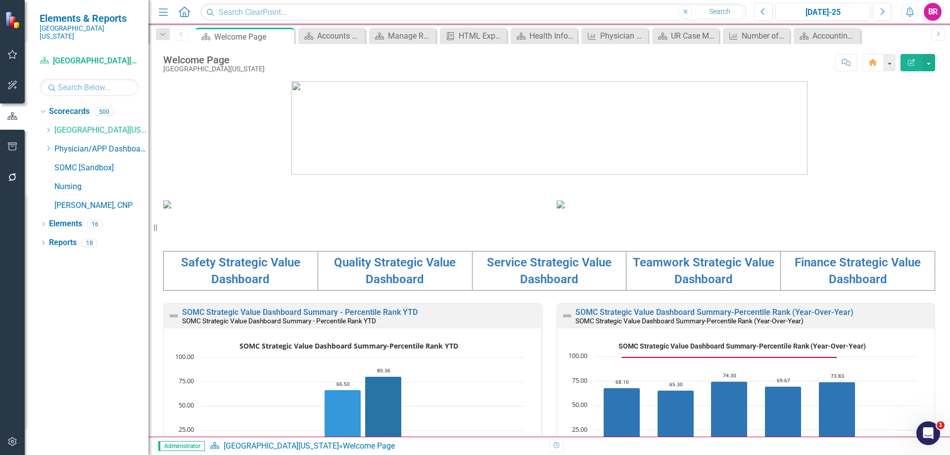
click at [160, 34] on icon "Dropdown" at bounding box center [162, 34] width 9 height 7
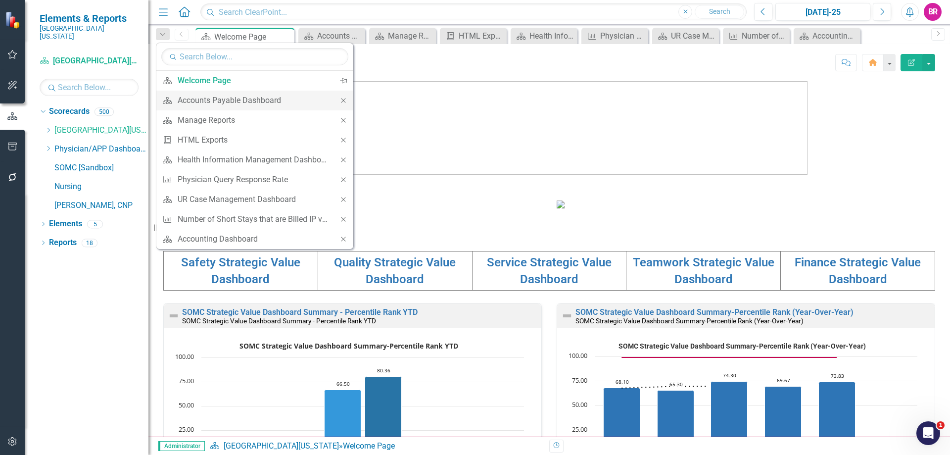
click at [343, 101] on icon "Close" at bounding box center [343, 100] width 9 height 7
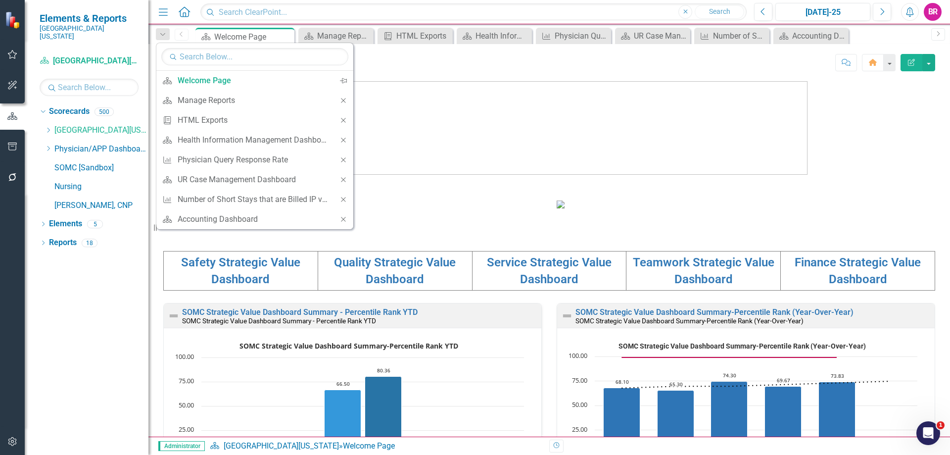
click at [343, 101] on icon "Close" at bounding box center [343, 100] width 9 height 7
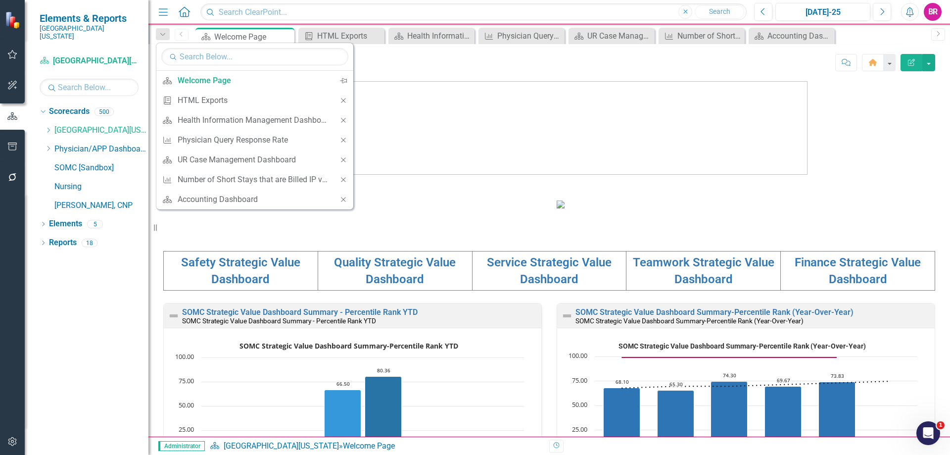
click at [343, 101] on icon "Close" at bounding box center [343, 100] width 9 height 7
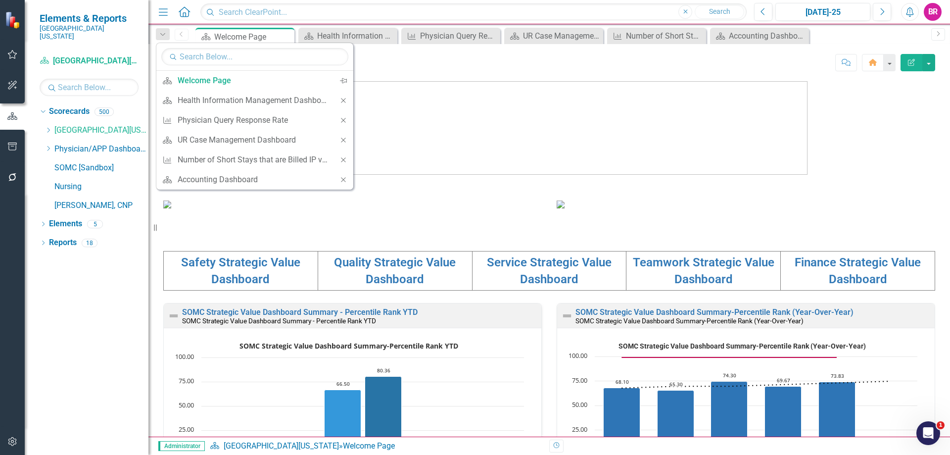
click at [343, 101] on icon "Close" at bounding box center [343, 100] width 9 height 7
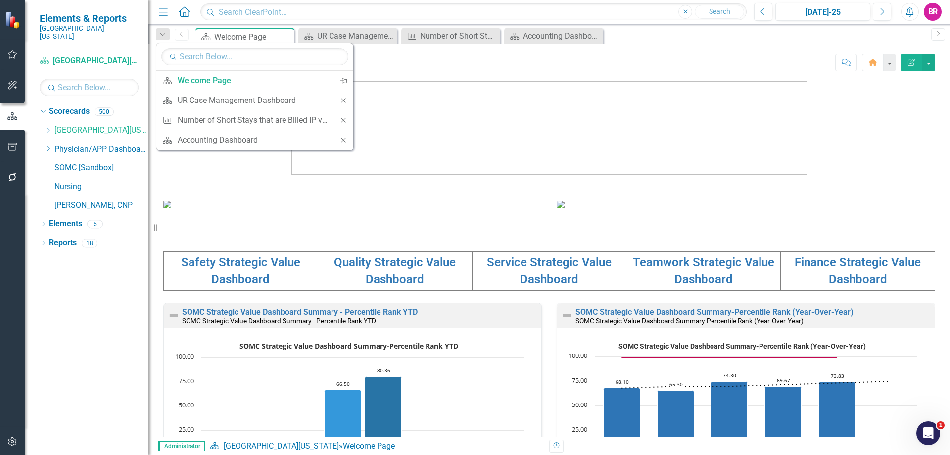
click at [343, 101] on icon "Close" at bounding box center [343, 100] width 9 height 7
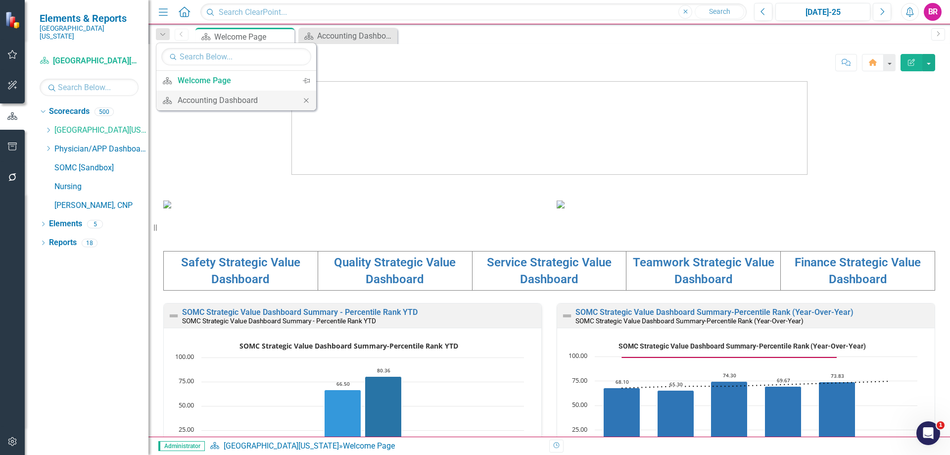
click at [302, 102] on icon "Close" at bounding box center [306, 100] width 9 height 7
click at [48, 127] on icon "Dropdown" at bounding box center [48, 130] width 7 height 6
